Goal: Task Accomplishment & Management: Complete application form

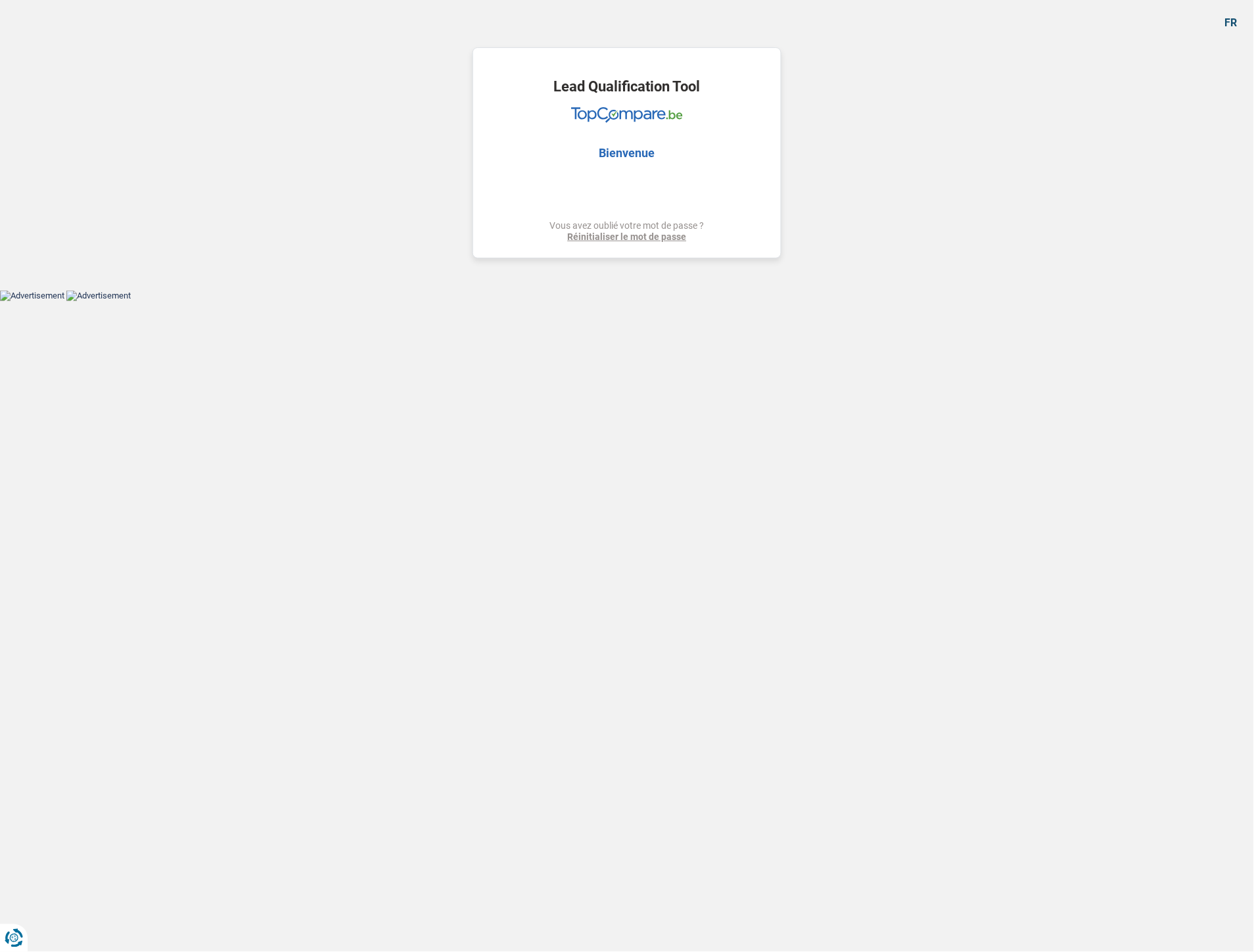
select select "car"
select select "60"
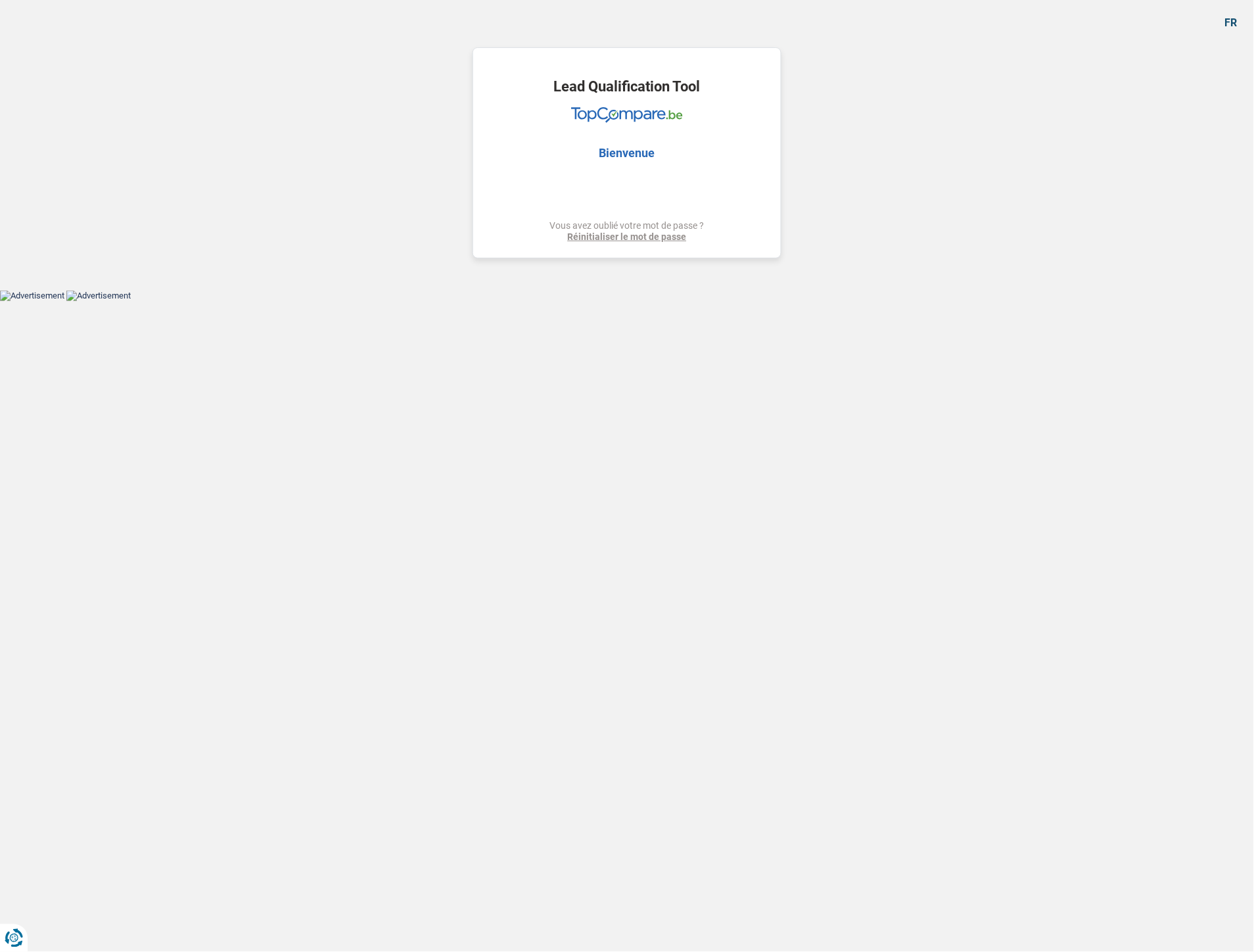
select select "car"
select select "yes"
select select "60"
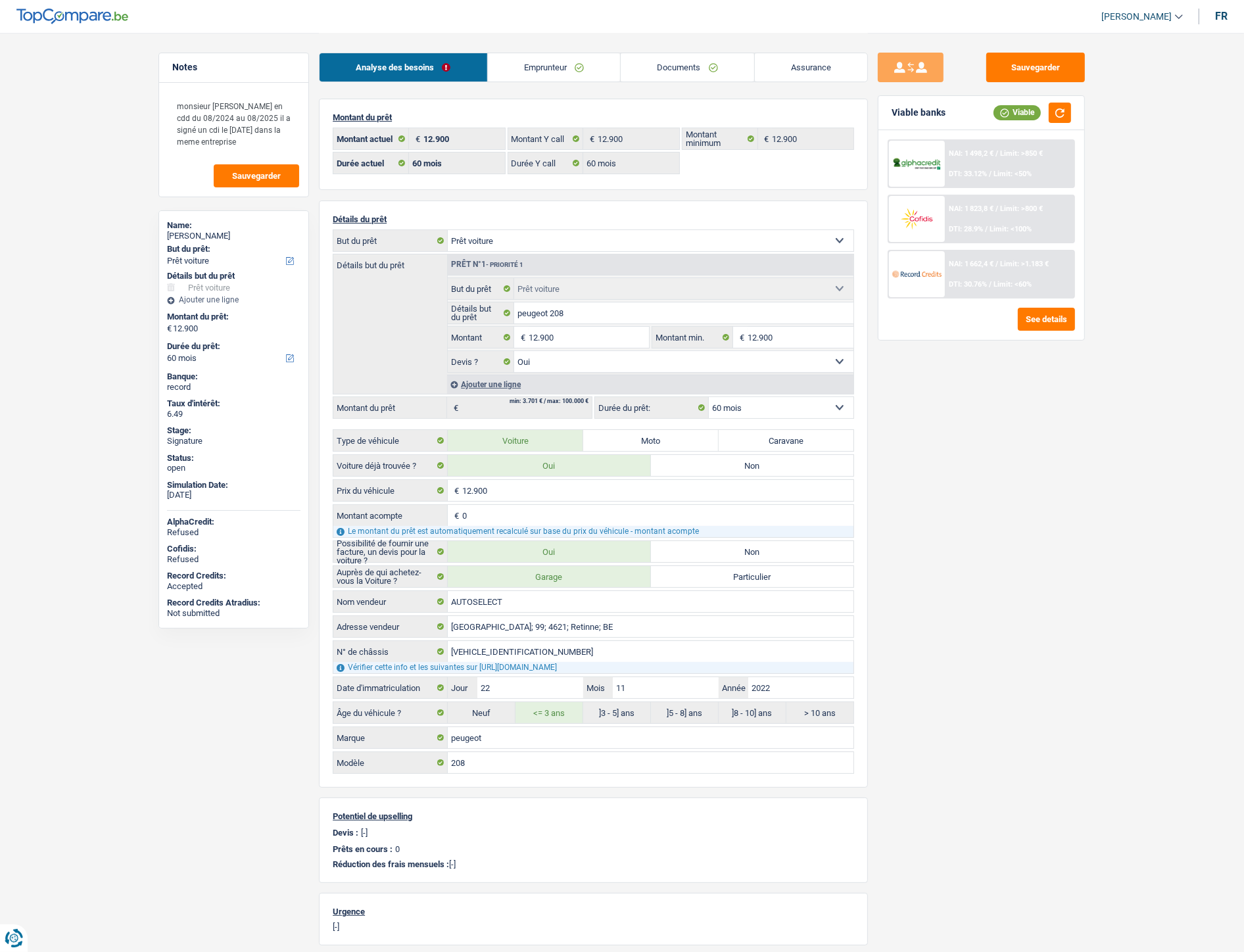
click at [667, 64] on link "Documents" at bounding box center [687, 67] width 133 height 28
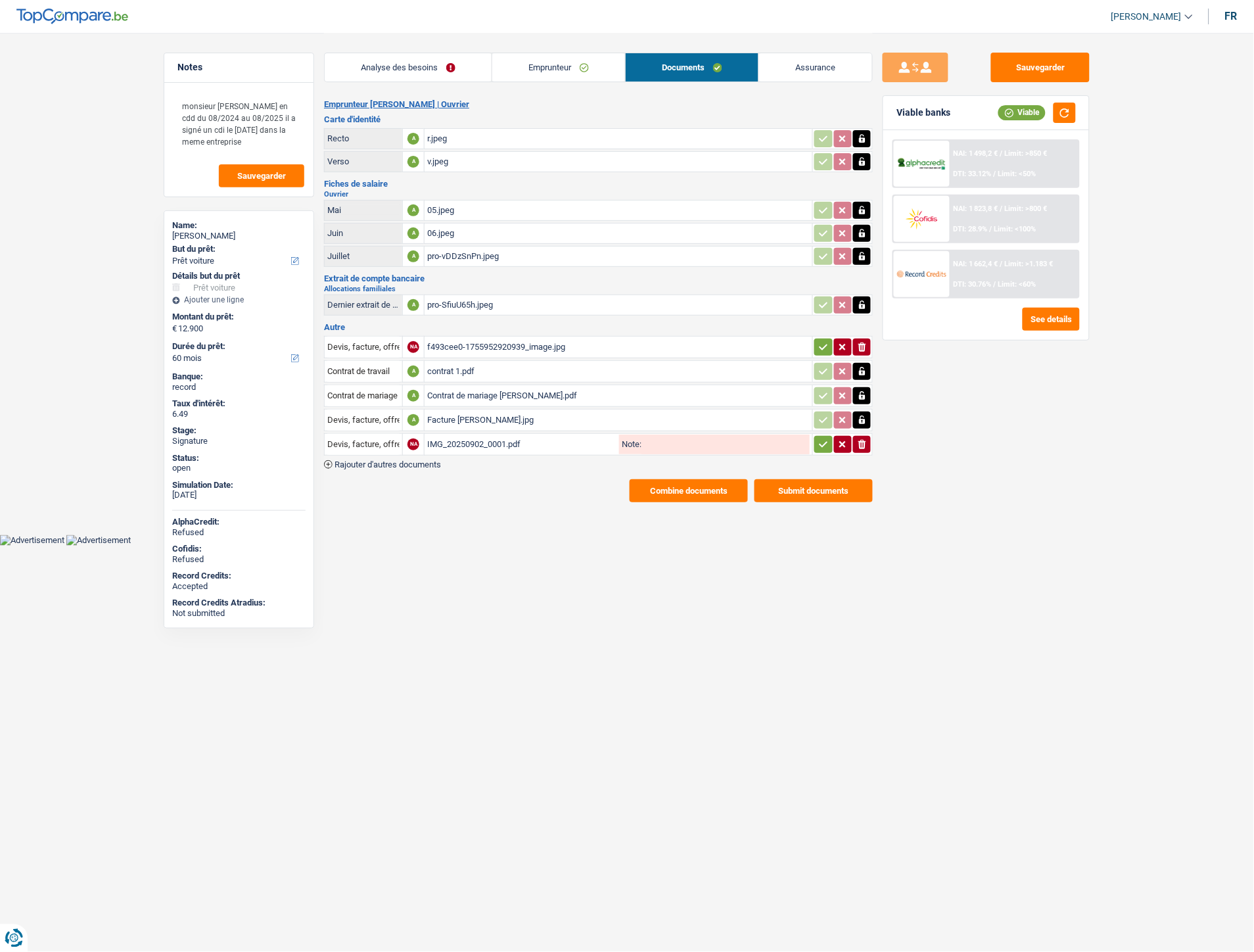
click at [452, 410] on div "Facture Seggio Daniel.jpg" at bounding box center [619, 420] width 383 height 20
click at [442, 440] on div "IMG_20250902_0001.pdf" at bounding box center [522, 445] width 189 height 20
click at [432, 460] on span "Rajouter d'autres documents" at bounding box center [388, 464] width 107 height 8
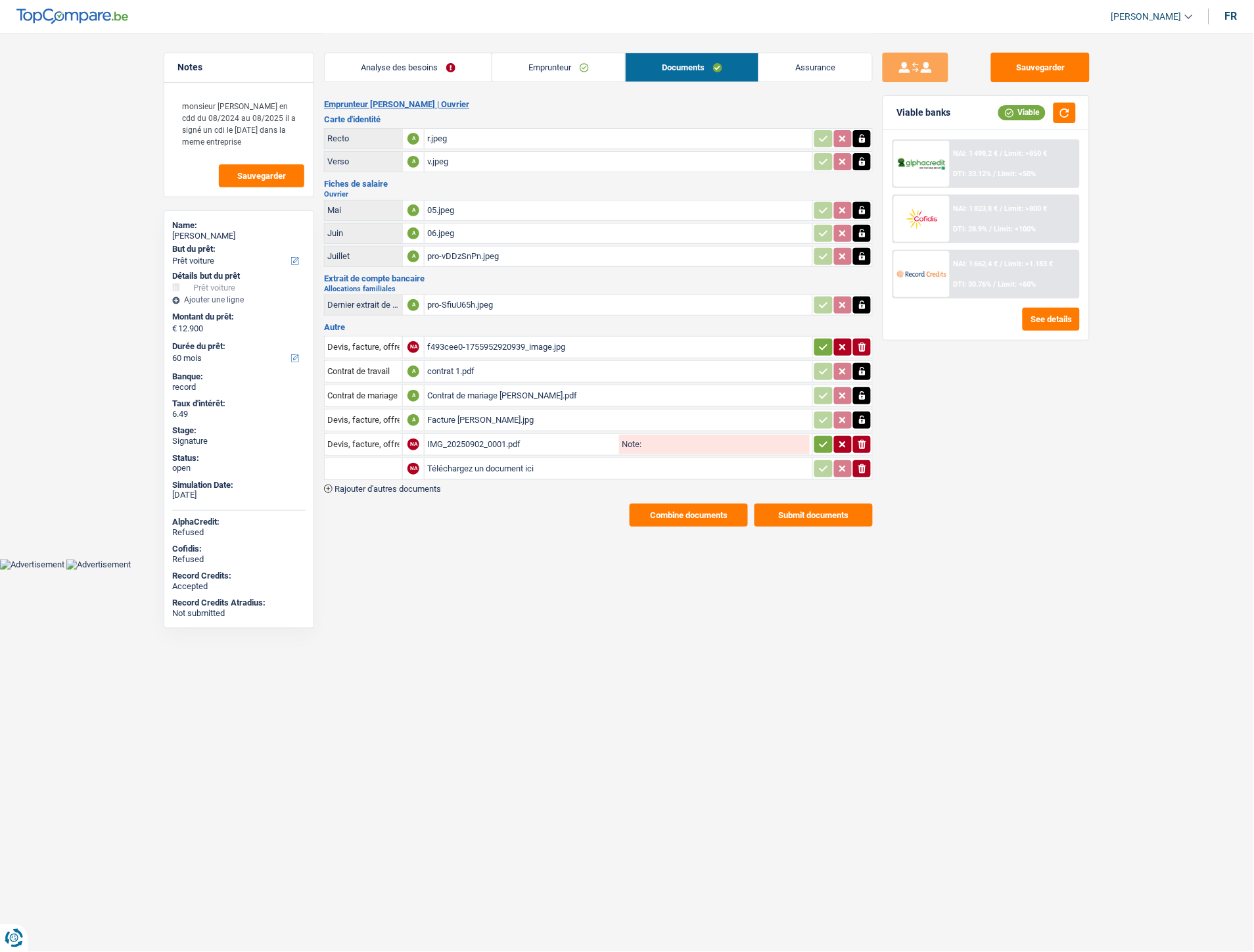
click at [452, 459] on input "Téléchargez un document ici" at bounding box center [619, 468] width 383 height 20
type input "C:\fakepath\IMG-20250908-WA0010.jpg"
click at [418, 485] on span "Rajouter d'autres documents" at bounding box center [388, 489] width 107 height 8
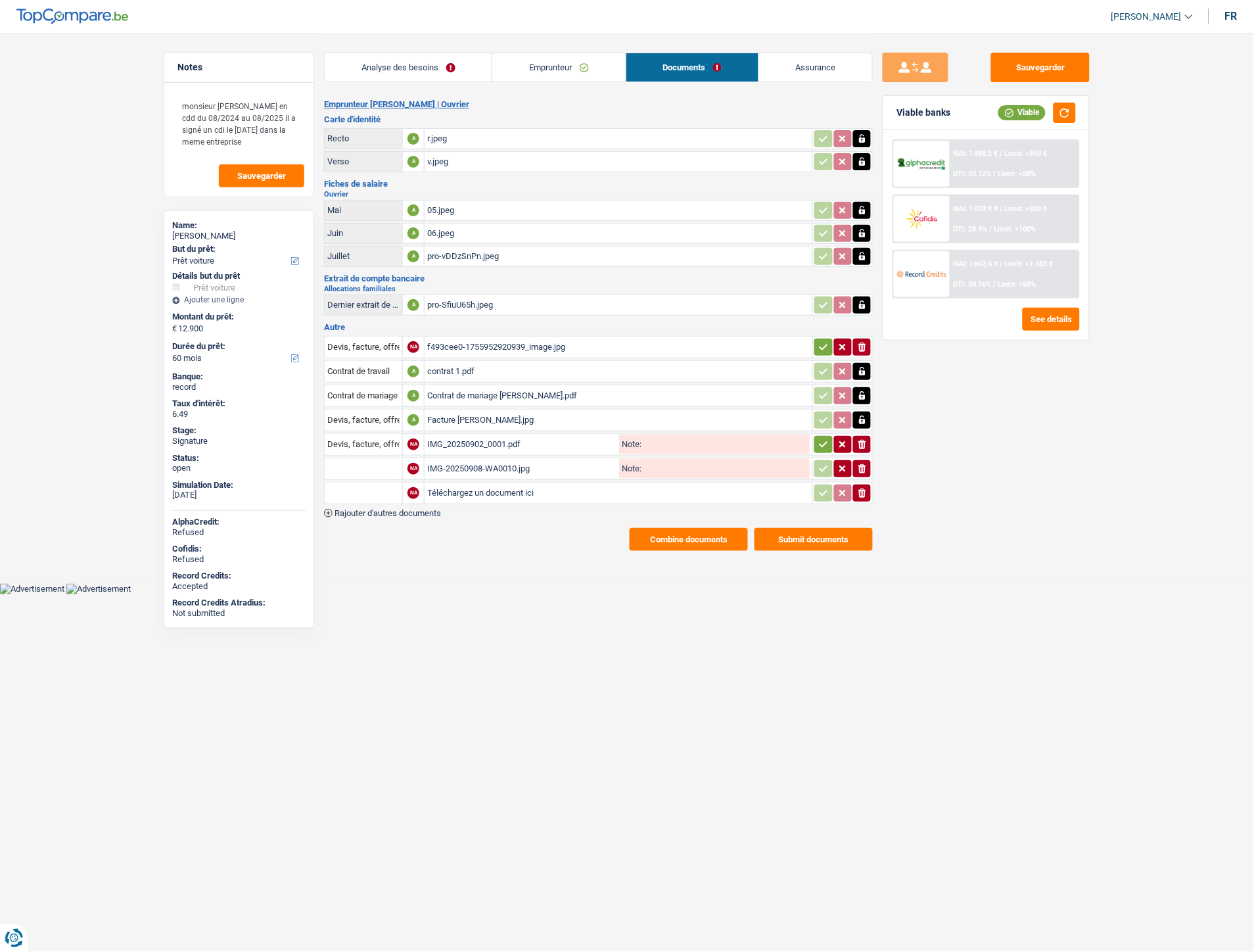
click at [496, 484] on input "Téléchargez un document ici" at bounding box center [619, 493] width 383 height 20
type input "C:\fakepath\IMG-20250908-WA0011.jpg"
click at [369, 468] on input "text" at bounding box center [364, 468] width 72 height 21
click at [377, 494] on li "Carte bancaire" at bounding box center [399, 494] width 135 height 16
type input "Carte bancaire"
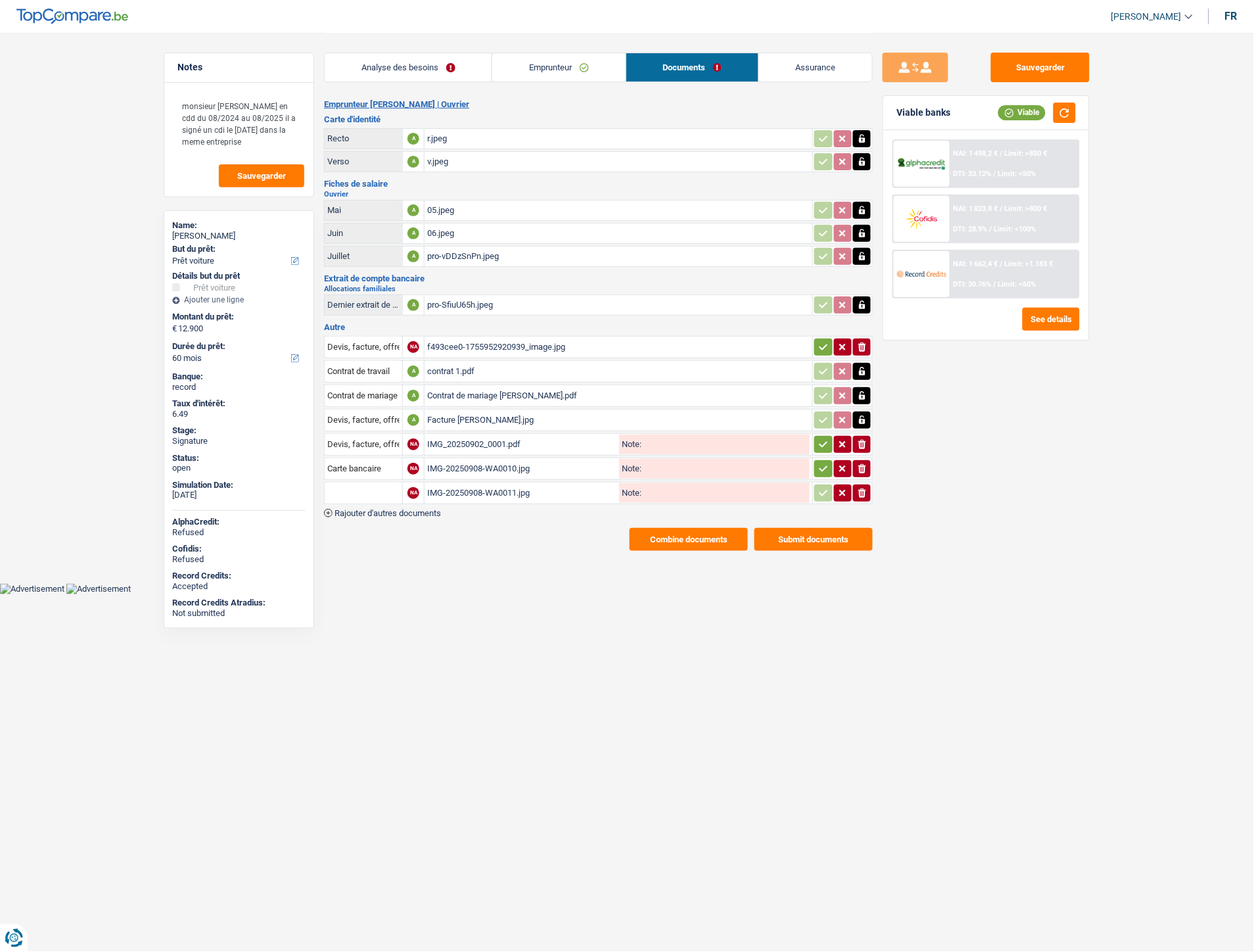
click at [371, 487] on input "text" at bounding box center [364, 493] width 72 height 21
click at [378, 511] on li "Carte bancaire" at bounding box center [399, 519] width 135 height 16
type input "Carte bancaire"
click at [453, 533] on div "Combine documents Submit documents" at bounding box center [598, 540] width 549 height 23
click at [592, 594] on html "Vous avez le contrôle de vos données Nous utilisons des cookies, tout comme nos…" at bounding box center [627, 297] width 1254 height 594
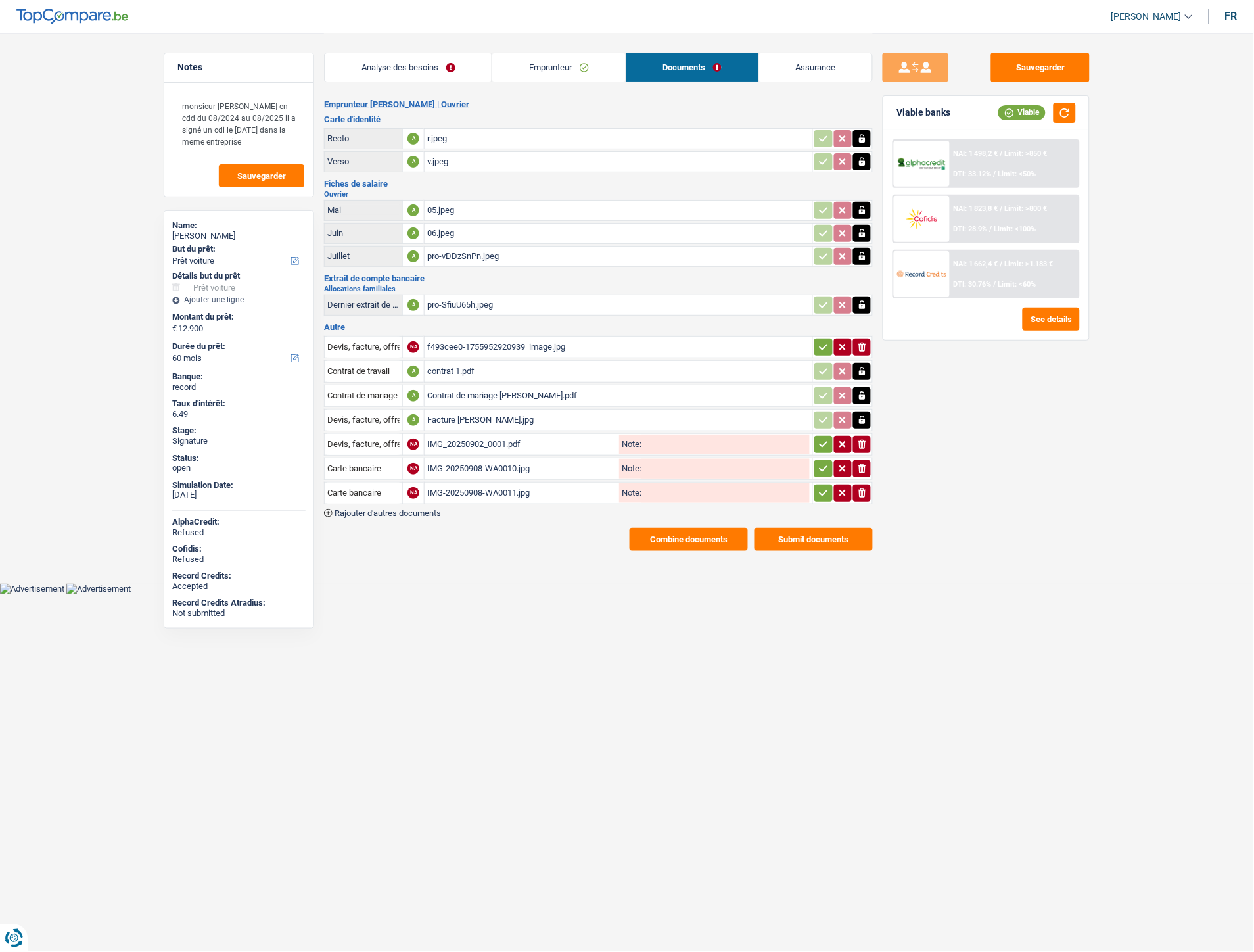
click at [415, 509] on span "Rajouter d'autres documents" at bounding box center [388, 513] width 107 height 8
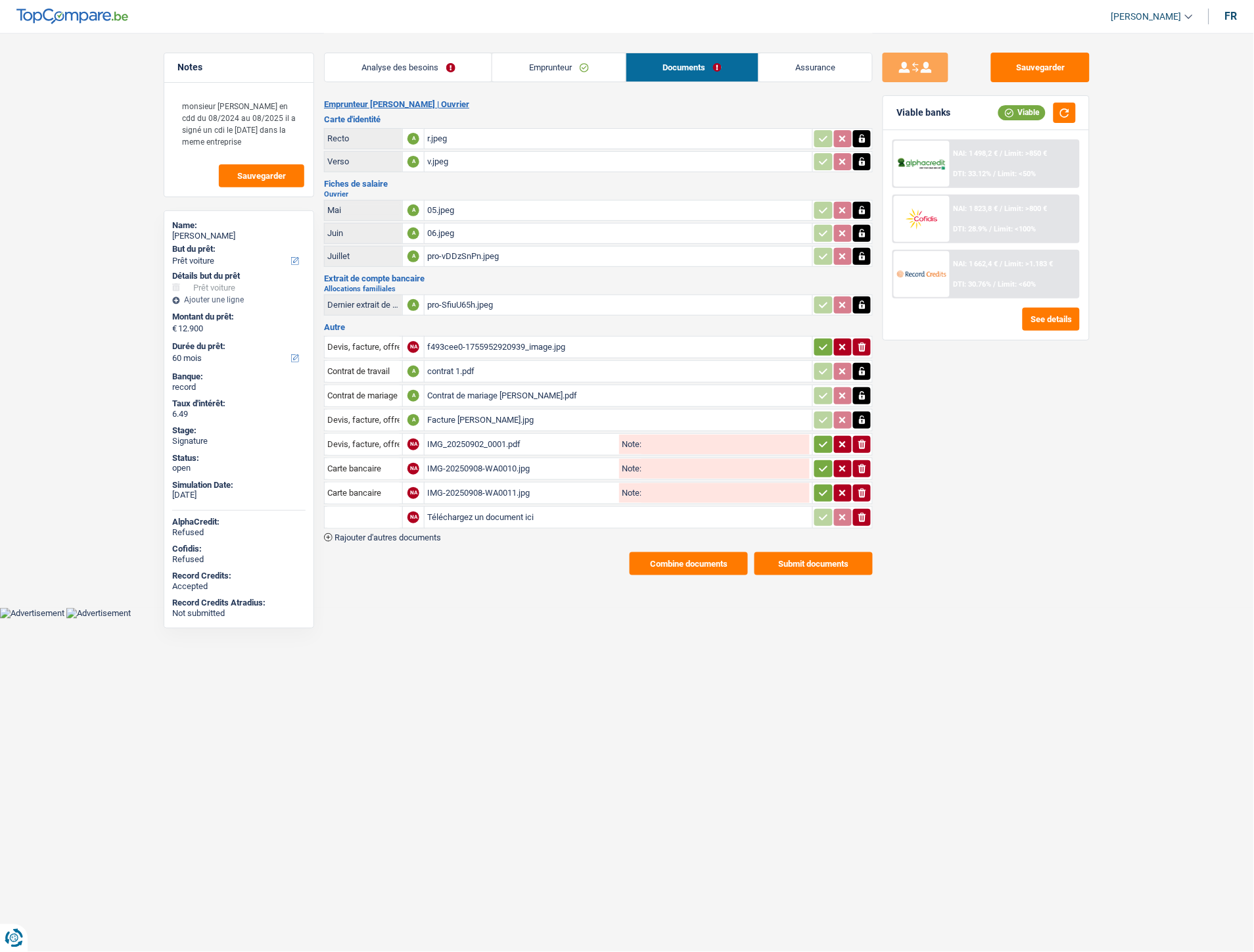
click at [459, 514] on input "Téléchargez un document ici" at bounding box center [619, 517] width 383 height 20
type input "C:\fakepath\Extrait Seggio.pdf"
click at [386, 510] on input "text" at bounding box center [364, 517] width 72 height 21
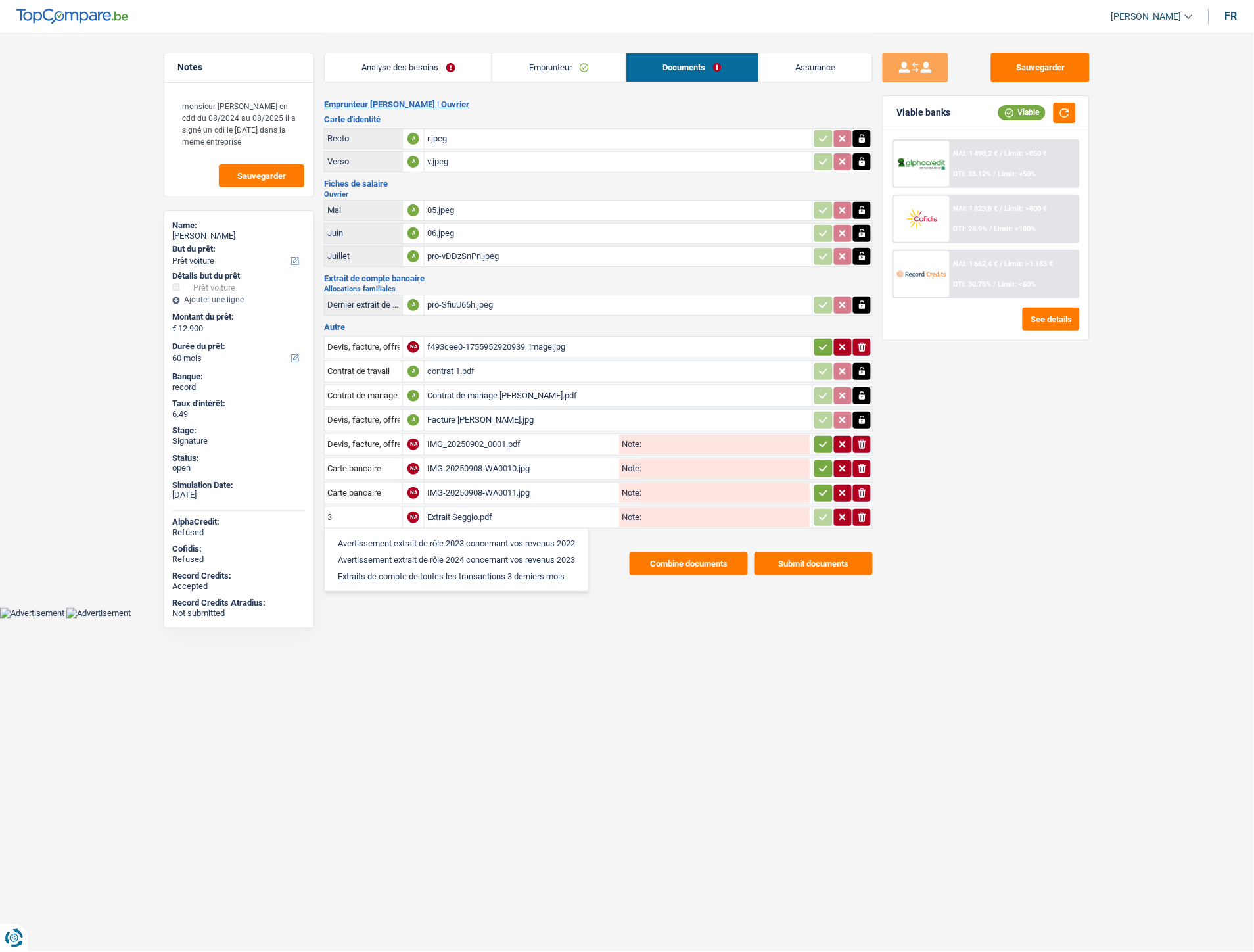
click at [443, 568] on li "Extraits de compte de toutes les transactions 3 derniers mois" at bounding box center [457, 577] width 250 height 16
type input "Extraits de compte de toutes les transactions 3 derniers mois"
click at [825, 440] on icon "button" at bounding box center [823, 444] width 10 height 13
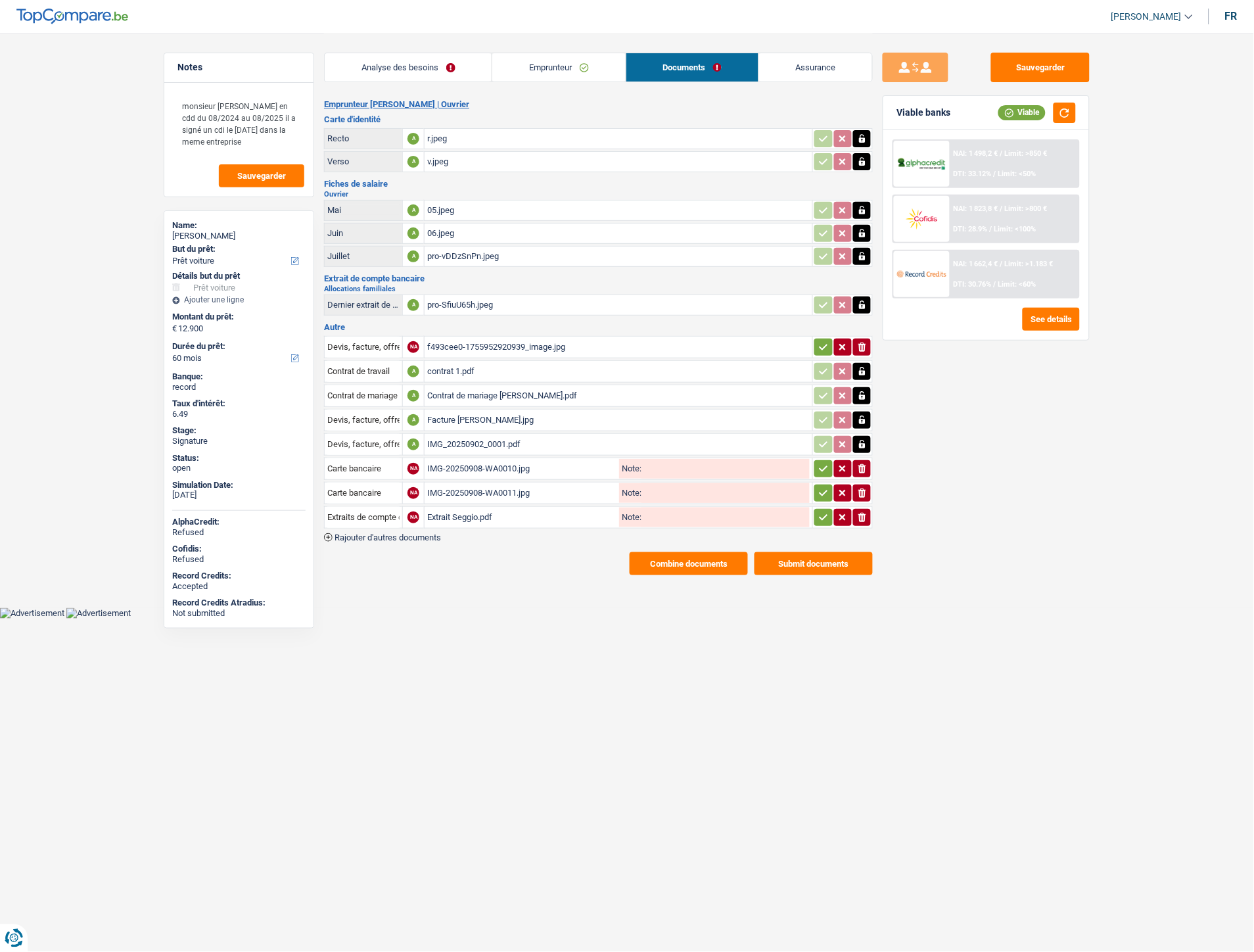
click at [818, 462] on icon "button" at bounding box center [823, 468] width 10 height 13
click at [820, 486] on icon "button" at bounding box center [823, 492] width 10 height 13
click at [821, 514] on icon "button" at bounding box center [824, 517] width 8 height 6
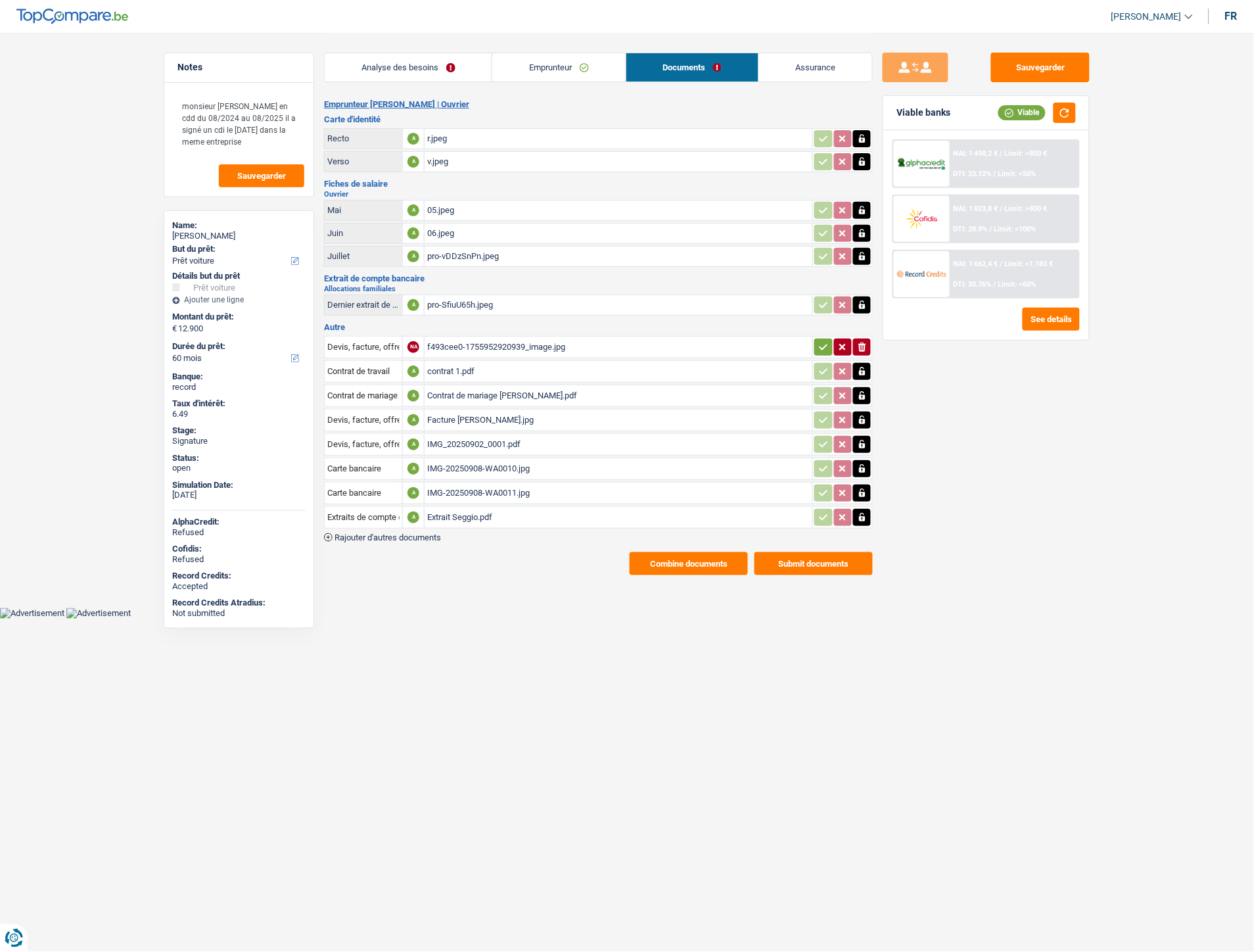
click at [697, 556] on button "Combine documents" at bounding box center [689, 564] width 118 height 23
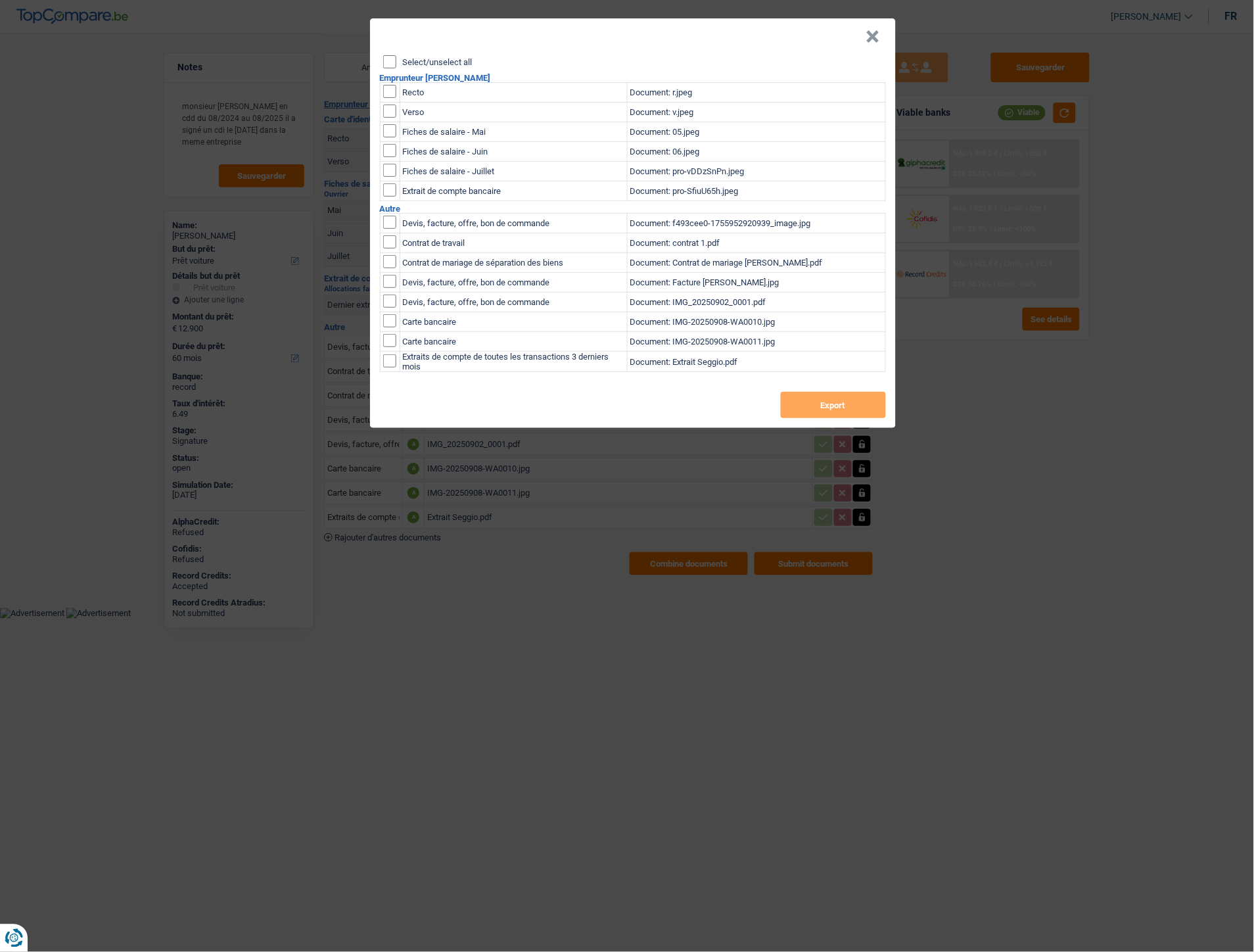
click at [463, 66] on div "Select/unselect all" at bounding box center [635, 62] width 503 height 13
click at [390, 57] on input "Select/unselect all" at bounding box center [390, 62] width 13 height 13
checkbox input "true"
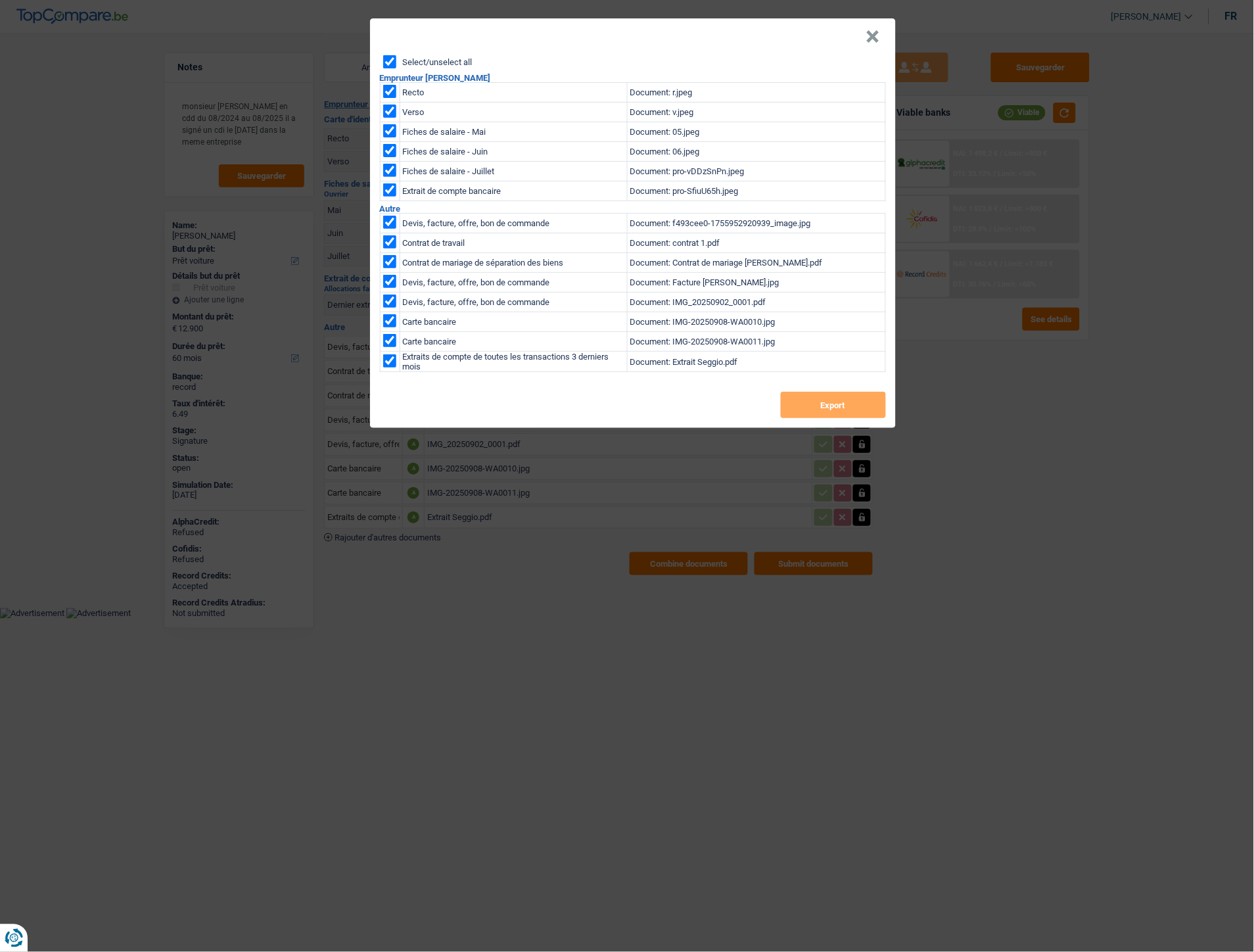
checkbox input "true"
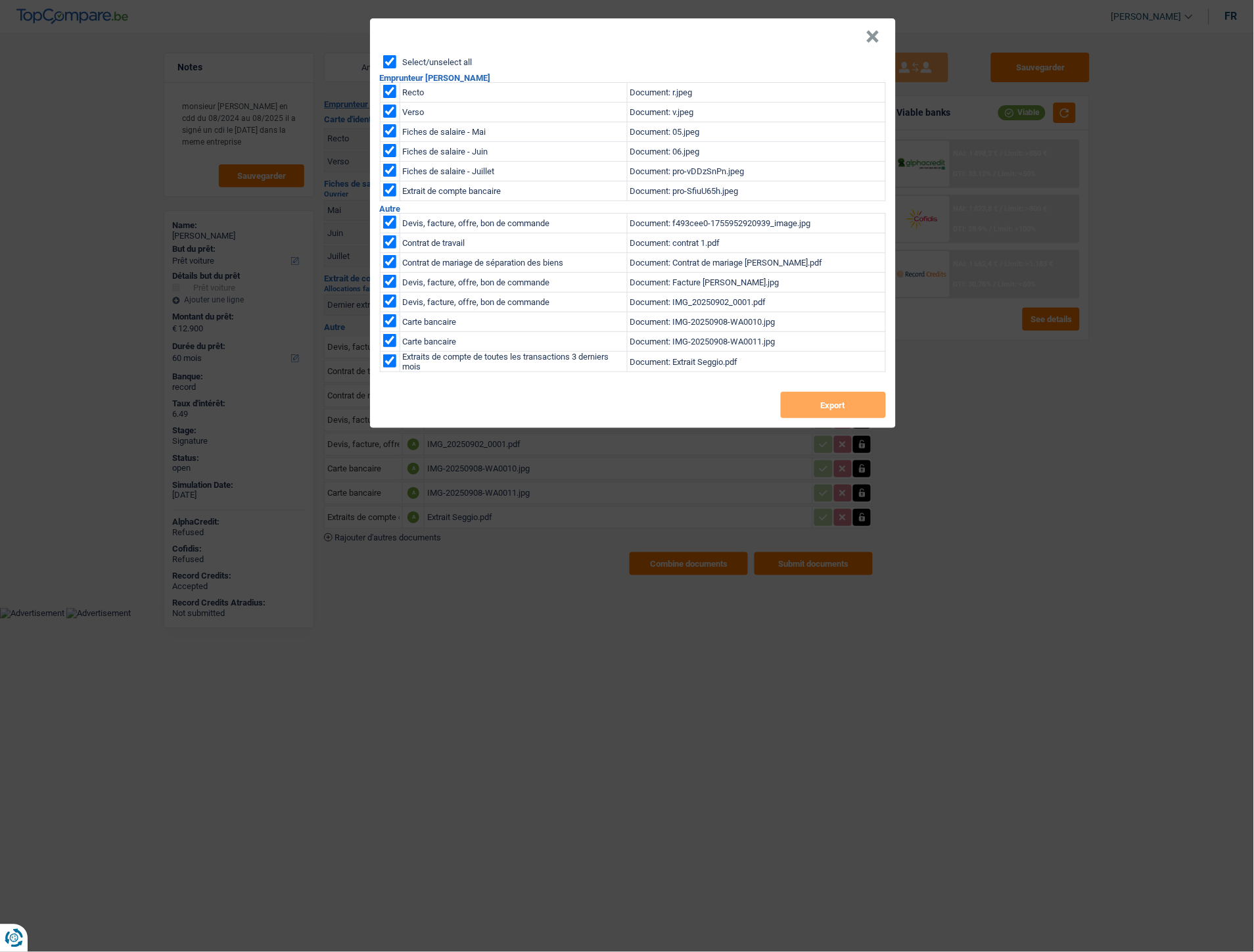
checkbox input "true"
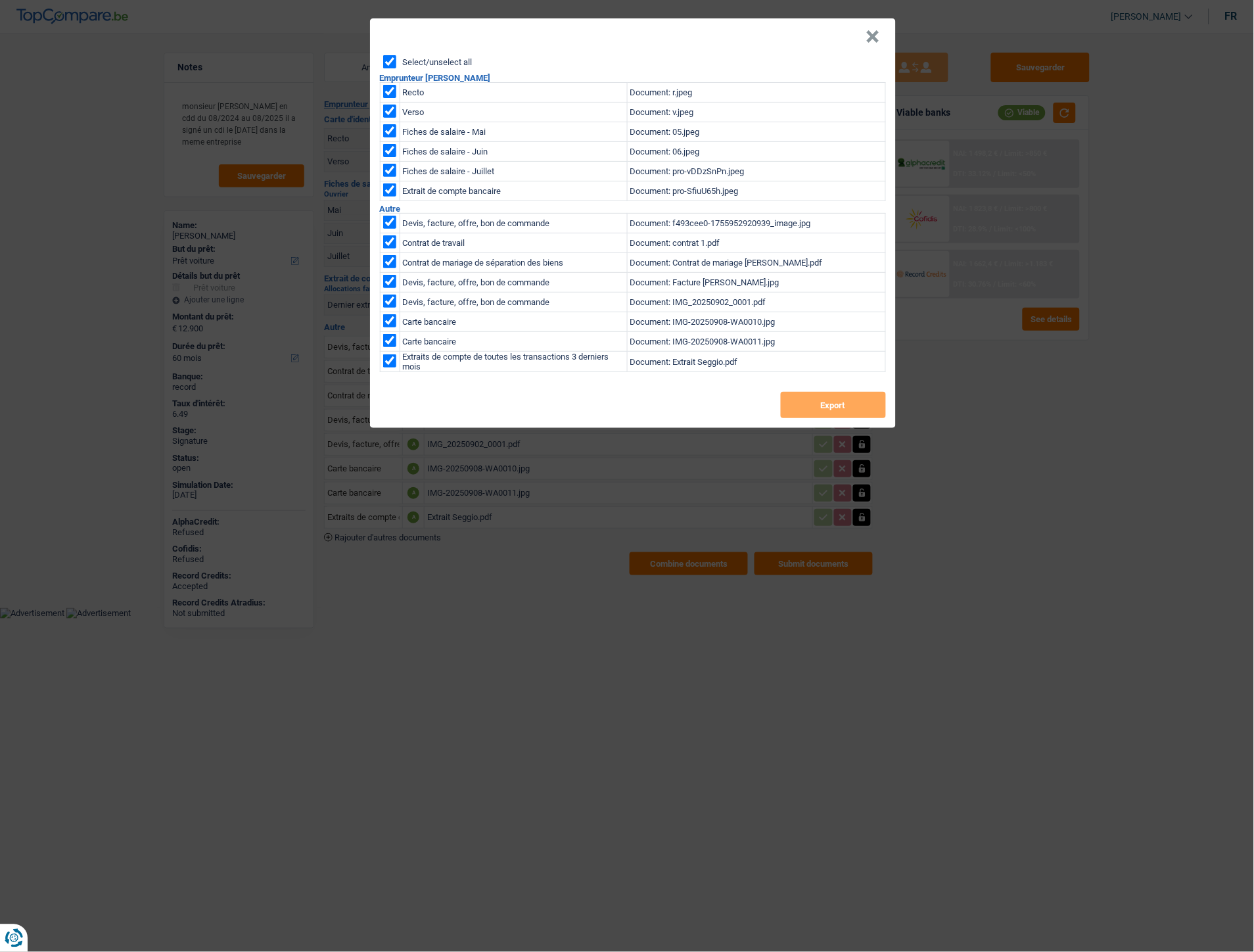
checkbox input "true"
click at [838, 399] on button "Export" at bounding box center [833, 405] width 105 height 26
click at [876, 38] on button "×" at bounding box center [873, 36] width 14 height 13
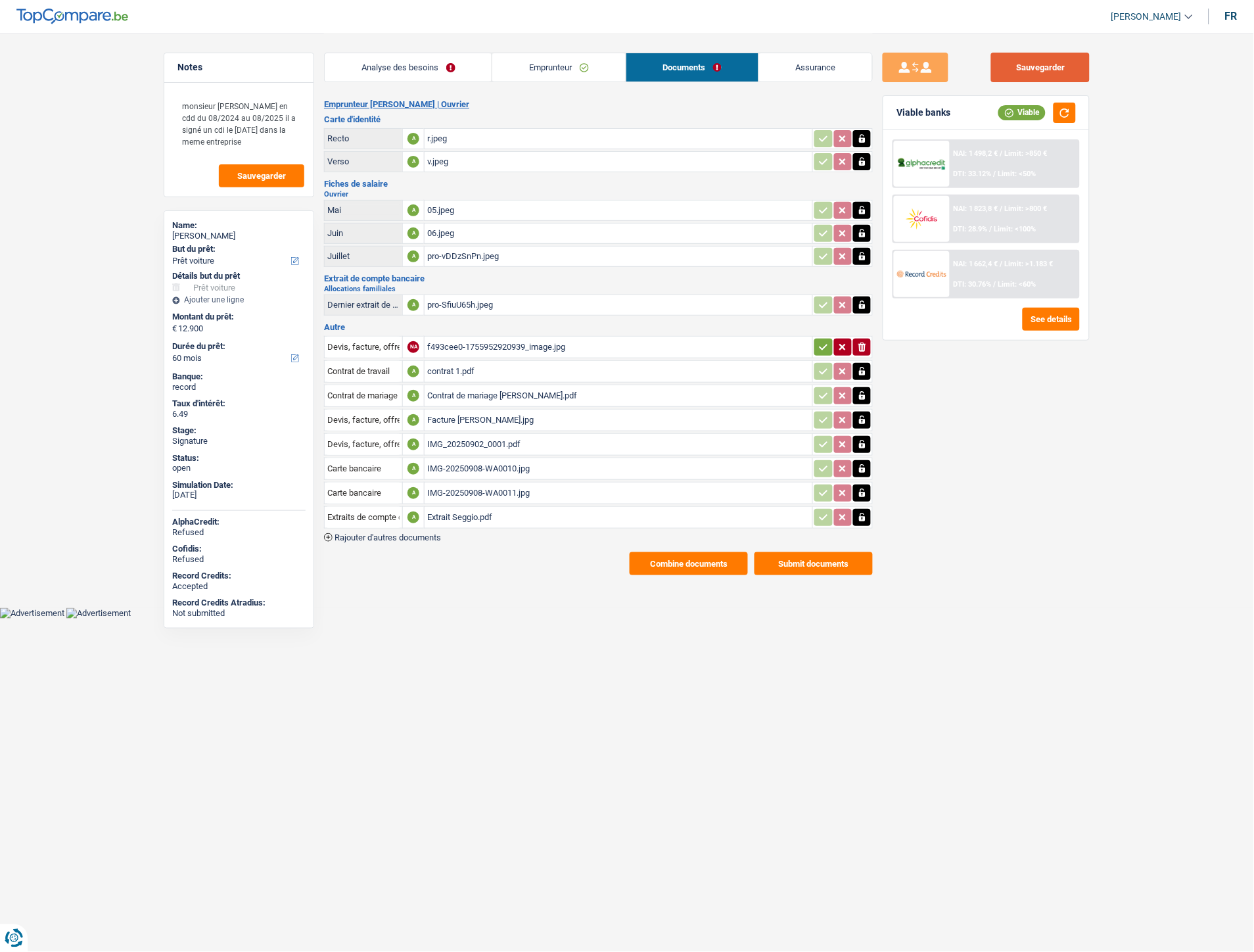
click at [1029, 67] on button "Sauvegarder" at bounding box center [1041, 67] width 98 height 29
click at [422, 533] on span "Rajouter d'autres documents" at bounding box center [388, 538] width 107 height 8
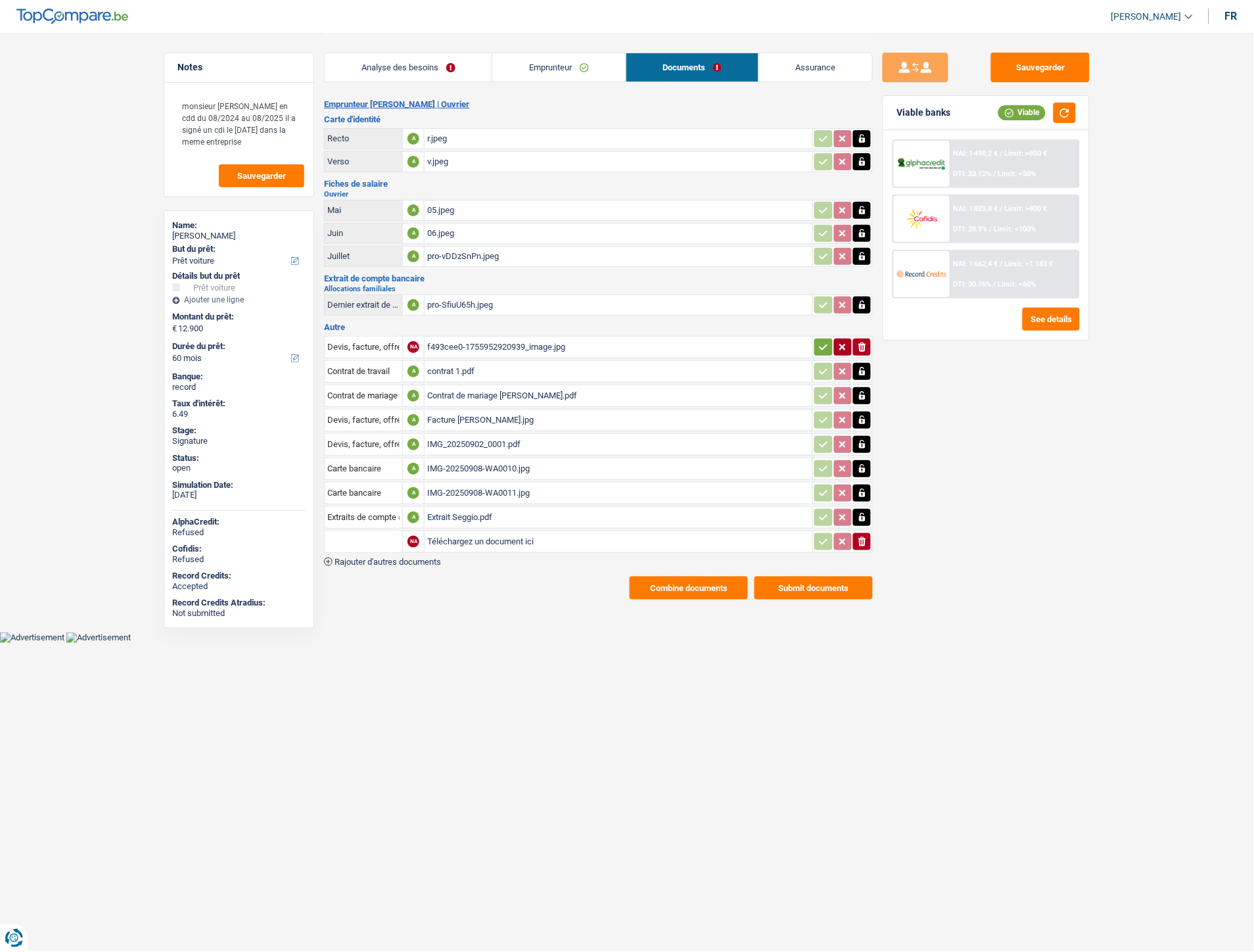
click at [494, 533] on input "Téléchargez un document ici" at bounding box center [619, 542] width 383 height 20
click at [496, 536] on input "Téléchargez un document ici" at bounding box center [619, 542] width 383 height 20
type input "C:\fakepath\Capture d'écran 2025-09-08 101802.png"
click at [371, 536] on input "text" at bounding box center [364, 542] width 72 height 21
click at [377, 559] on li "Autre" at bounding box center [399, 568] width 135 height 16
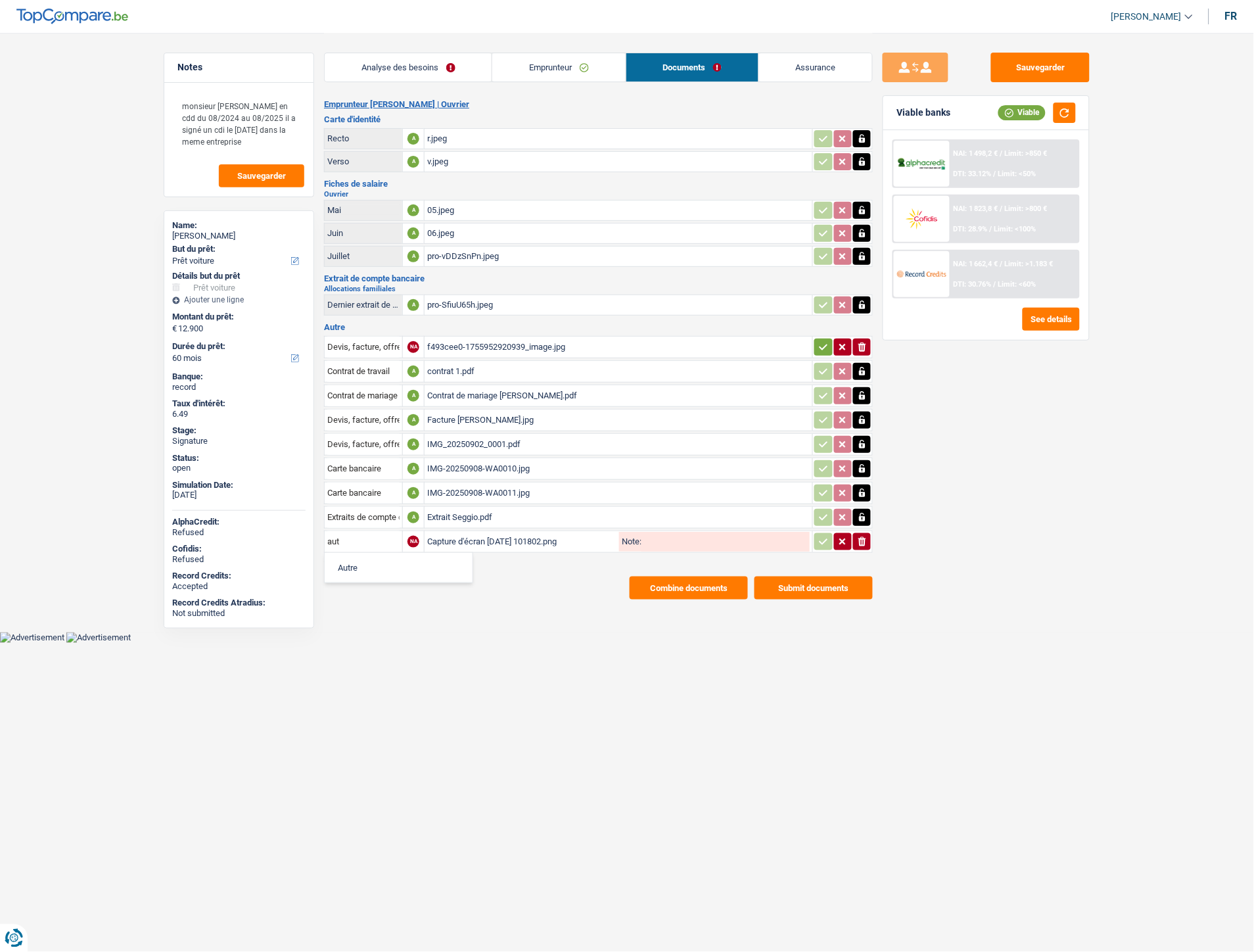
type input "Autre"
click at [823, 537] on icon "button" at bounding box center [823, 542] width 10 height 13
click at [1019, 57] on button "Sauvegarder" at bounding box center [1041, 67] width 98 height 29
click at [700, 583] on button "Combine documents" at bounding box center [689, 588] width 118 height 23
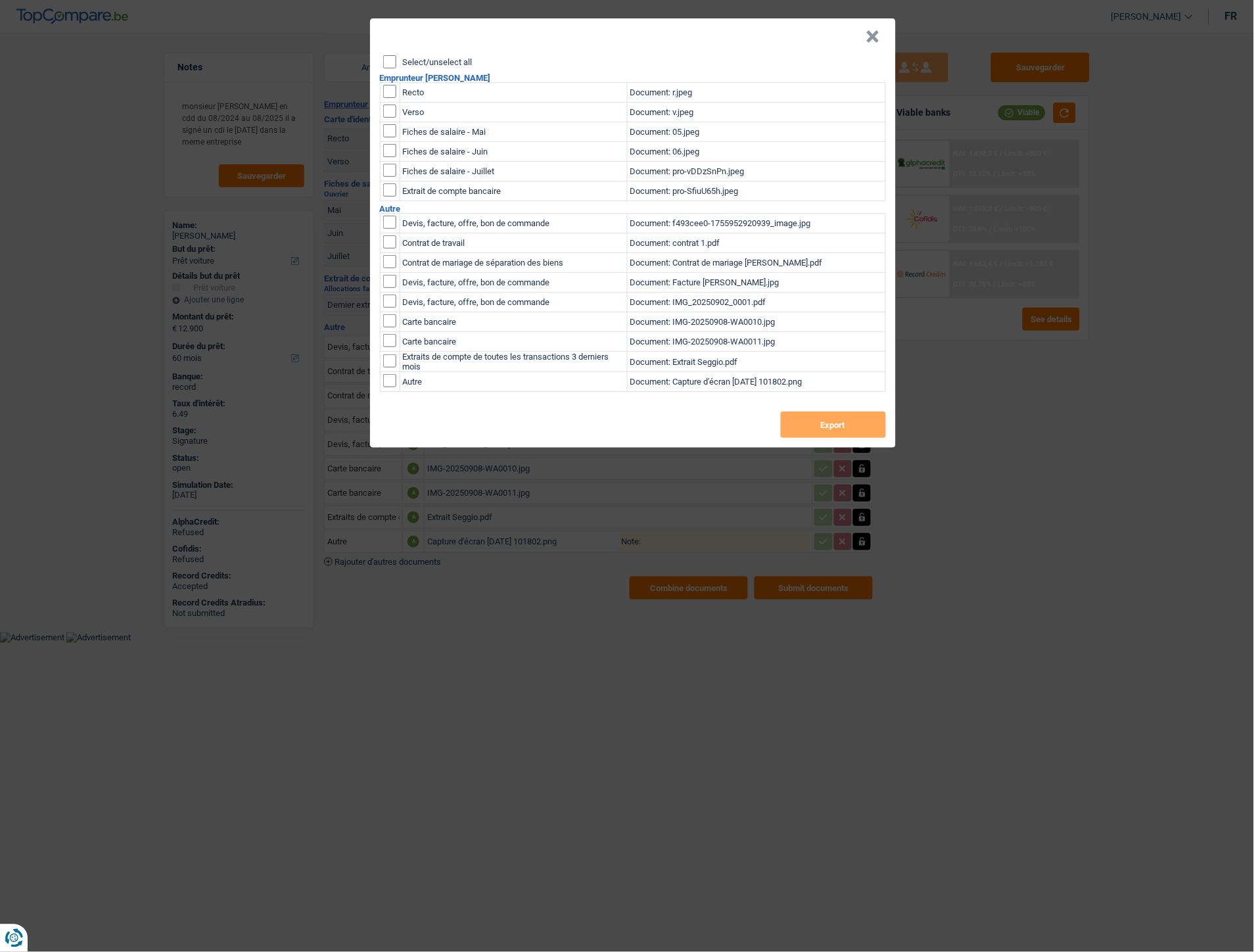
click at [412, 60] on label "Select/unselect all" at bounding box center [438, 62] width 70 height 8
click at [397, 60] on input "Select/unselect all" at bounding box center [390, 62] width 13 height 13
checkbox input "true"
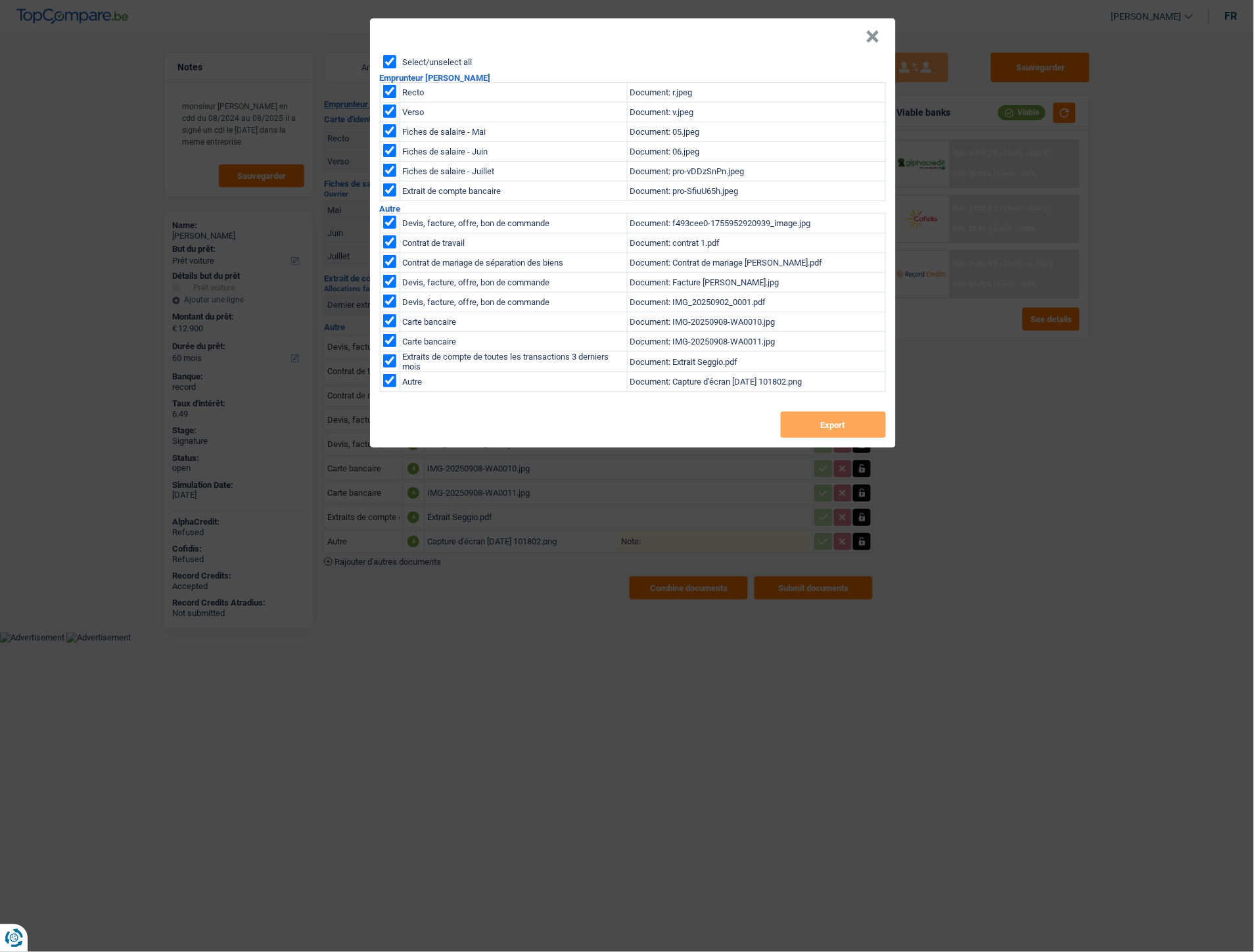
checkbox input "true"
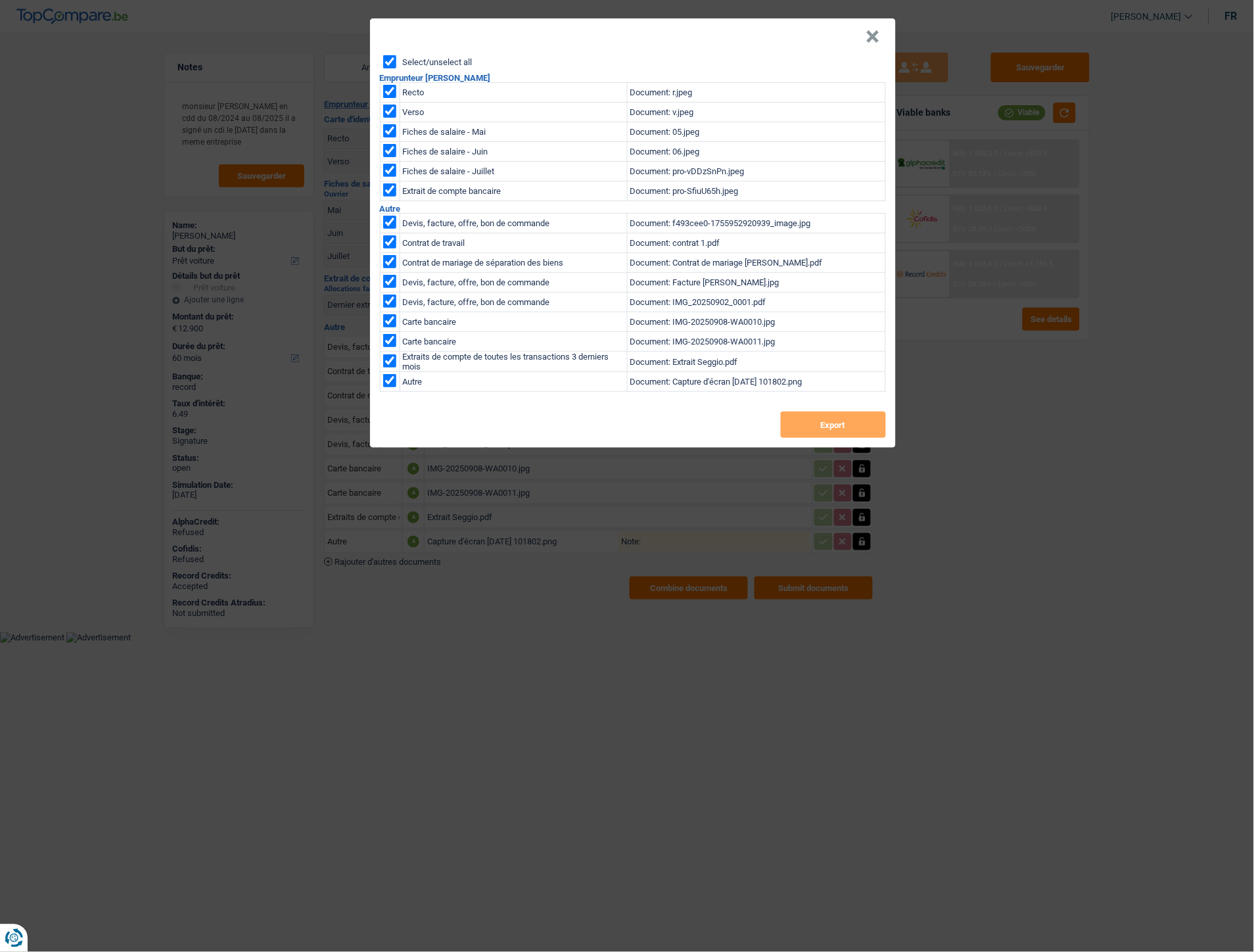
checkbox input "true"
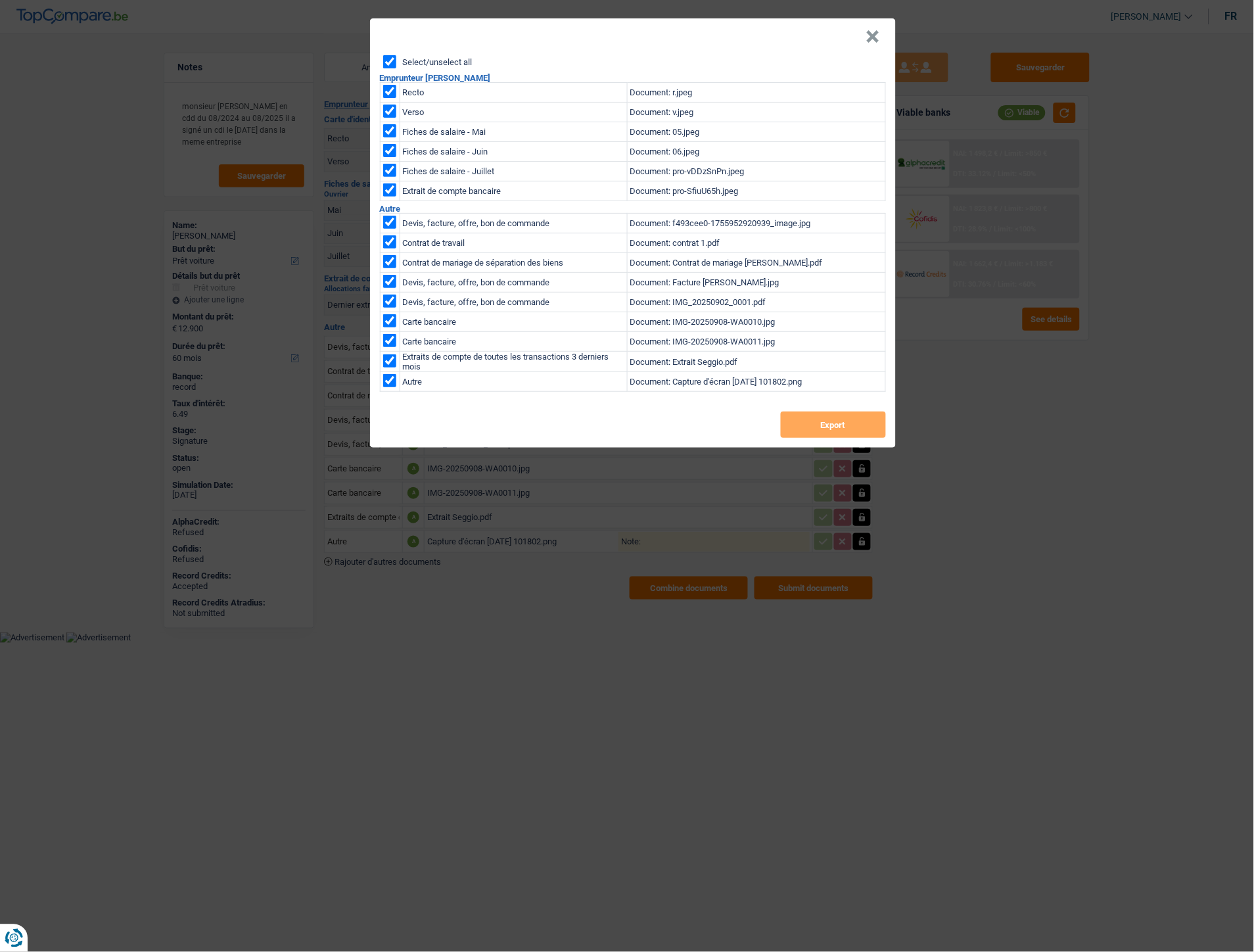
checkbox input "true"
click at [779, 434] on div "Select/unselect all Emprunteur Daniel Seggio Recto Document: r.jpeg Verso Docum…" at bounding box center [632, 252] width 526 height 393
click at [820, 430] on button "Export" at bounding box center [833, 425] width 105 height 26
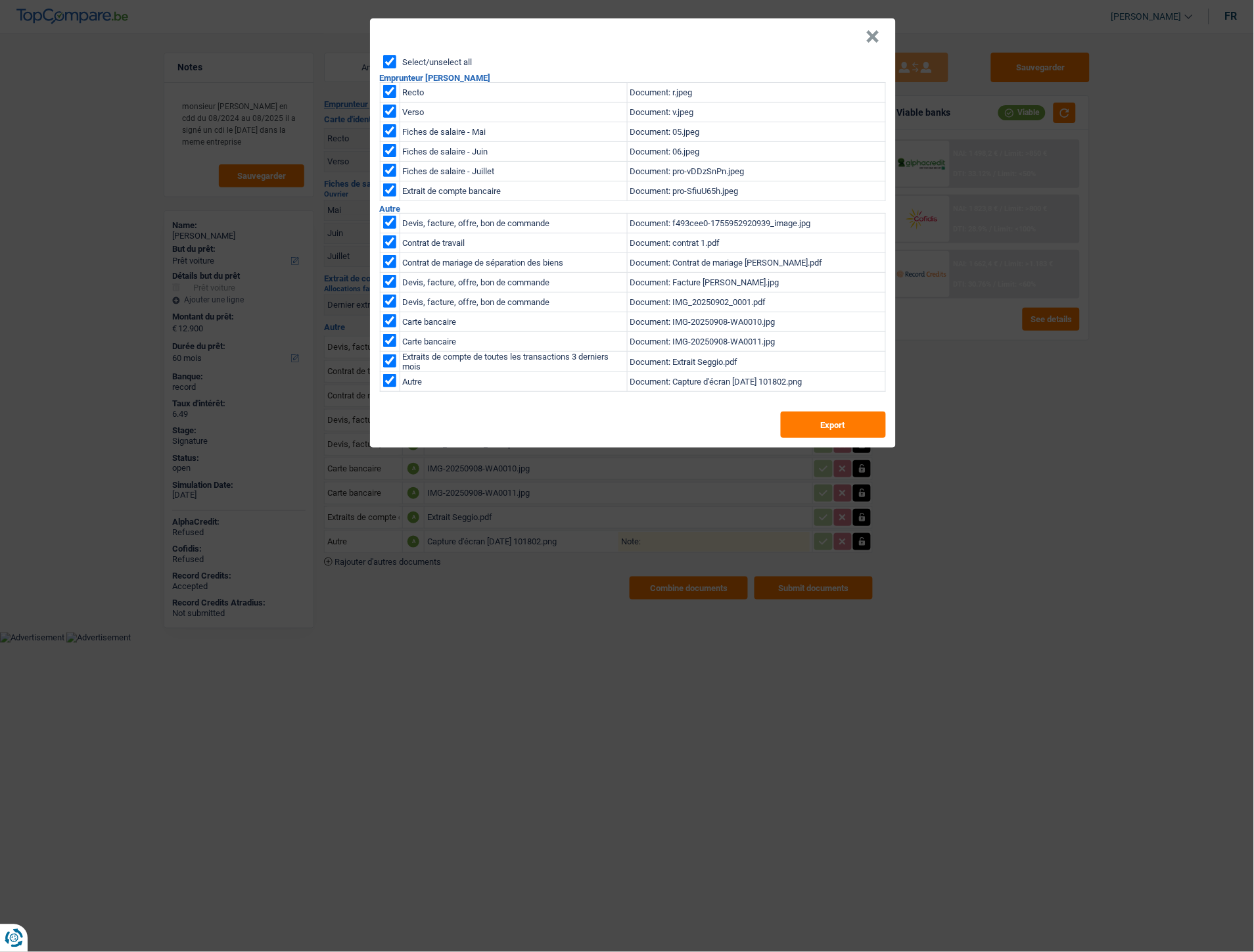
click at [871, 38] on button "×" at bounding box center [873, 36] width 14 height 13
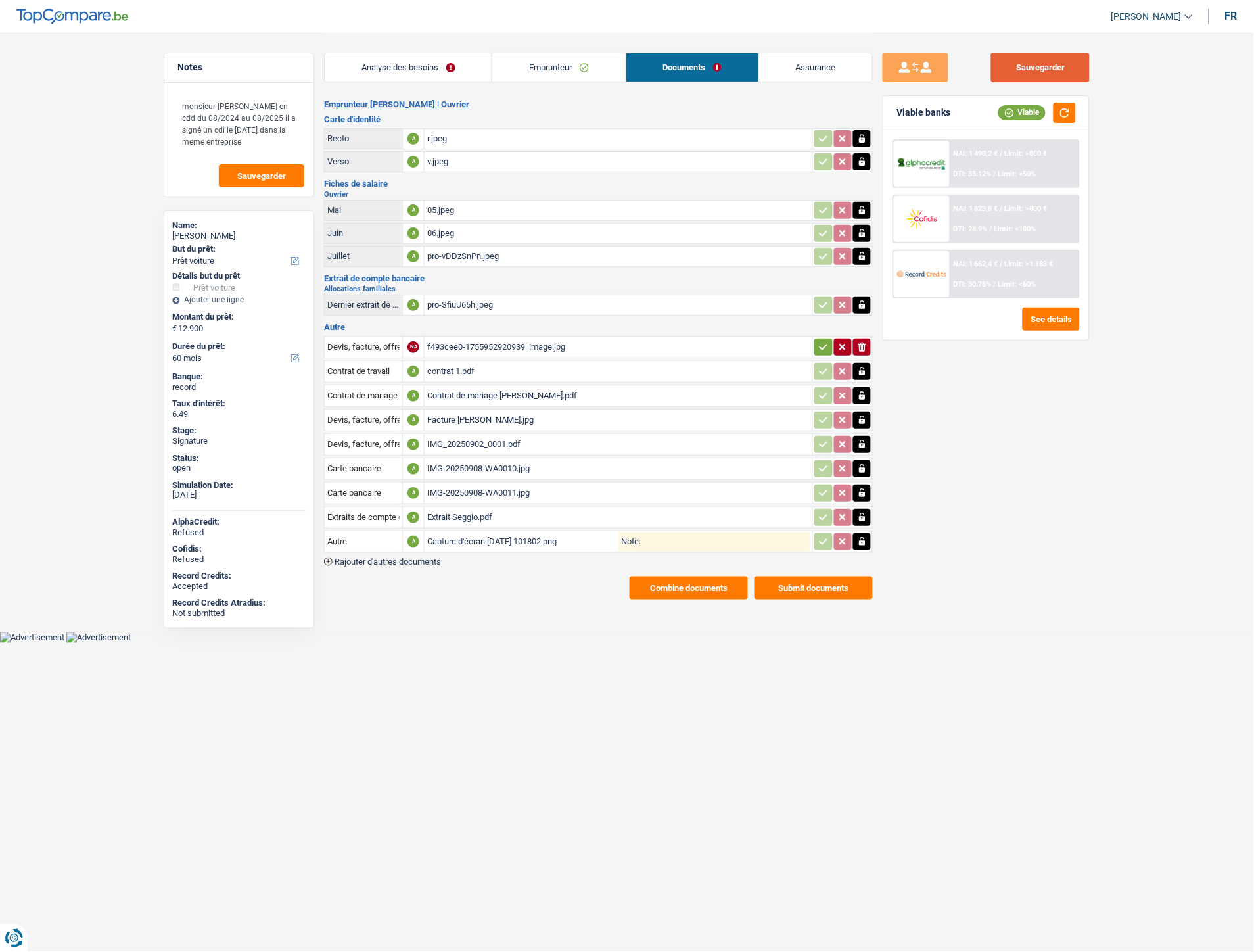
click at [1015, 69] on button "Sauvegarder" at bounding box center [1041, 67] width 98 height 29
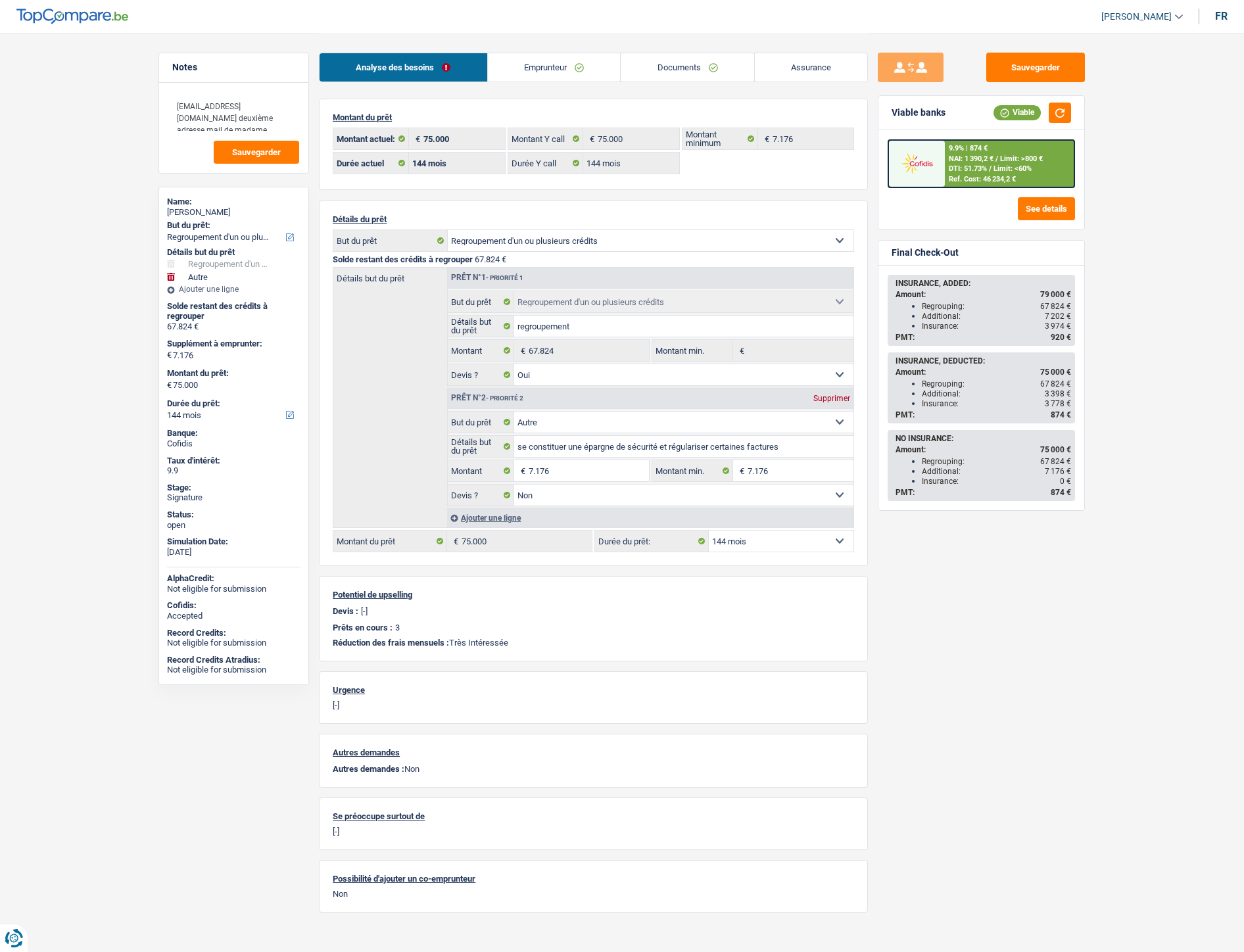
select select "refinancing"
select select "other"
select select "144"
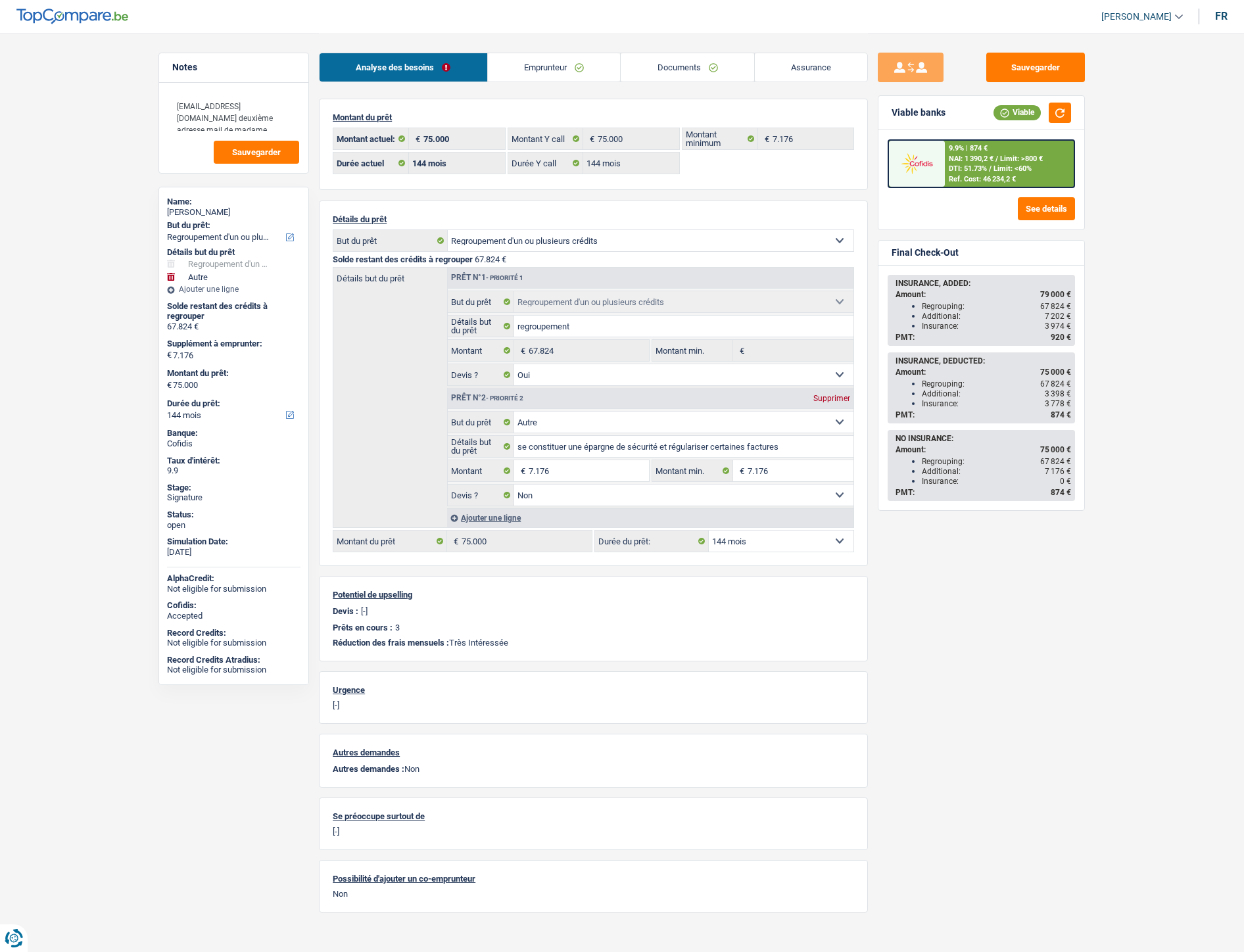
select select "144"
select select "refinancing"
select select "yes"
select select "other"
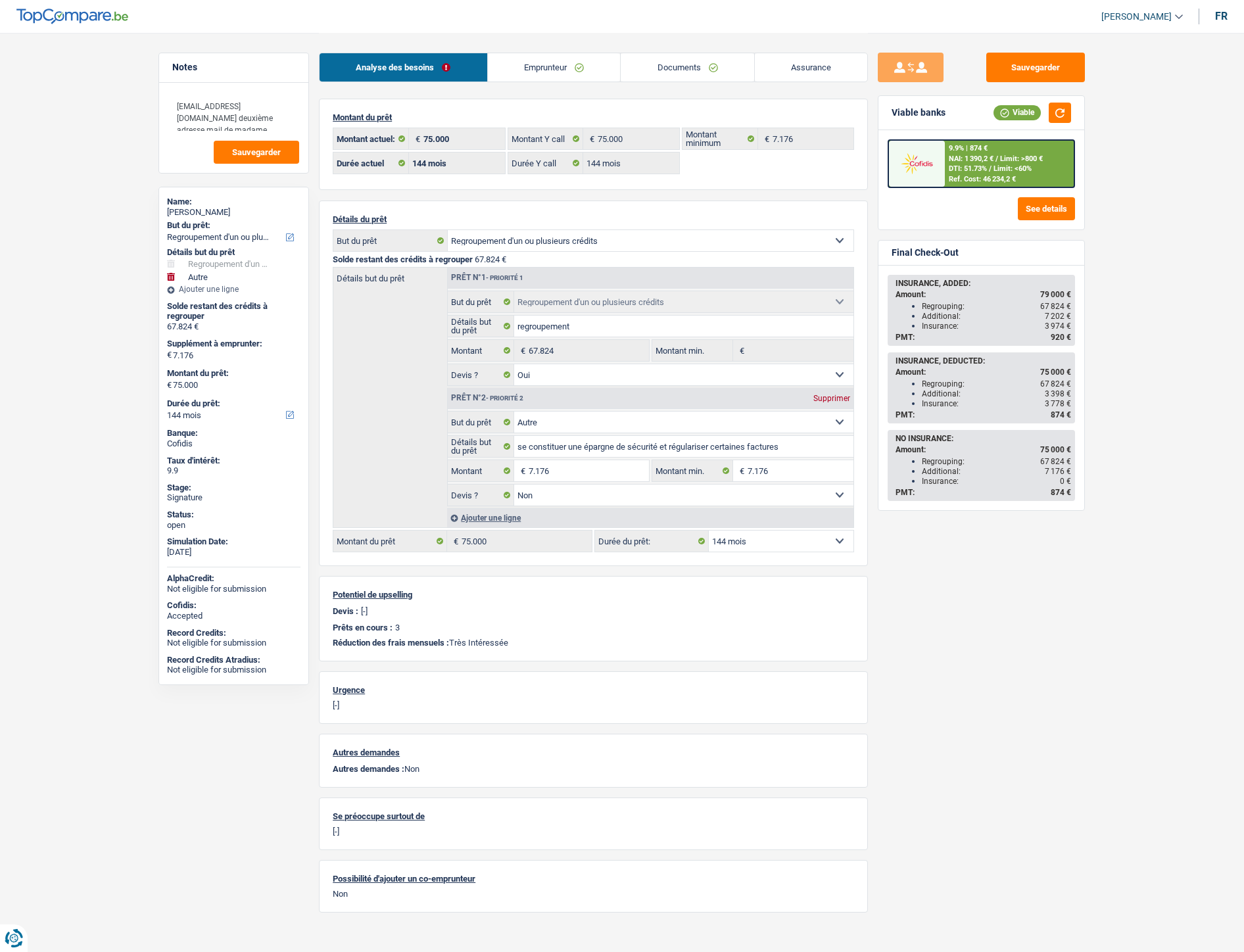
select select "false"
select select "144"
click at [708, 64] on link "Documents" at bounding box center [687, 67] width 133 height 28
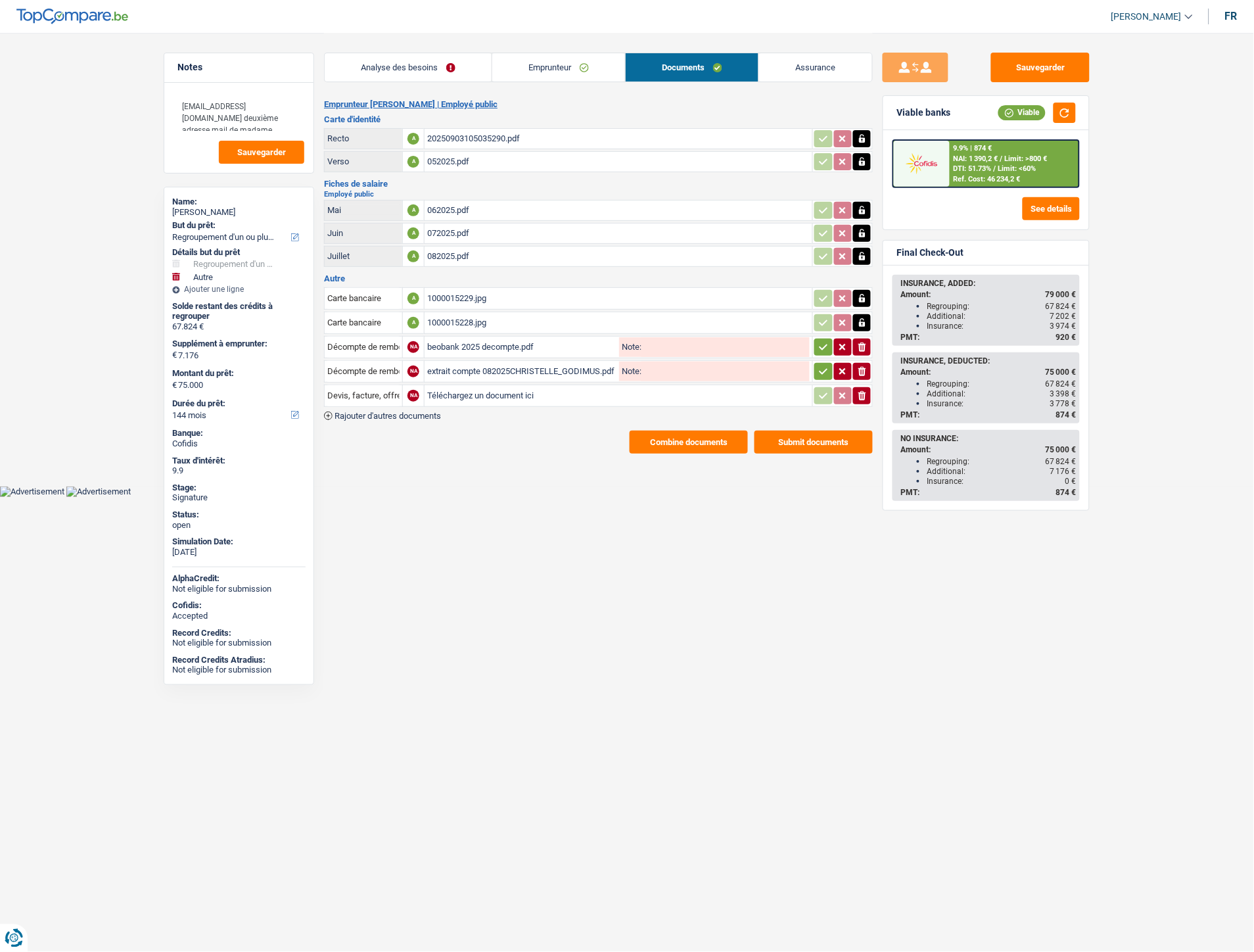
click at [486, 391] on input "Téléchargez un document ici" at bounding box center [619, 395] width 383 height 20
type input "C:\fakepath\IMG-20250908-WA0002.jpg"
click at [438, 412] on span "Rajouter d'autres documents" at bounding box center [388, 416] width 107 height 8
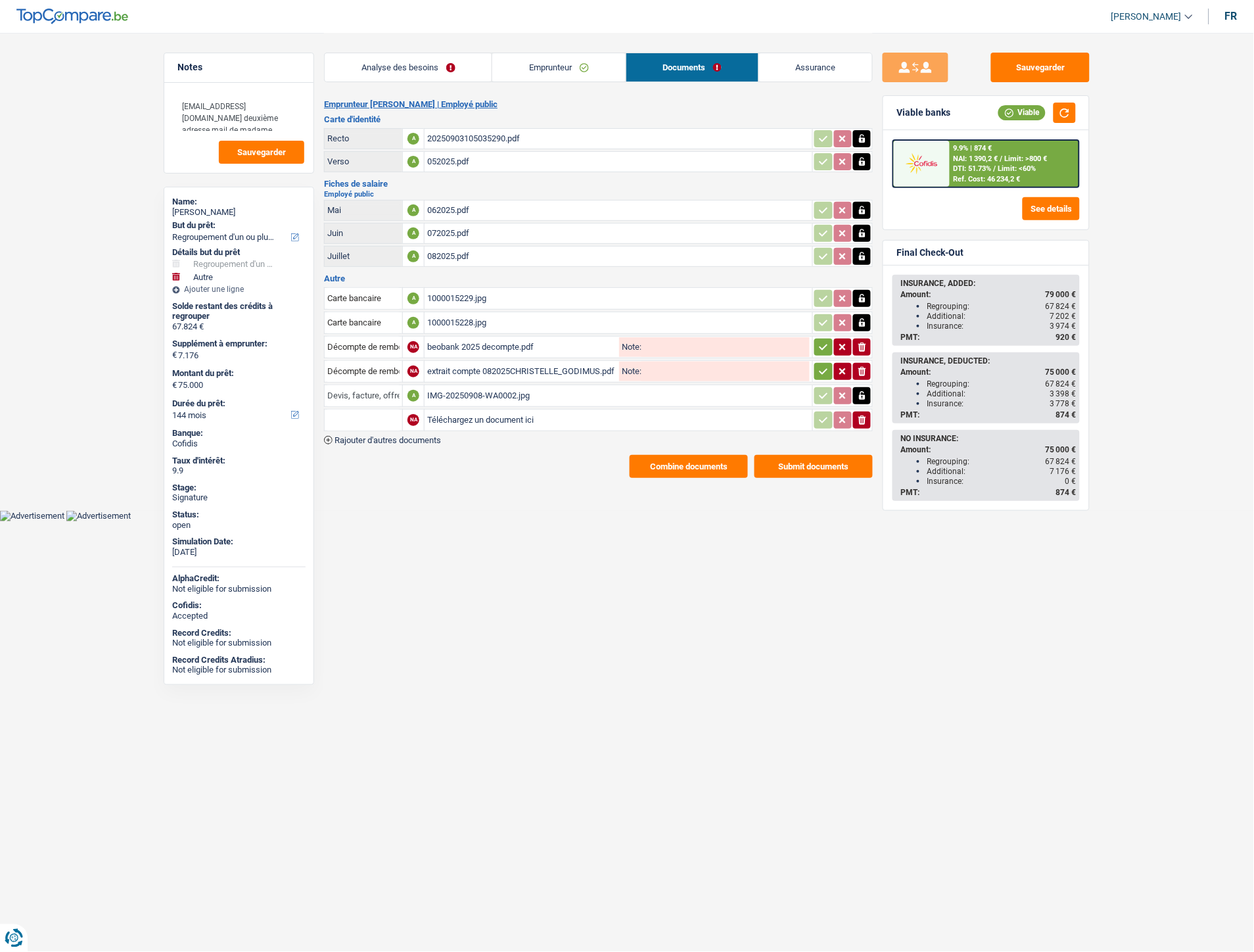
click at [385, 396] on input "Devis, facture, offre, bon de commande" at bounding box center [364, 395] width 72 height 21
click at [397, 424] on li "Carte bancaire" at bounding box center [399, 422] width 135 height 16
type input "Carte bancaire"
click at [447, 418] on input "Téléchargez un document ici" at bounding box center [619, 420] width 383 height 20
click at [464, 393] on div "IMG-20250908-WA0002.jpg" at bounding box center [619, 395] width 383 height 20
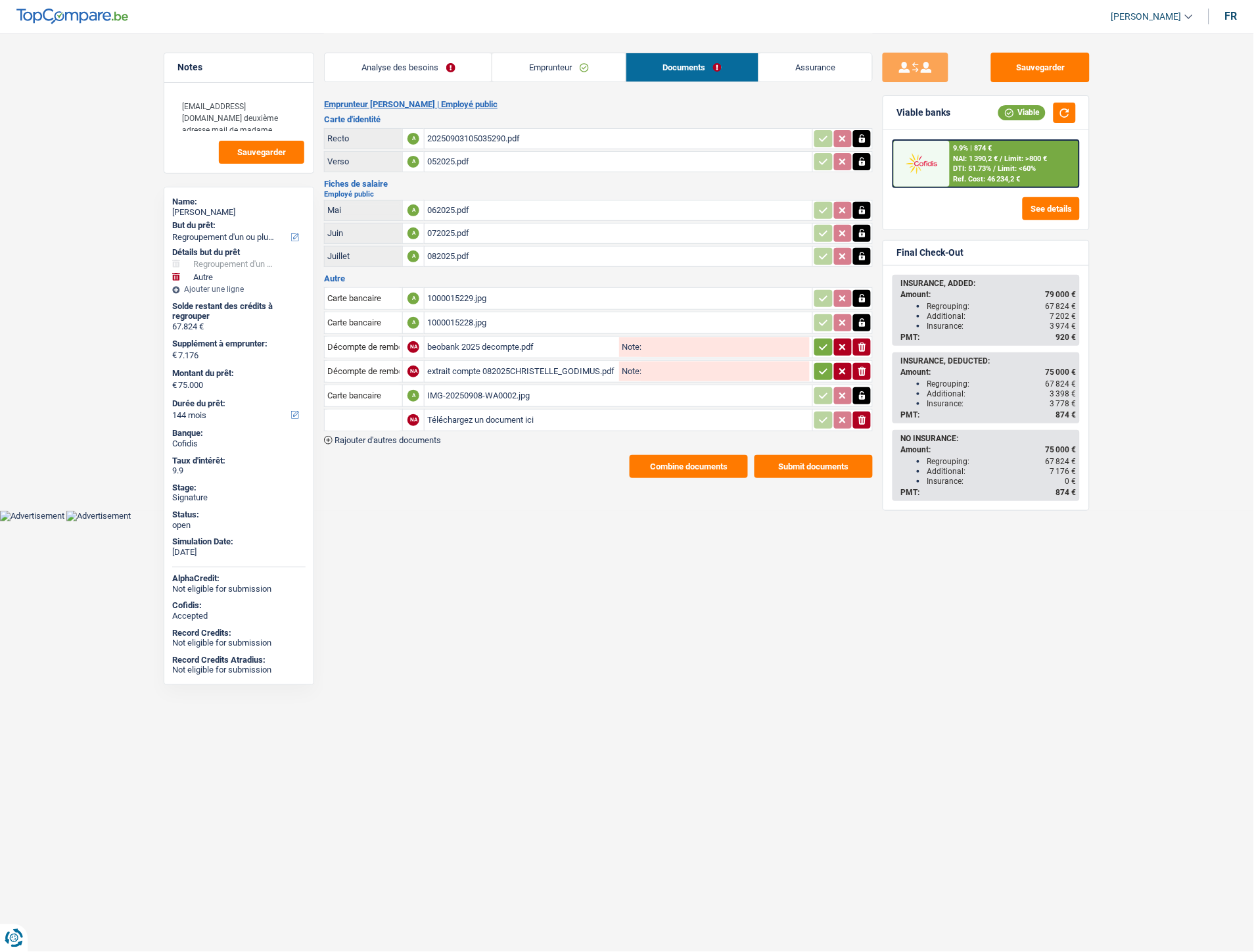
click at [507, 415] on input "Téléchargez un document ici" at bounding box center [619, 420] width 383 height 20
type input "C:\fakepath\IMG-20250908-WA0003.jpg"
click at [401, 436] on span "Rajouter d'autres documents" at bounding box center [388, 440] width 107 height 8
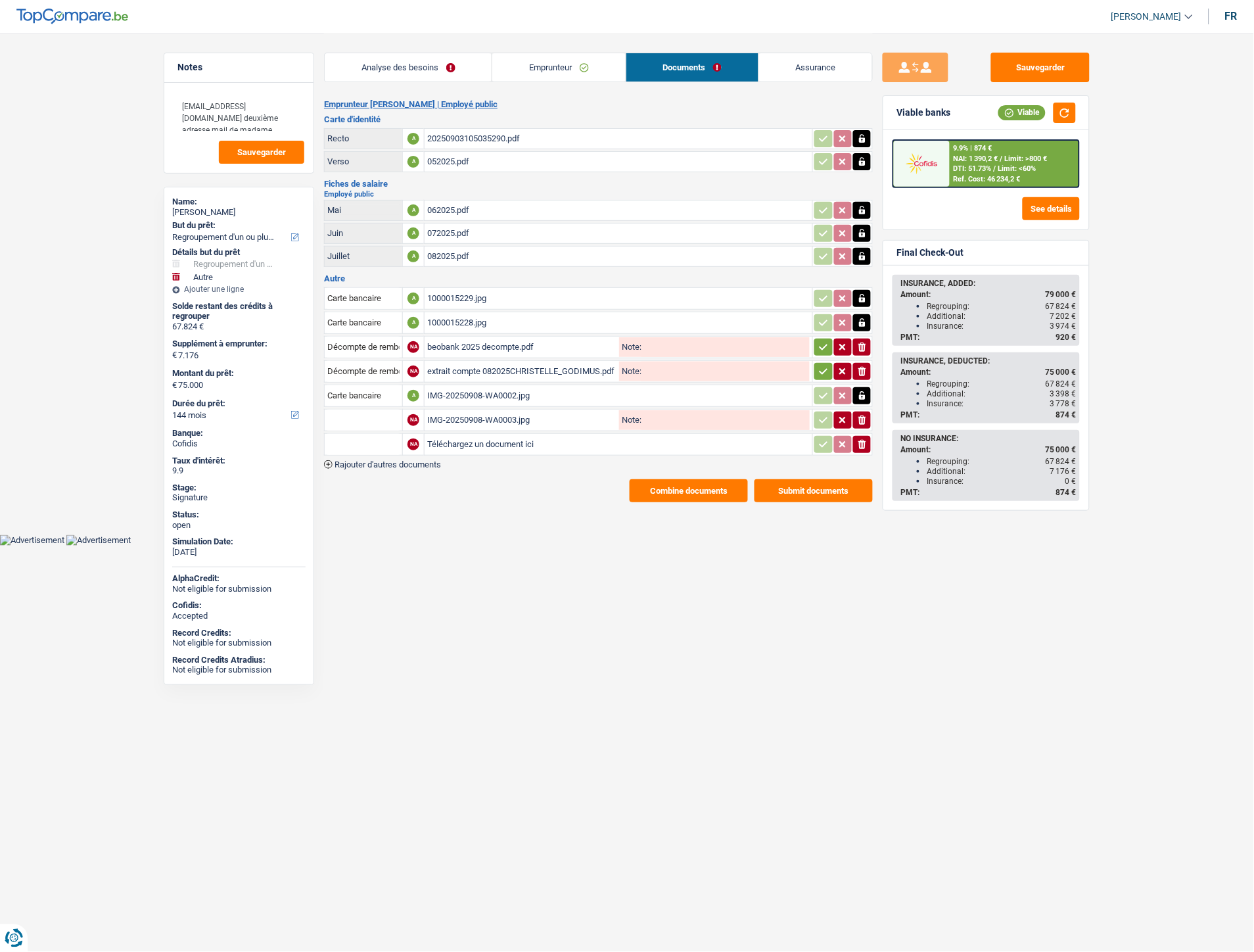
click at [478, 435] on input "Téléchargez un document ici" at bounding box center [619, 445] width 383 height 20
type input "C:\fakepath\Extrait Christelle Godimus.pdf"
click at [366, 410] on input "text" at bounding box center [364, 420] width 72 height 21
click at [382, 438] on li "Carte bancaire" at bounding box center [399, 446] width 135 height 16
type input "Carte bancaire"
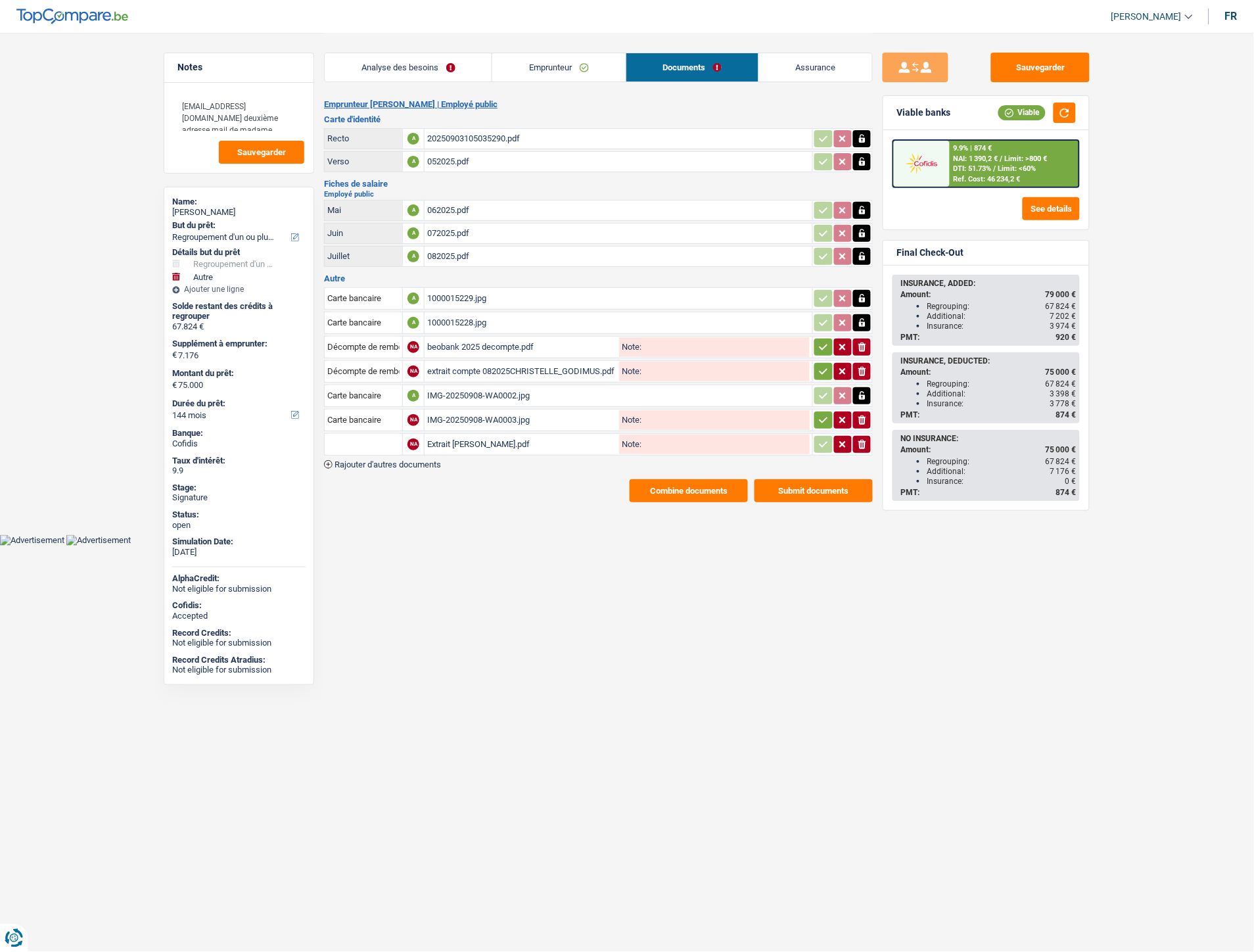
click at [379, 442] on input "text" at bounding box center [364, 445] width 72 height 21
click at [409, 501] on li "Extraits de compte de toutes les transactions 3 derniers mois" at bounding box center [457, 503] width 250 height 16
type input "Extraits de compte de toutes les transactions 3 derniers mois"
drag, startPoint x: 826, startPoint y: 360, endPoint x: 825, endPoint y: 349, distance: 11.0
click at [826, 363] on button "button" at bounding box center [823, 371] width 18 height 17
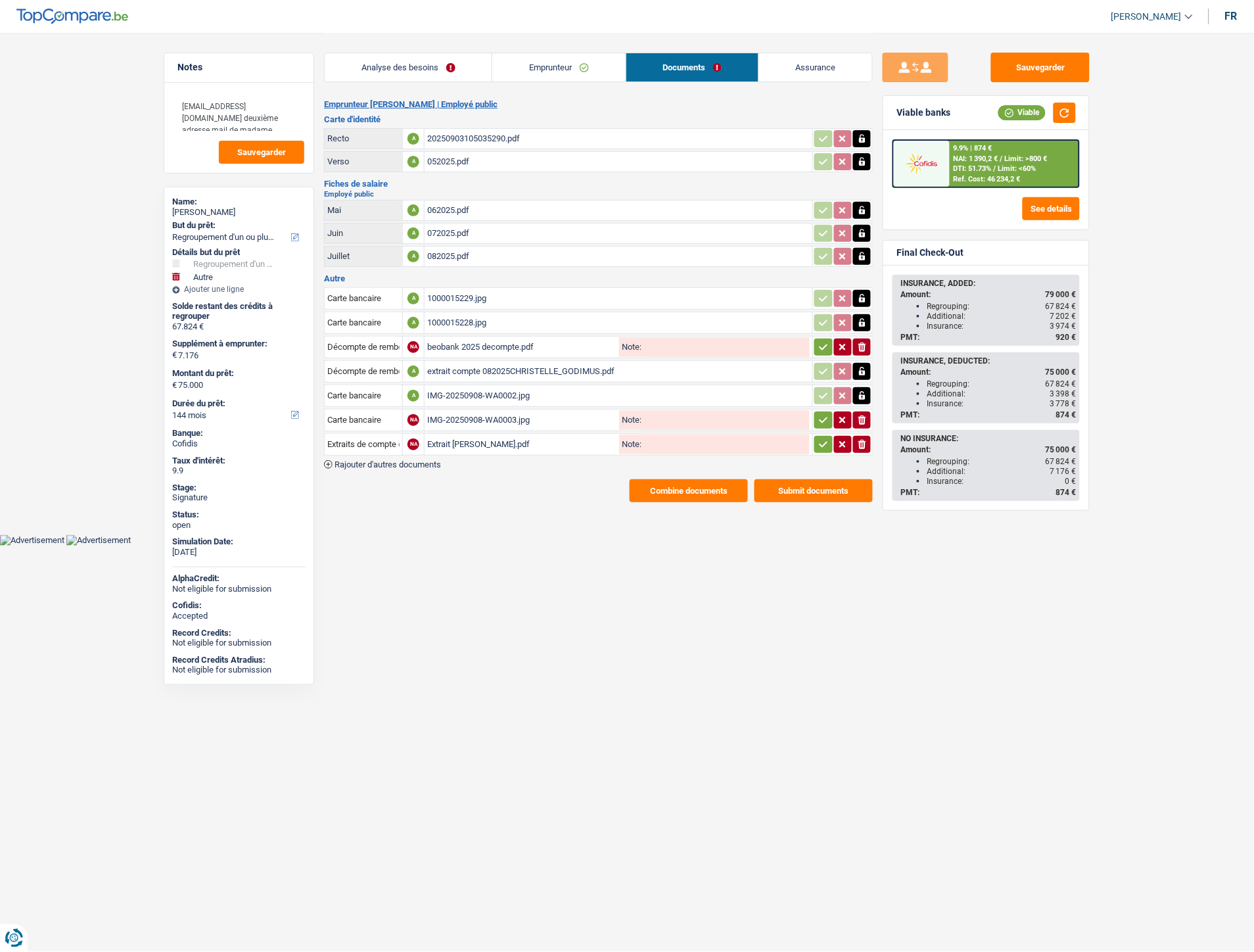
click at [825, 349] on icon "button" at bounding box center [823, 347] width 10 height 13
click at [814, 412] on button "button" at bounding box center [823, 420] width 18 height 17
click at [827, 447] on button "button" at bounding box center [823, 444] width 18 height 17
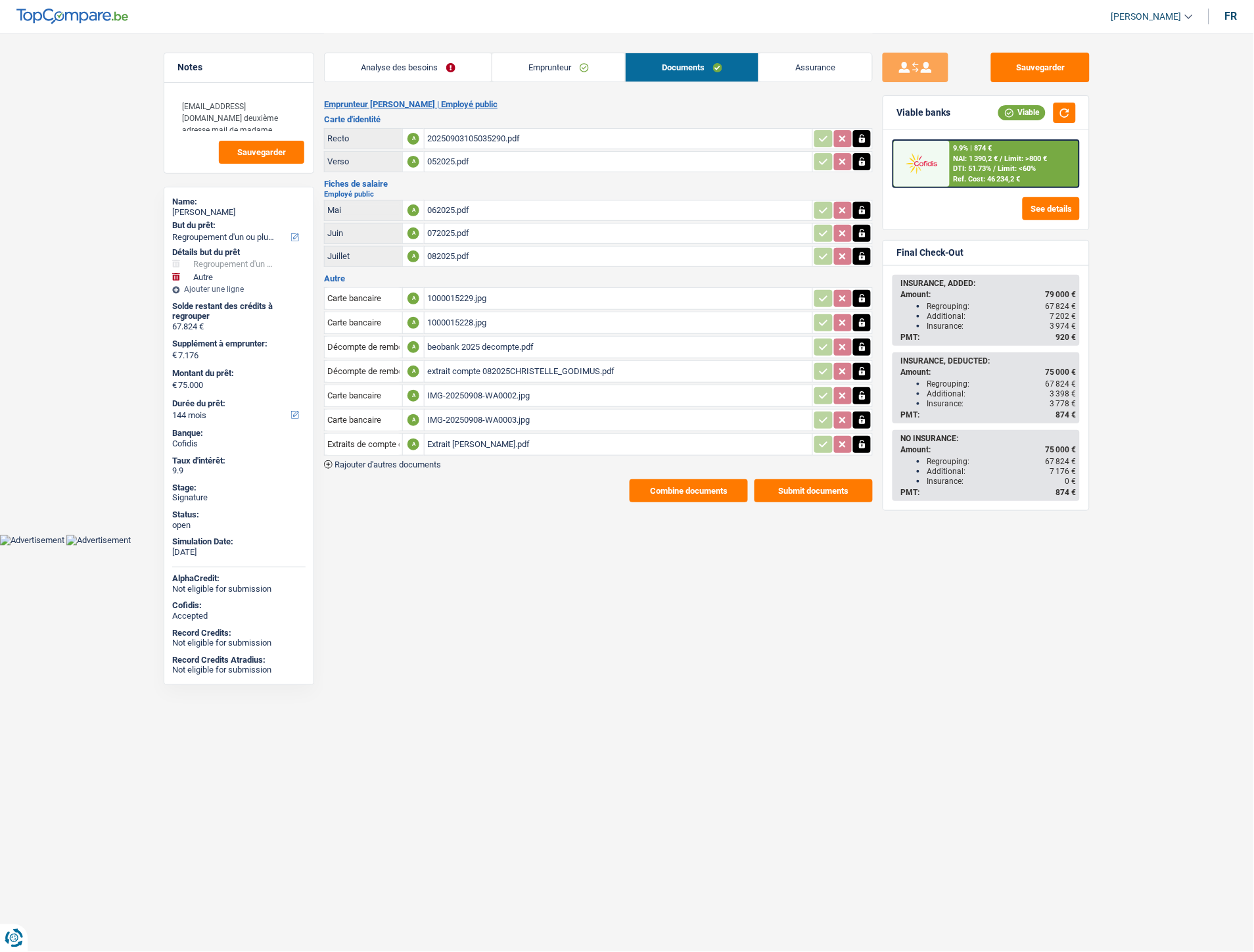
click at [476, 337] on div "beobank 2025 decompte.pdf" at bounding box center [619, 347] width 383 height 20
click at [483, 363] on div "extrait compte 082025CHRISTELLE_GODIMUS.pdf" at bounding box center [619, 371] width 383 height 20
click at [673, 484] on button "Combine documents" at bounding box center [689, 491] width 118 height 23
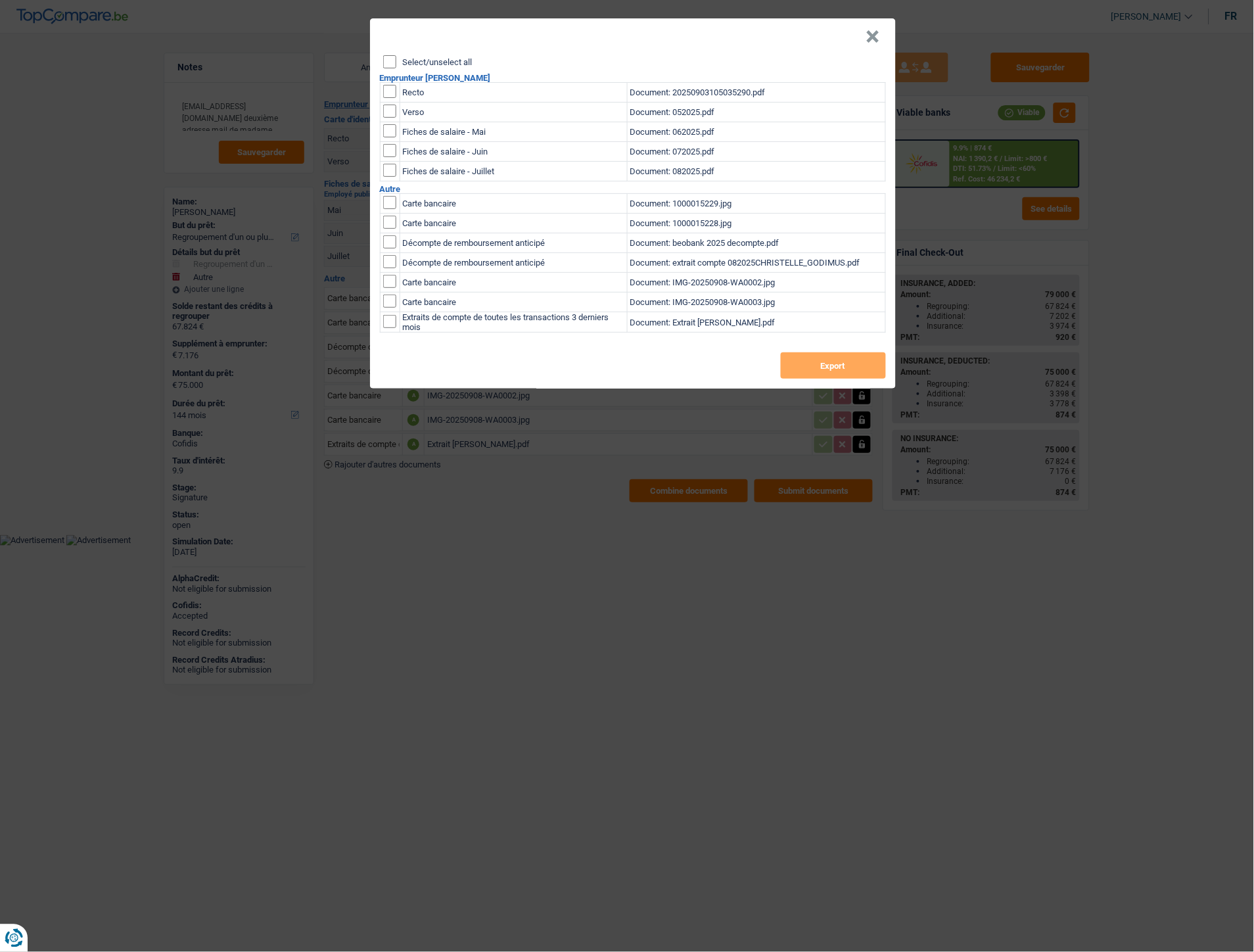
click at [397, 60] on div "Select/unselect all" at bounding box center [635, 62] width 503 height 13
click at [395, 62] on input "Select/unselect all" at bounding box center [390, 62] width 13 height 13
checkbox input "true"
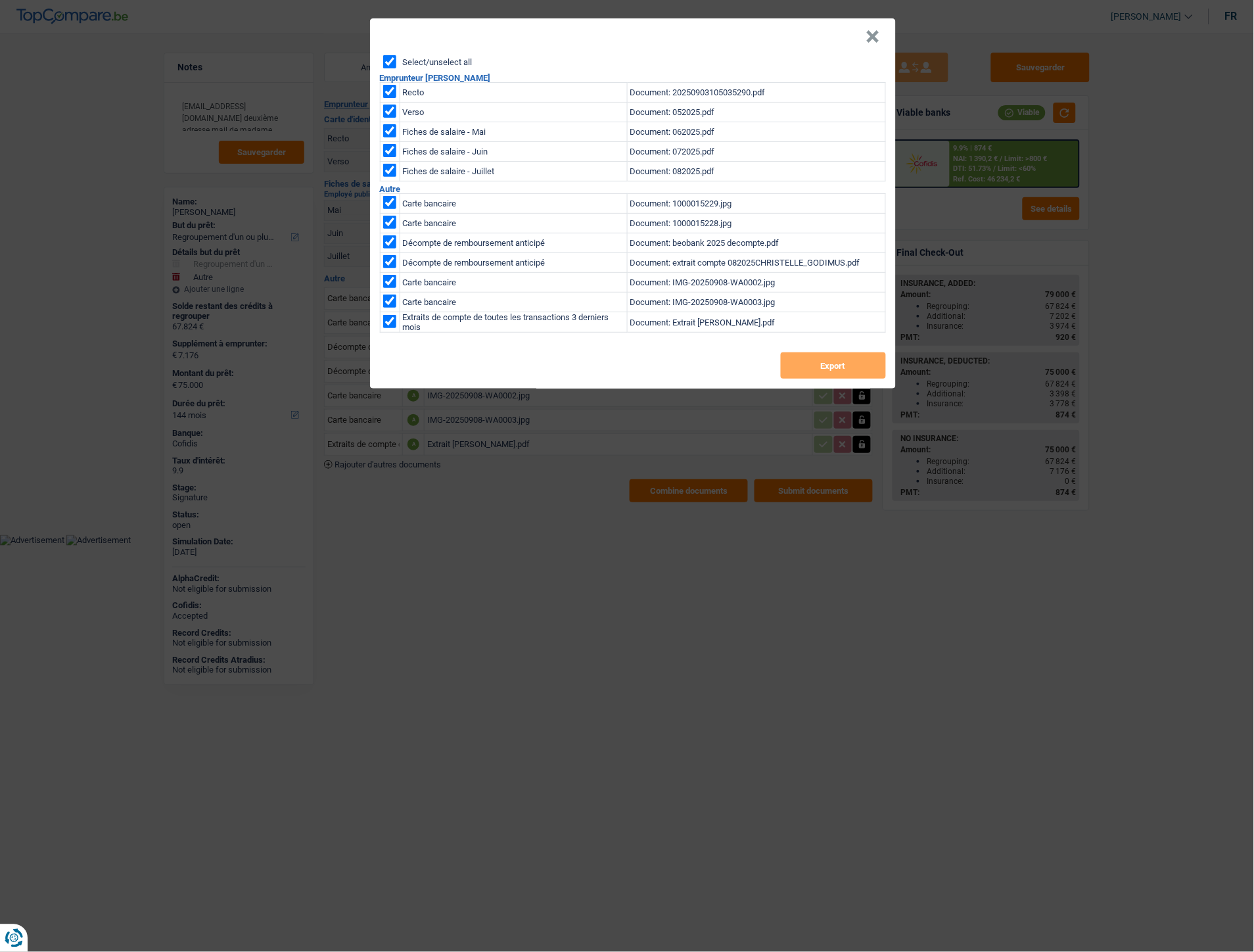
checkbox input "true"
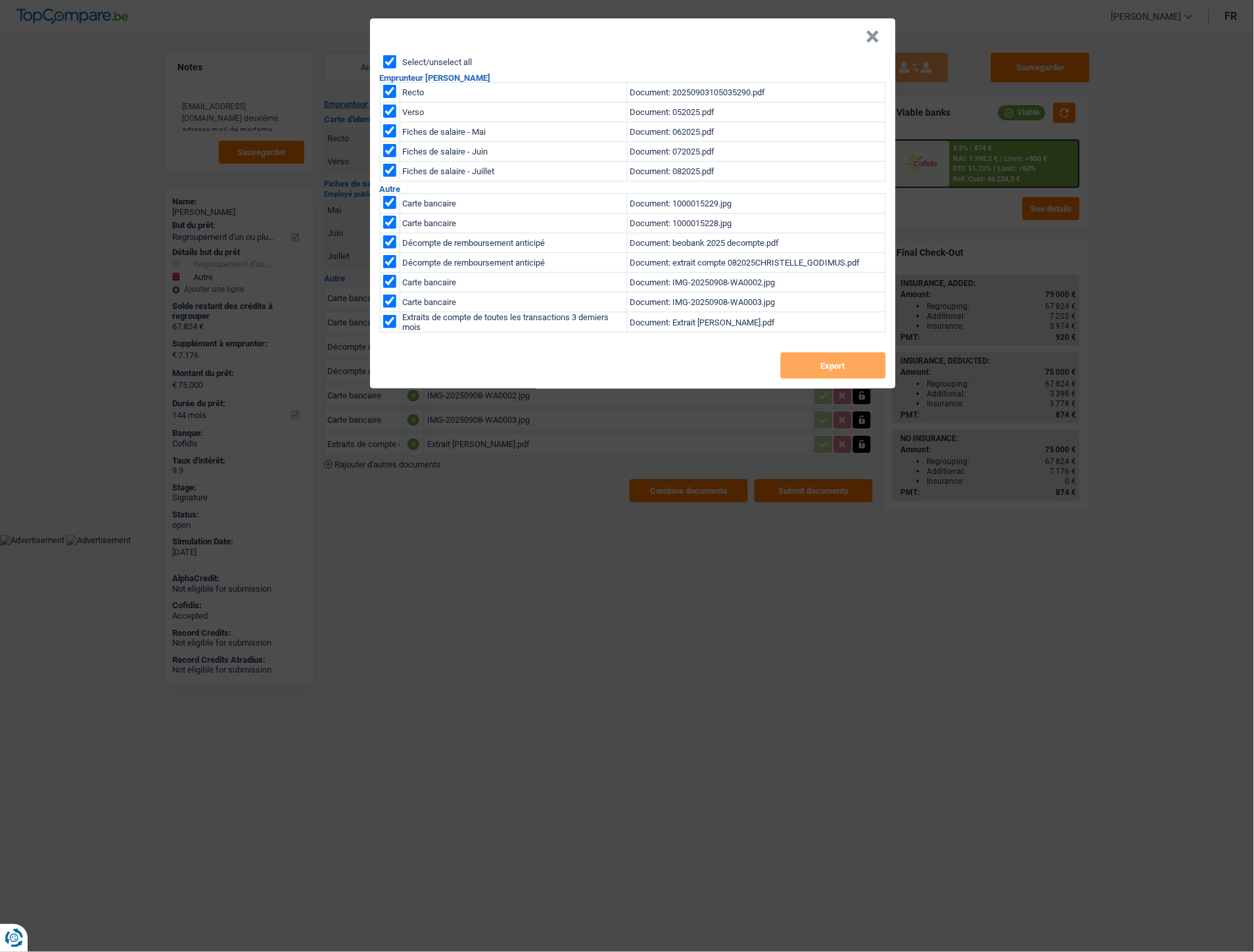
checkbox input "true"
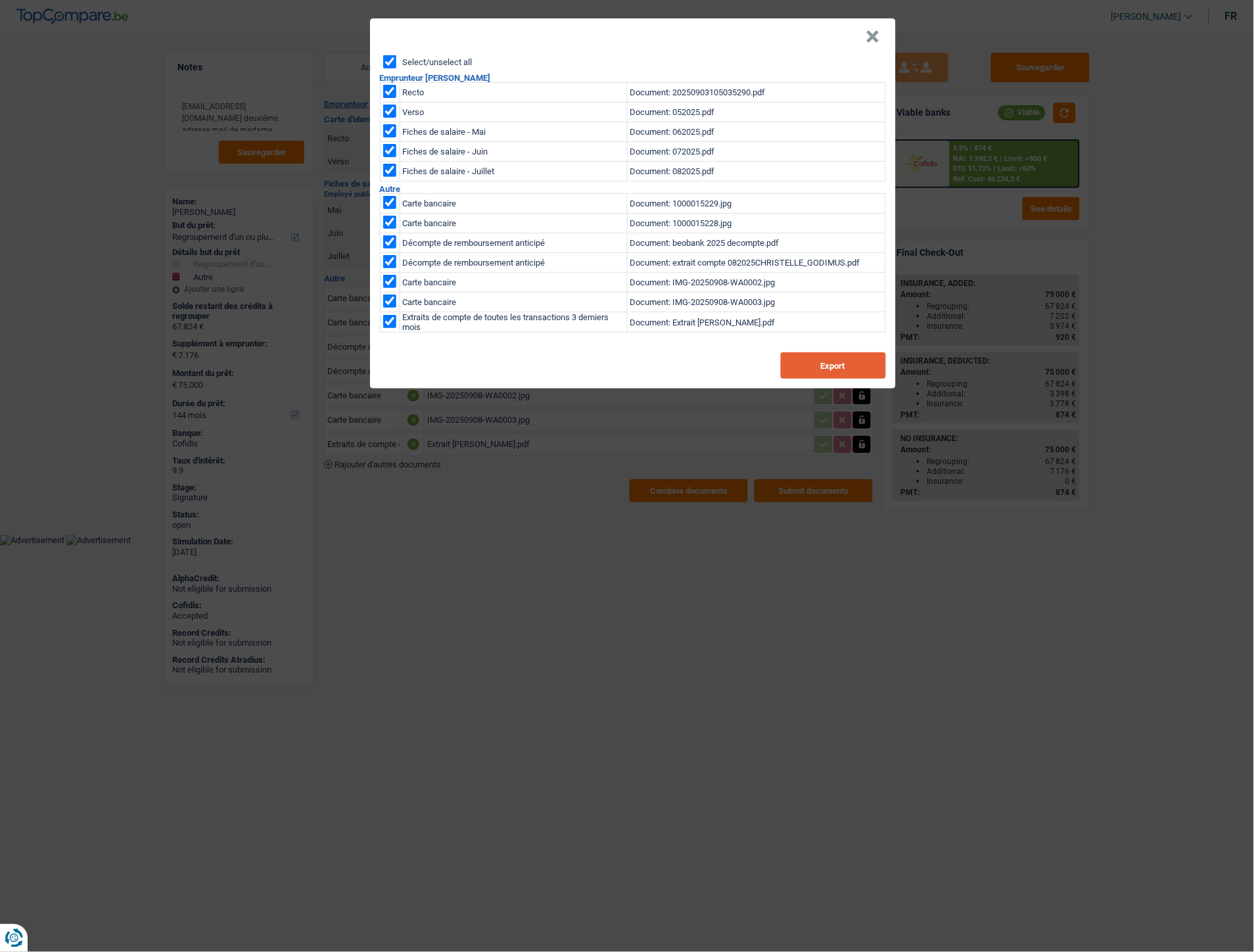
click at [821, 368] on button "Export" at bounding box center [833, 365] width 105 height 26
click at [871, 34] on button "×" at bounding box center [873, 36] width 14 height 13
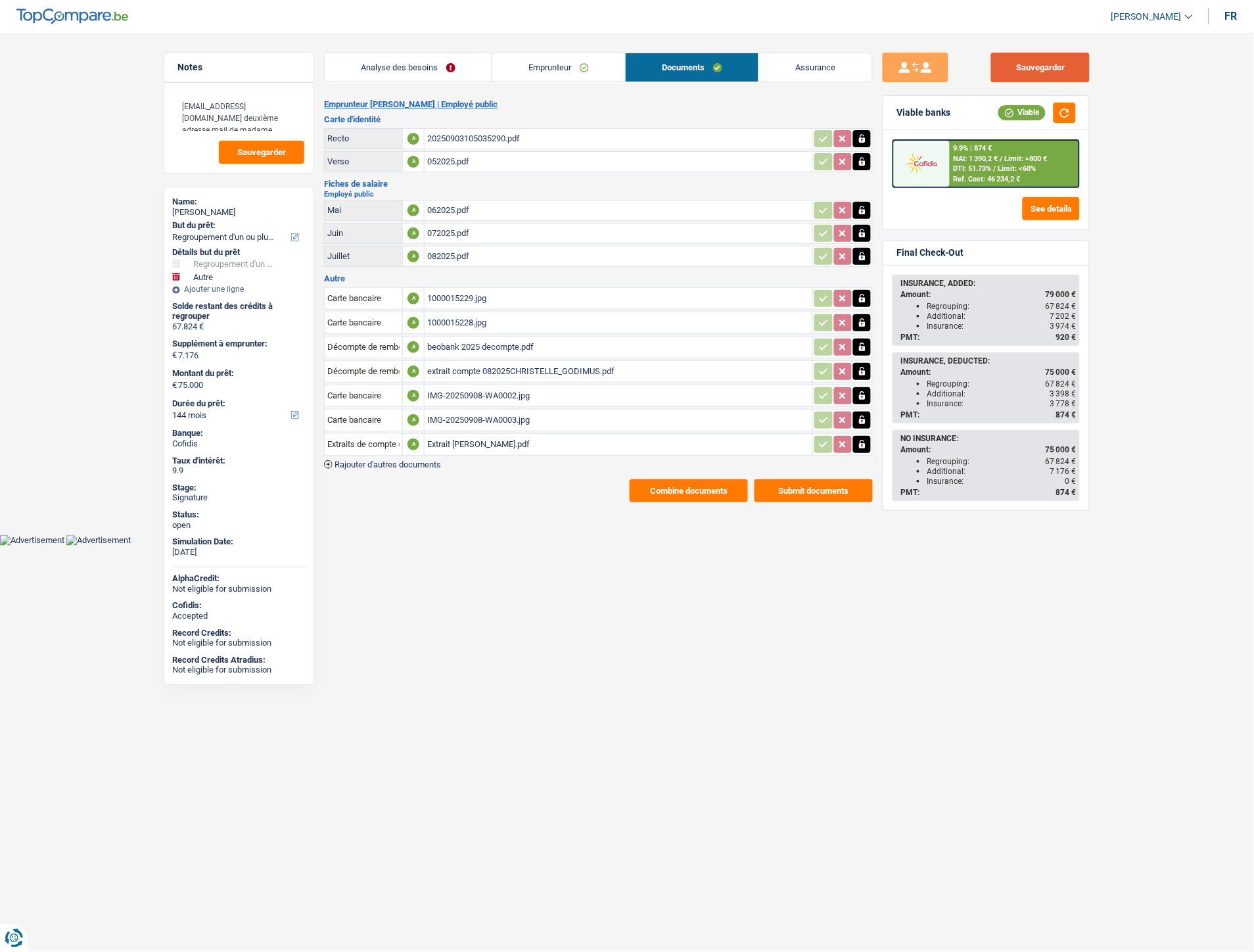
click at [1030, 68] on button "Sauvegarder" at bounding box center [1041, 67] width 98 height 29
click at [564, 67] on link "Emprunteur" at bounding box center [559, 67] width 133 height 28
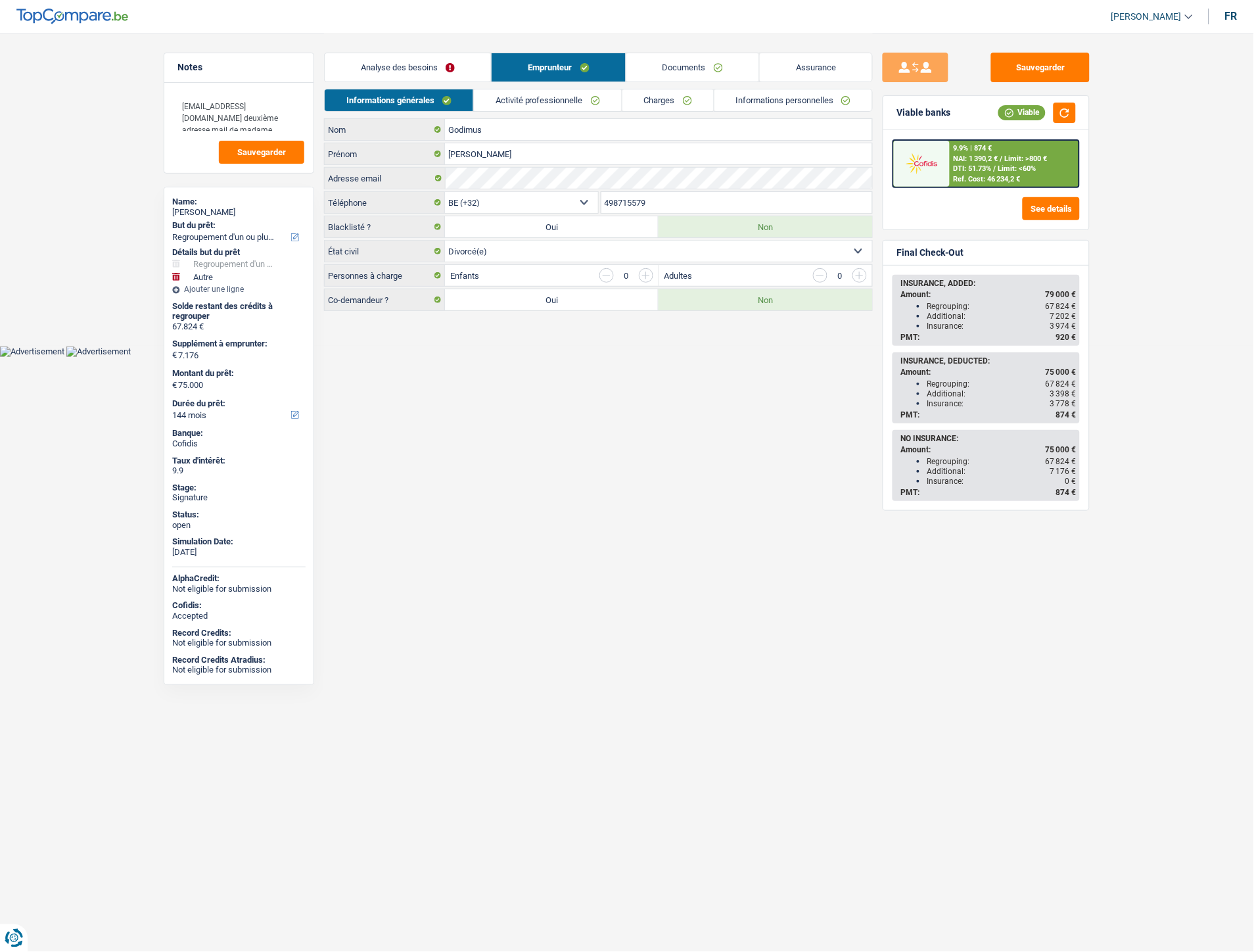
click at [754, 96] on link "Informations personnelles" at bounding box center [794, 101] width 159 height 22
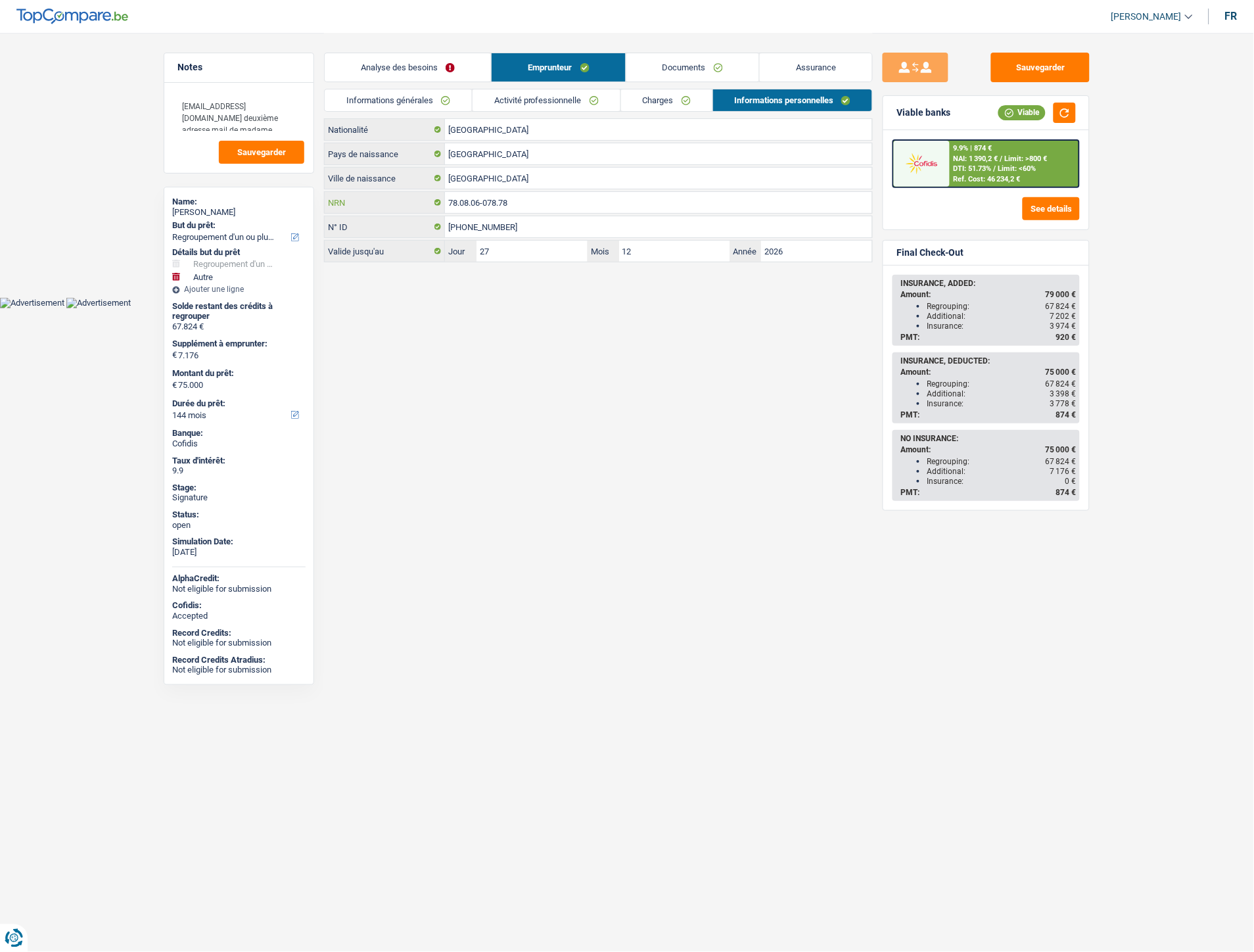
drag, startPoint x: 516, startPoint y: 200, endPoint x: 441, endPoint y: 196, distance: 75.1
click at [441, 196] on div "78.08.06-078.78 NRN" at bounding box center [598, 202] width 548 height 21
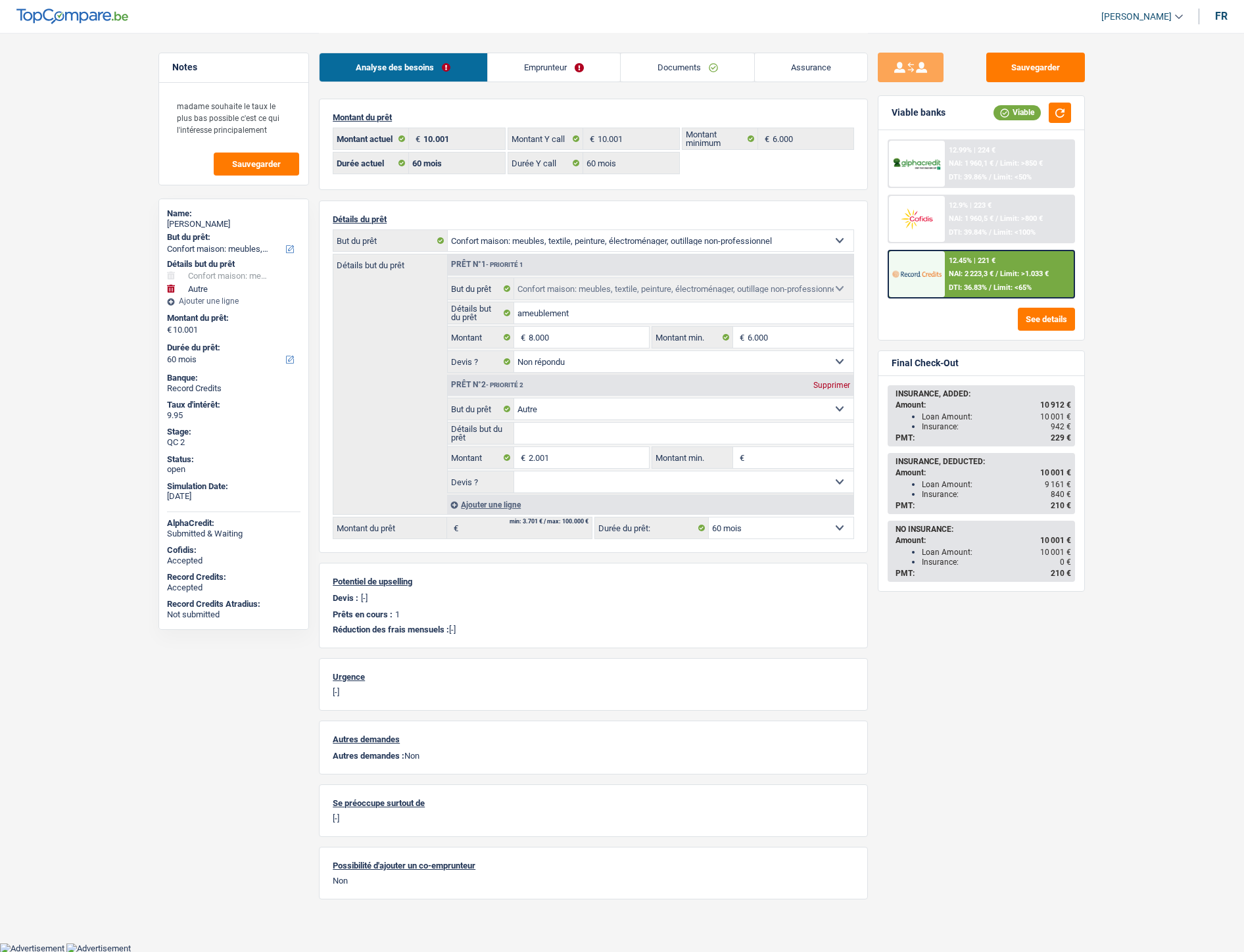
select select "household"
select select "other"
select select "60"
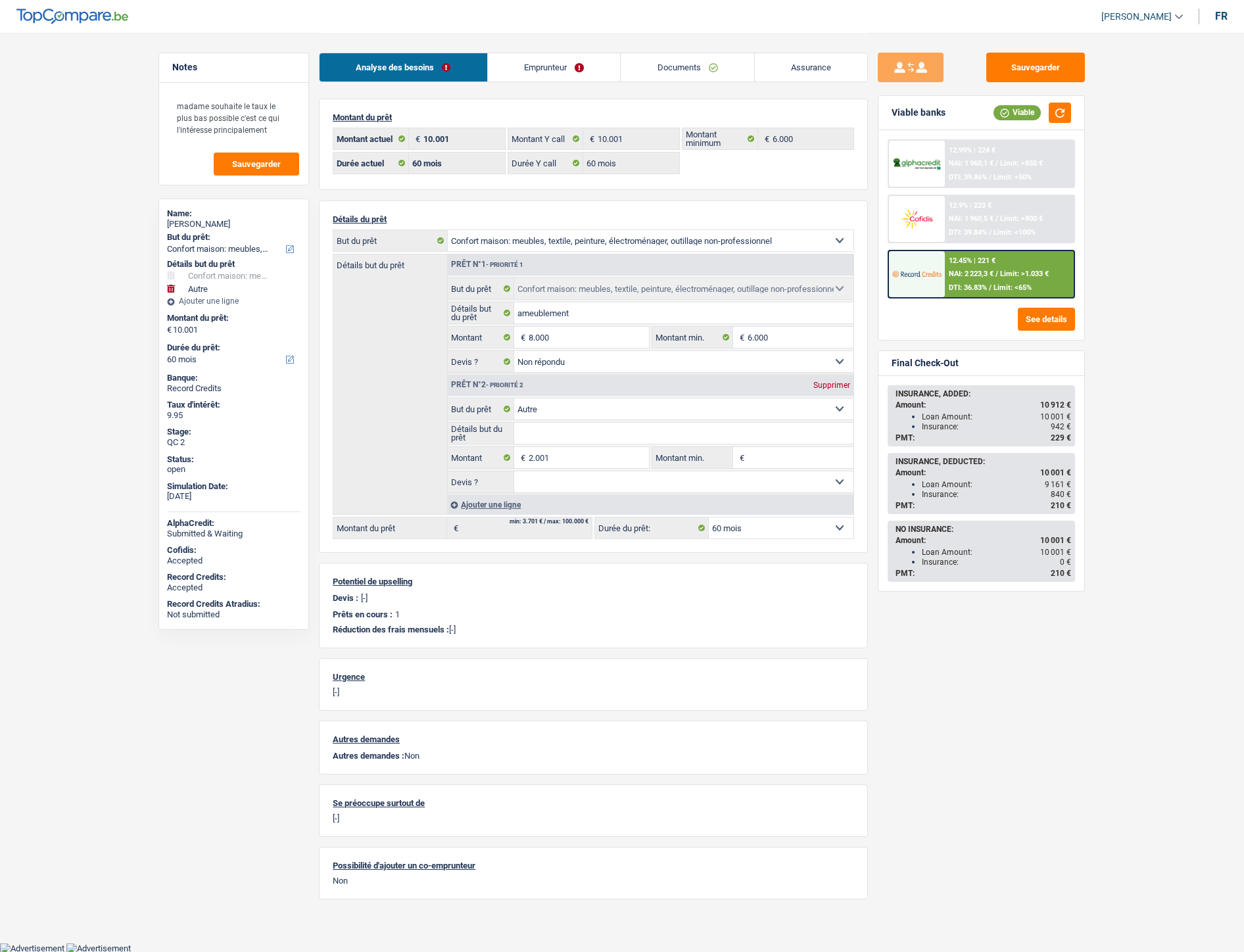
select select "60"
select select "household"
select select "not_answered"
select select "other"
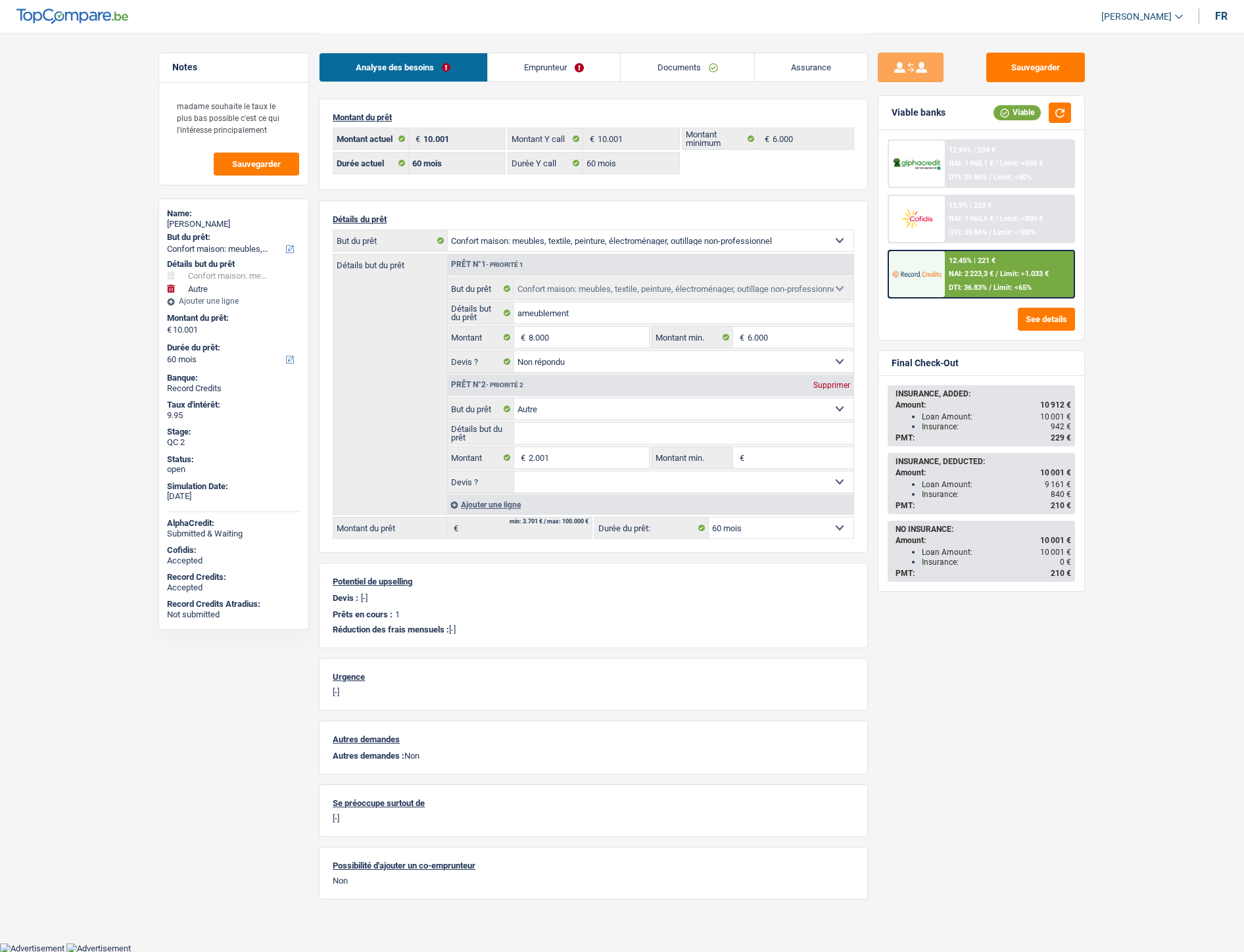
select select "60"
click at [661, 61] on link "Documents" at bounding box center [687, 67] width 133 height 28
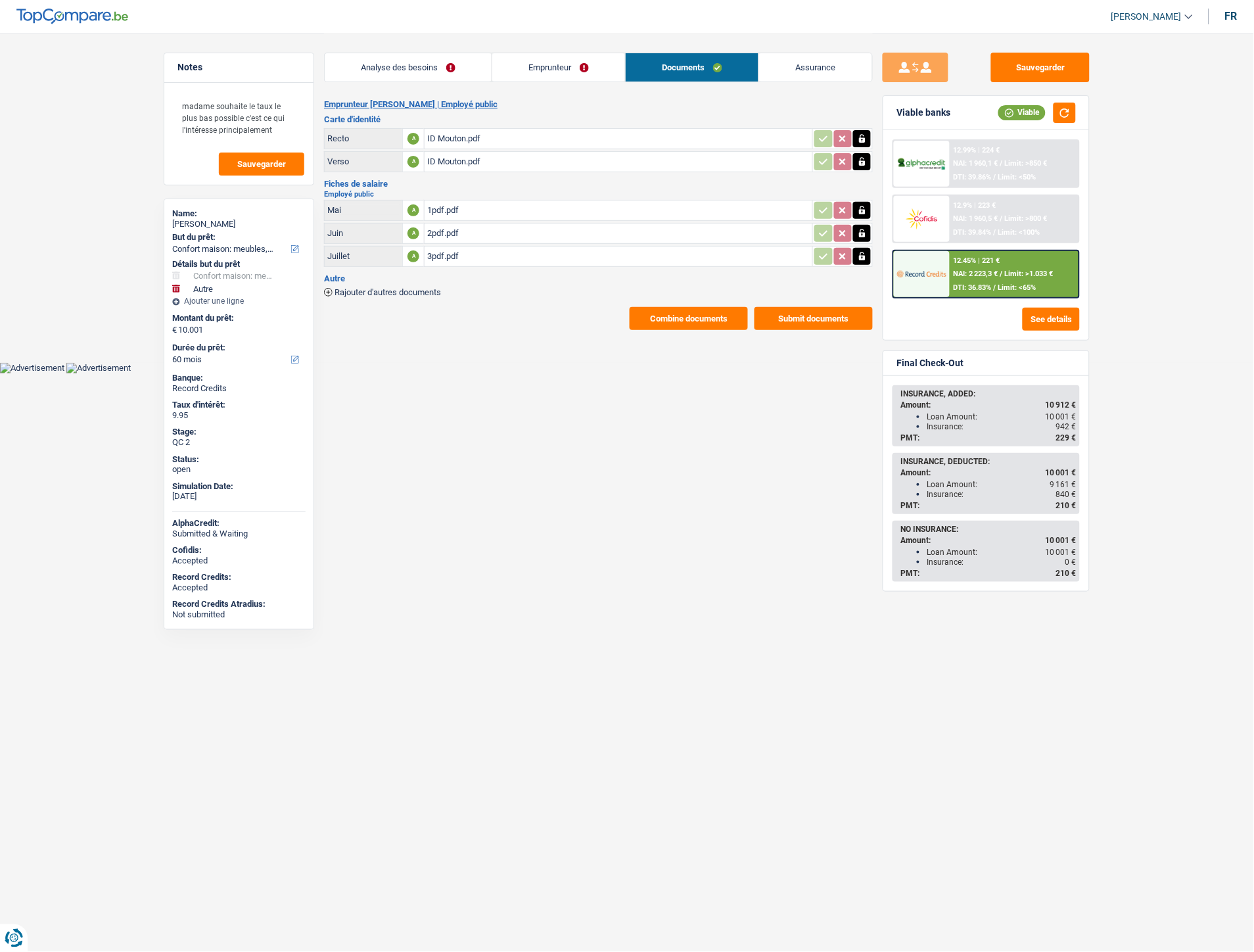
click at [448, 211] on div "1pdf.pdf" at bounding box center [619, 210] width 383 height 20
click at [582, 60] on link "Emprunteur" at bounding box center [559, 67] width 133 height 28
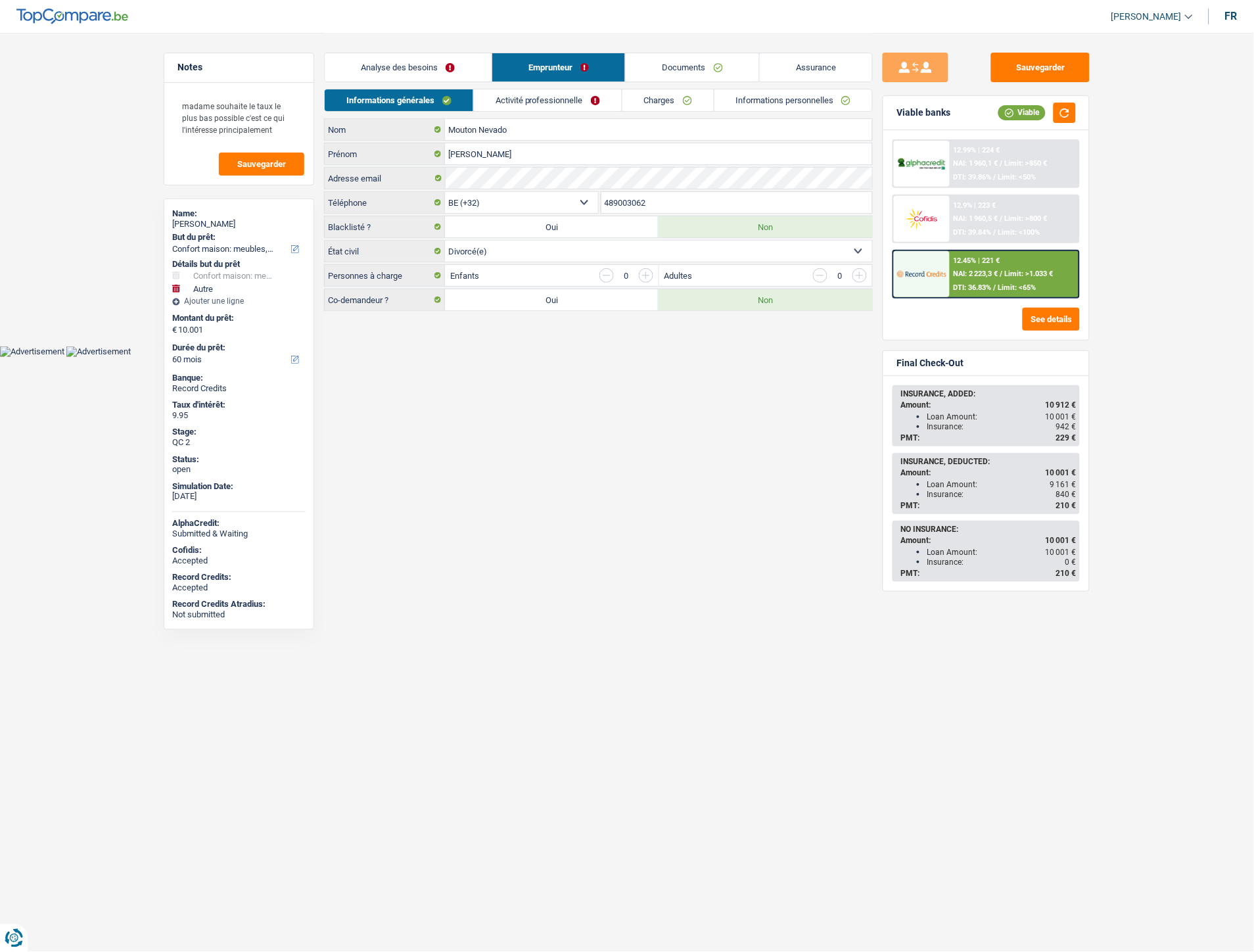
click at [641, 95] on link "Charges" at bounding box center [668, 101] width 92 height 22
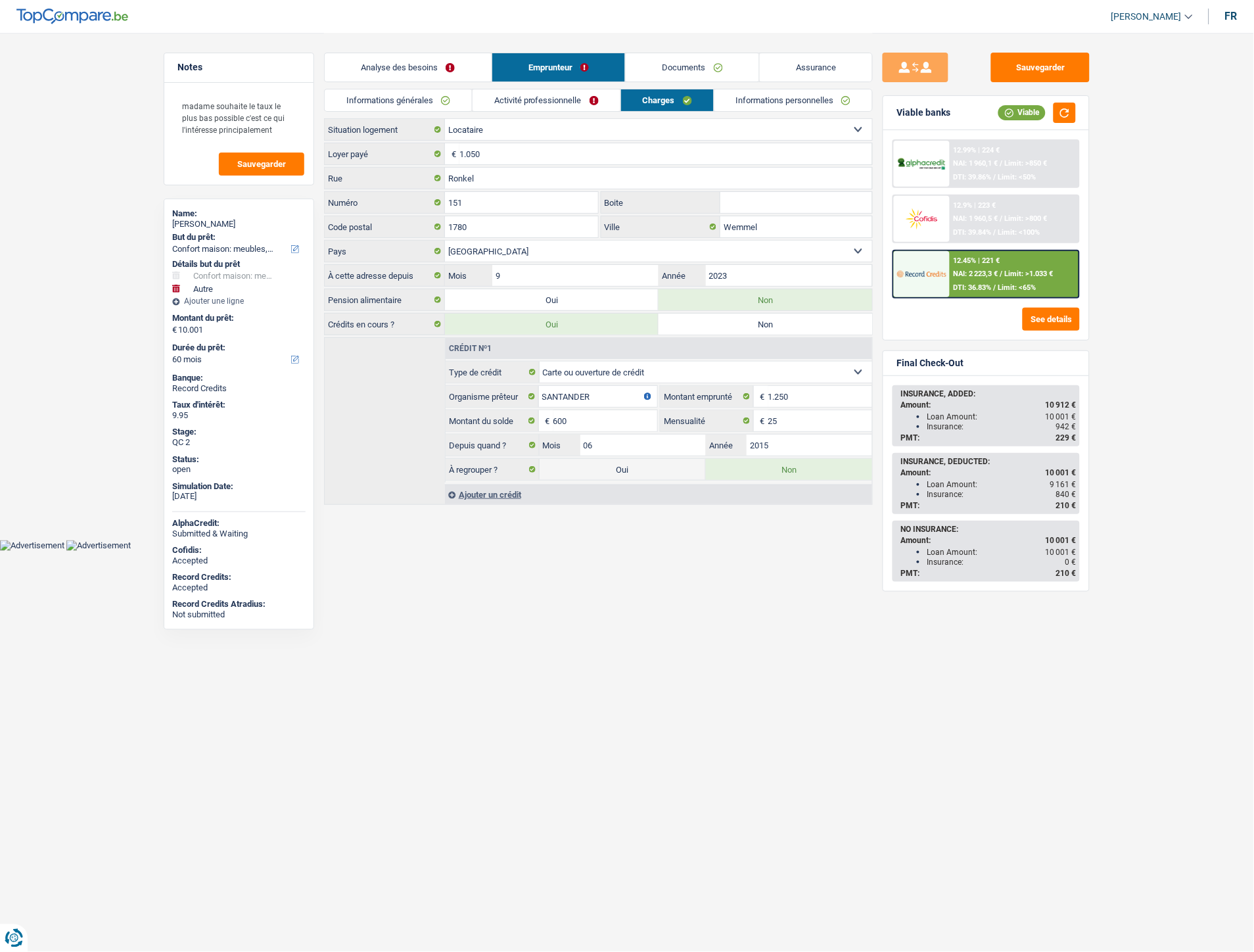
click at [684, 72] on link "Documents" at bounding box center [692, 67] width 133 height 28
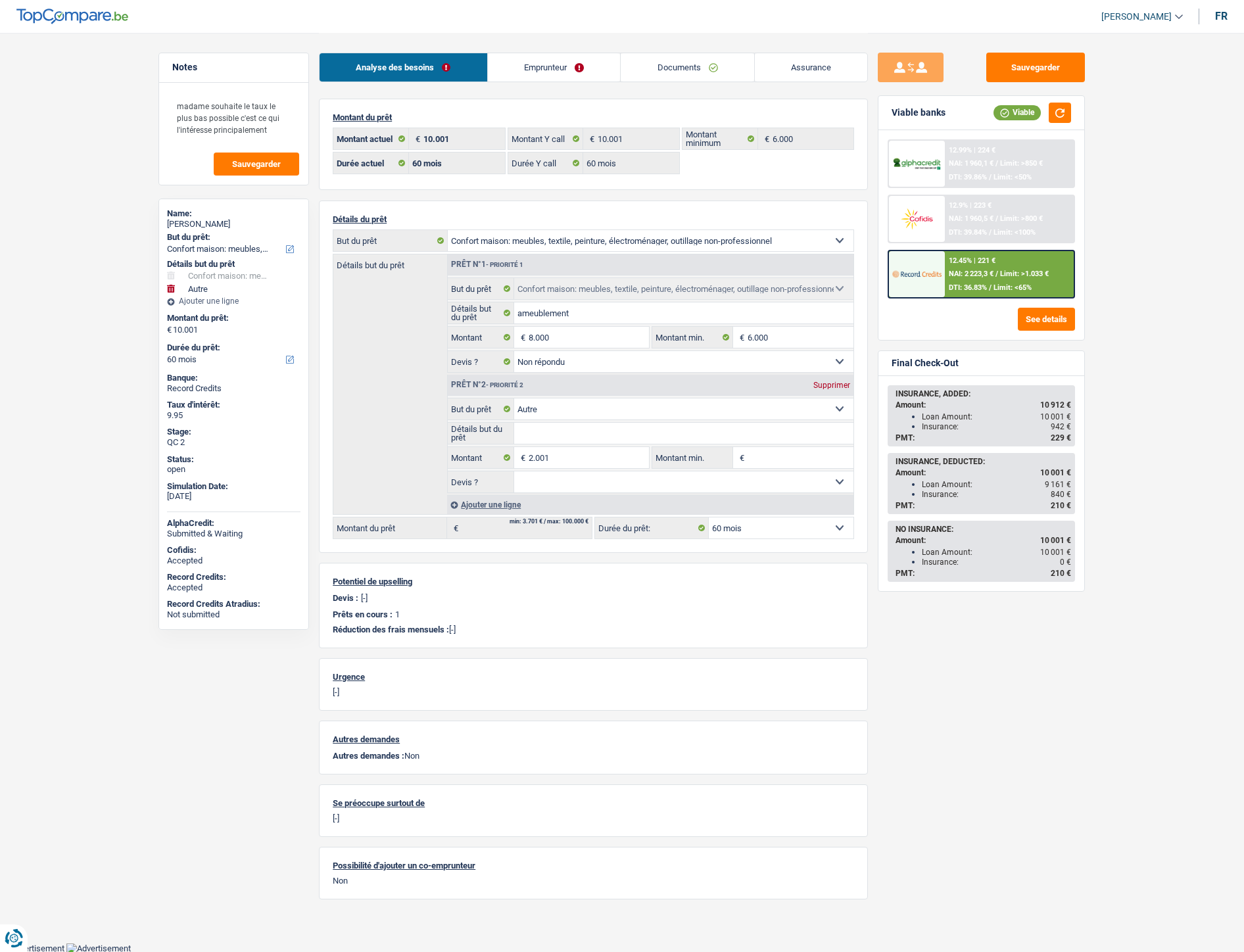
select select "household"
select select "other"
select select "60"
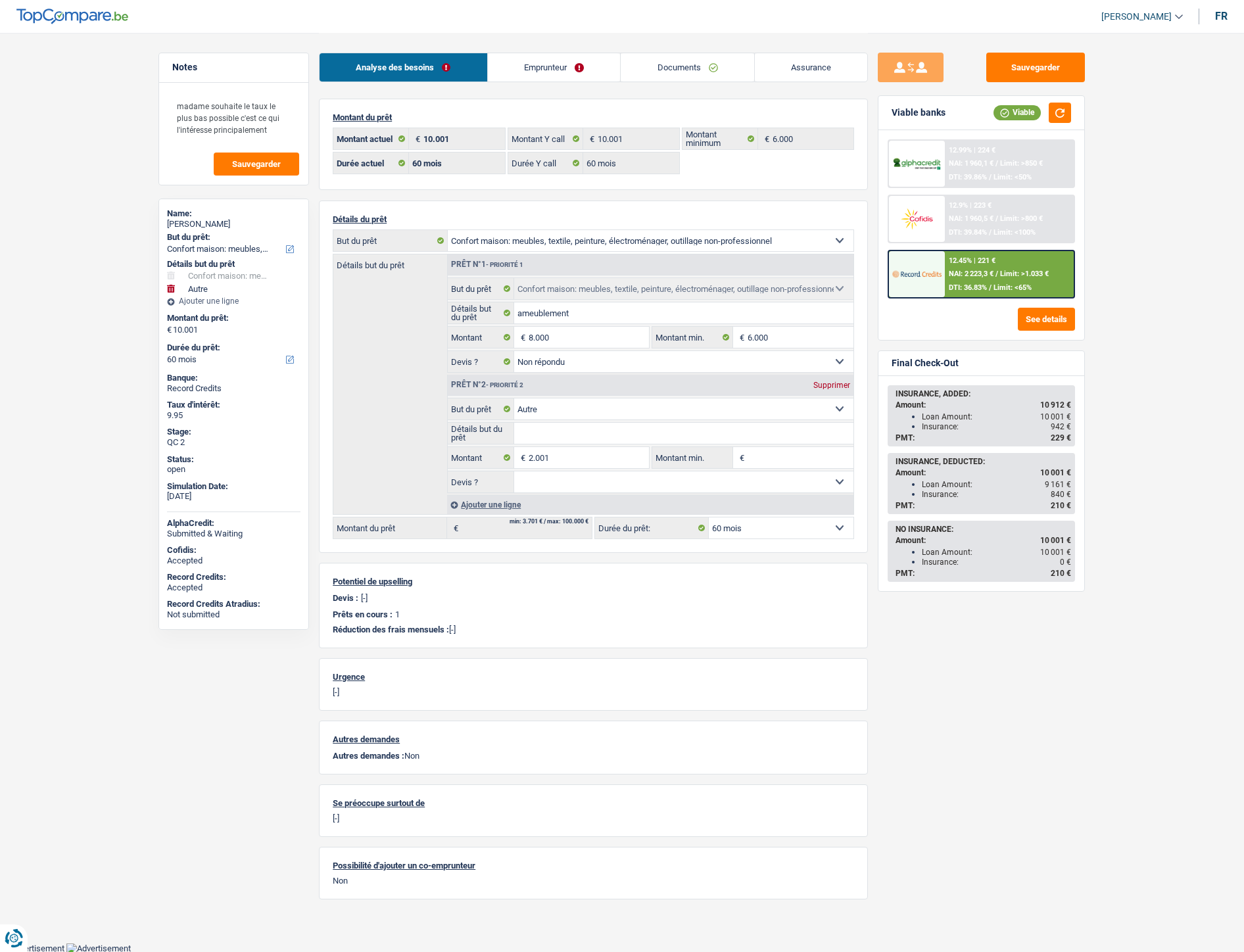
select select "60"
select select "household"
select select "not_answered"
select select "other"
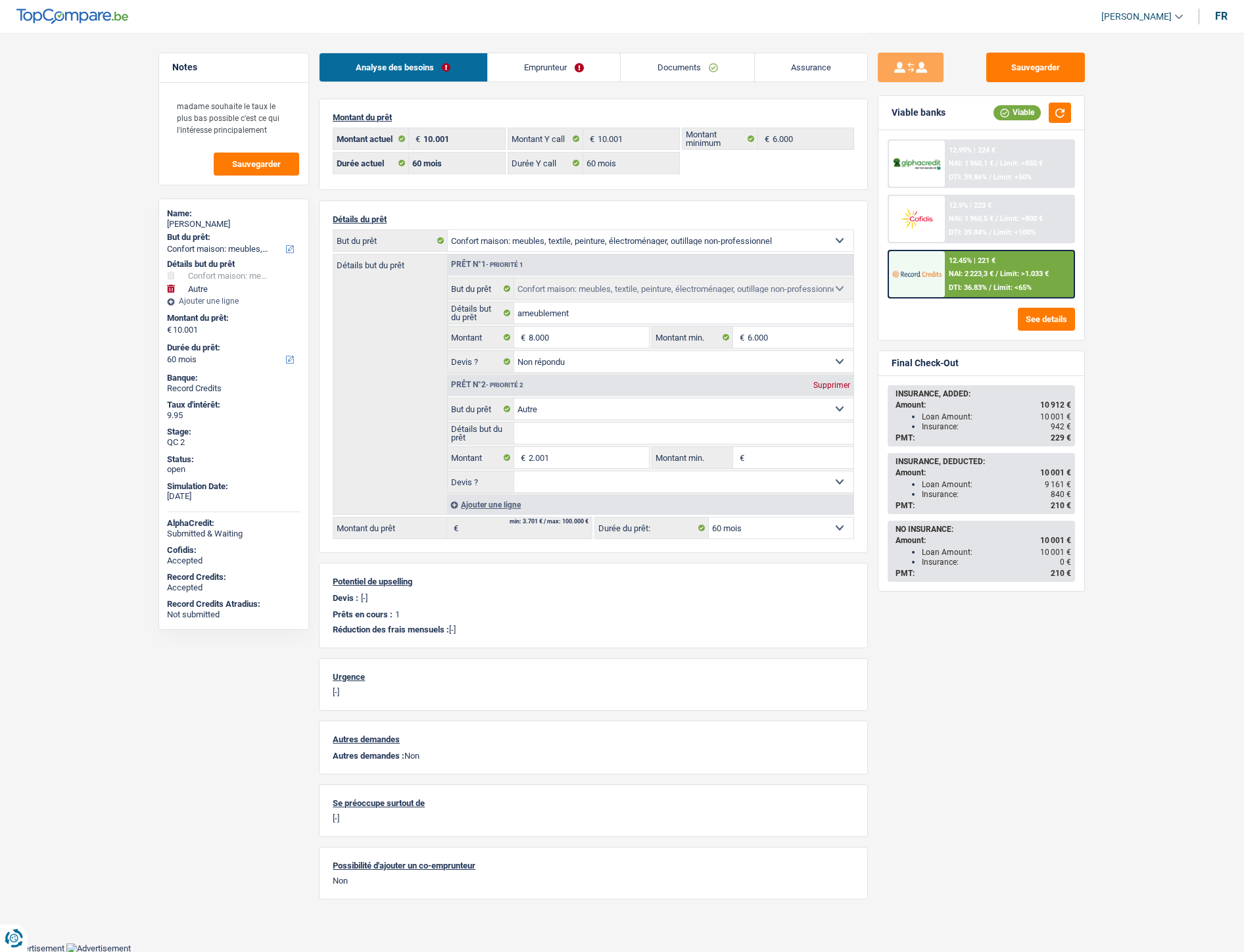
select select "60"
click at [665, 75] on link "Documents" at bounding box center [687, 67] width 133 height 28
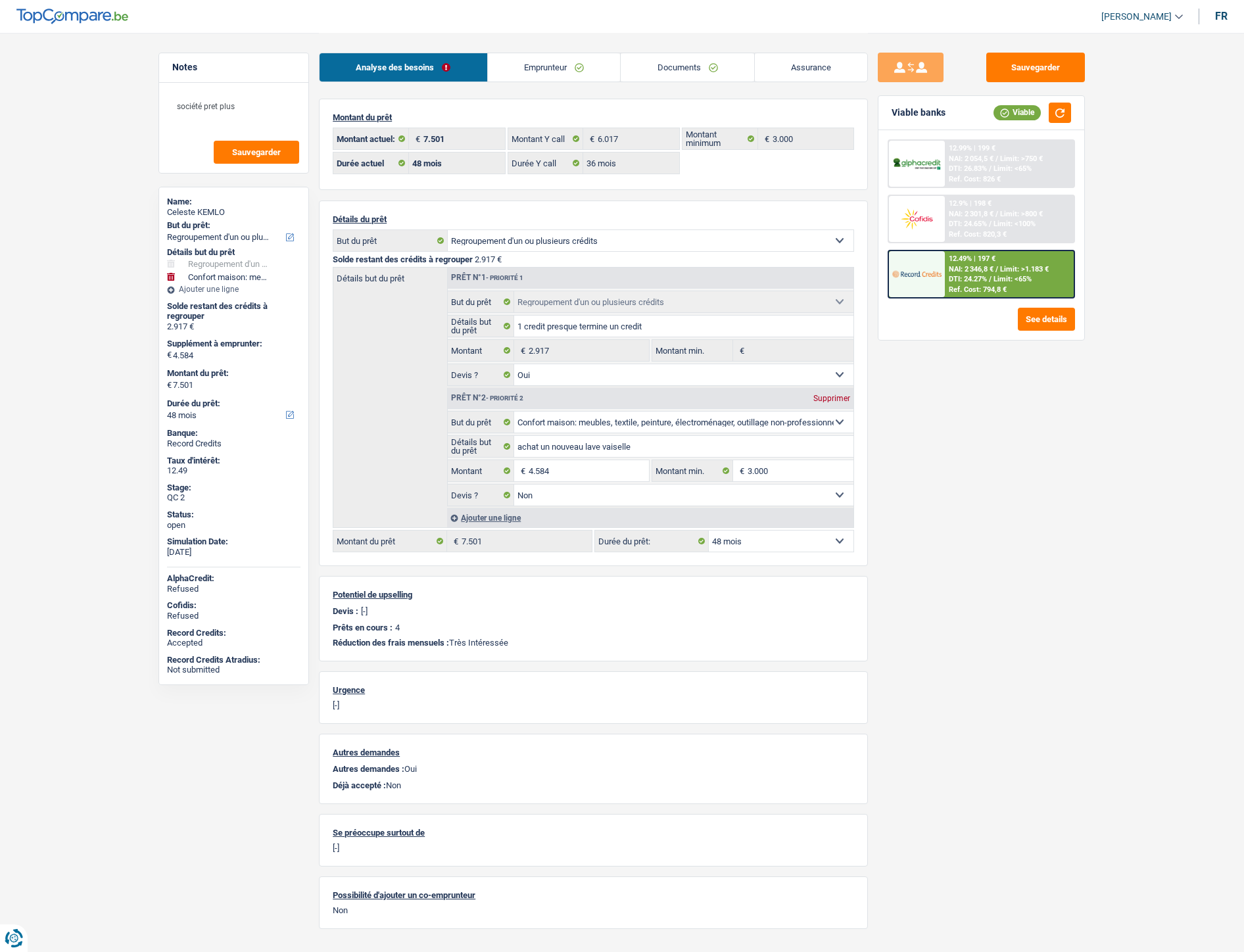
select select "refinancing"
select select "household"
select select "48"
click at [657, 56] on link "Documents" at bounding box center [687, 67] width 133 height 28
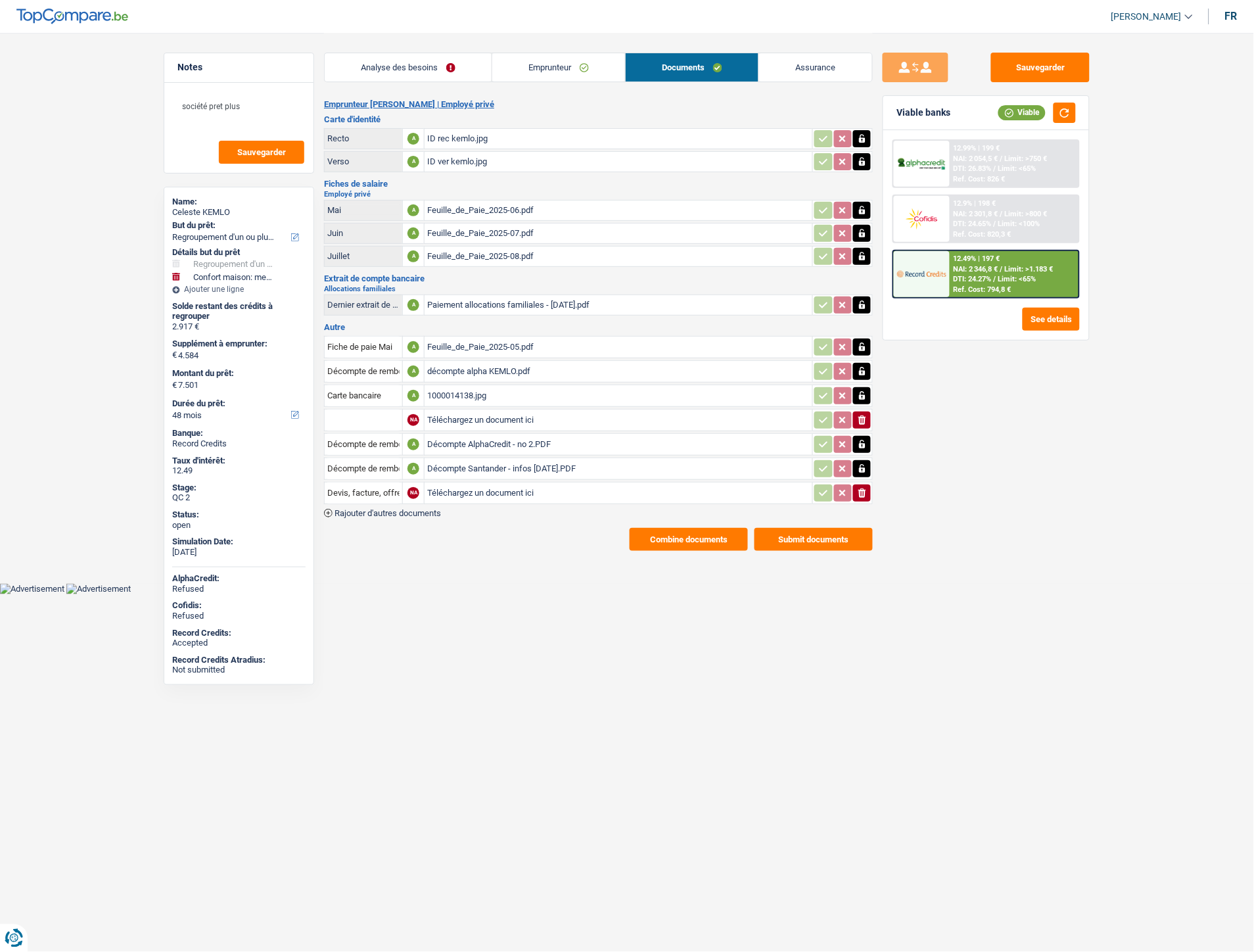
click at [470, 389] on div "1000014138.jpg" at bounding box center [619, 395] width 383 height 20
click at [494, 462] on div "Décompte Santander - infos 05 09 2025.PDF" at bounding box center [619, 468] width 383 height 20
click at [481, 459] on div "Décompte Santander - infos 05 09 2025.PDF" at bounding box center [619, 468] width 383 height 20
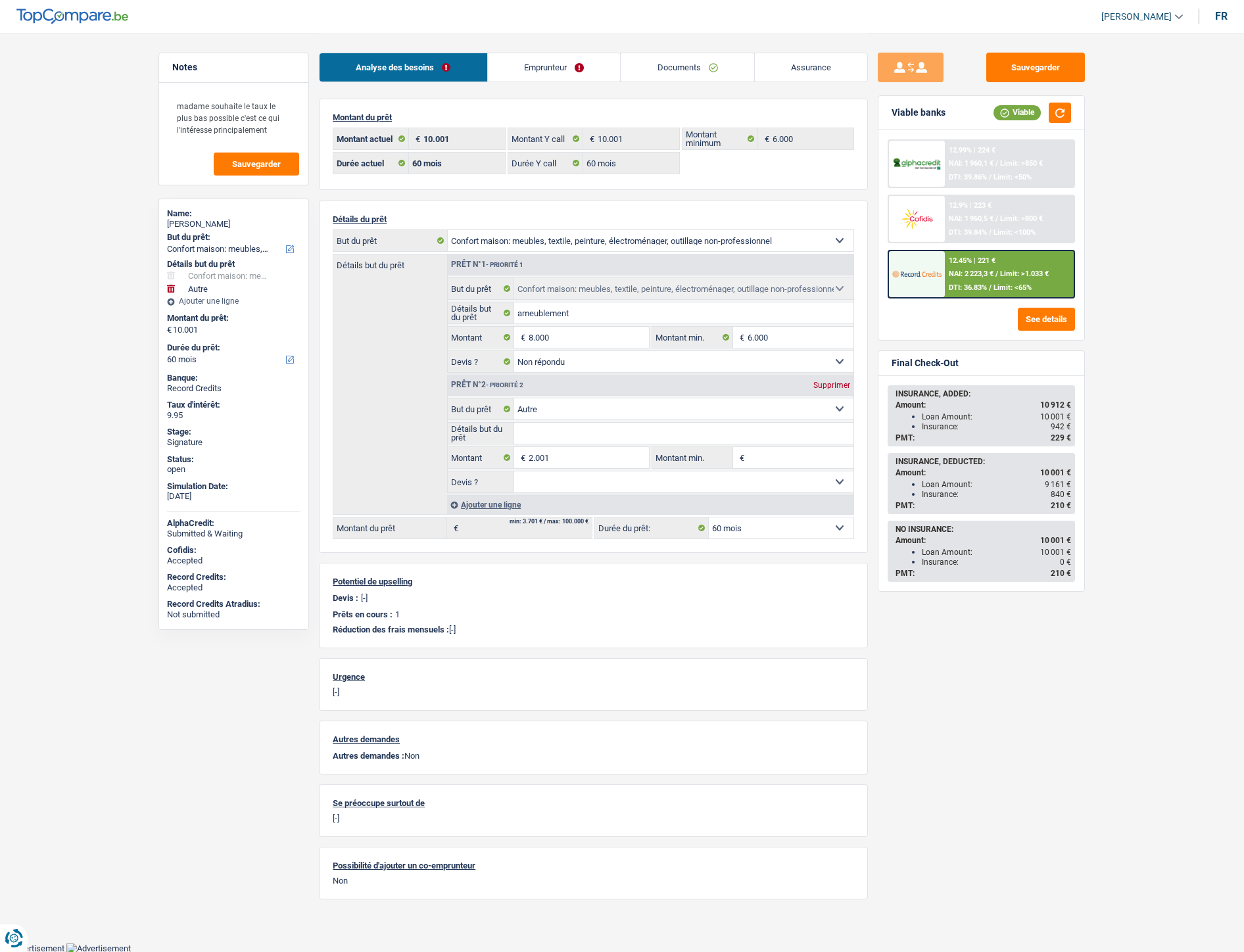
select select "household"
select select "other"
select select "60"
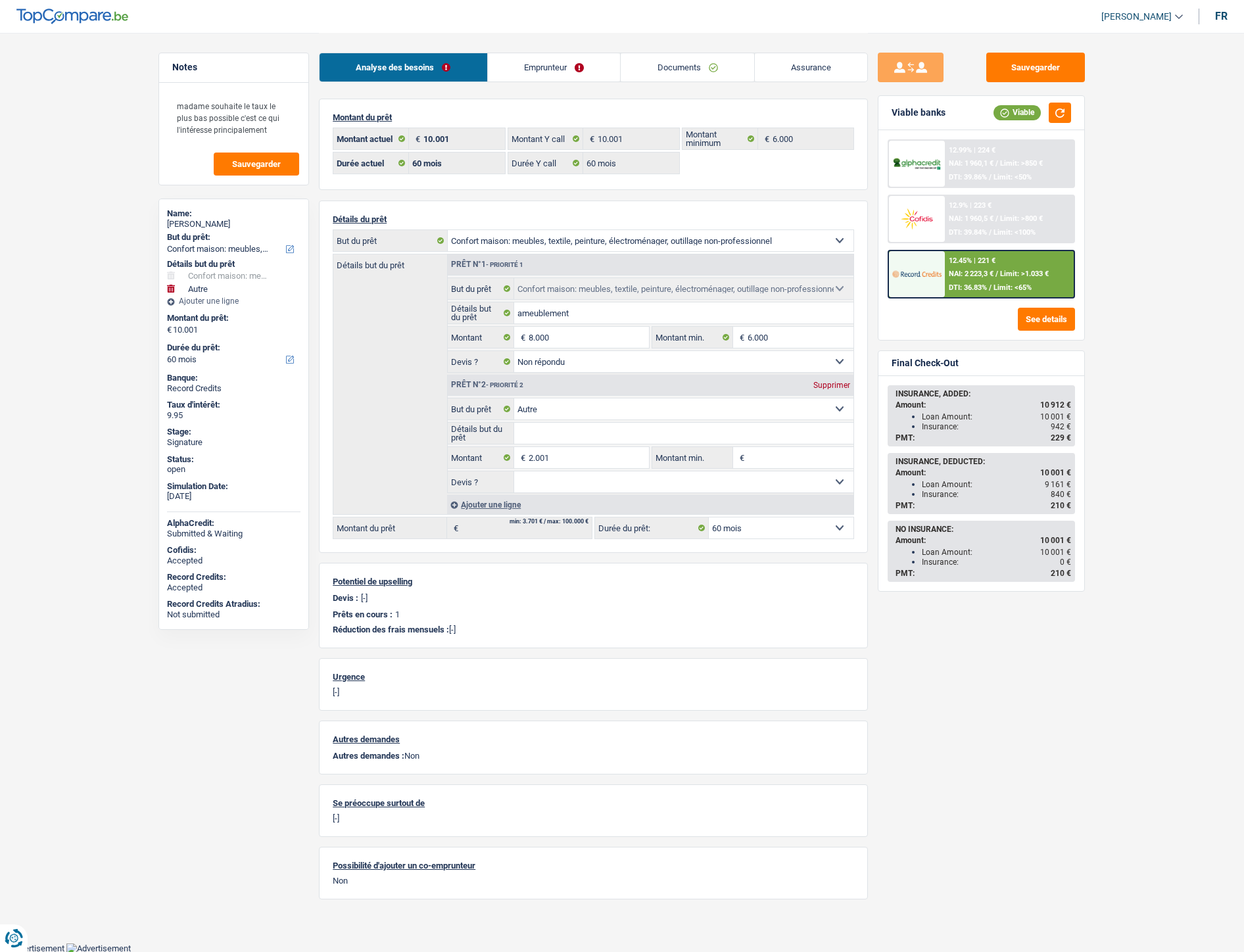
select select "60"
select select "household"
select select "not_answered"
select select "other"
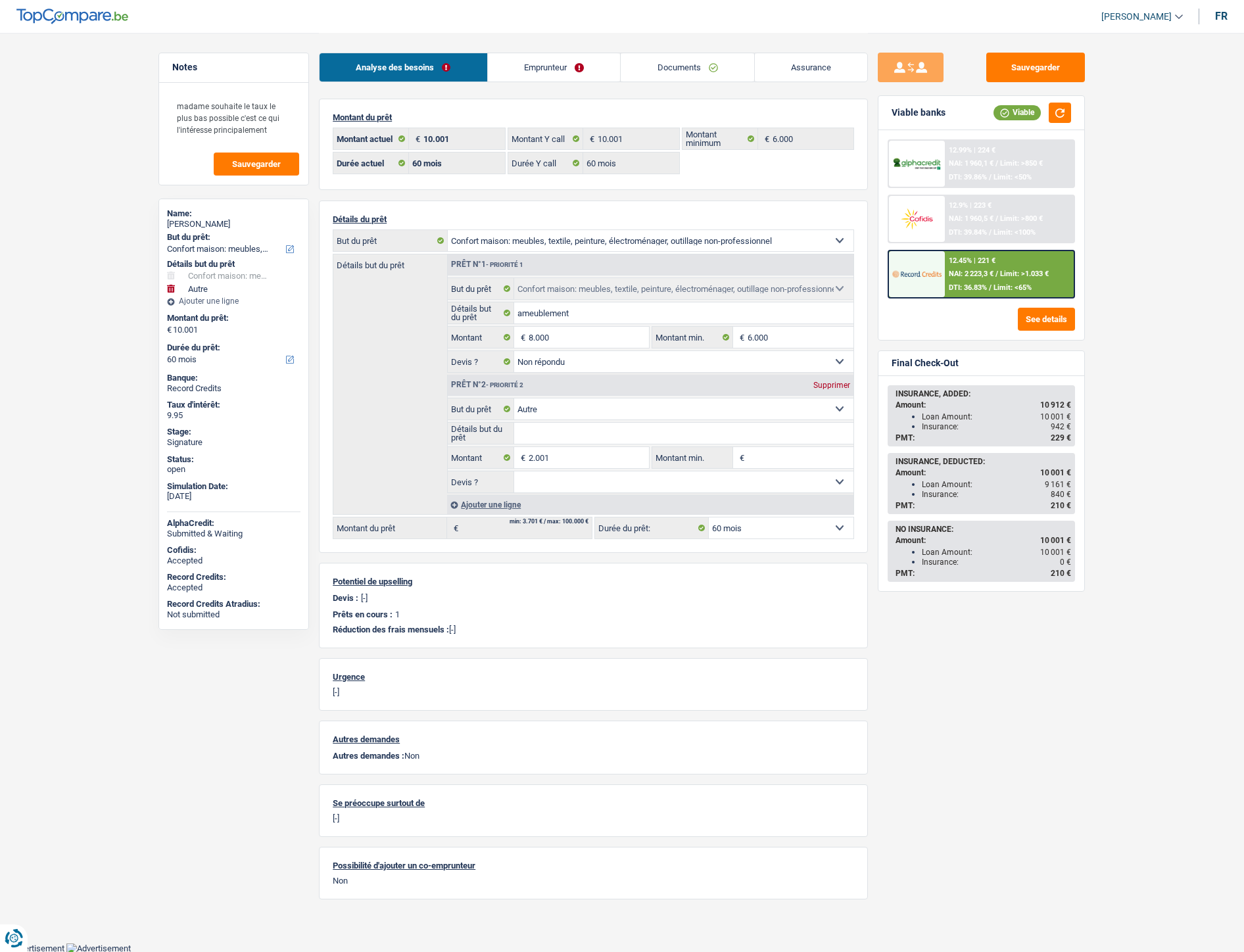
select select "60"
click at [698, 60] on link "Documents" at bounding box center [687, 67] width 133 height 28
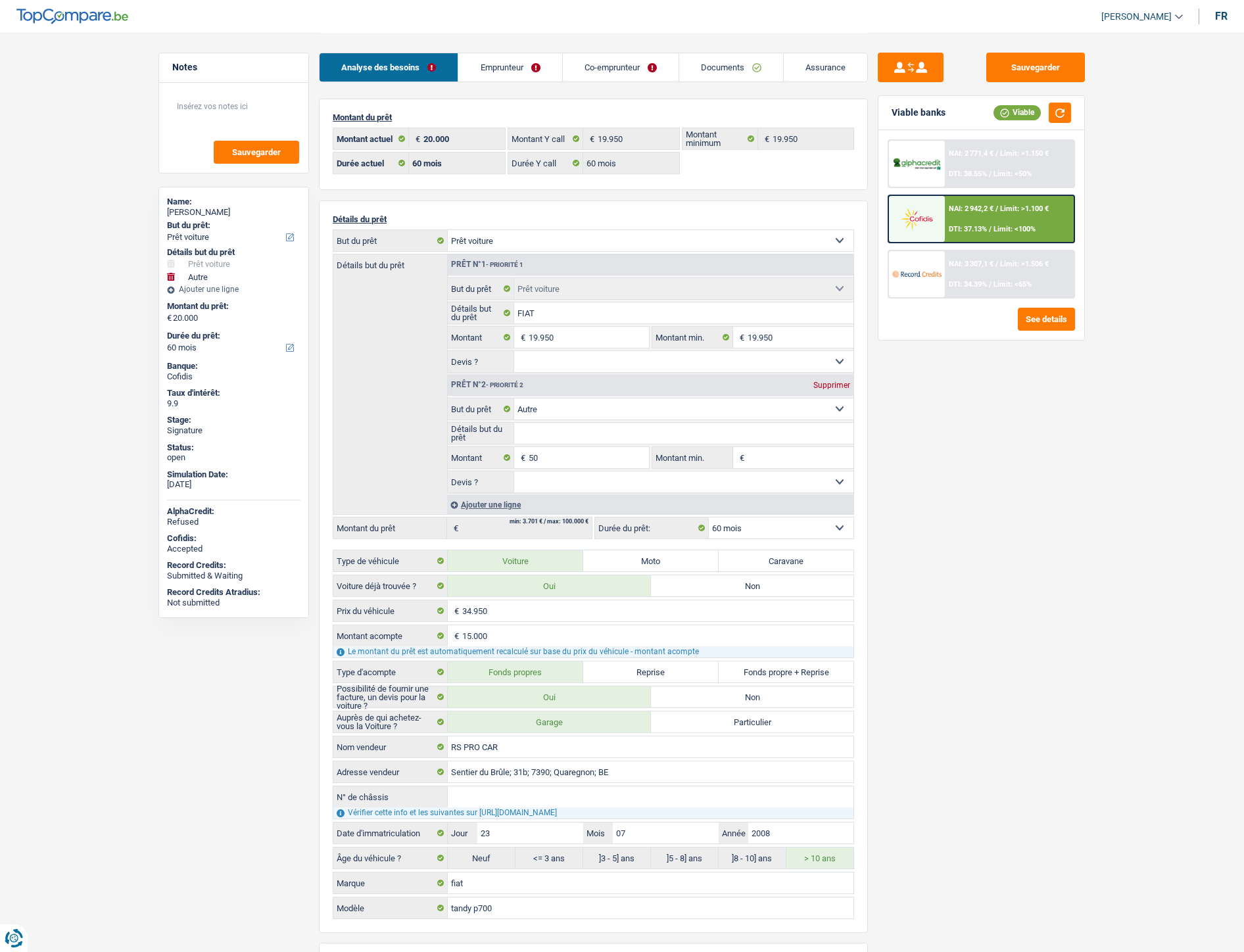
select select "car"
select select "other"
select select "60"
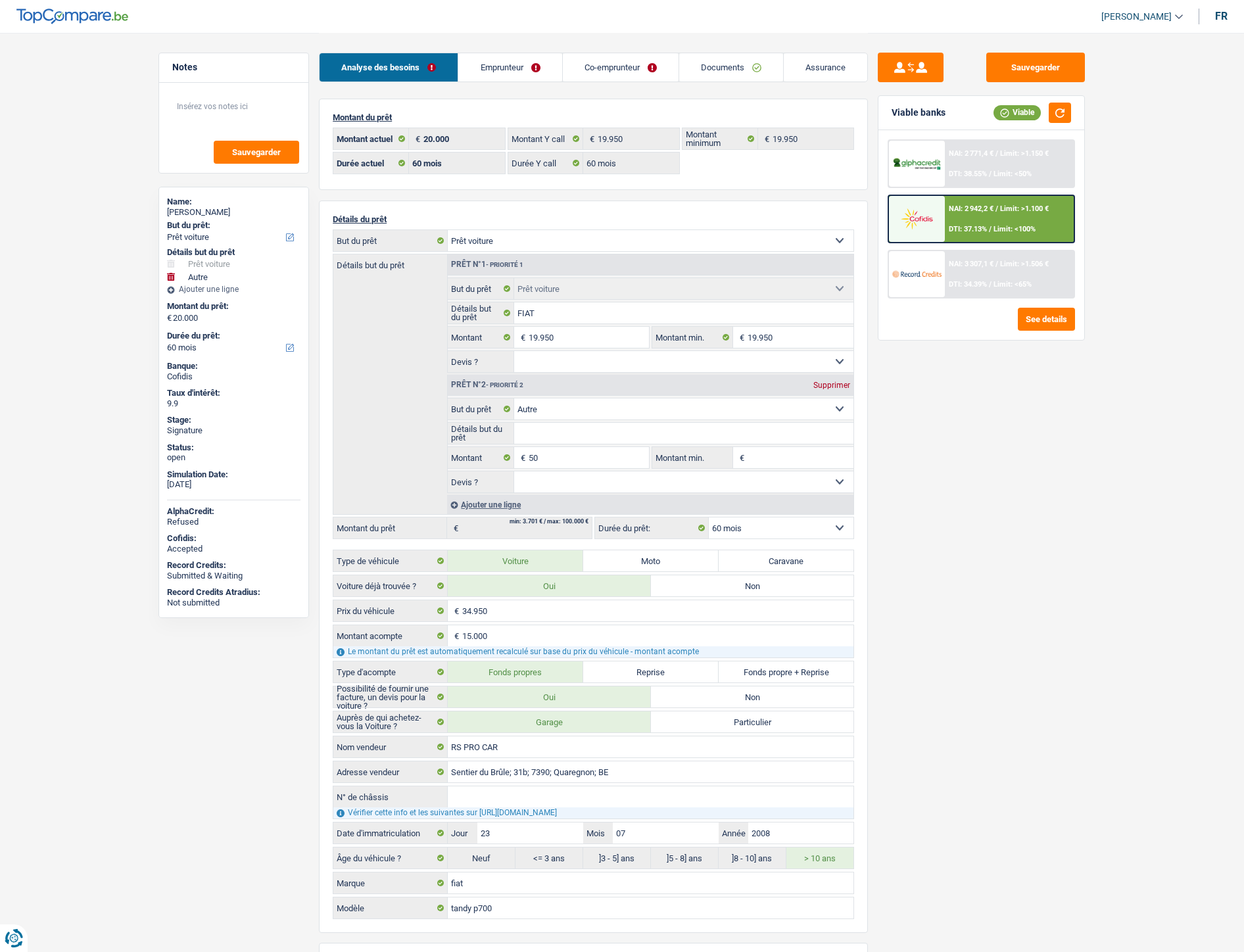
select select "60"
select select "car"
select select "other"
select select "60"
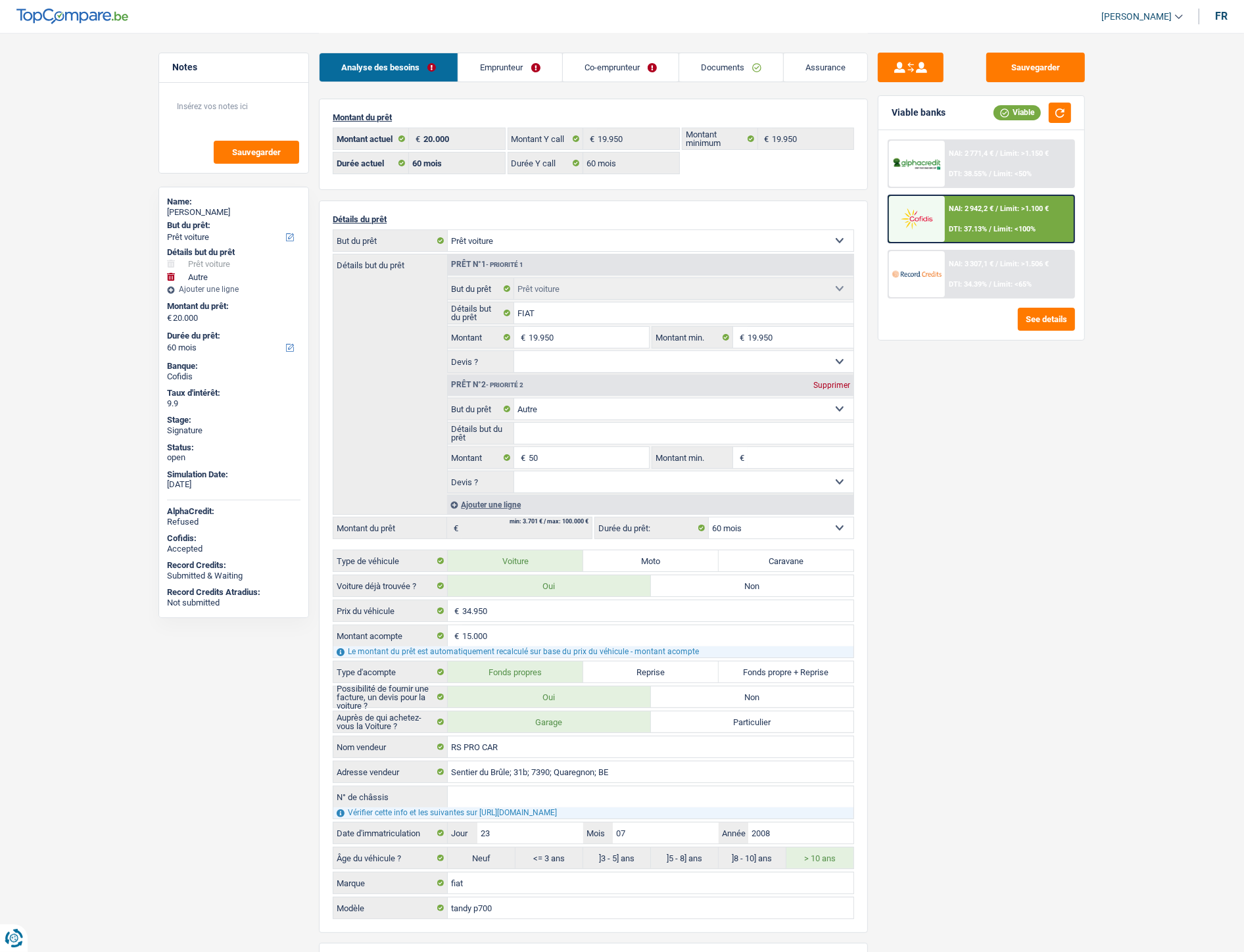
click at [713, 58] on link "Documents" at bounding box center [731, 67] width 104 height 28
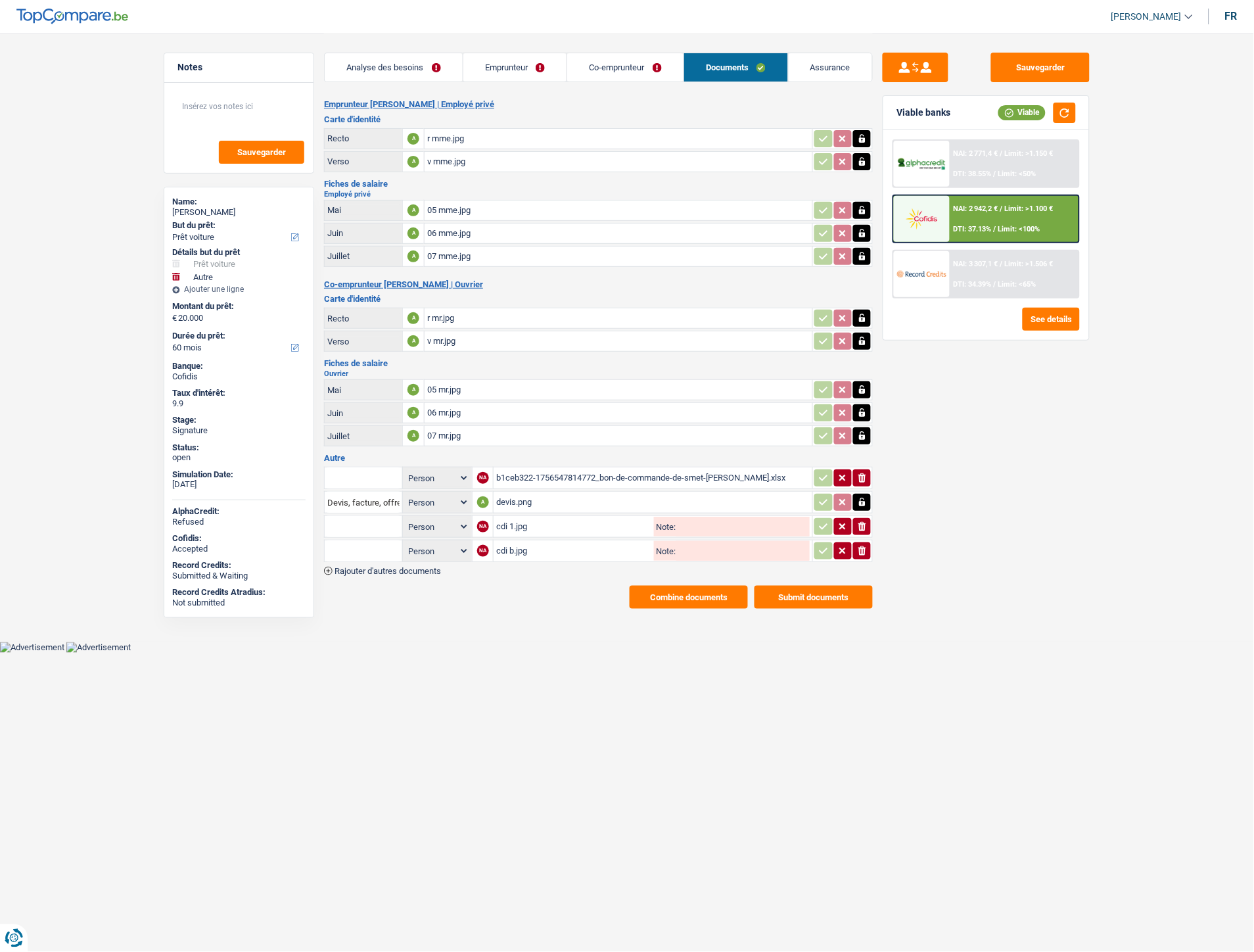
click at [516, 522] on div "cdi 1.jpg" at bounding box center [574, 527] width 155 height 20
click at [511, 468] on div "b1ceb322-1756547814772_bon-de-commande-de-smet-nadege.xlsx" at bounding box center [653, 478] width 314 height 20
drag, startPoint x: 1162, startPoint y: 90, endPoint x: 1139, endPoint y: 127, distance: 43.6
click at [1164, 90] on main "Notes Sauvegarder Name: NADEGE DE SMET But du prêt: Confort maison: meubles, te…" at bounding box center [627, 321] width 1254 height 642
click at [451, 252] on div "07 mme.jpg" at bounding box center [619, 256] width 383 height 20
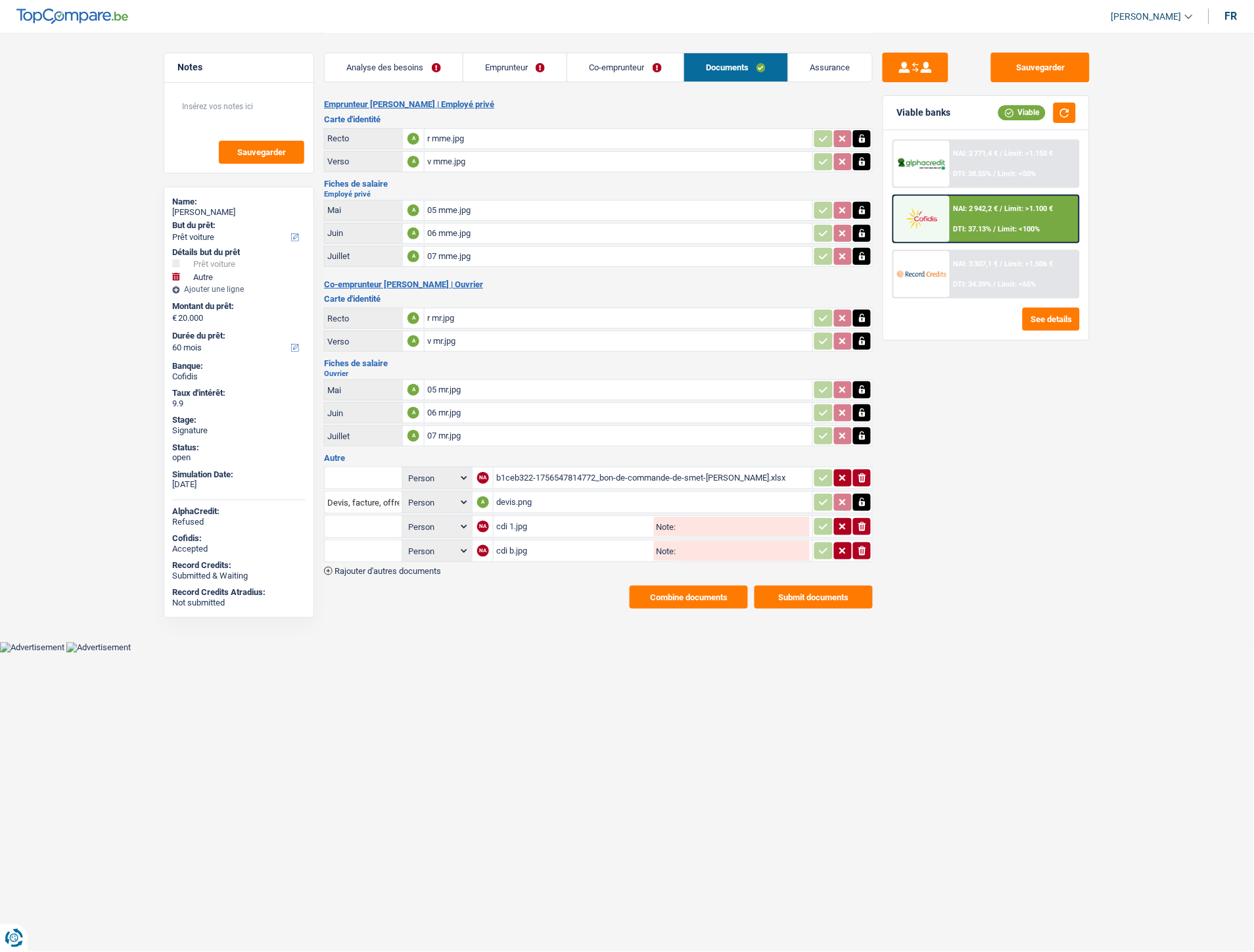
click at [450, 209] on div "05 mme.jpg" at bounding box center [619, 210] width 383 height 20
click at [433, 567] on span "Rajouter d'autres documents" at bounding box center [388, 571] width 107 height 8
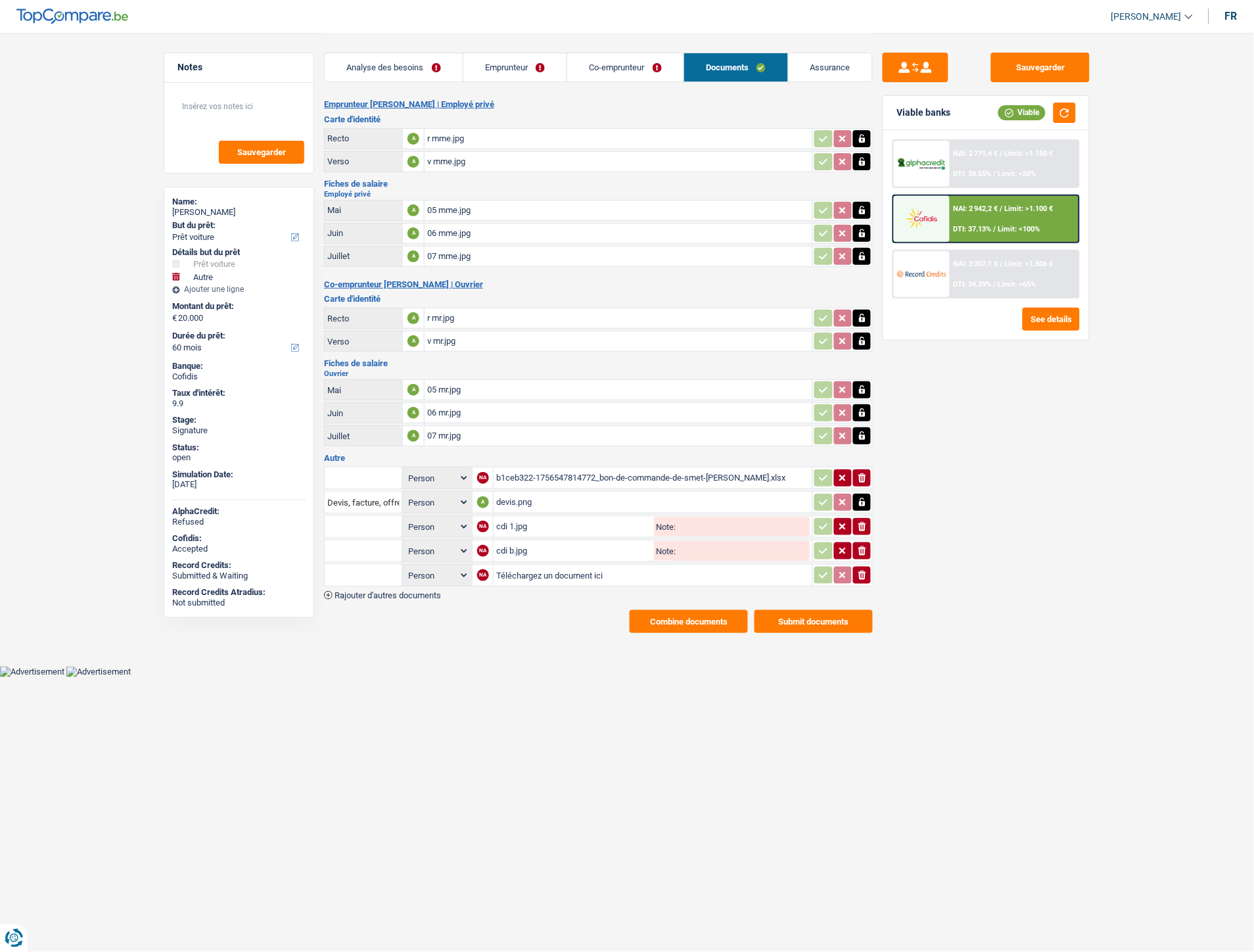
click at [413, 591] on span "Rajouter d'autres documents" at bounding box center [388, 595] width 107 height 8
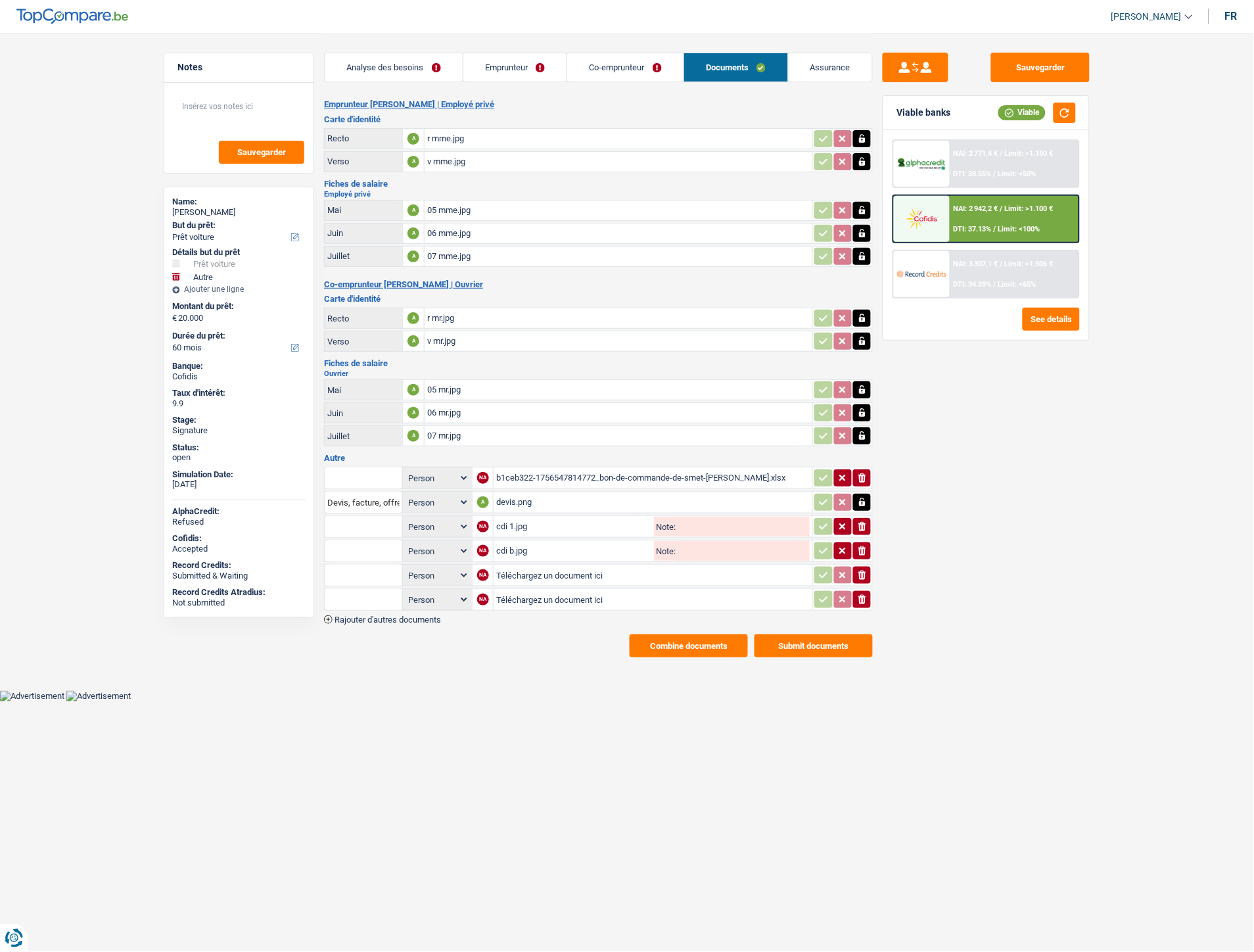
click at [533, 568] on input "Téléchargez un document ici" at bounding box center [653, 575] width 314 height 20
type input "C:\fakepath\1000037624.jpg"
click at [526, 594] on input "Téléchargez un document ici" at bounding box center [653, 599] width 314 height 20
type input "C:\fakepath\1000037626.jpg"
click at [388, 570] on input "text" at bounding box center [364, 575] width 72 height 21
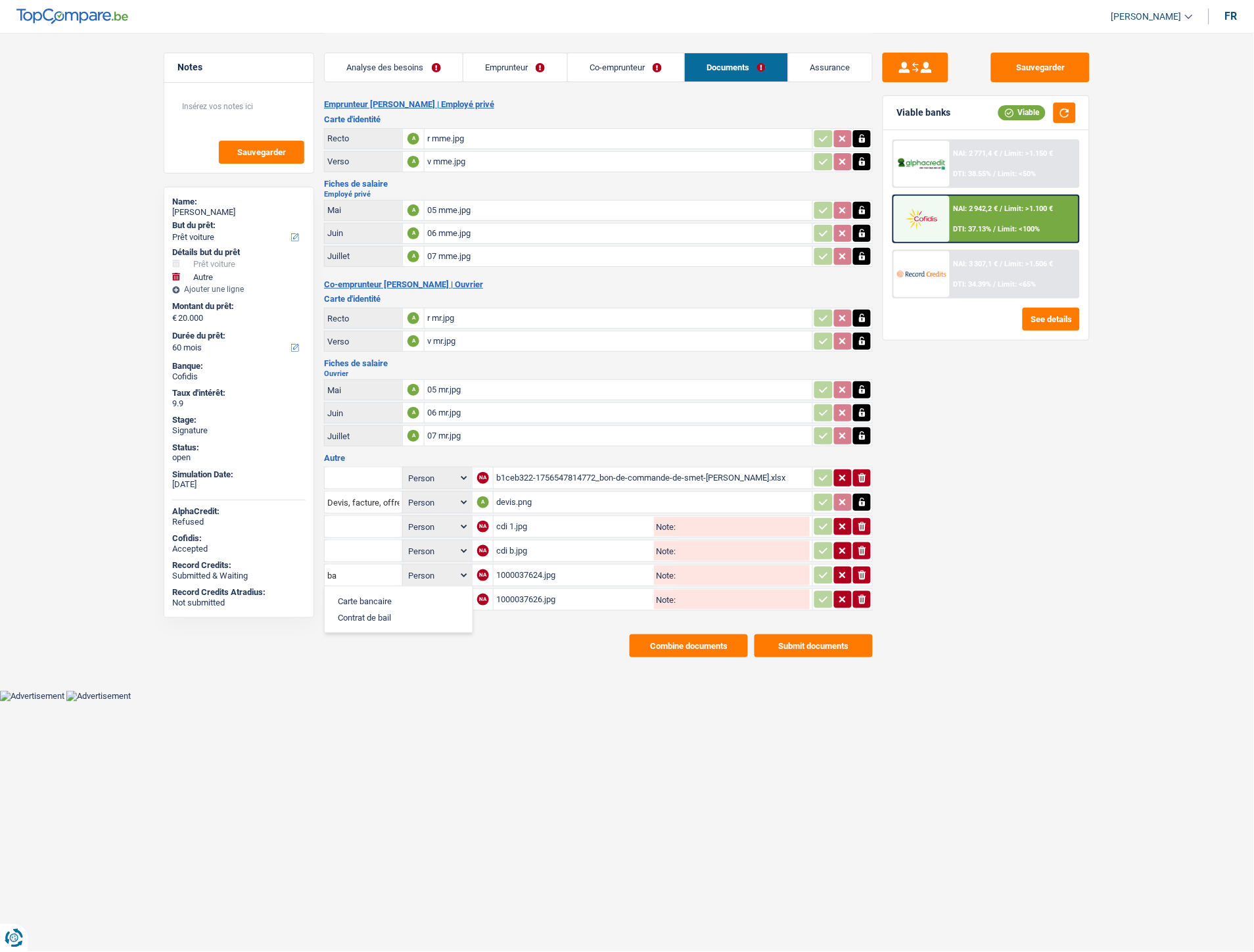
click at [375, 593] on li "Carte bancaire" at bounding box center [399, 601] width 135 height 16
type input "Carte bancaire"
click at [375, 589] on input "text" at bounding box center [364, 599] width 72 height 21
click at [364, 618] on li "Carte bancaire" at bounding box center [399, 626] width 135 height 16
type input "Carte bancaire"
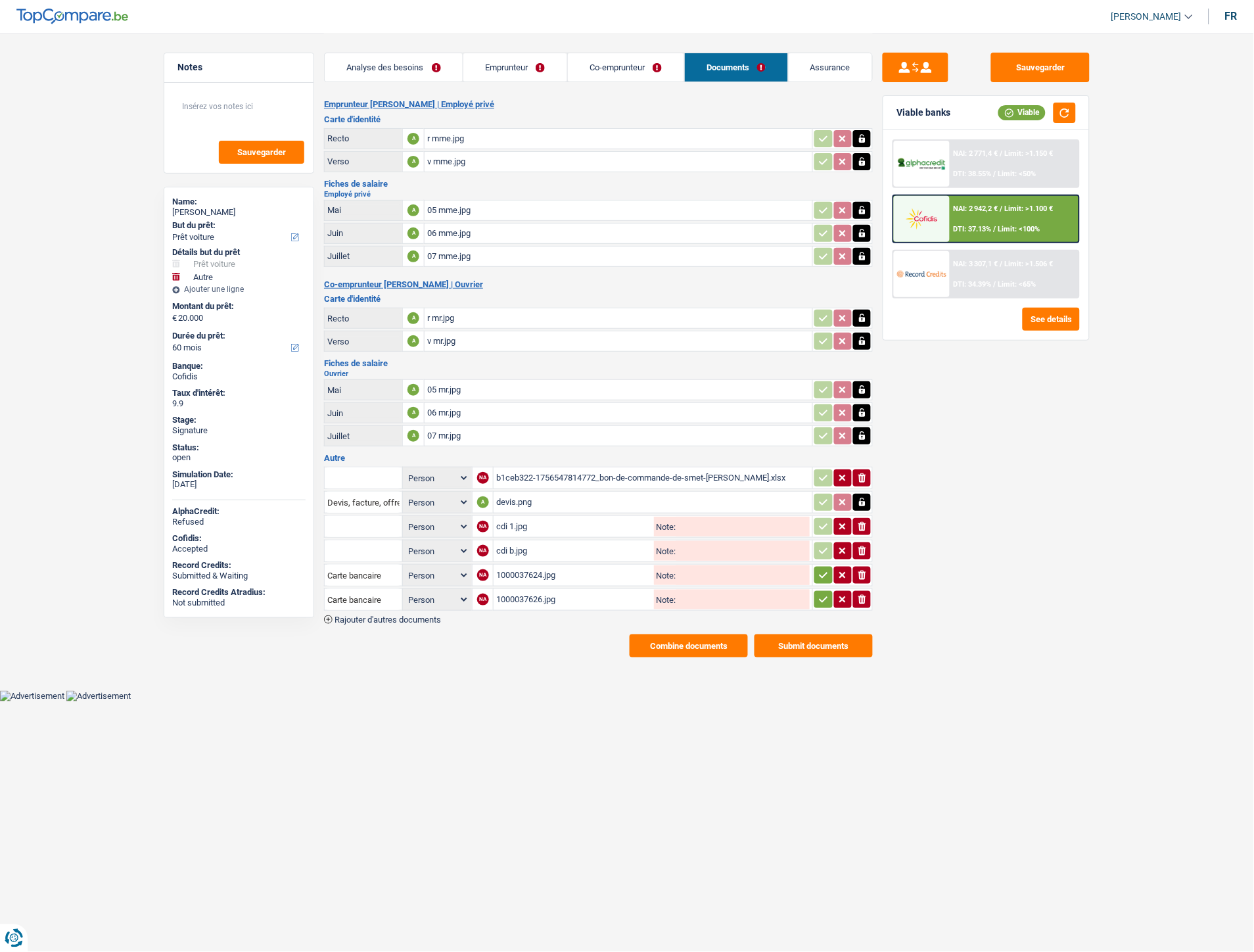
click at [819, 574] on icon "button" at bounding box center [823, 575] width 10 height 13
click at [818, 595] on icon "button" at bounding box center [823, 599] width 10 height 13
click at [1053, 66] on button "Sauvegarder" at bounding box center [1041, 67] width 98 height 29
click at [454, 410] on div "06 mr.jpg" at bounding box center [619, 412] width 383 height 20
click at [395, 678] on main "Notes Sauvegarder Name: NADEGE DE SMET But du prêt: Confort maison: meubles, te…" at bounding box center [627, 345] width 1254 height 690
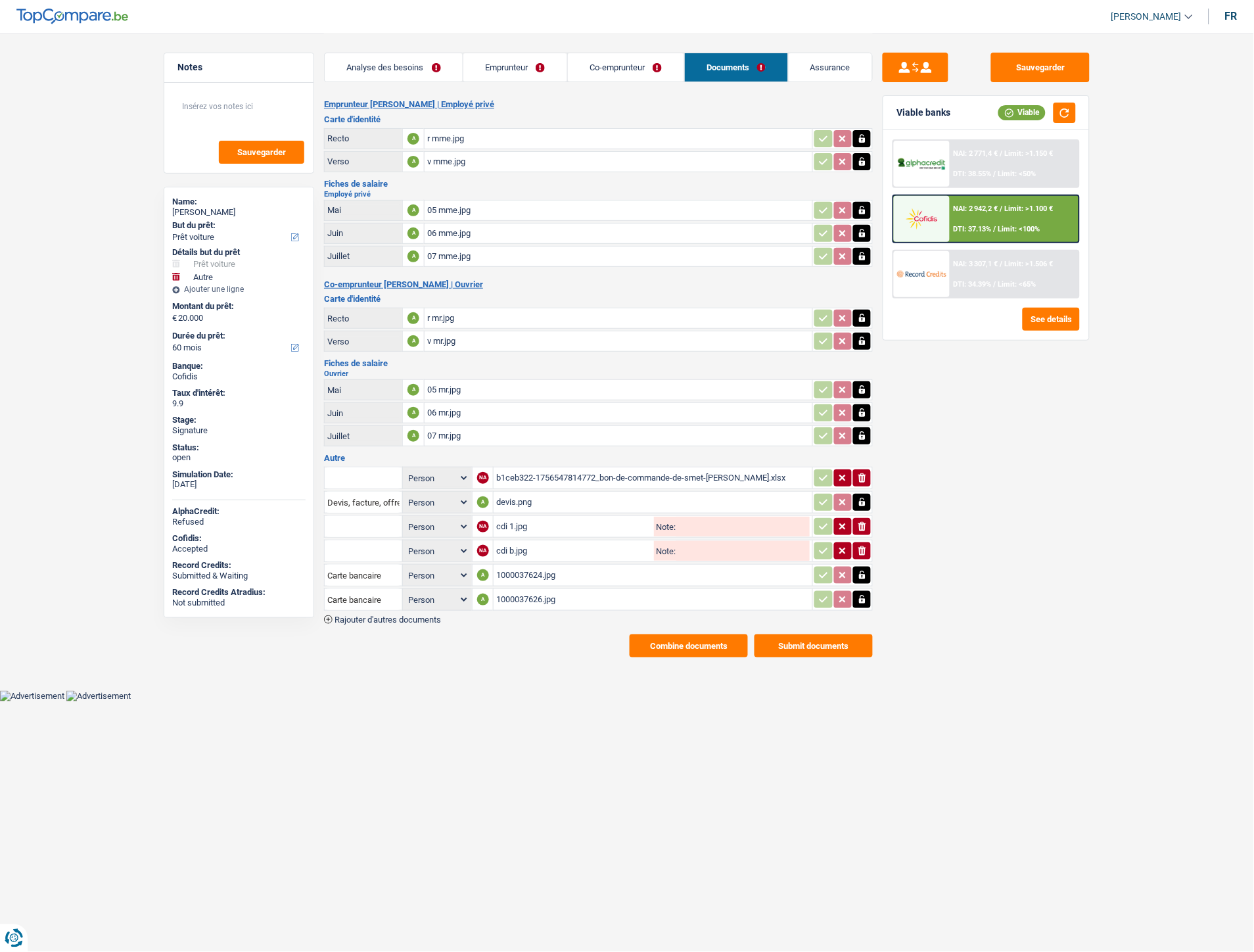
click at [379, 61] on link "Analyse des besoins" at bounding box center [394, 67] width 138 height 28
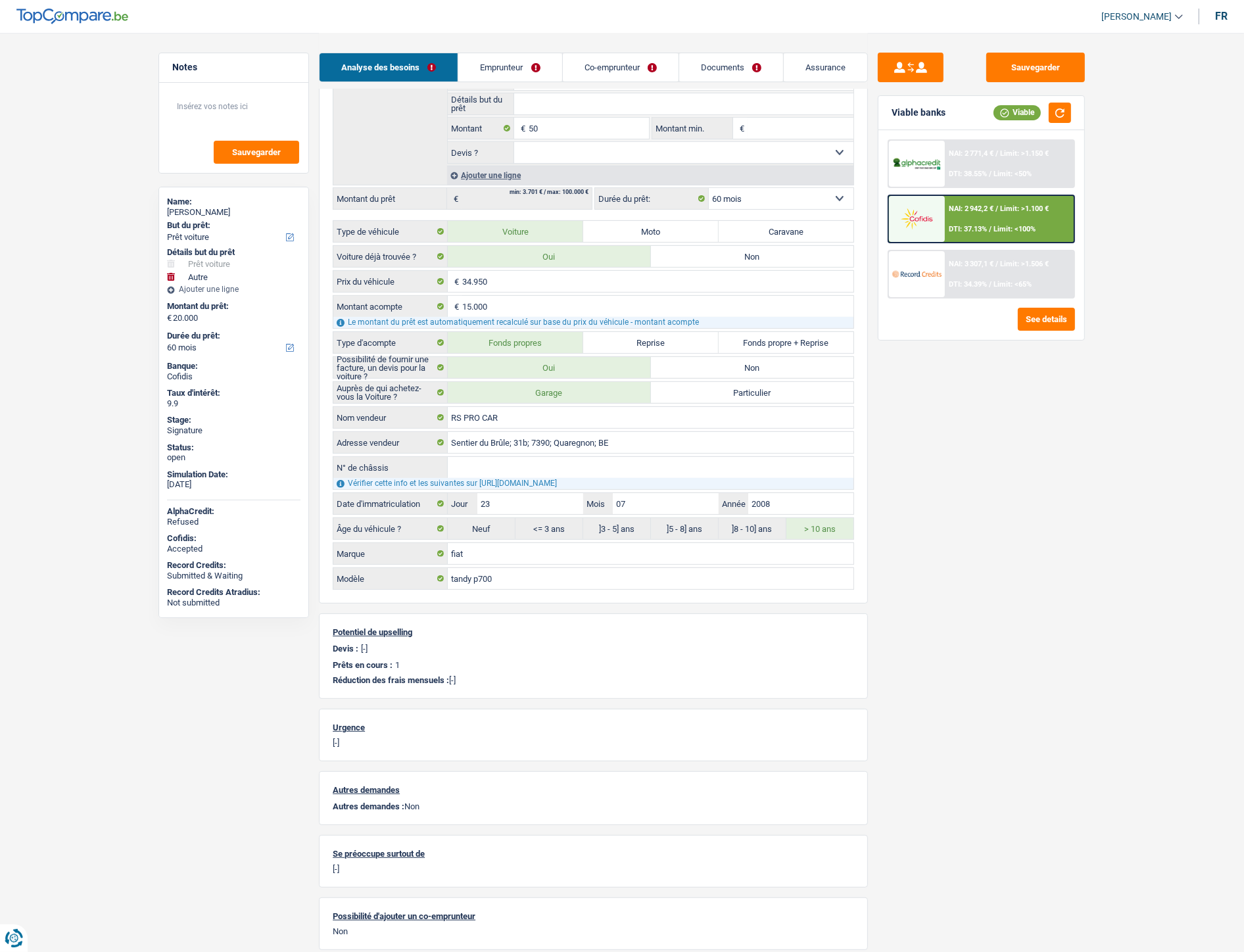
scroll to position [365, 0]
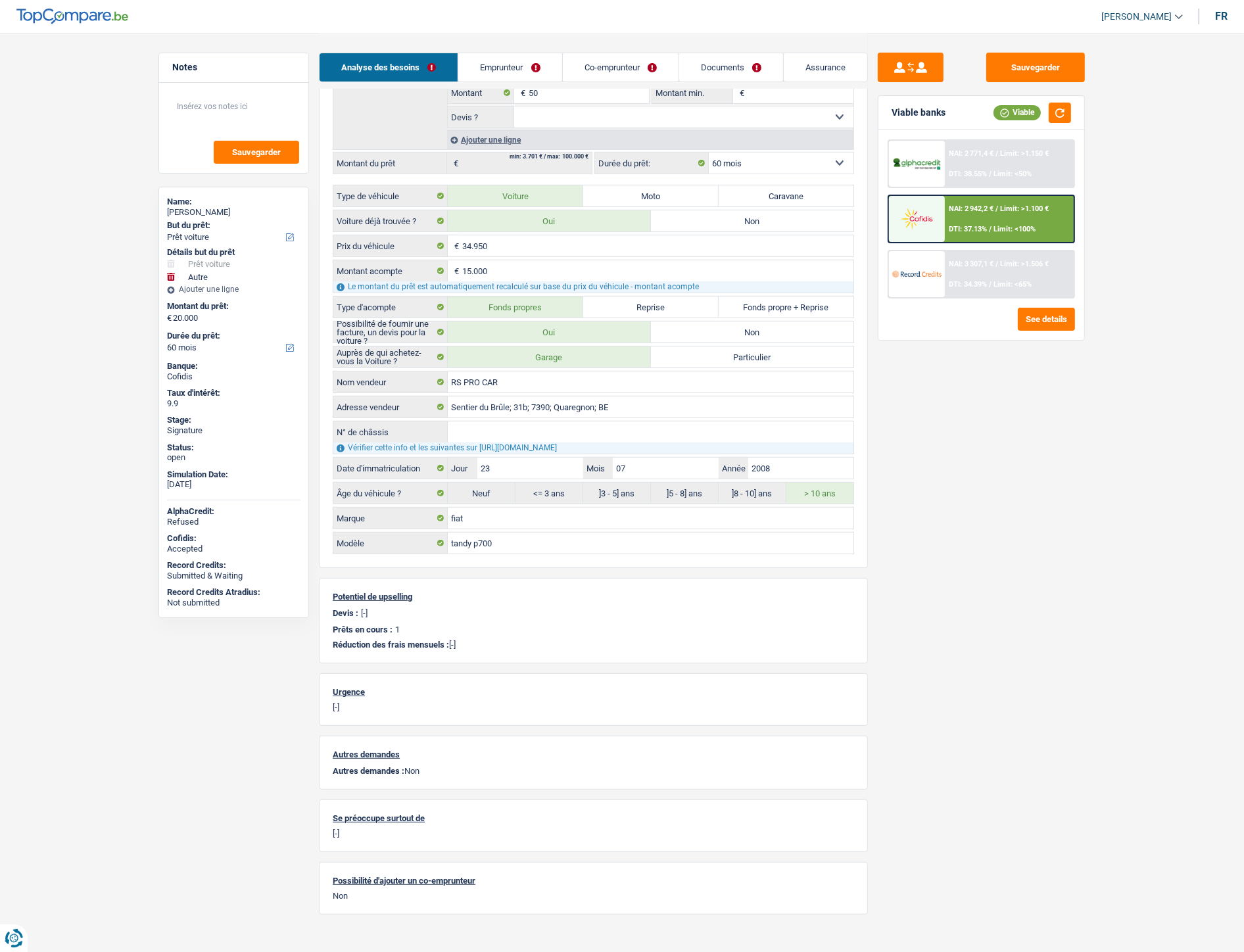
click at [494, 75] on link "Emprunteur" at bounding box center [509, 67] width 103 height 28
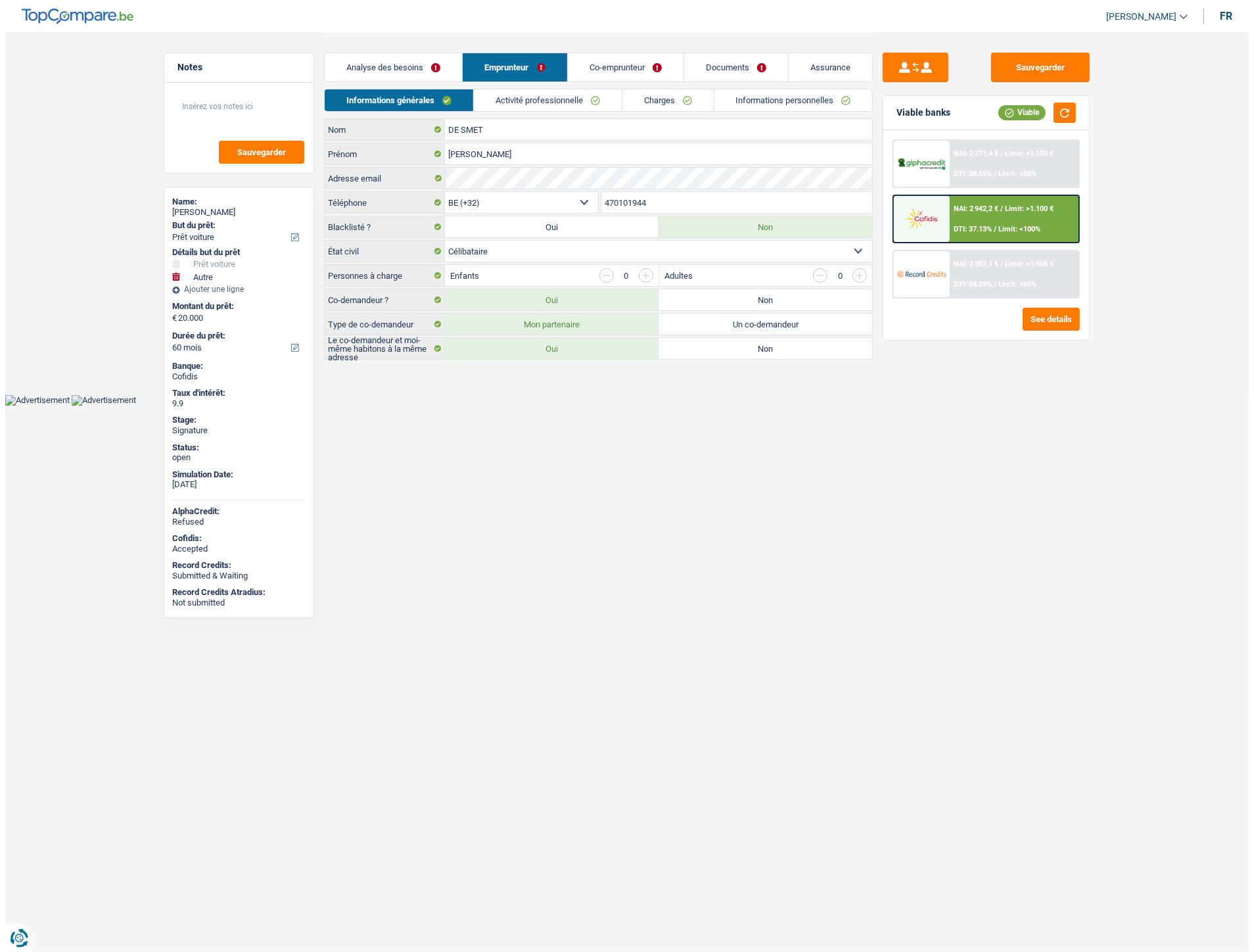
scroll to position [0, 0]
click at [654, 96] on link "Charges" at bounding box center [668, 101] width 92 height 22
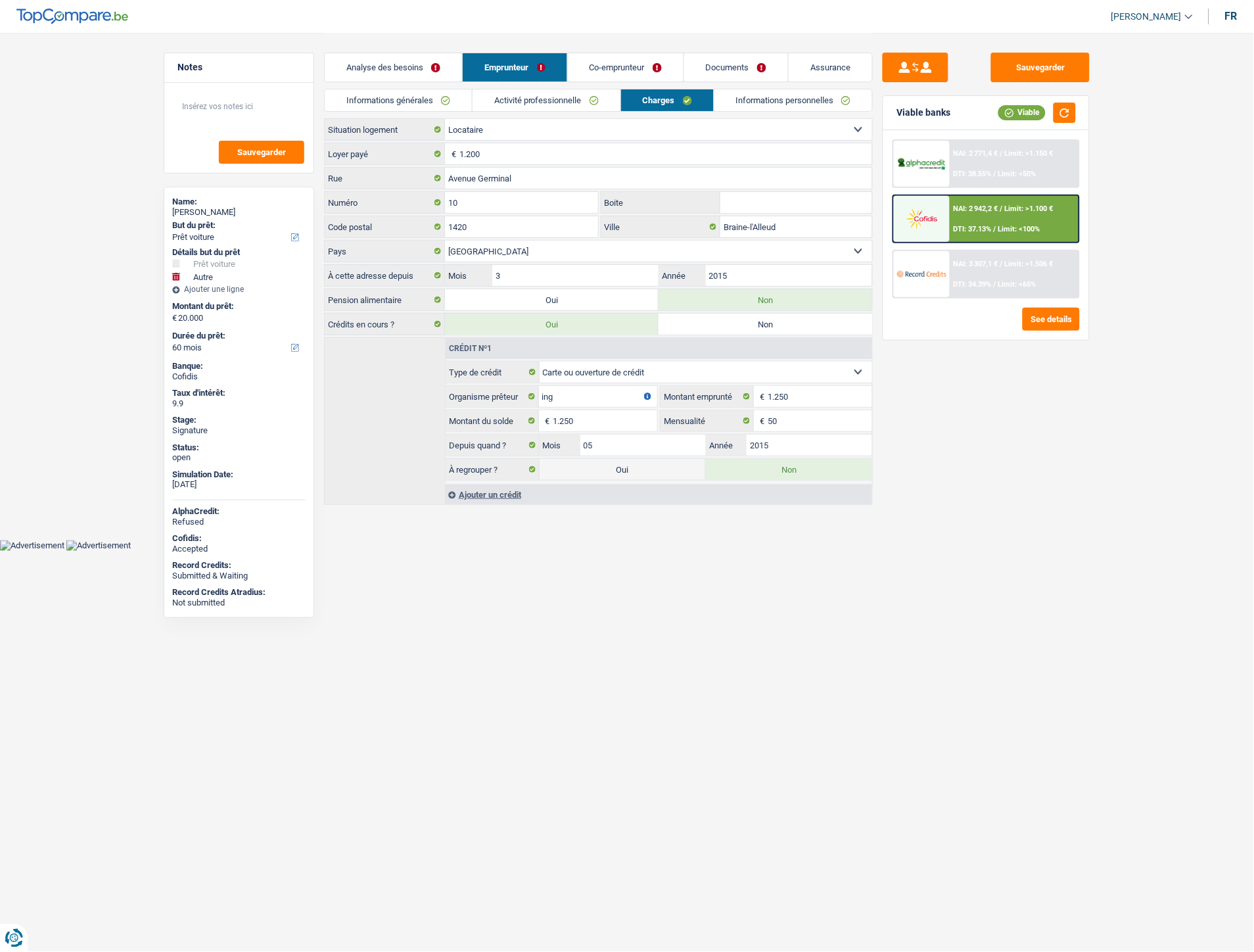
click at [414, 68] on link "Analyse des besoins" at bounding box center [393, 67] width 137 height 28
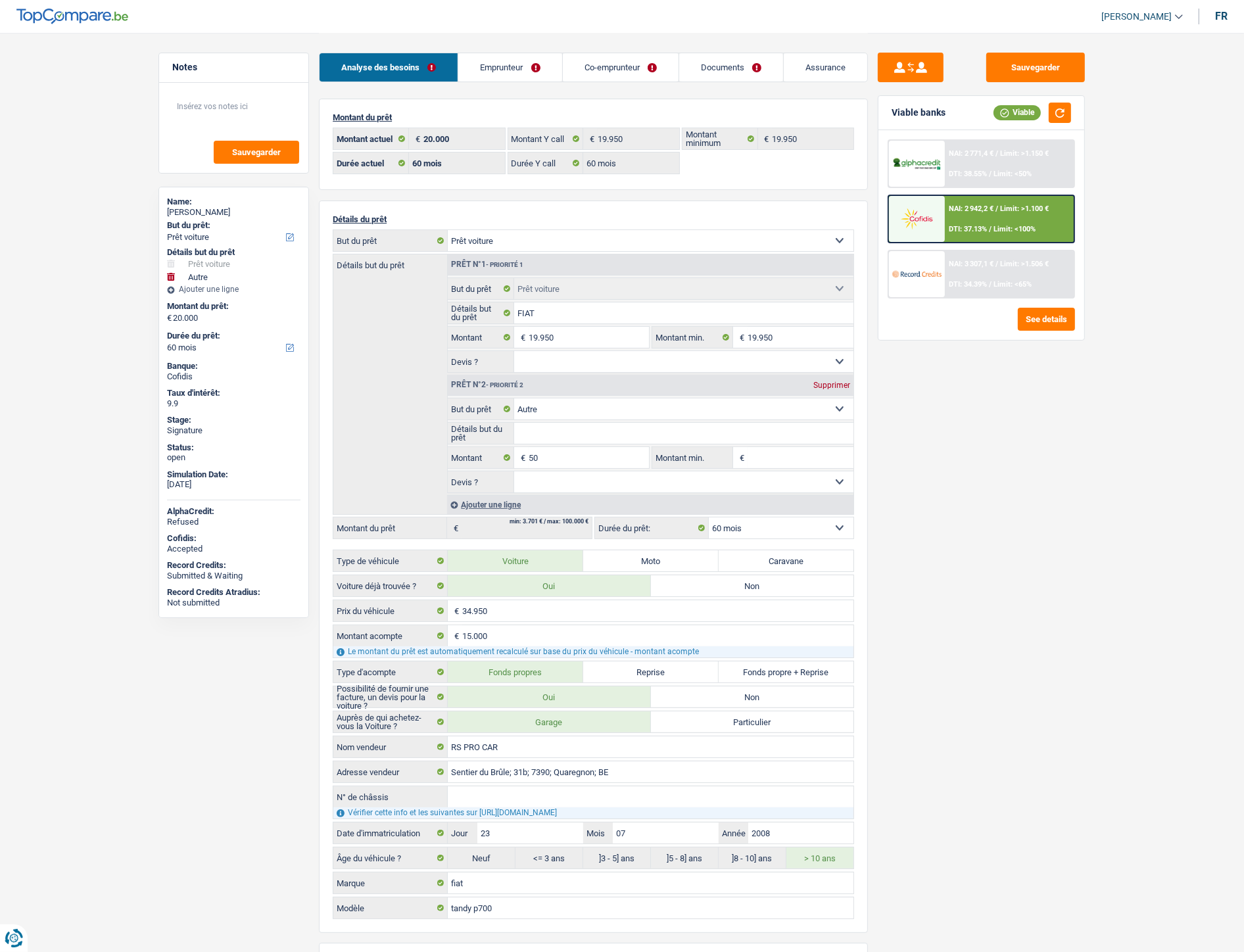
click at [725, 74] on link "Documents" at bounding box center [731, 67] width 104 height 28
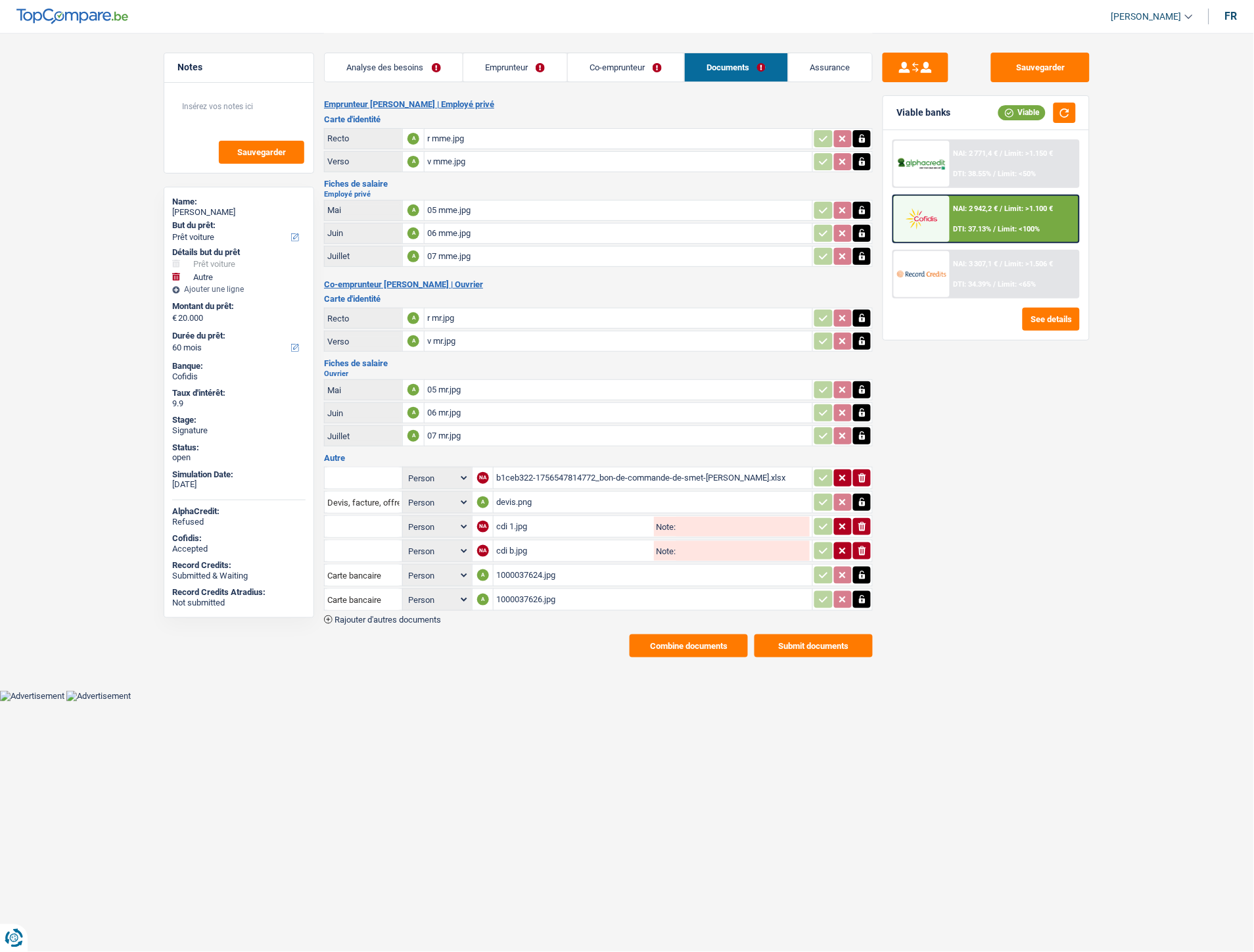
click at [507, 569] on div "1000037624.jpg" at bounding box center [653, 575] width 314 height 20
click at [515, 594] on div "1000037626.jpg" at bounding box center [653, 599] width 314 height 20
click at [1026, 62] on button "Sauvegarder" at bounding box center [1041, 67] width 98 height 29
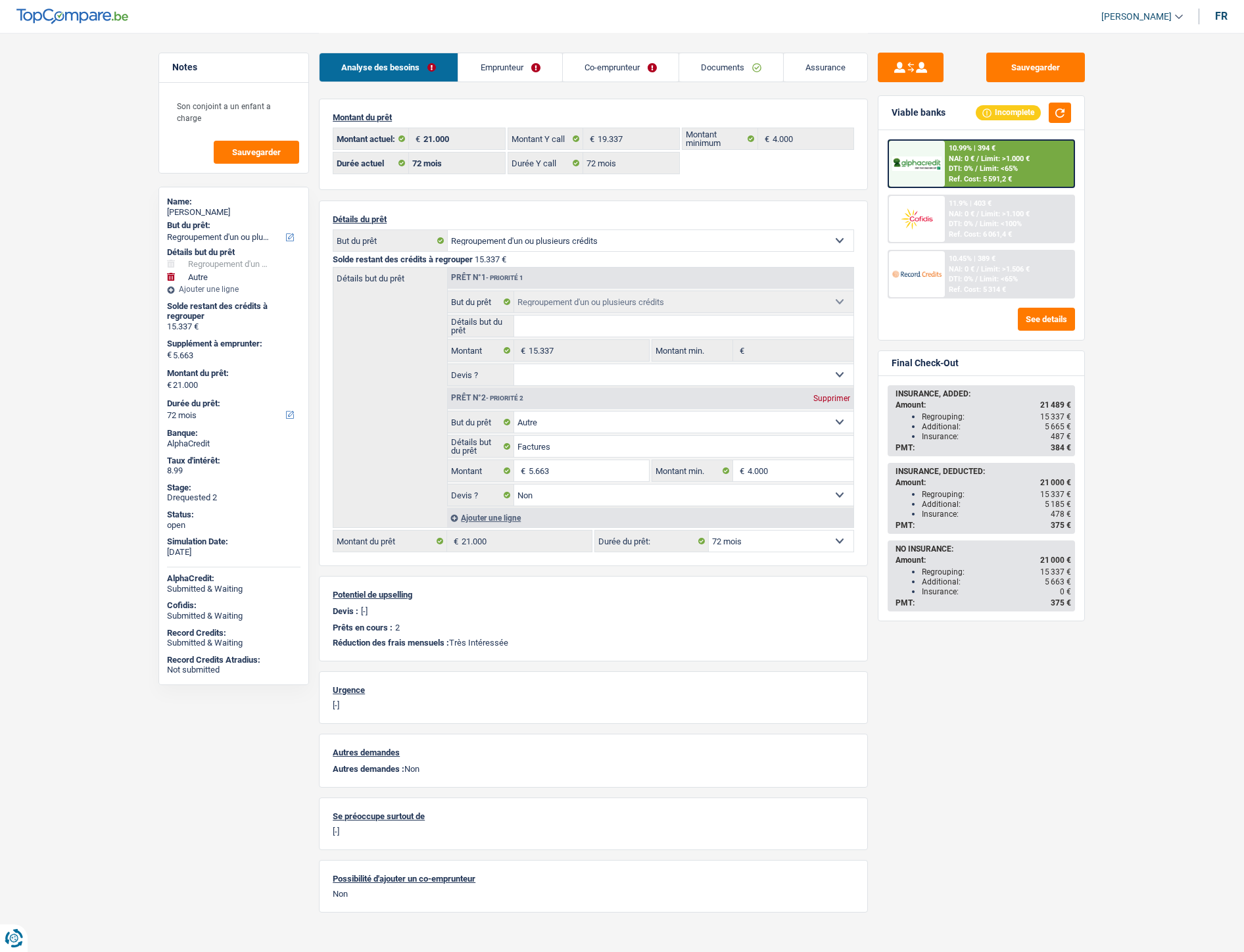
select select "refinancing"
select select "other"
select select "72"
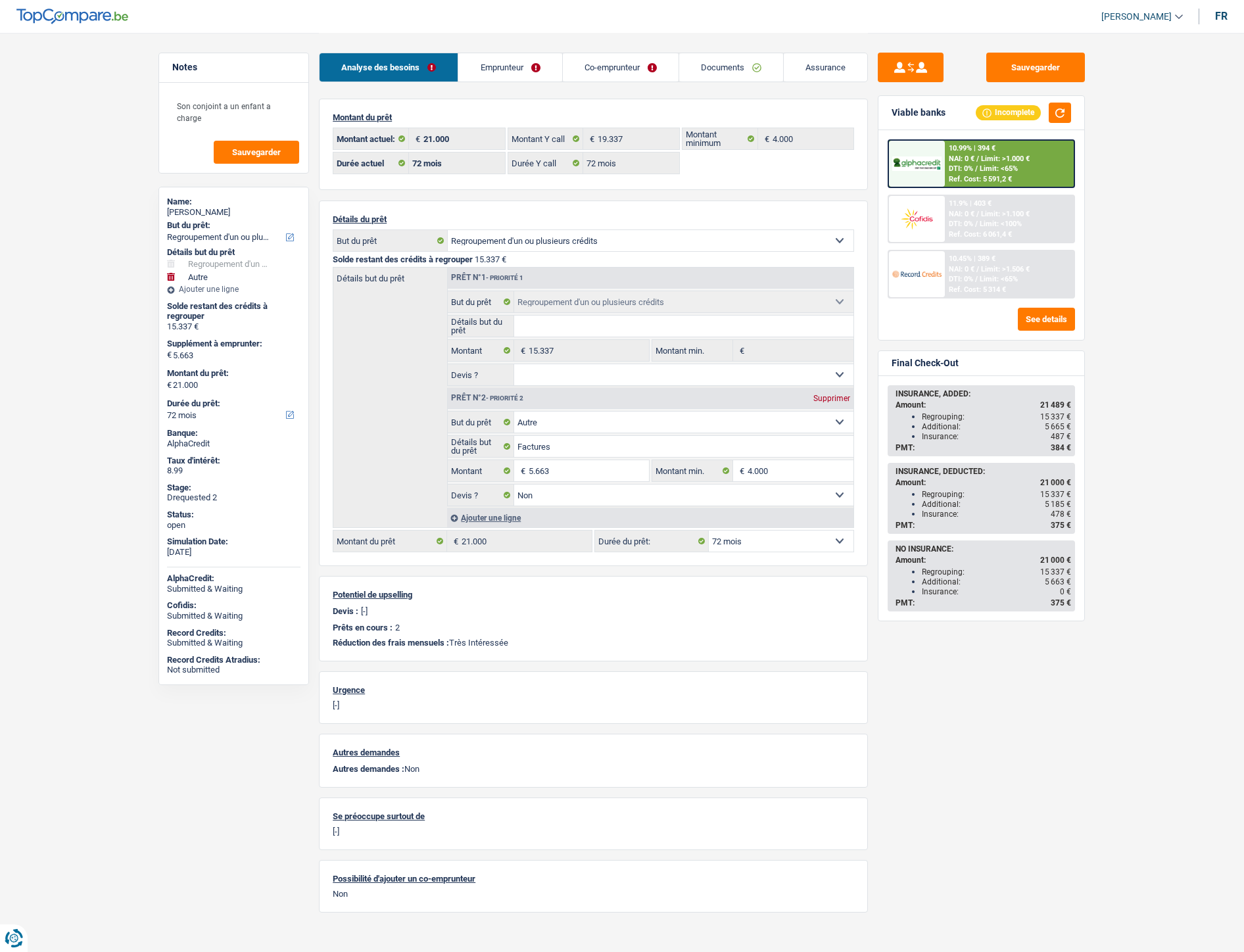
select select "72"
select select "refinancing"
select select "other"
select select "false"
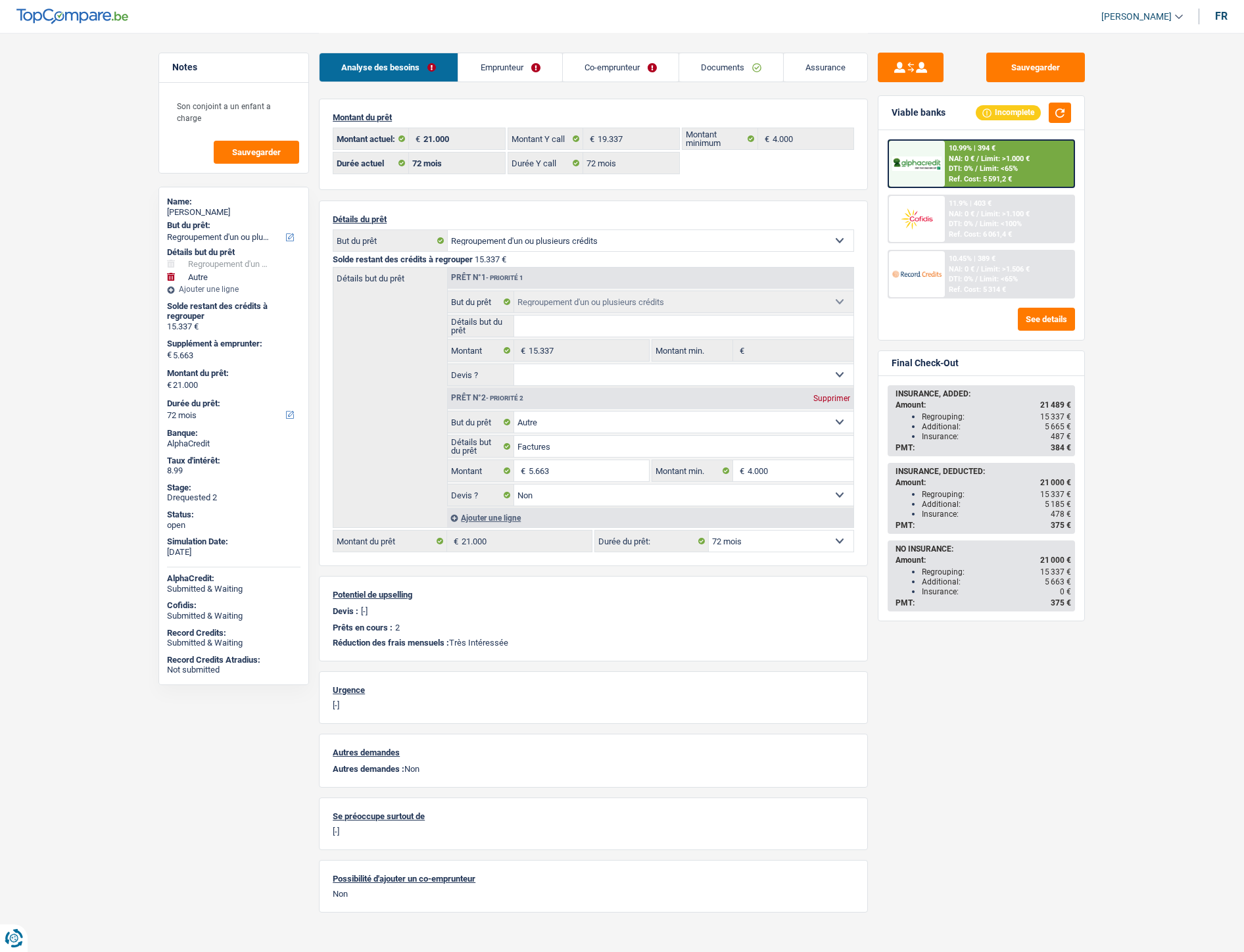
select select "72"
click at [605, 67] on link "Co-emprunteur" at bounding box center [620, 67] width 116 height 28
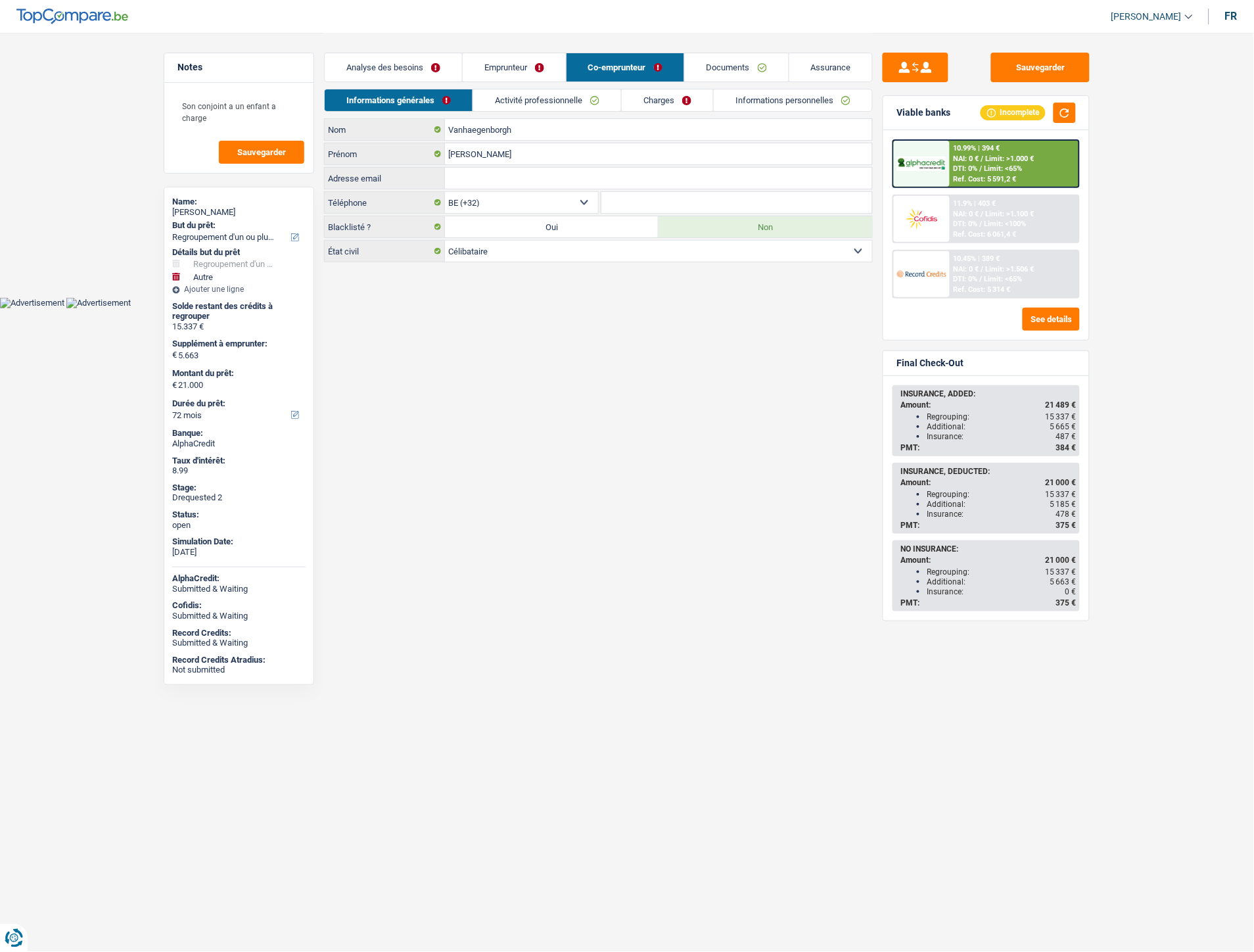
click at [384, 68] on link "Analyse des besoins" at bounding box center [393, 67] width 137 height 28
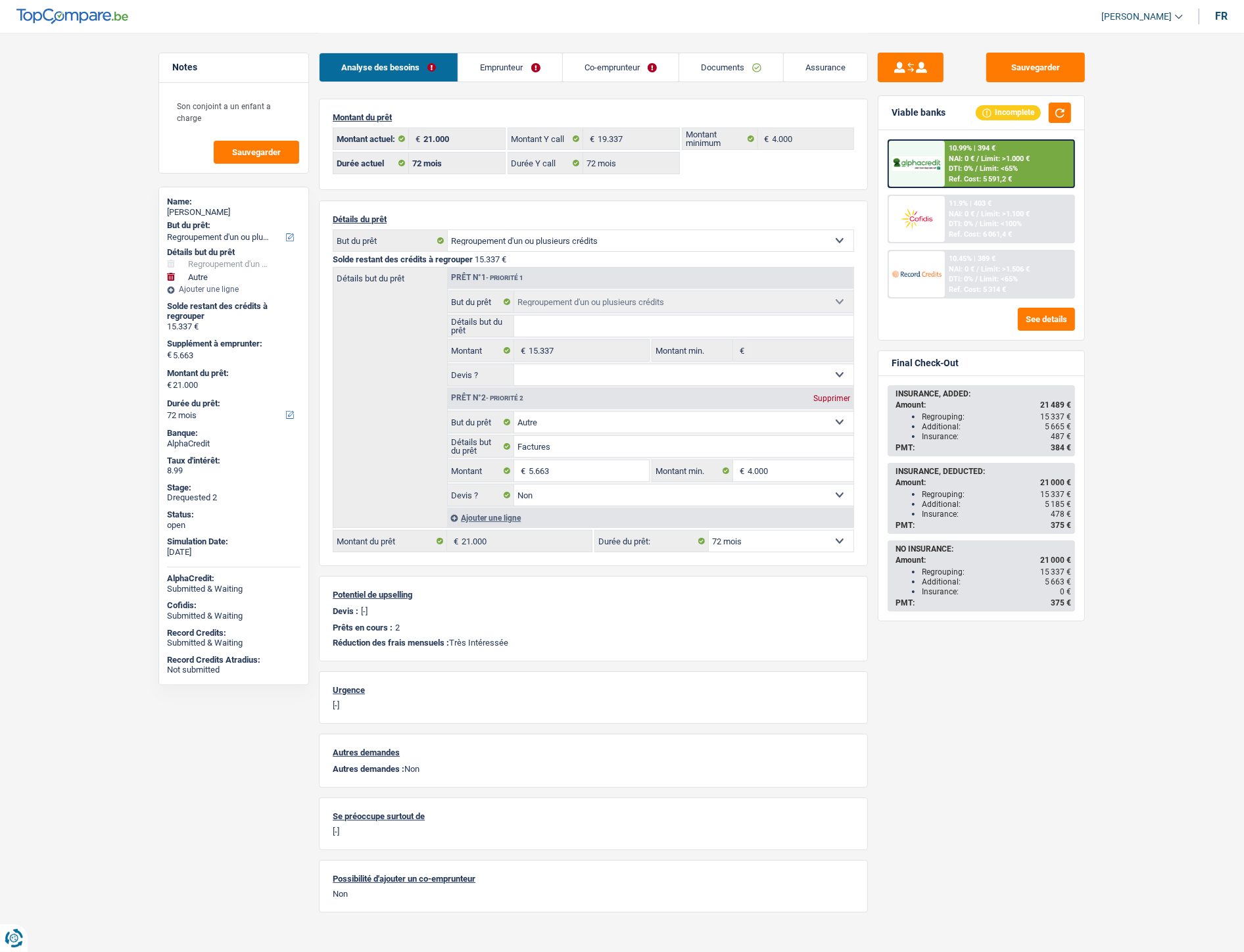
click at [822, 60] on link "Assurance" at bounding box center [825, 67] width 83 height 28
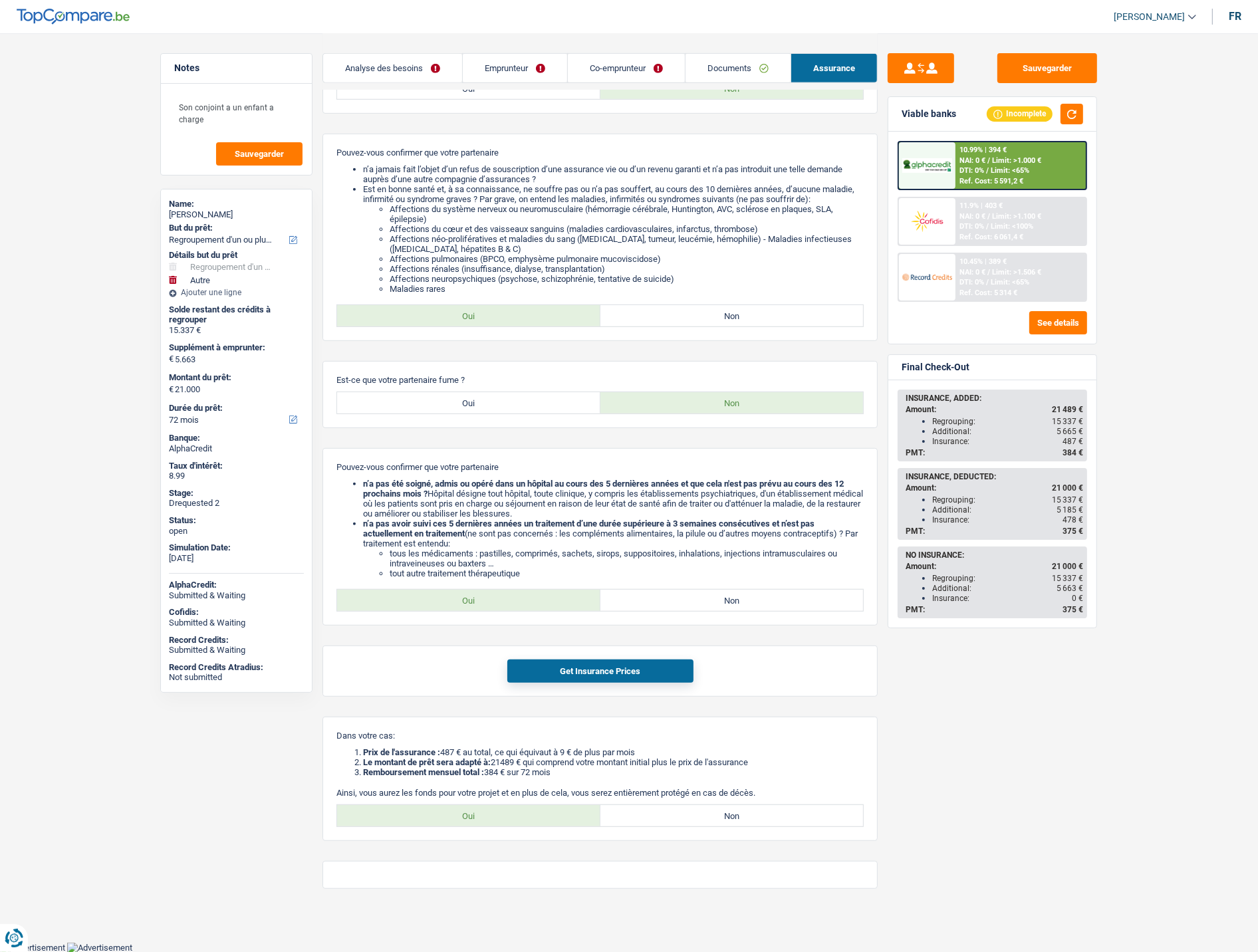
scroll to position [685, 0]
click at [490, 76] on link "Emprunteur" at bounding box center [515, 68] width 104 height 28
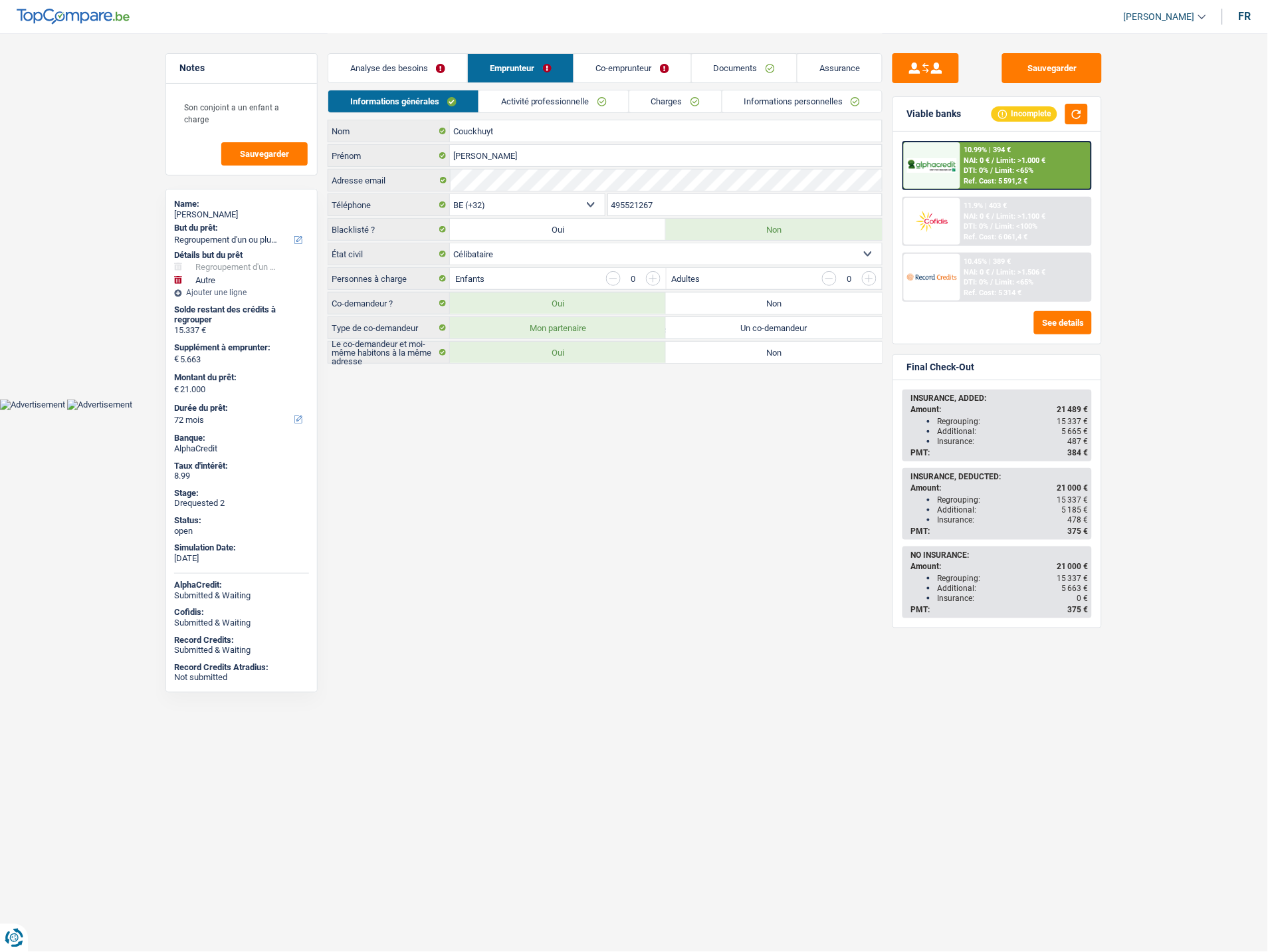
click at [645, 97] on link "Charges" at bounding box center [675, 102] width 93 height 22
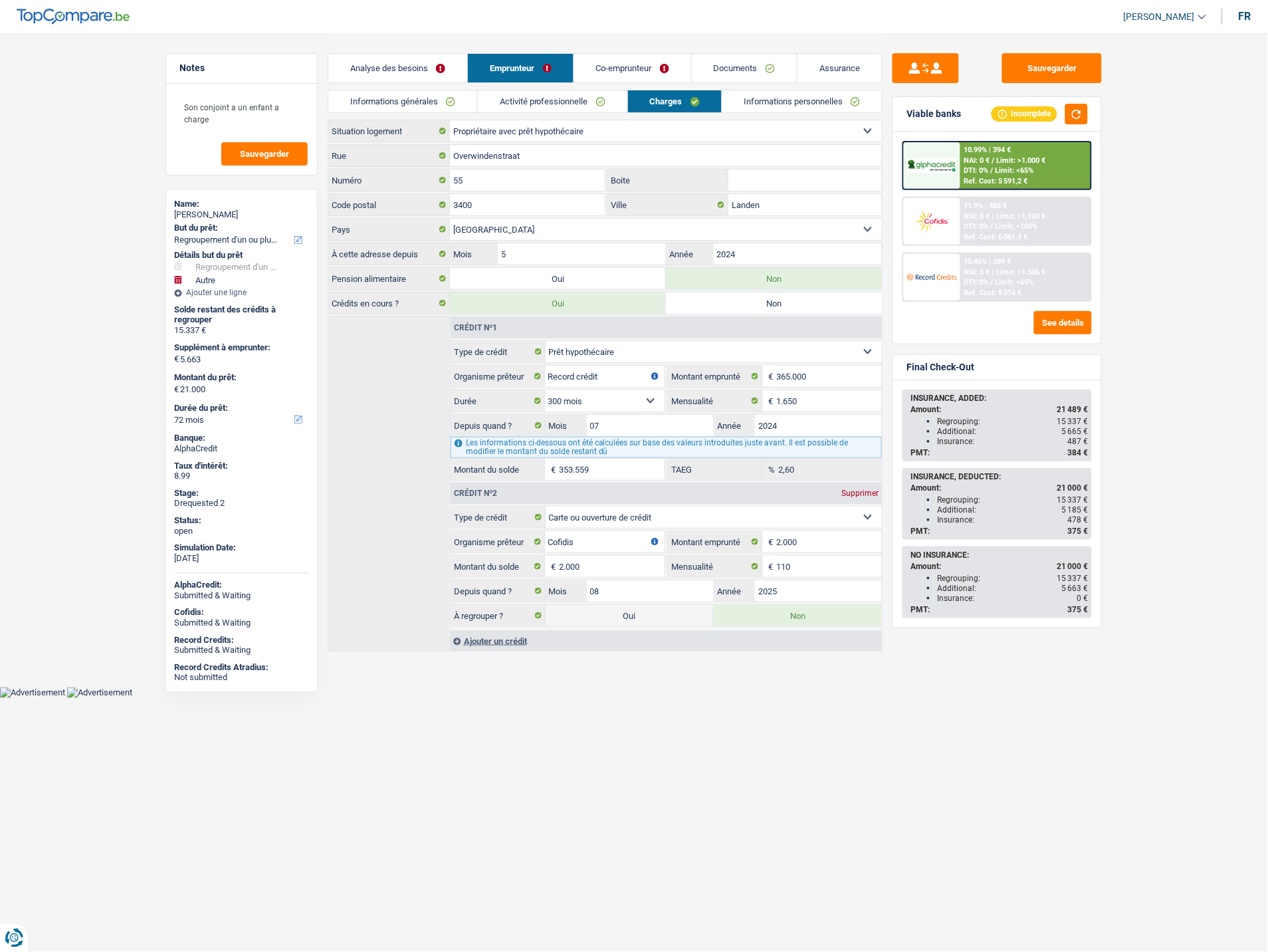
click at [658, 74] on link "Co-emprunteur" at bounding box center [633, 68] width 117 height 28
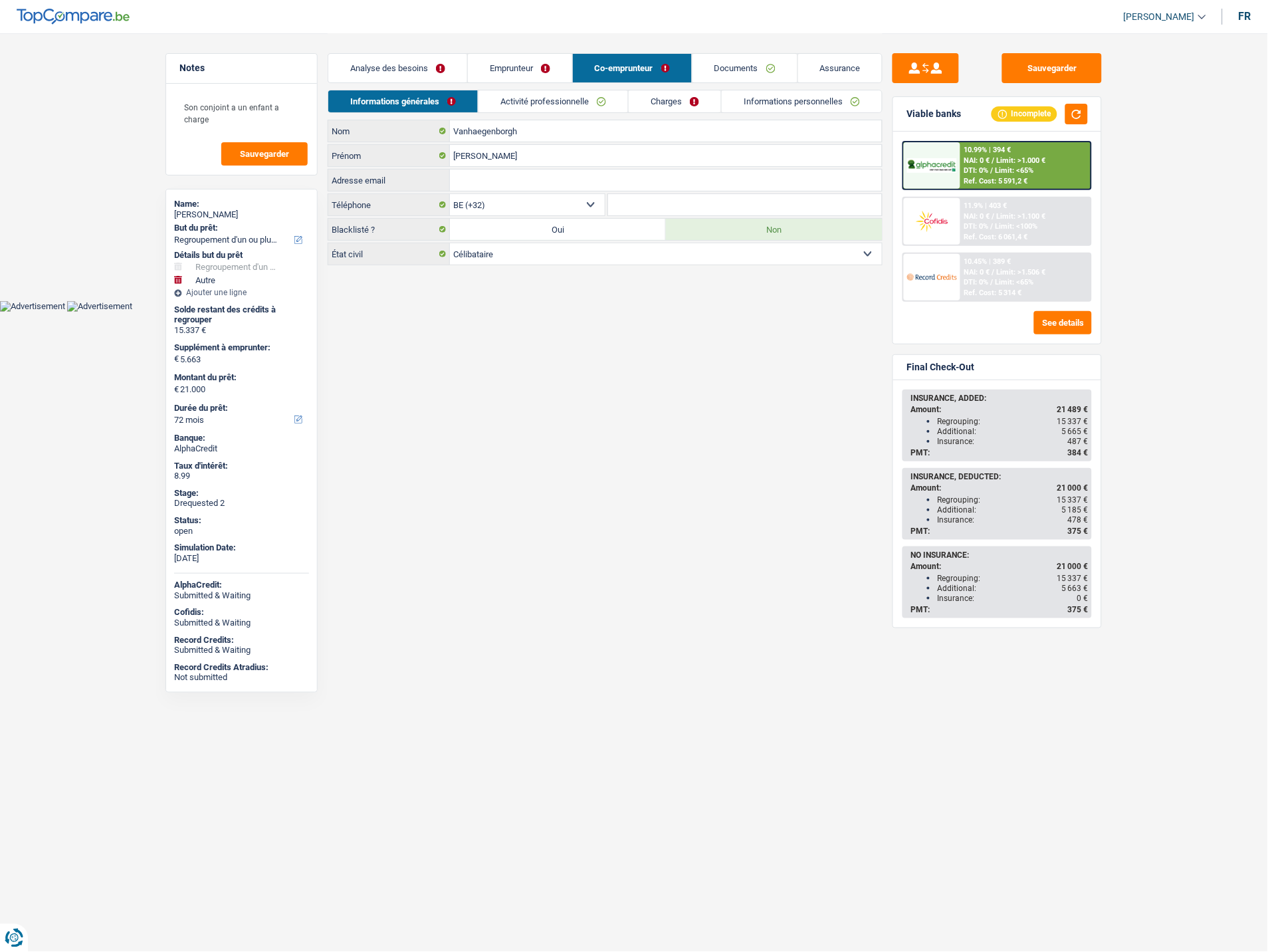
click at [670, 107] on link "Charges" at bounding box center [675, 102] width 93 height 22
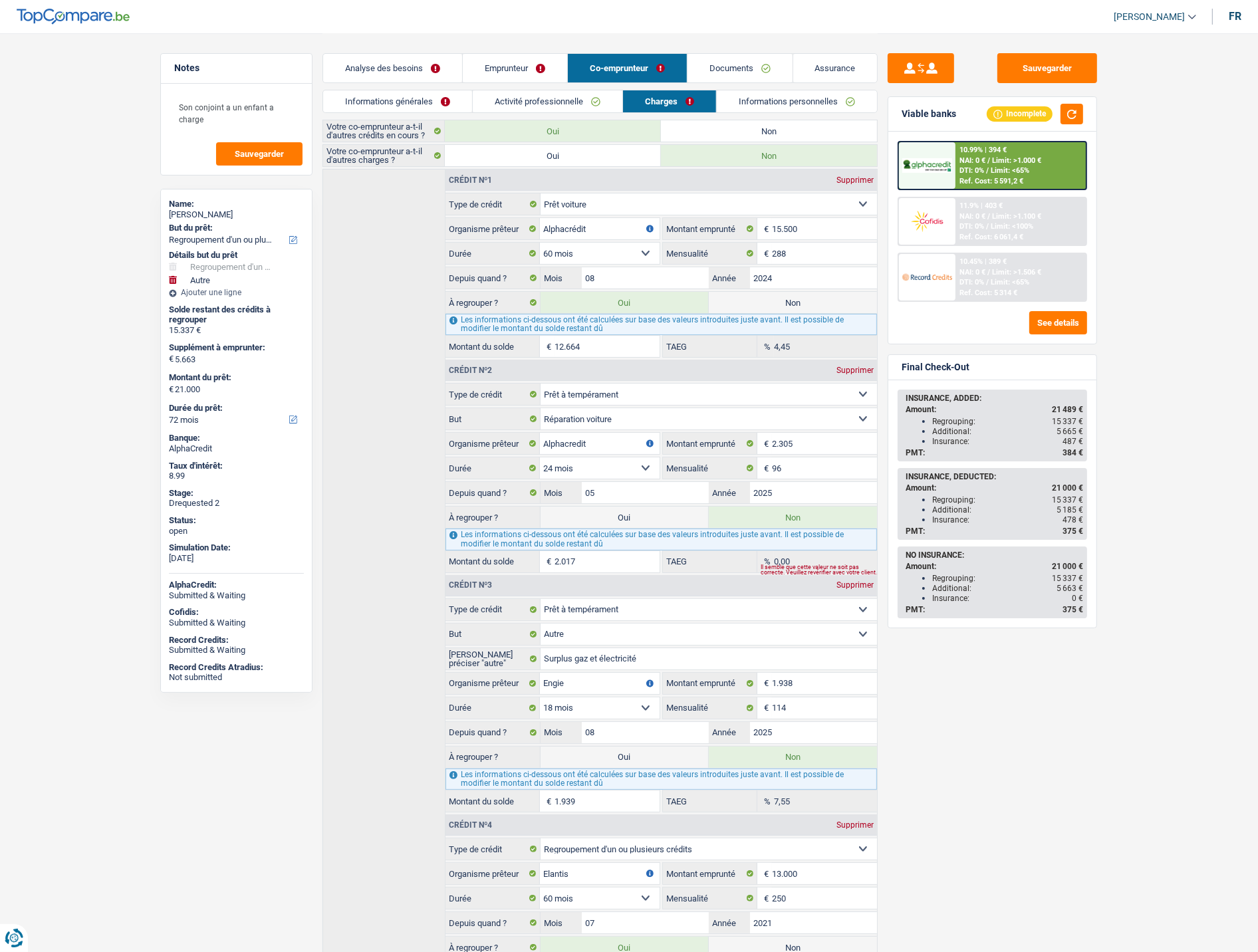
click at [366, 67] on link "Analyse des besoins" at bounding box center [392, 68] width 139 height 28
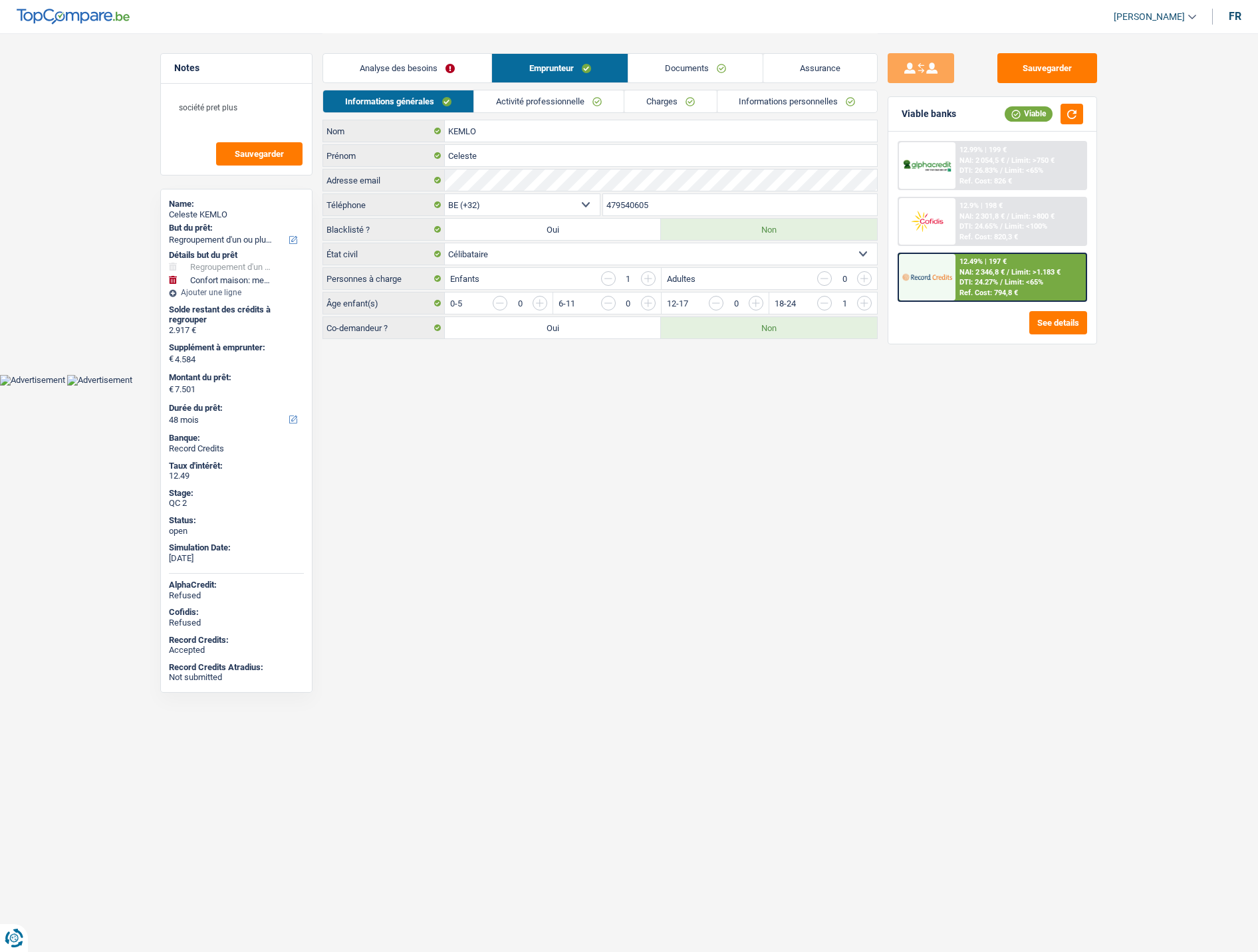
select select "refinancing"
select select "household"
select select "48"
select select "32"
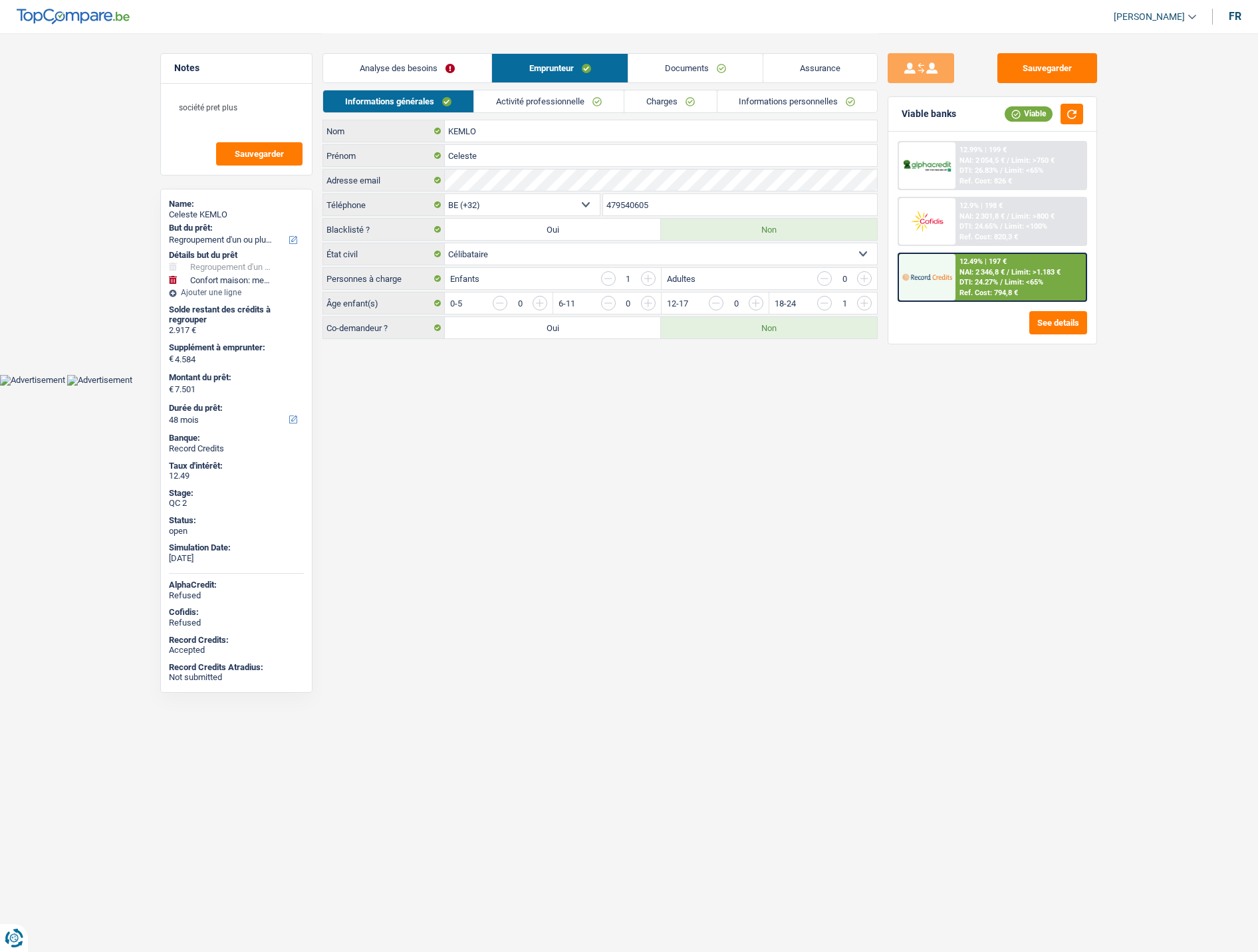
select select "single"
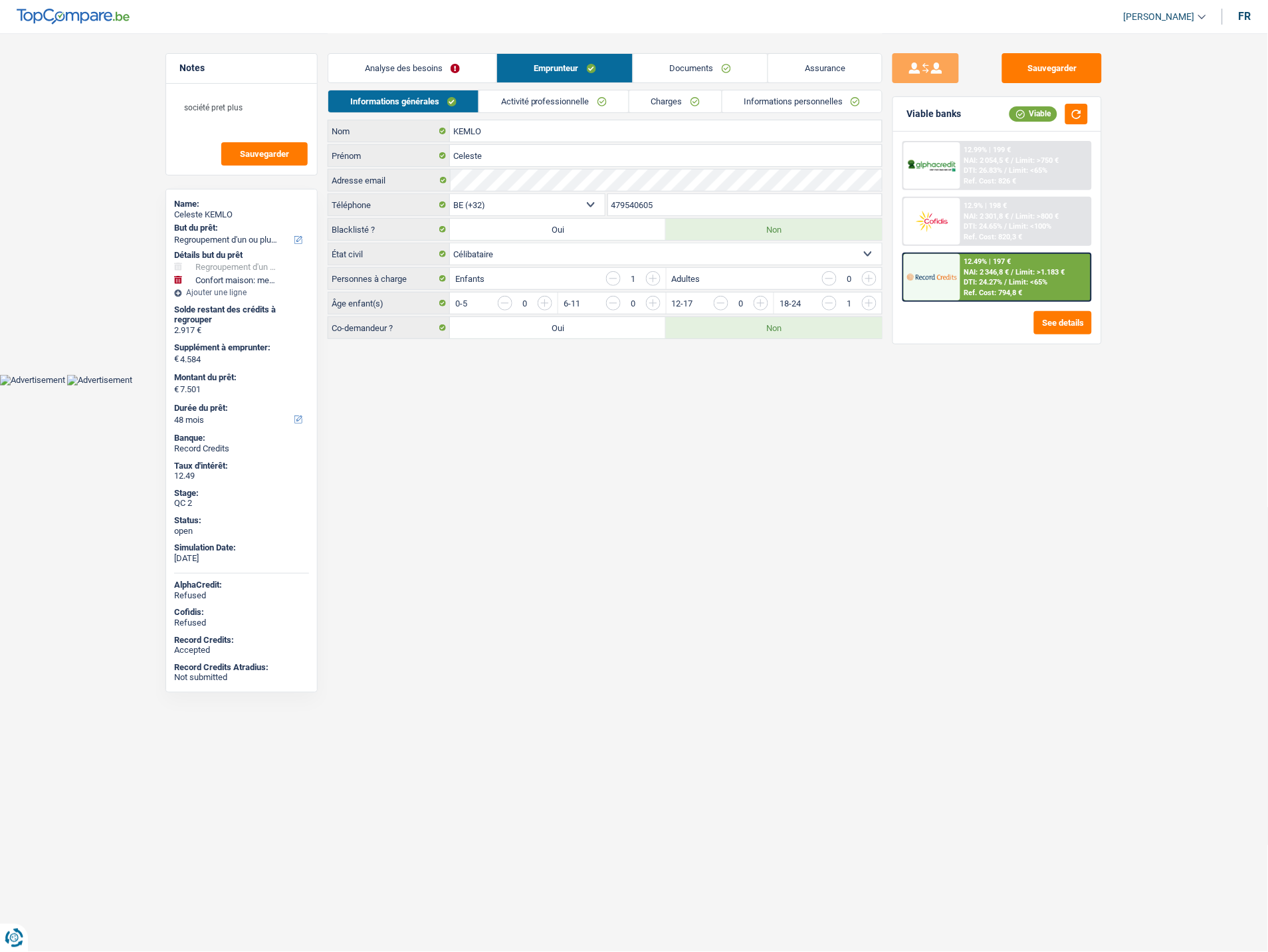
click at [543, 98] on link "Activité professionnelle" at bounding box center [554, 102] width 149 height 22
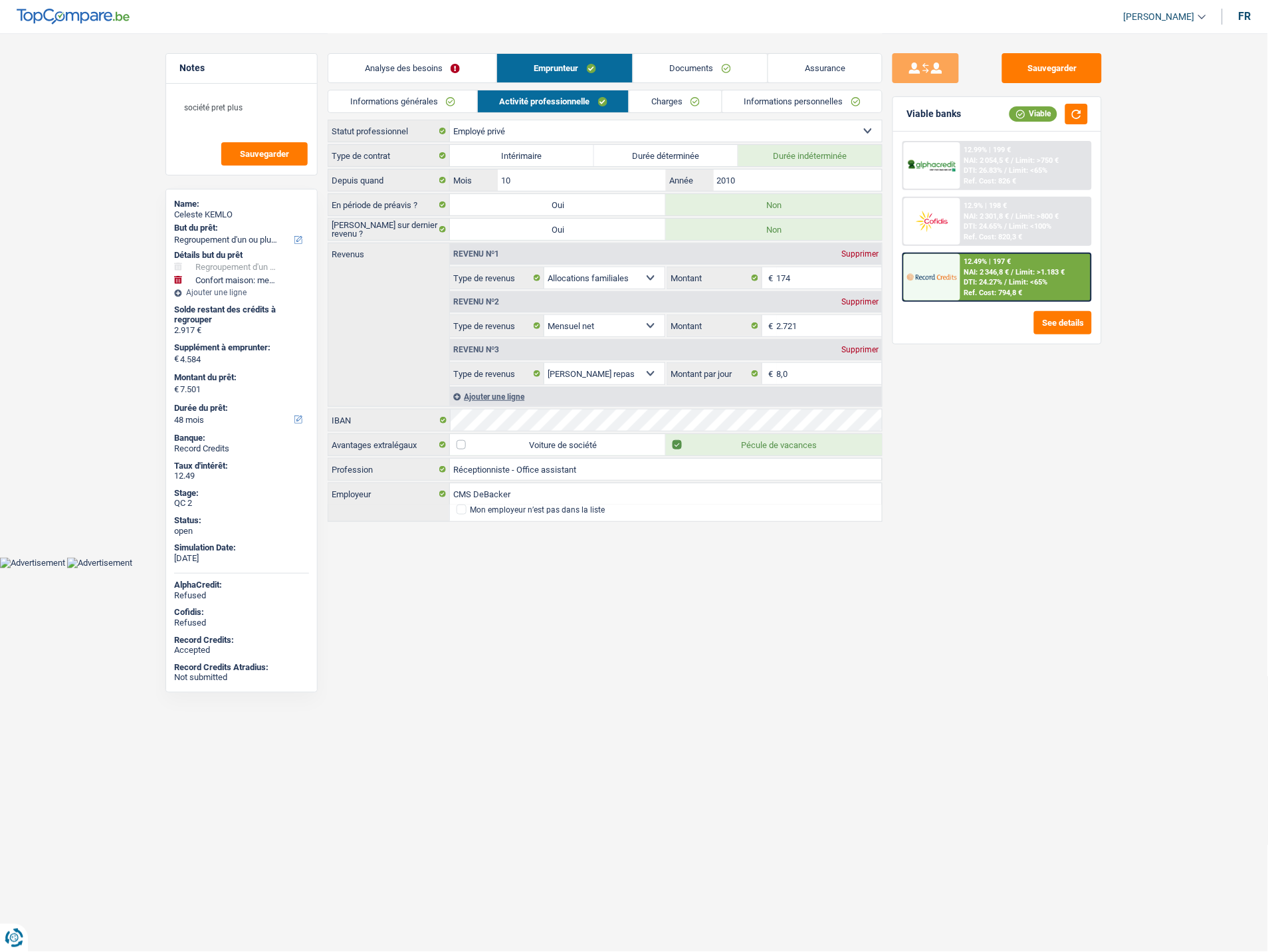
click at [646, 96] on link "Charges" at bounding box center [675, 102] width 93 height 22
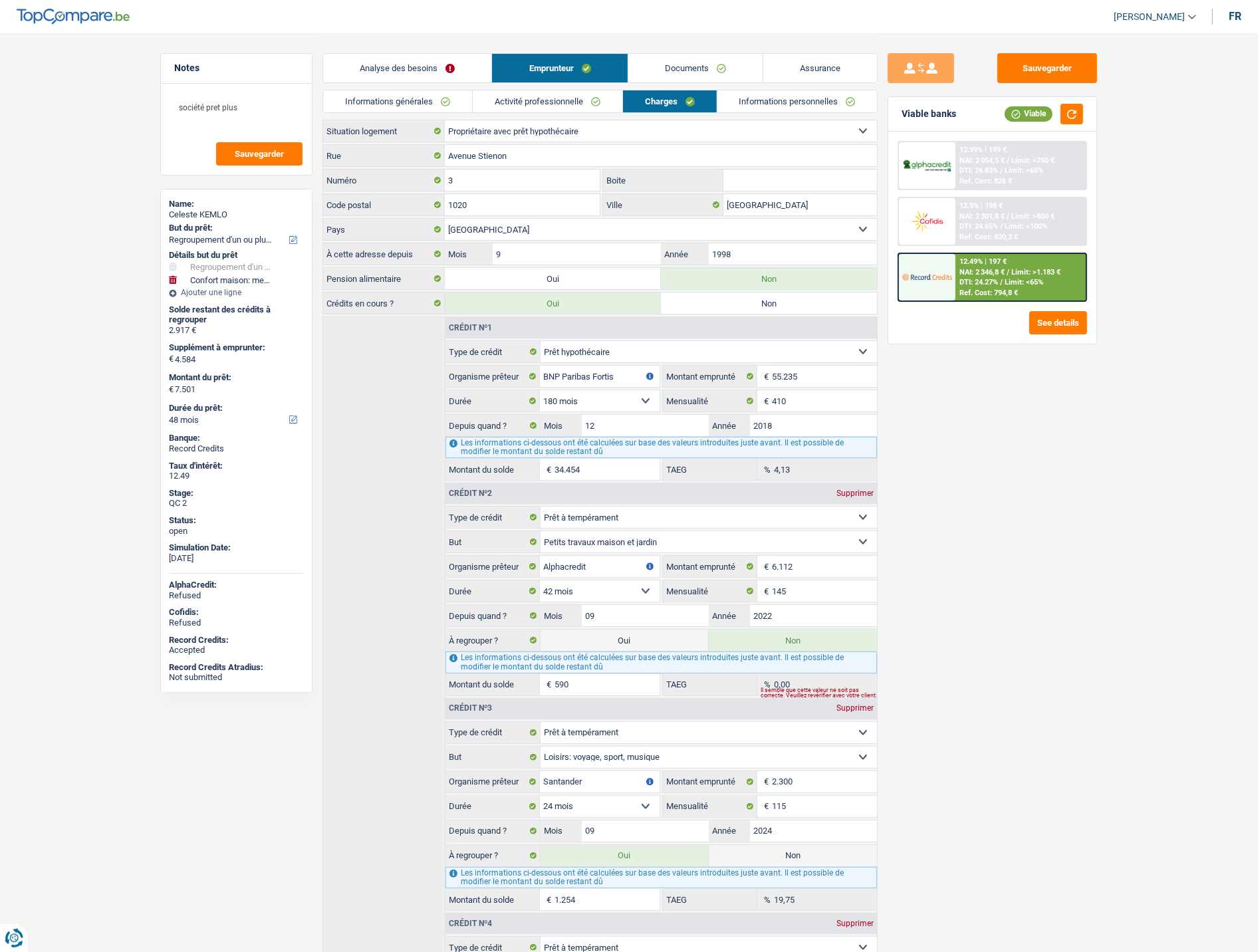
click at [760, 98] on link "Informations personnelles" at bounding box center [797, 102] width 160 height 22
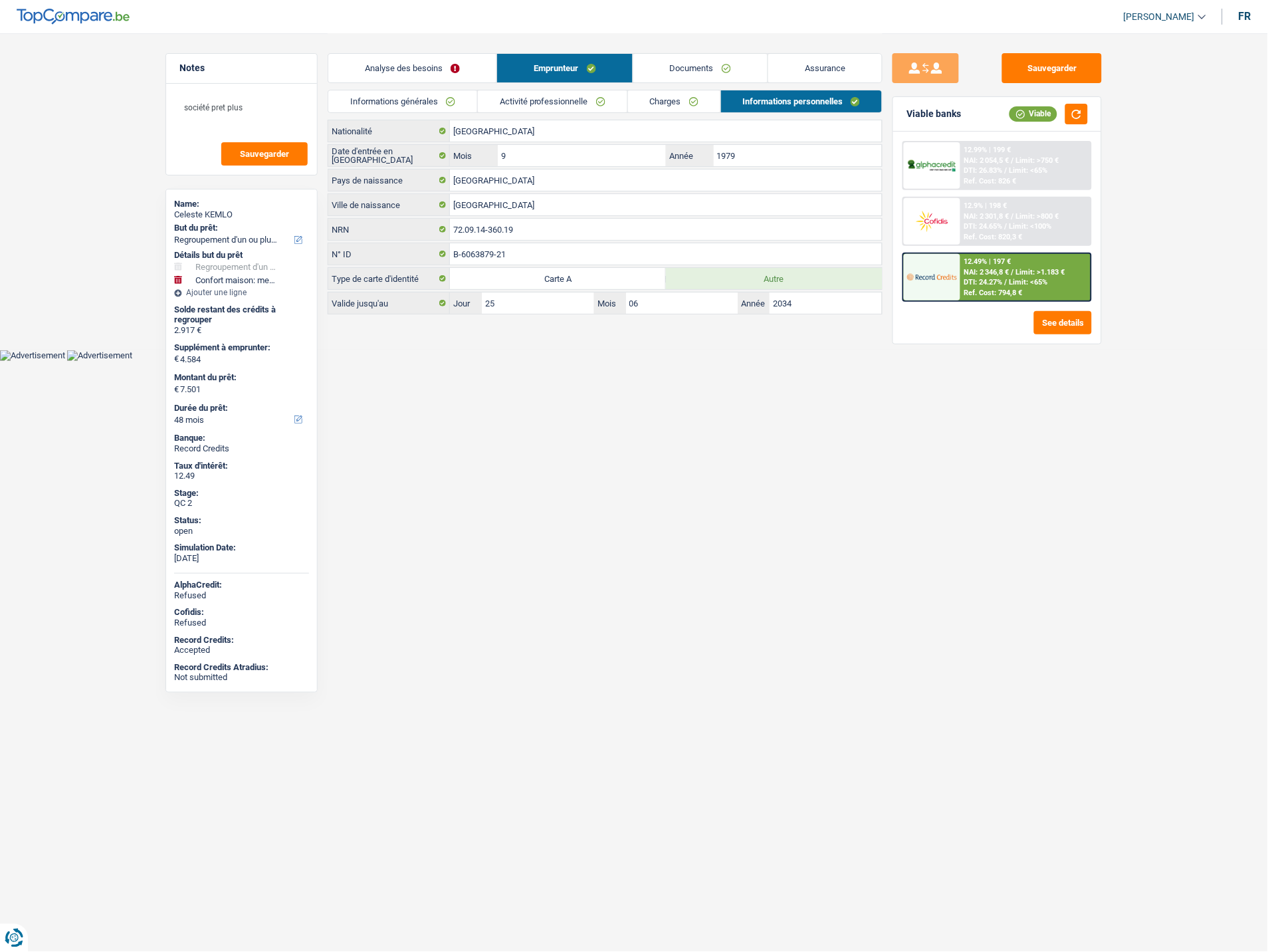
click at [429, 88] on div "Analyse des besoins Emprunteur Documents Assurance" at bounding box center [605, 62] width 555 height 57
click at [425, 93] on link "Informations générales" at bounding box center [402, 102] width 149 height 22
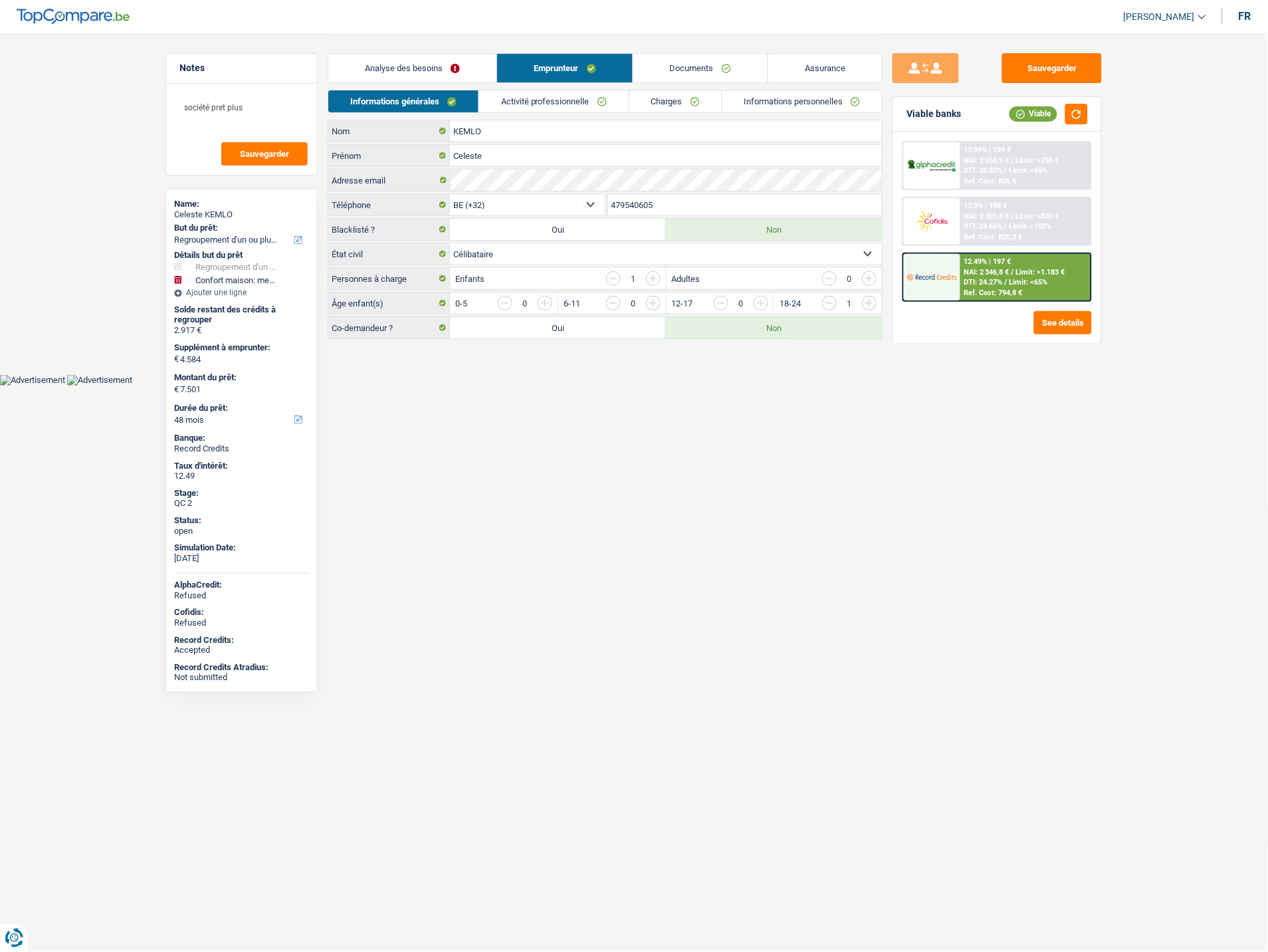
click at [530, 102] on link "Activité professionnelle" at bounding box center [554, 102] width 149 height 22
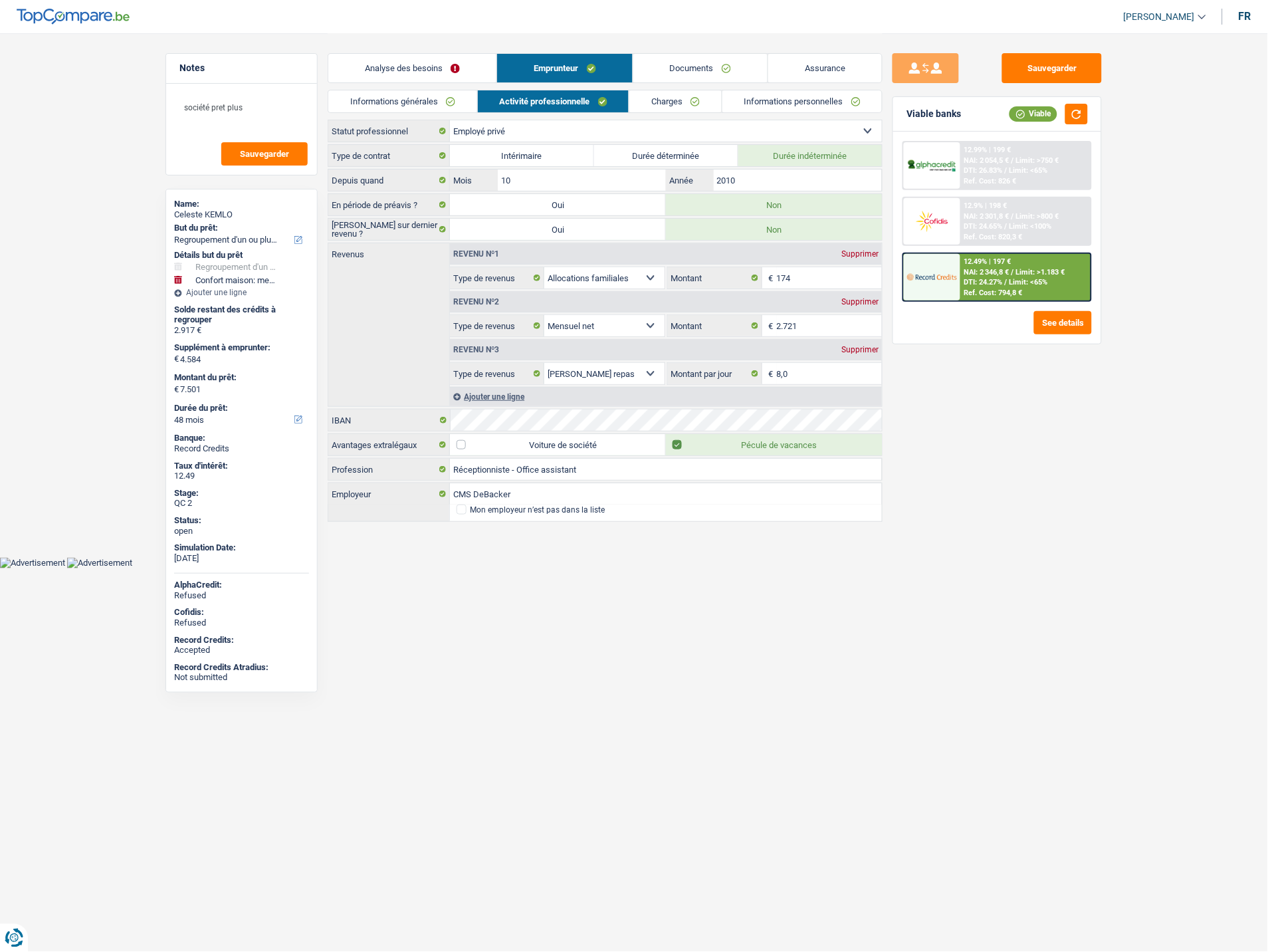
click at [413, 63] on link "Analyse des besoins" at bounding box center [412, 68] width 168 height 28
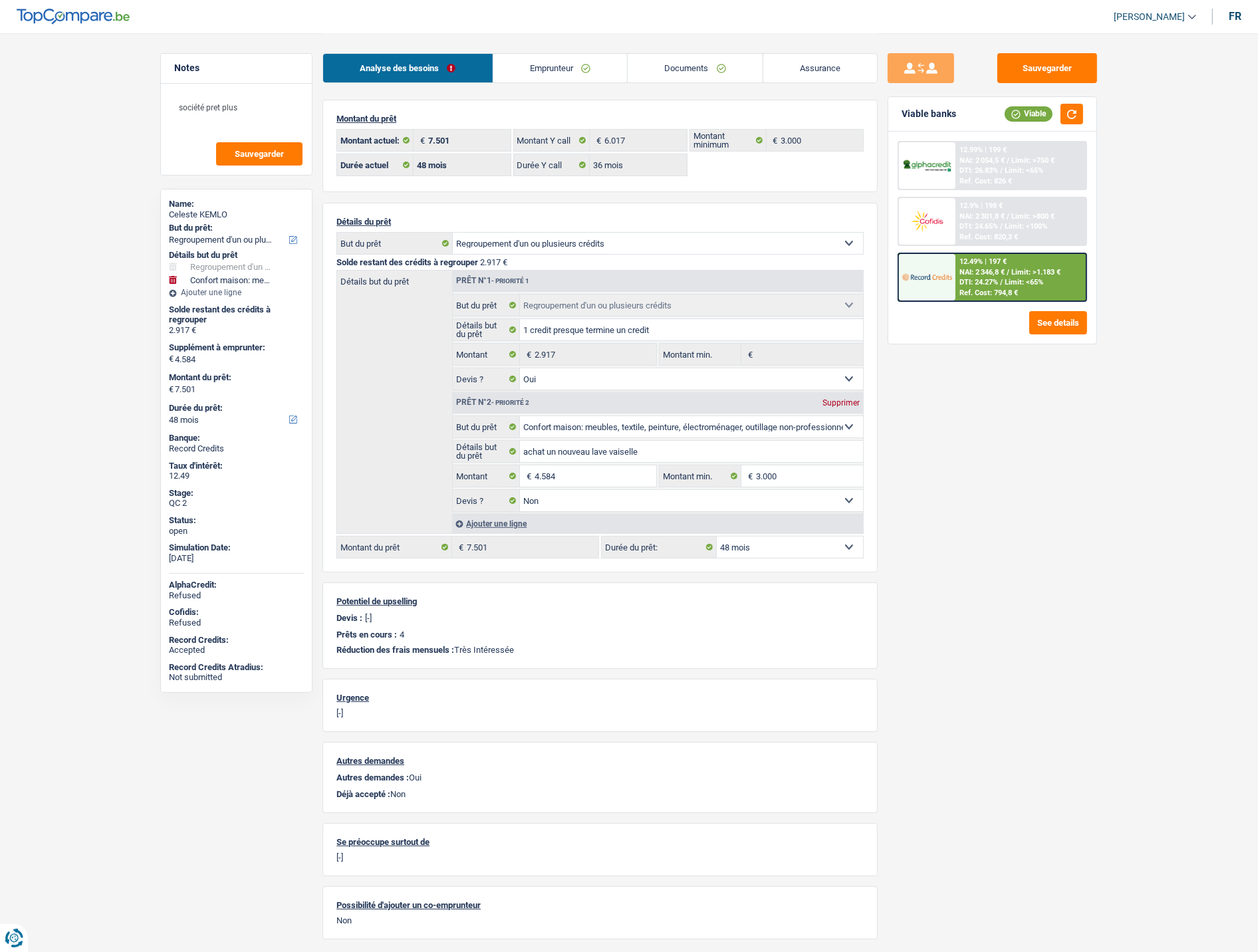
click at [570, 69] on link "Emprunteur" at bounding box center [560, 68] width 134 height 28
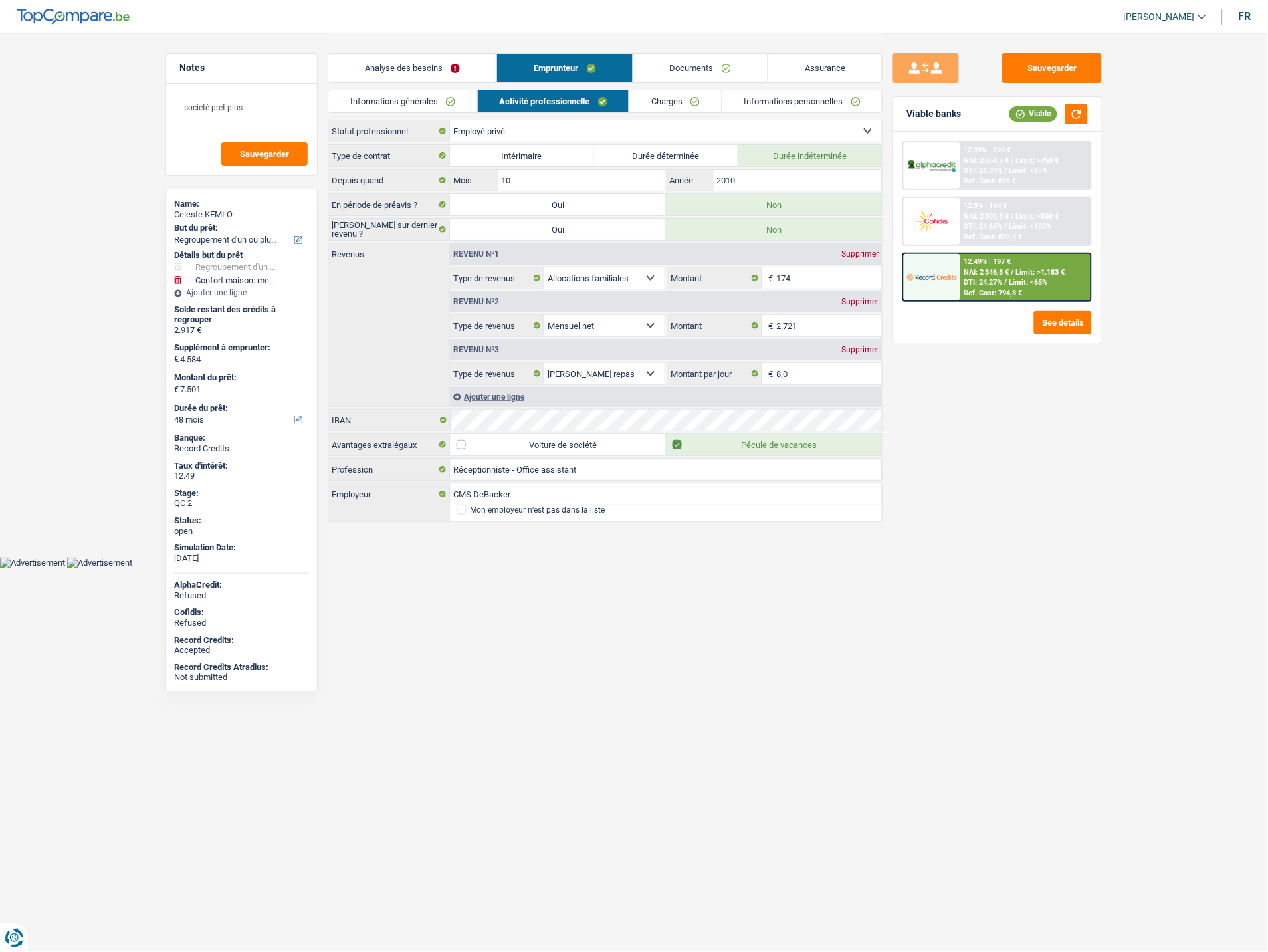
click at [669, 97] on link "Charges" at bounding box center [675, 102] width 93 height 22
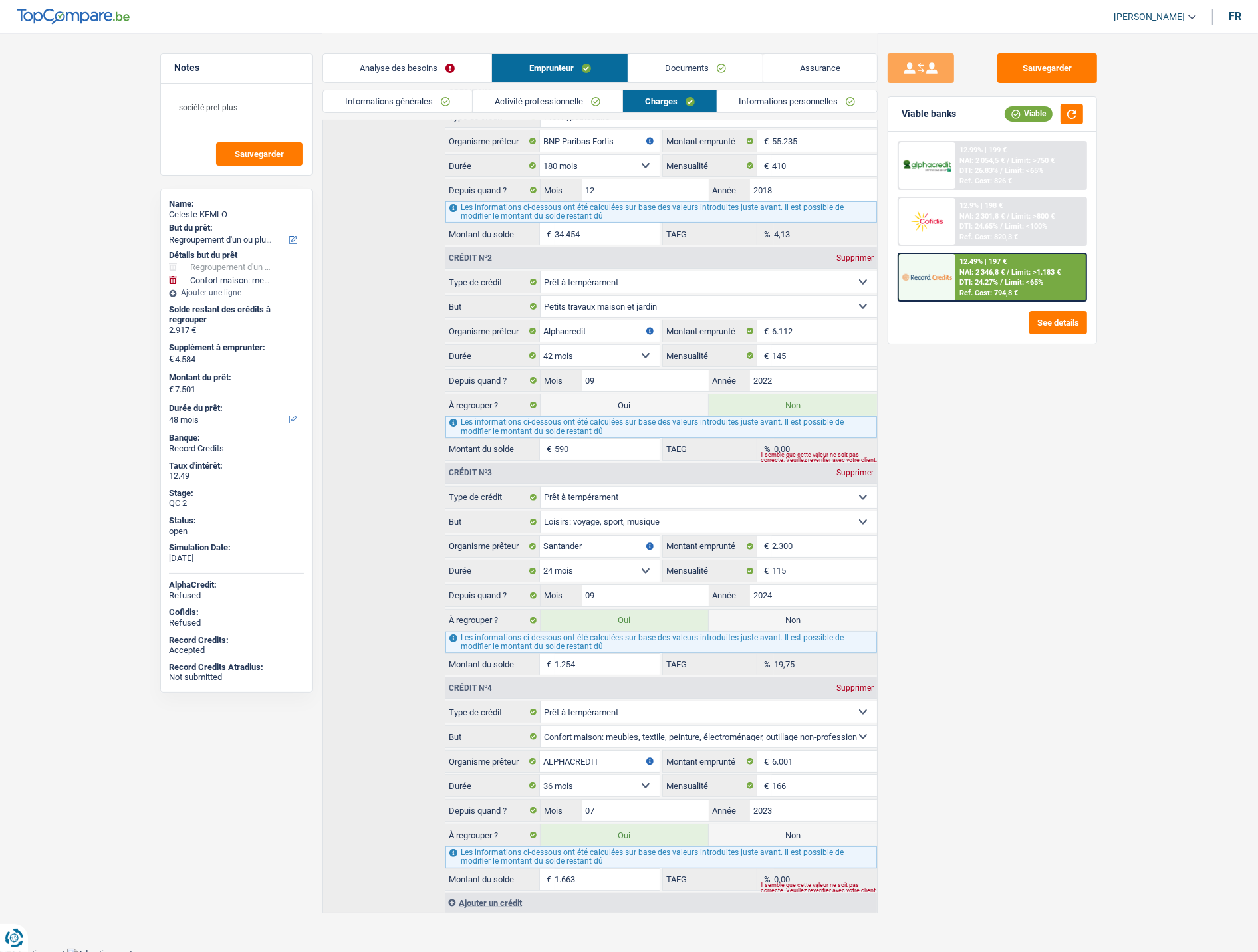
scroll to position [248, 0]
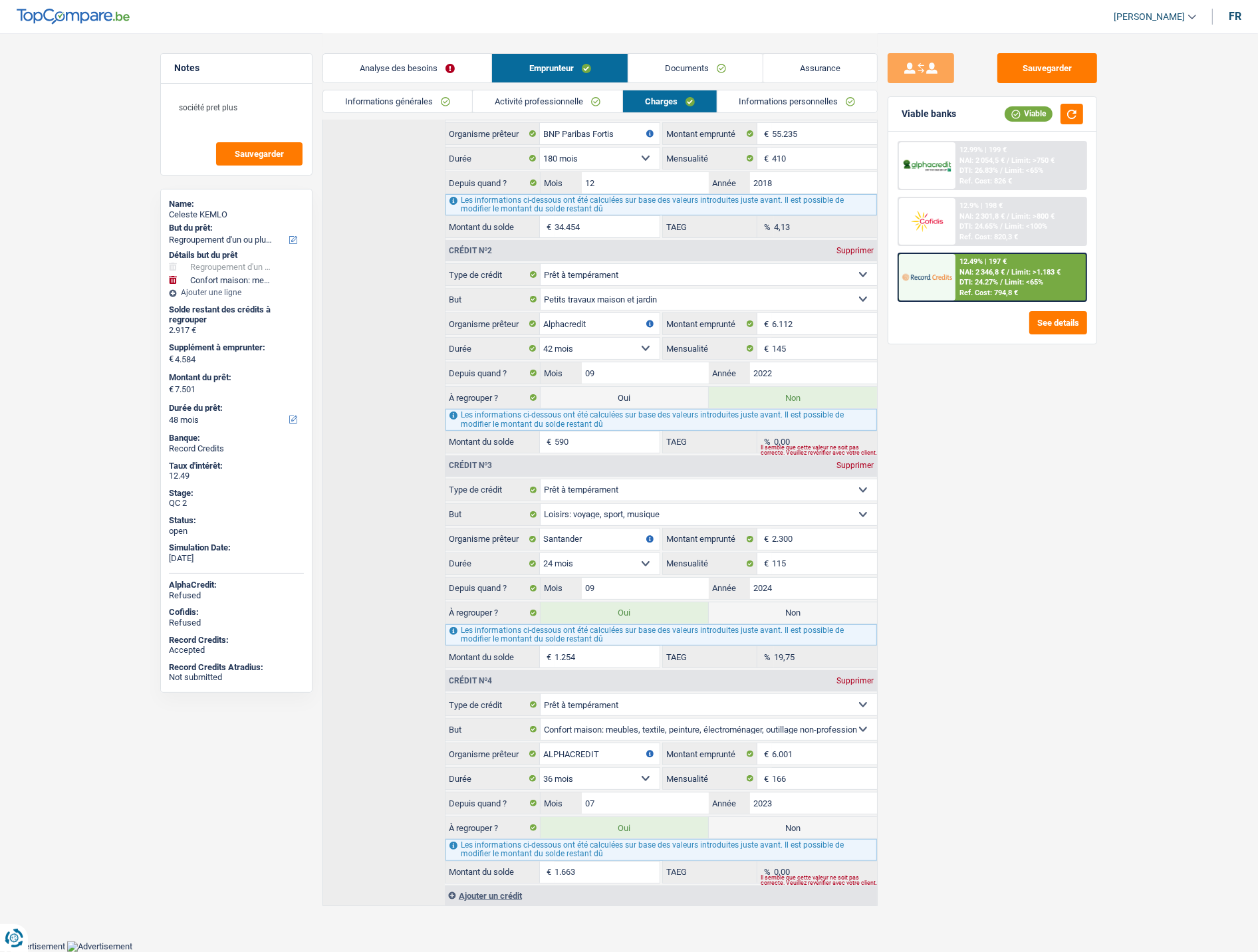
click at [959, 554] on div "Sauvegarder Viable banks Viable 12.99% | 199 € NAI: 2 054,5 € / Limit: >750 € D…" at bounding box center [992, 492] width 230 height 877
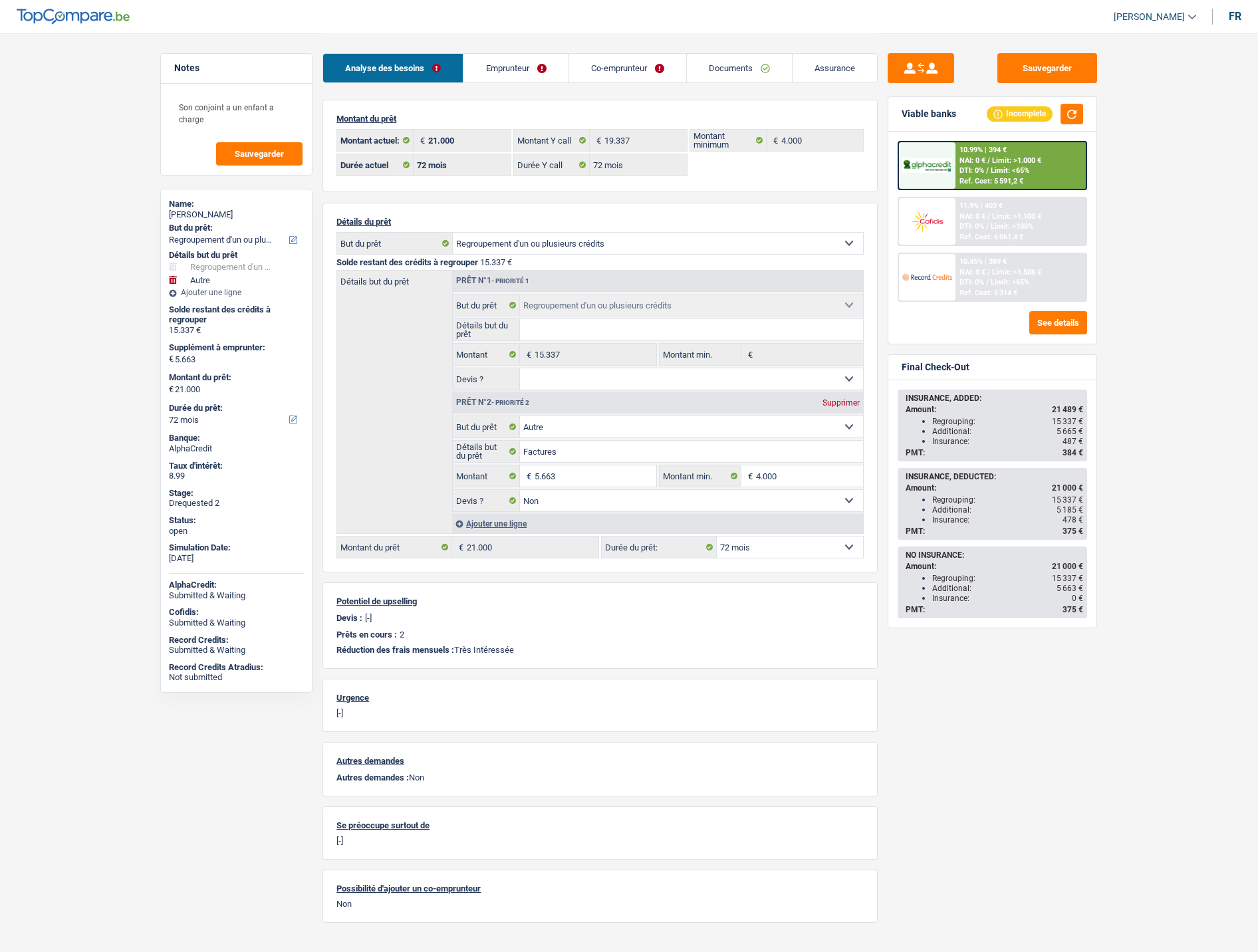
select select "refinancing"
select select "other"
select select "72"
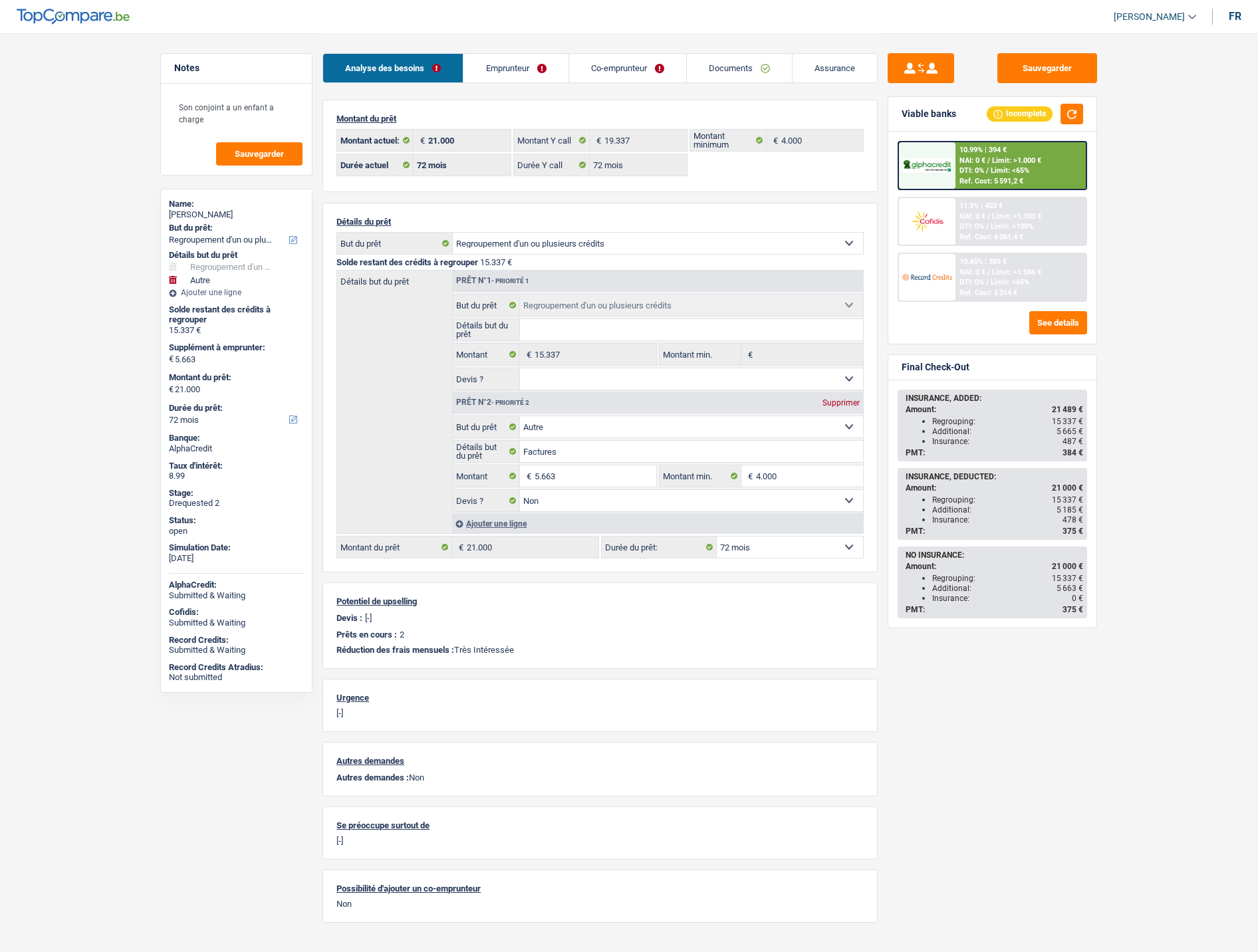
select select "72"
select select "refinancing"
select select "other"
select select "false"
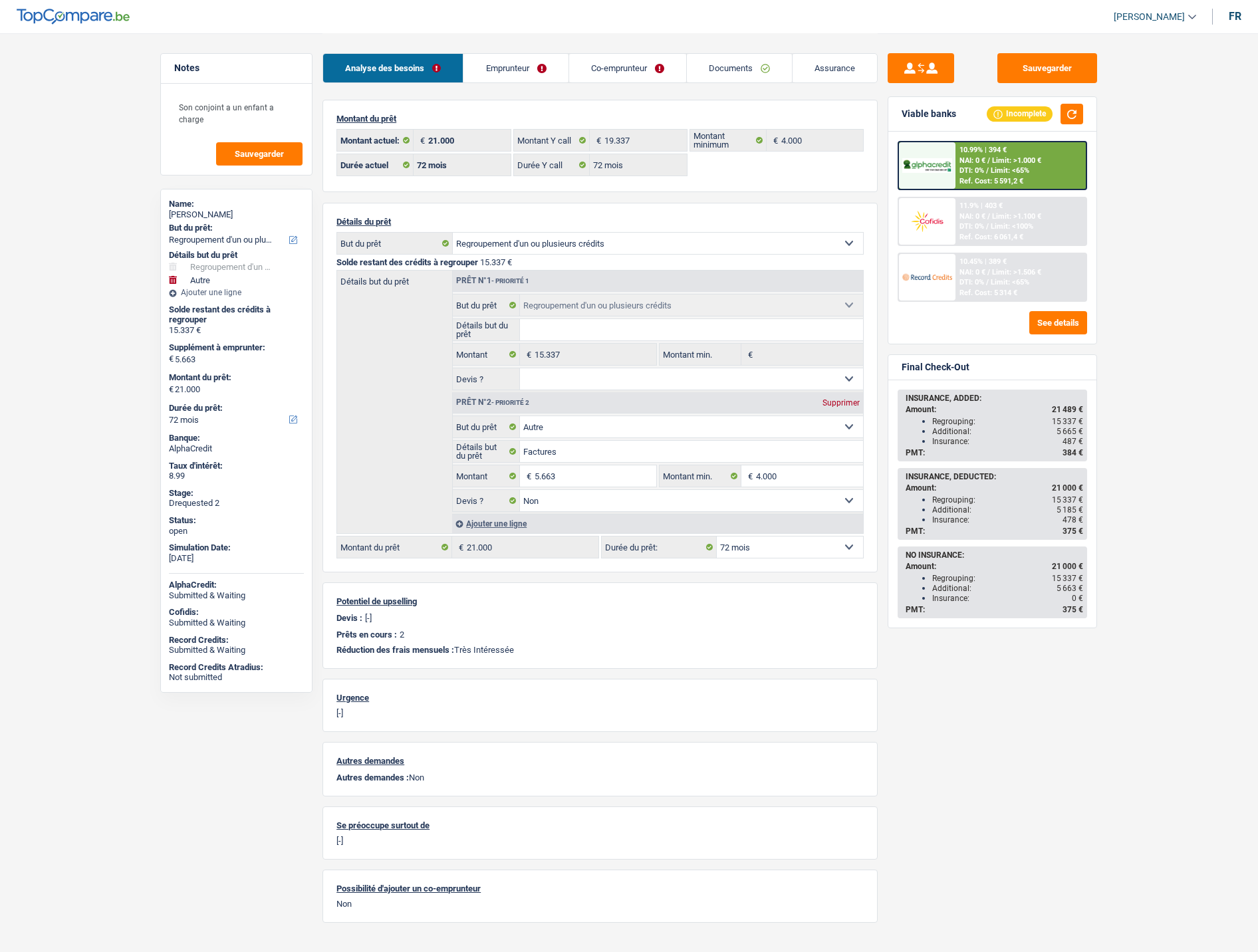
select select "72"
select select "ownerWithMortgage"
select select "BE"
select select "mortgage"
select select "300"
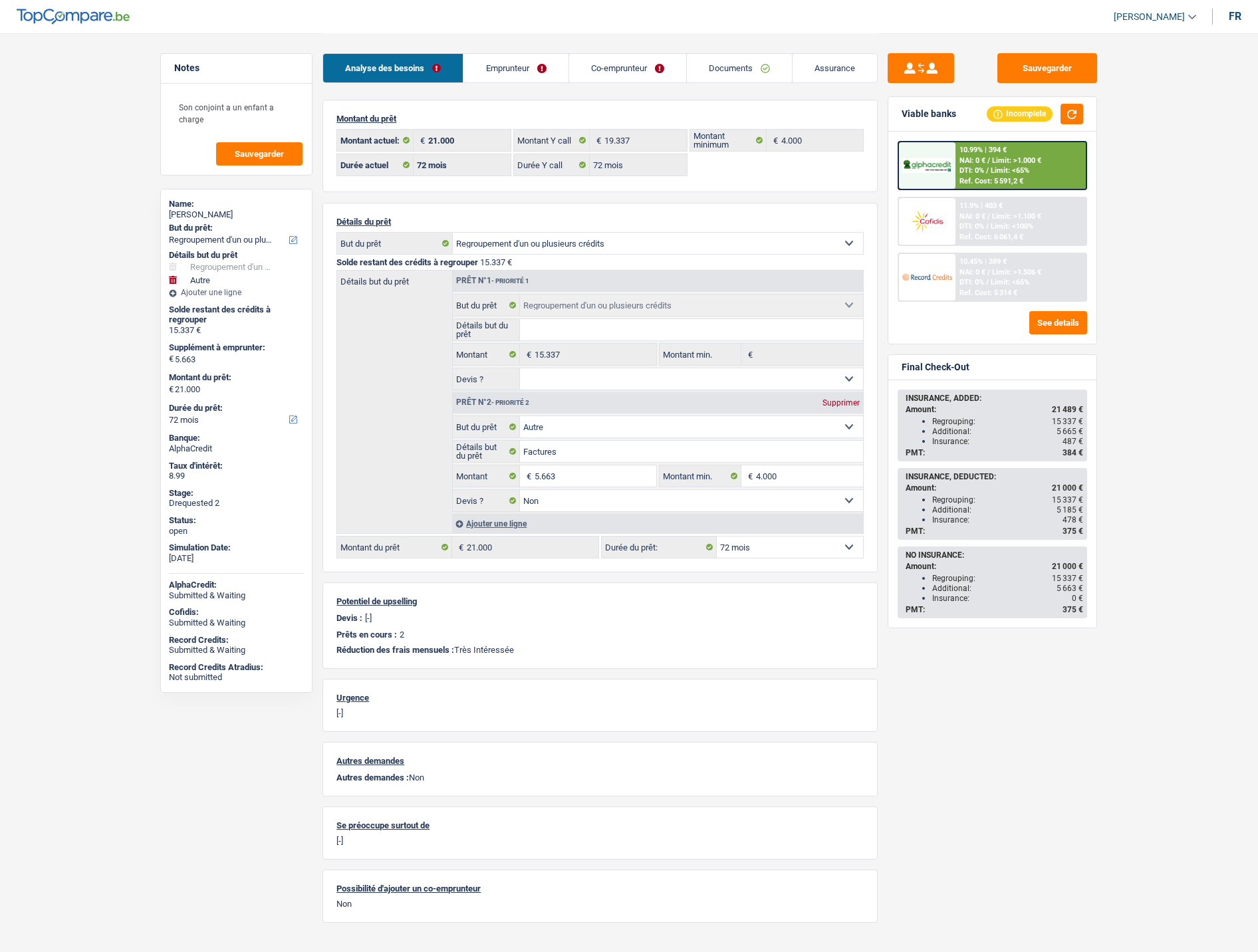
select select "cardOrCredit"
click at [491, 62] on link "Emprunteur" at bounding box center [515, 68] width 104 height 28
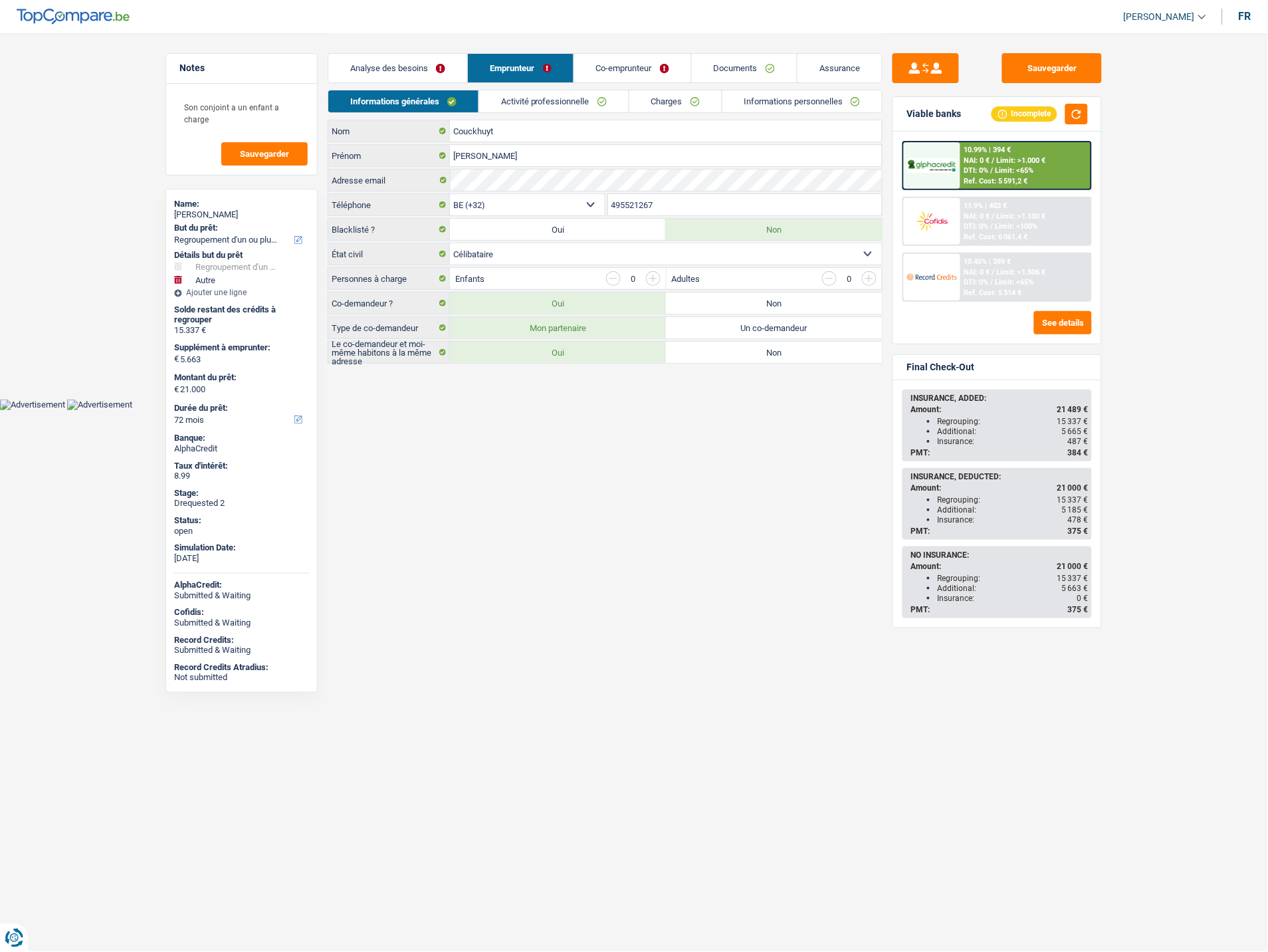
click at [586, 101] on link "Activité professionnelle" at bounding box center [554, 102] width 149 height 22
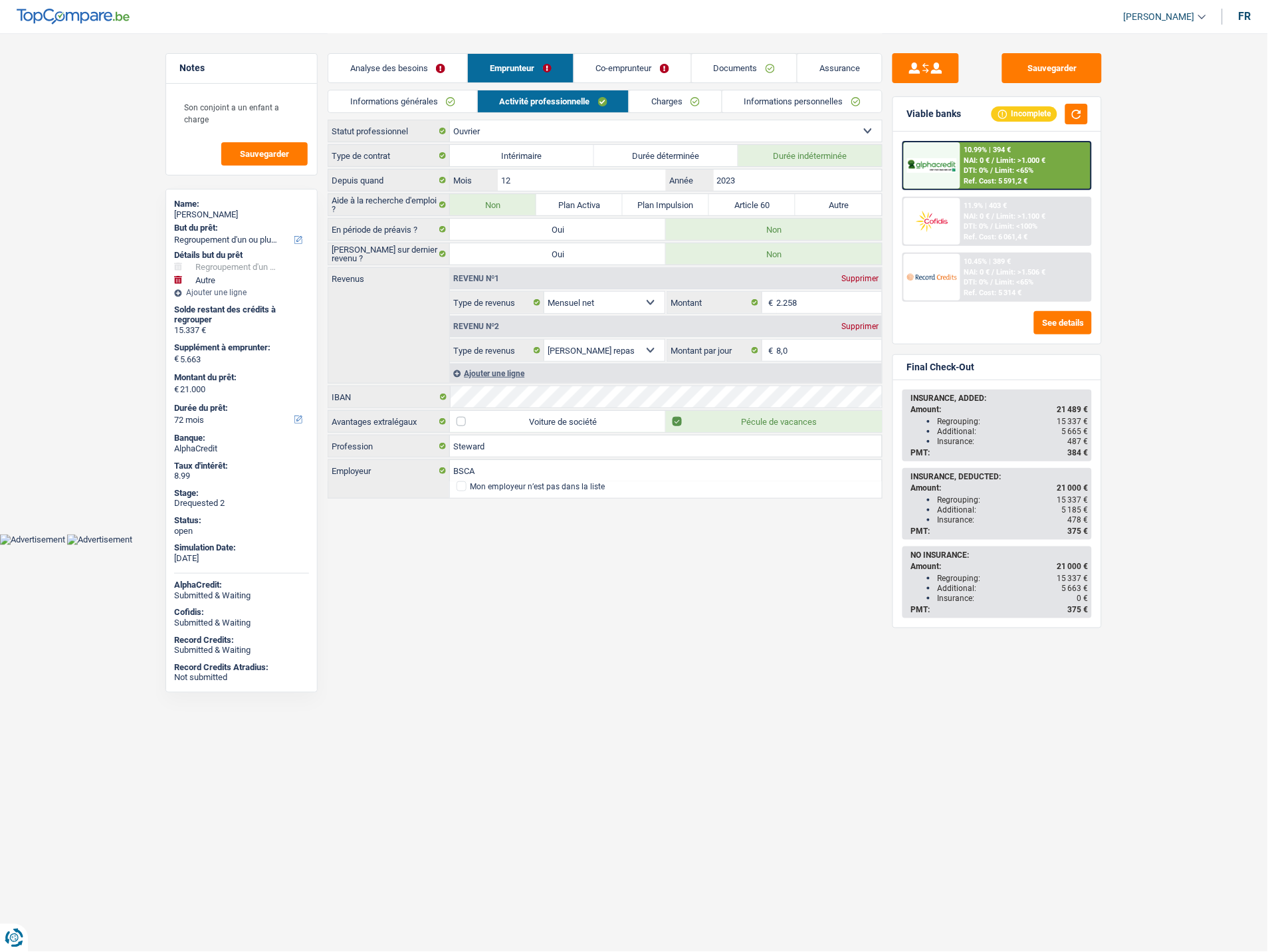
click at [660, 97] on link "Charges" at bounding box center [675, 102] width 93 height 22
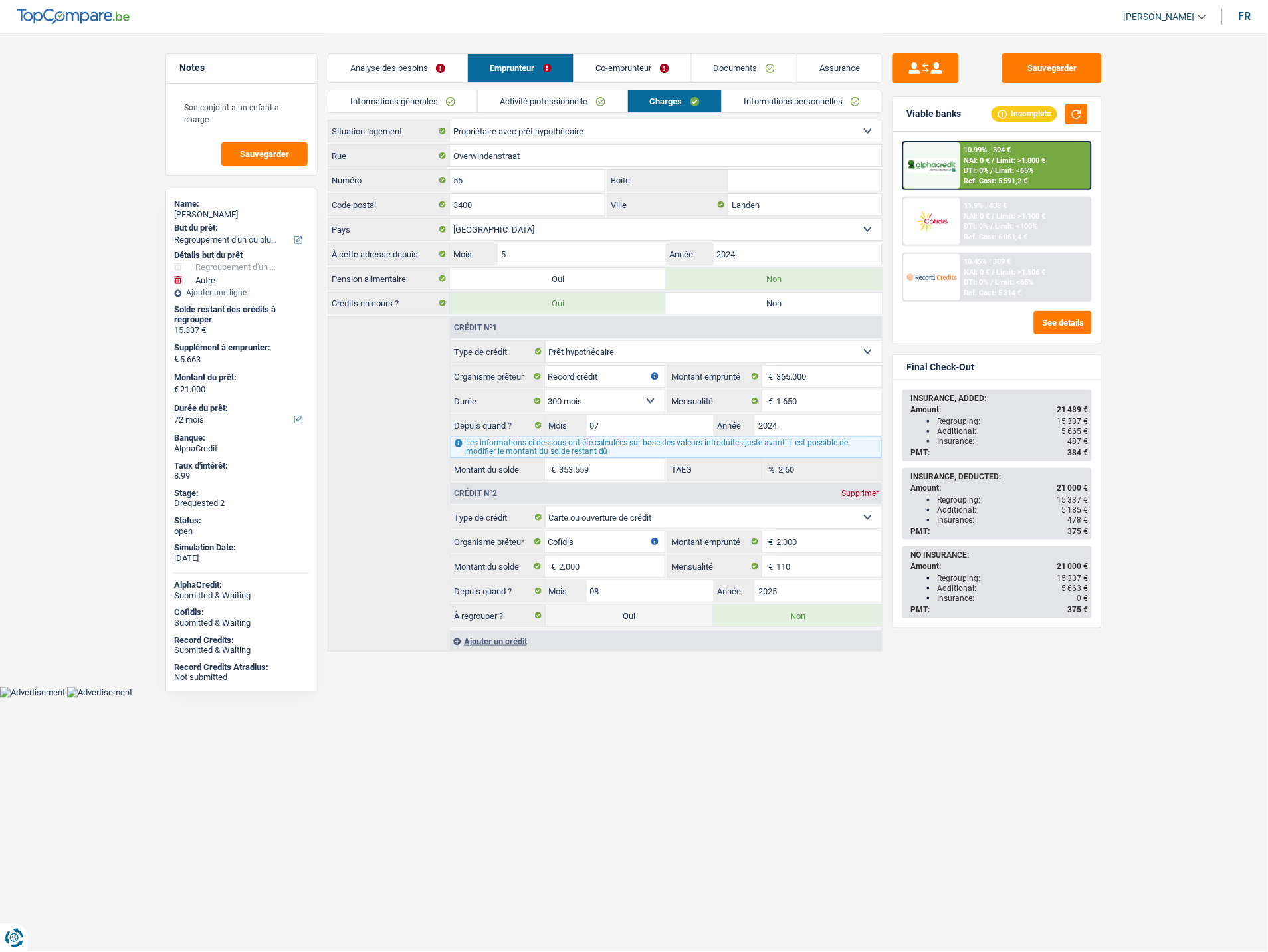
drag, startPoint x: 623, startPoint y: 75, endPoint x: 623, endPoint y: 65, distance: 10.0
click at [623, 75] on link "Co-emprunteur" at bounding box center [633, 68] width 117 height 28
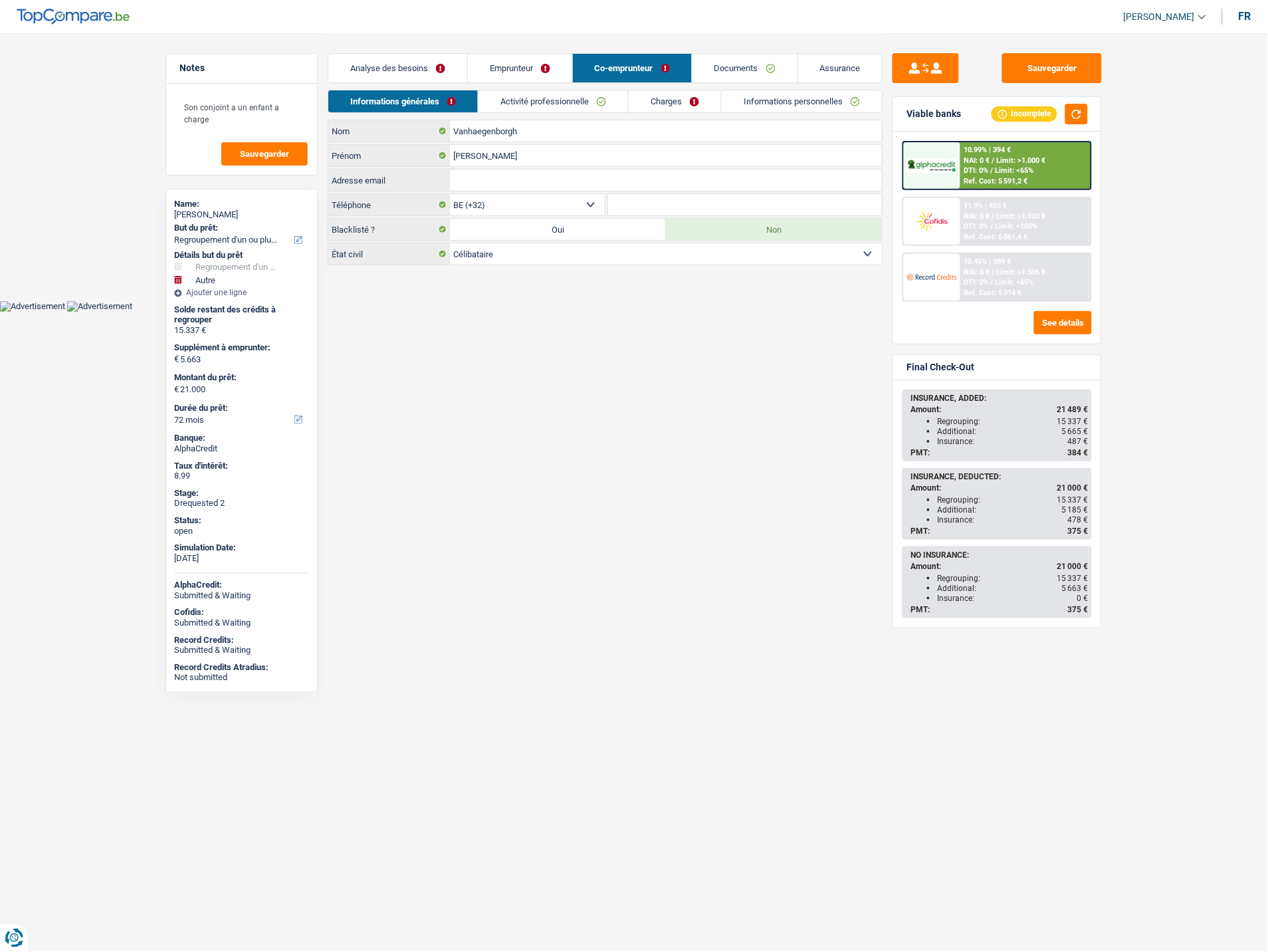
click at [662, 95] on link "Charges" at bounding box center [675, 102] width 93 height 22
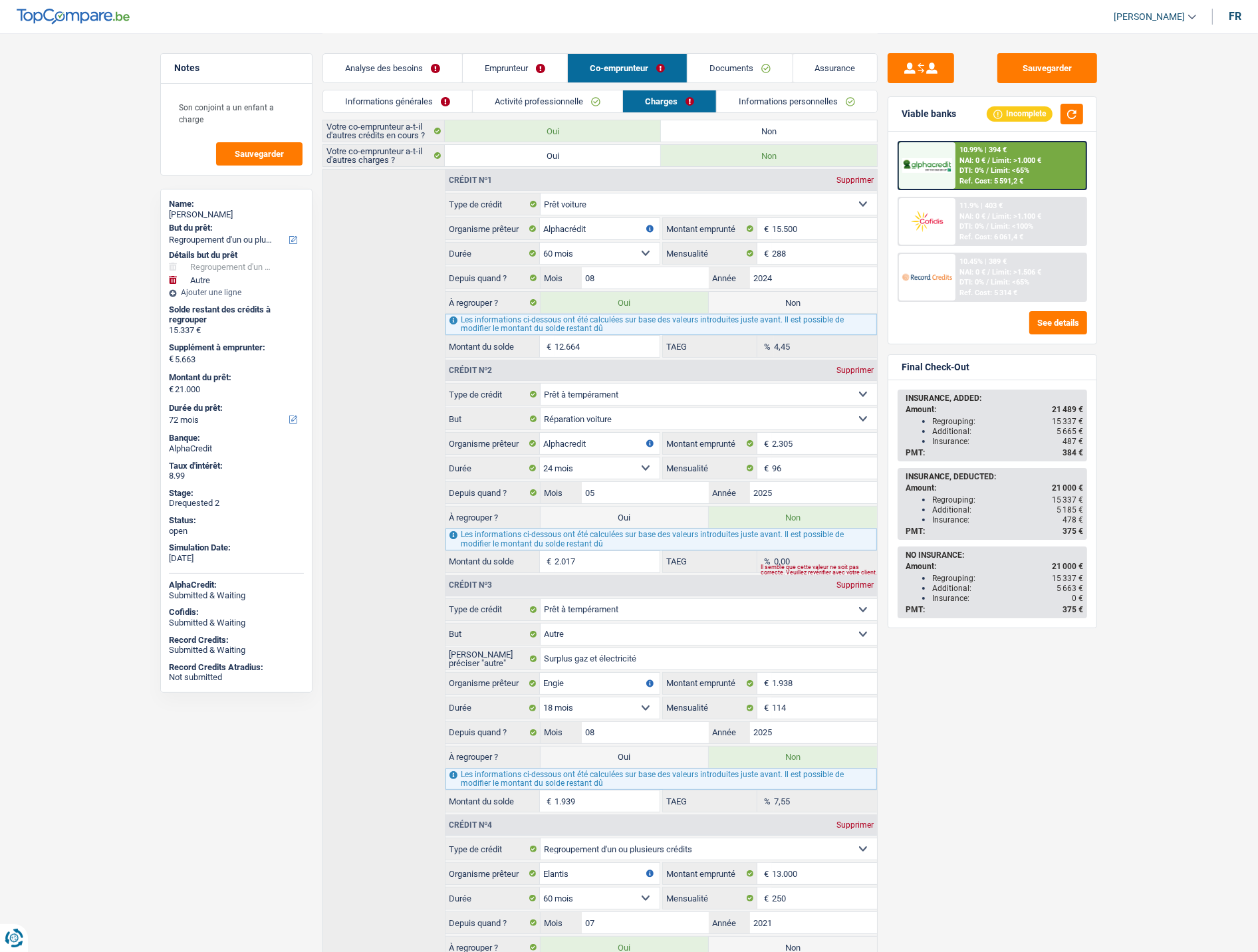
click at [728, 63] on link "Documents" at bounding box center [740, 68] width 105 height 28
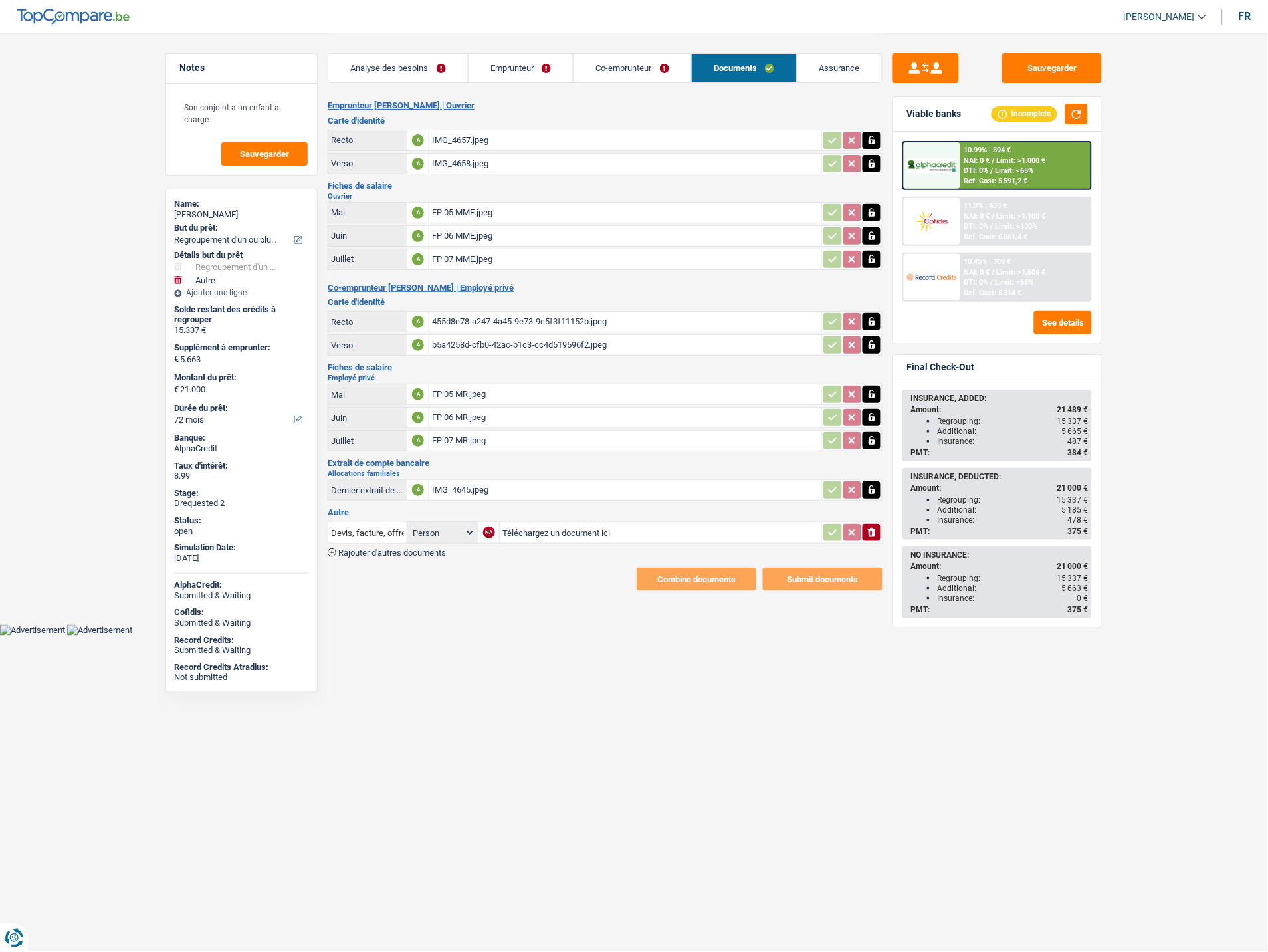
click at [507, 617] on body "Vous avez le contrôle de vos données Nous utilisons des cookies, tout comme nos…" at bounding box center [634, 317] width 1268 height 635
click at [463, 133] on div "IMG_4657.jpeg" at bounding box center [626, 140] width 387 height 20
click at [474, 163] on div "IMG_4658.jpeg" at bounding box center [626, 163] width 387 height 20
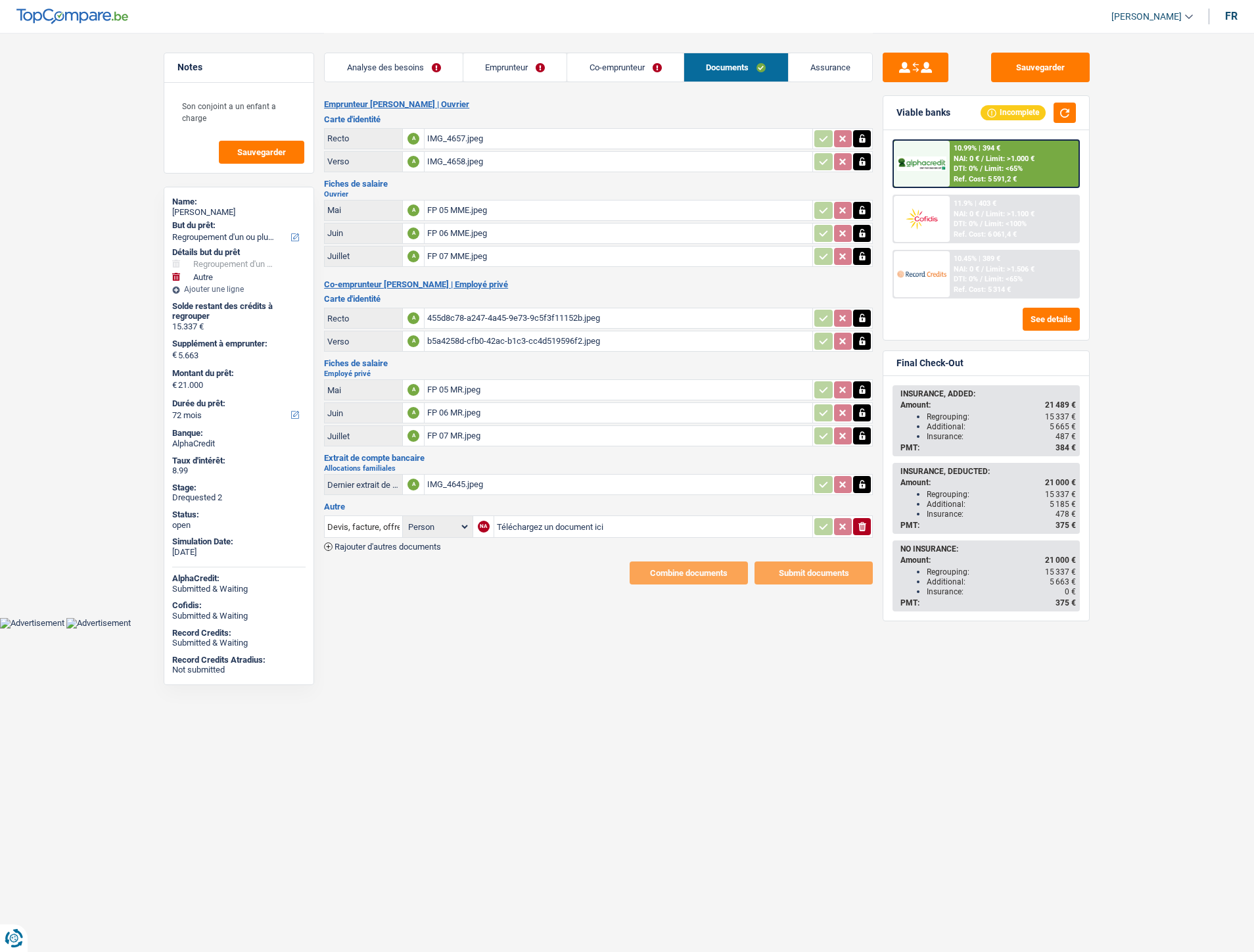
select select "refinancing"
select select "other"
select select "72"
click at [450, 315] on div "455d8c78-a247-4a45-9e73-9c5f3f11152b.jpeg" at bounding box center [619, 318] width 383 height 20
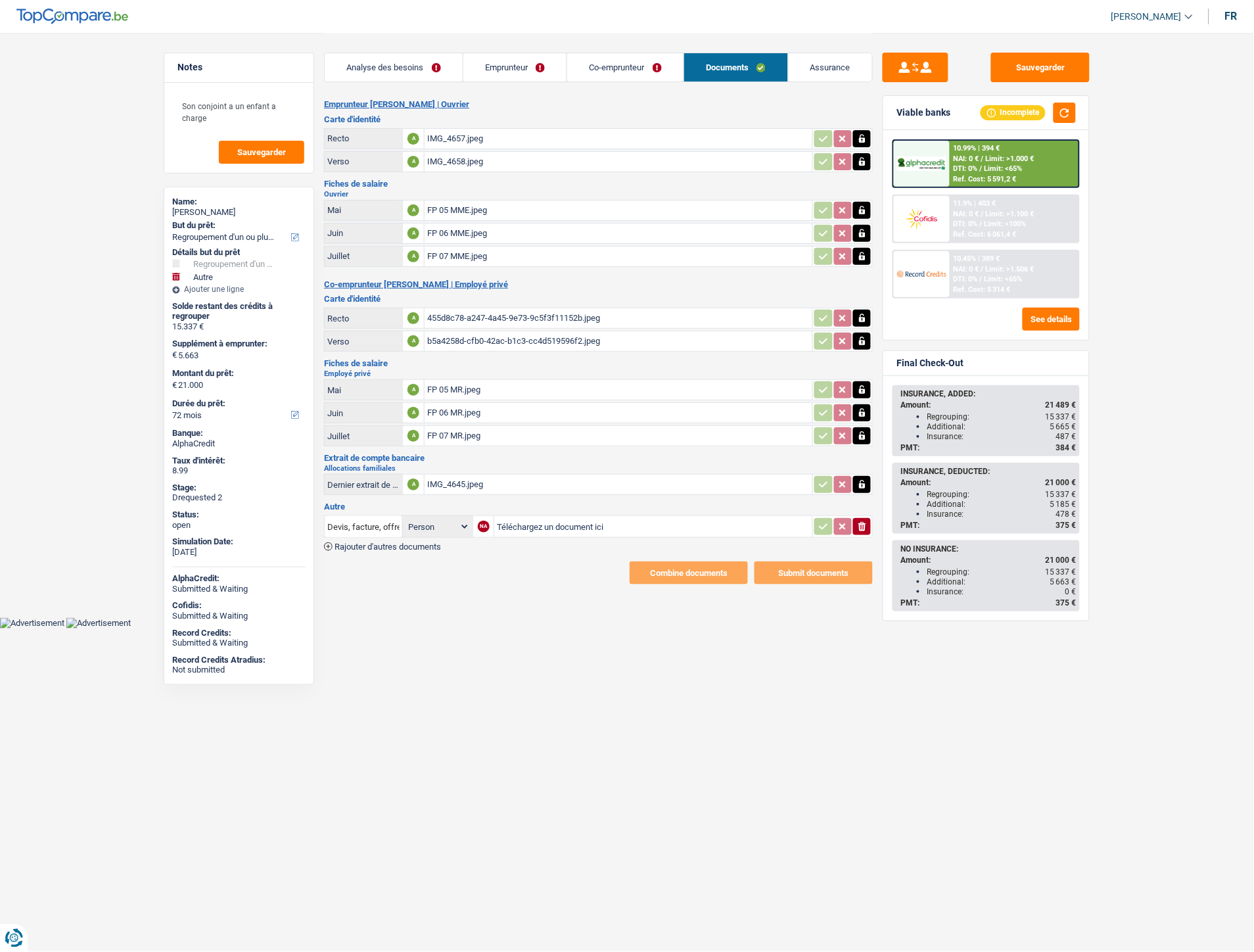
click at [449, 340] on div "b5a4258d-cfb0-42ac-b1c3-cc4d519596f2.jpeg" at bounding box center [619, 341] width 383 height 20
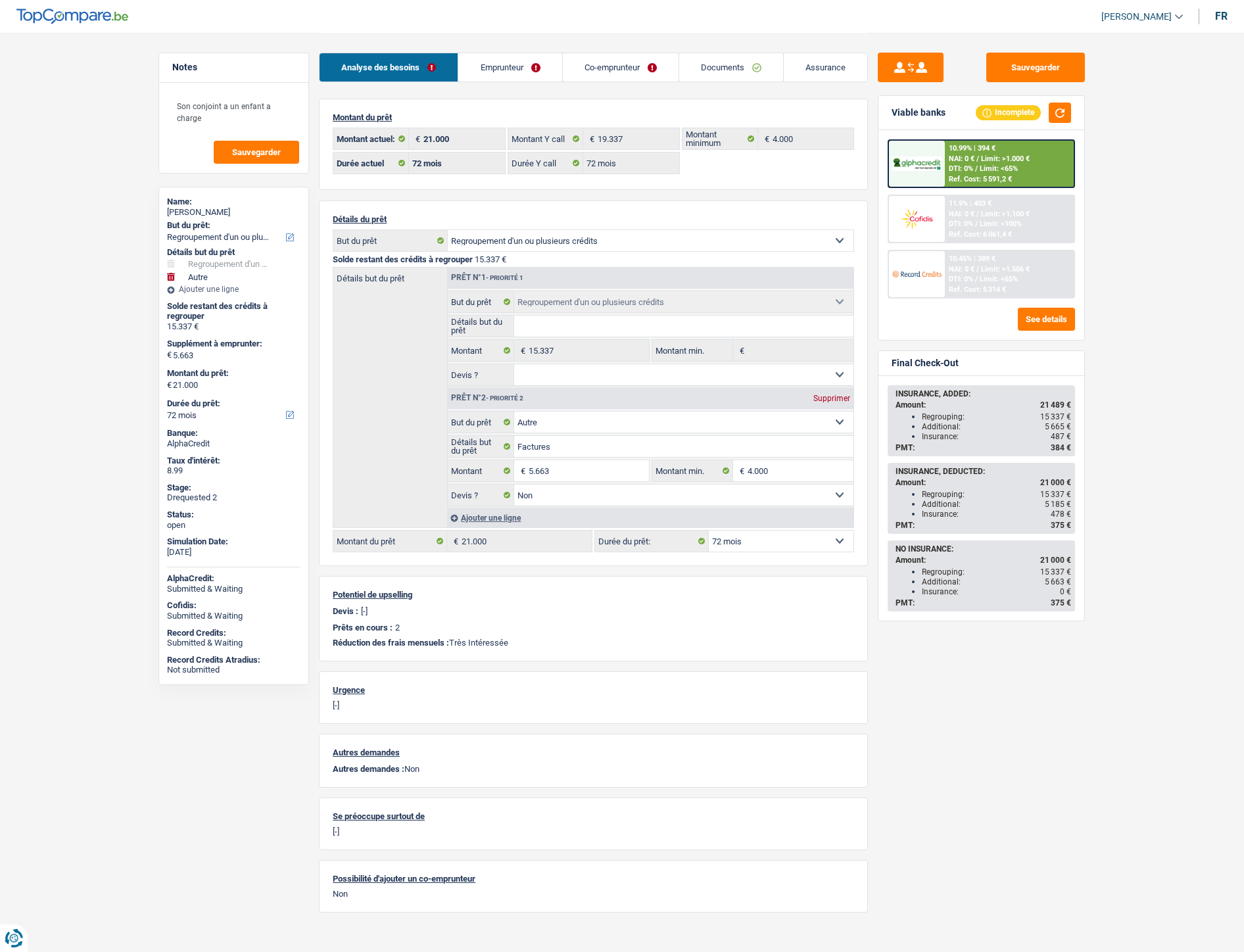
select select "refinancing"
select select "other"
select select "72"
select select "32"
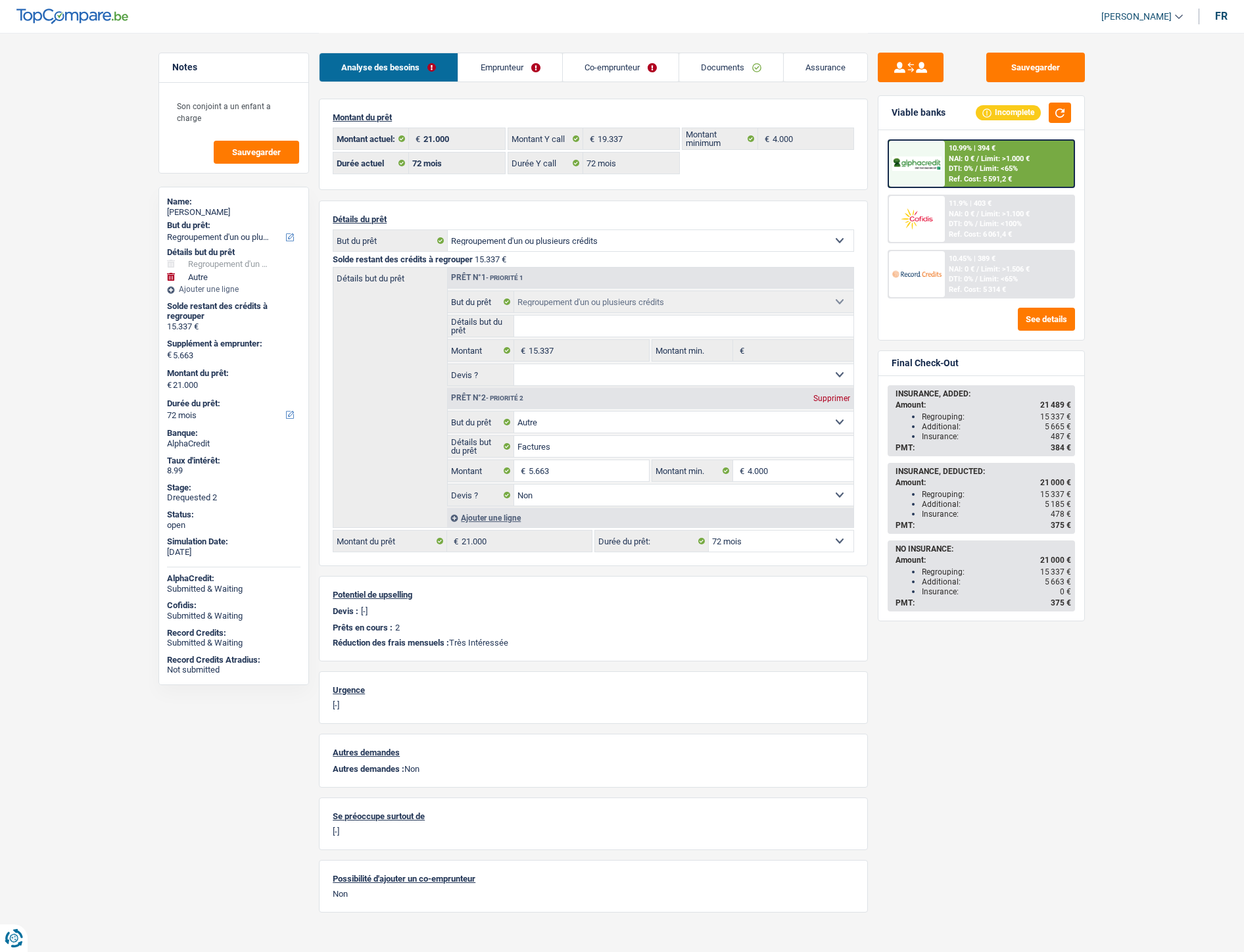
select select "single"
click at [725, 74] on link "Documents" at bounding box center [731, 67] width 104 height 28
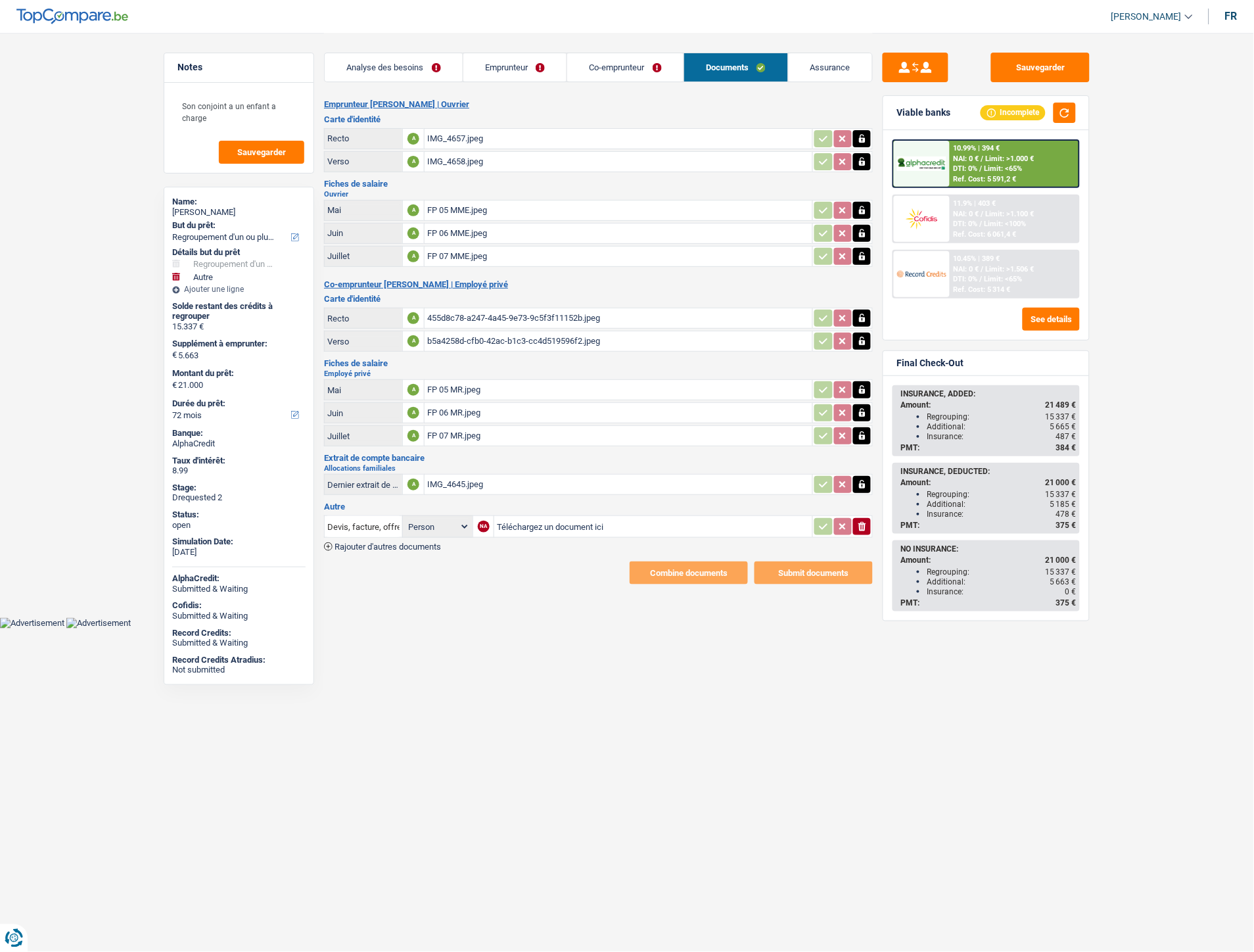
click at [520, 67] on link "Emprunteur" at bounding box center [516, 67] width 104 height 28
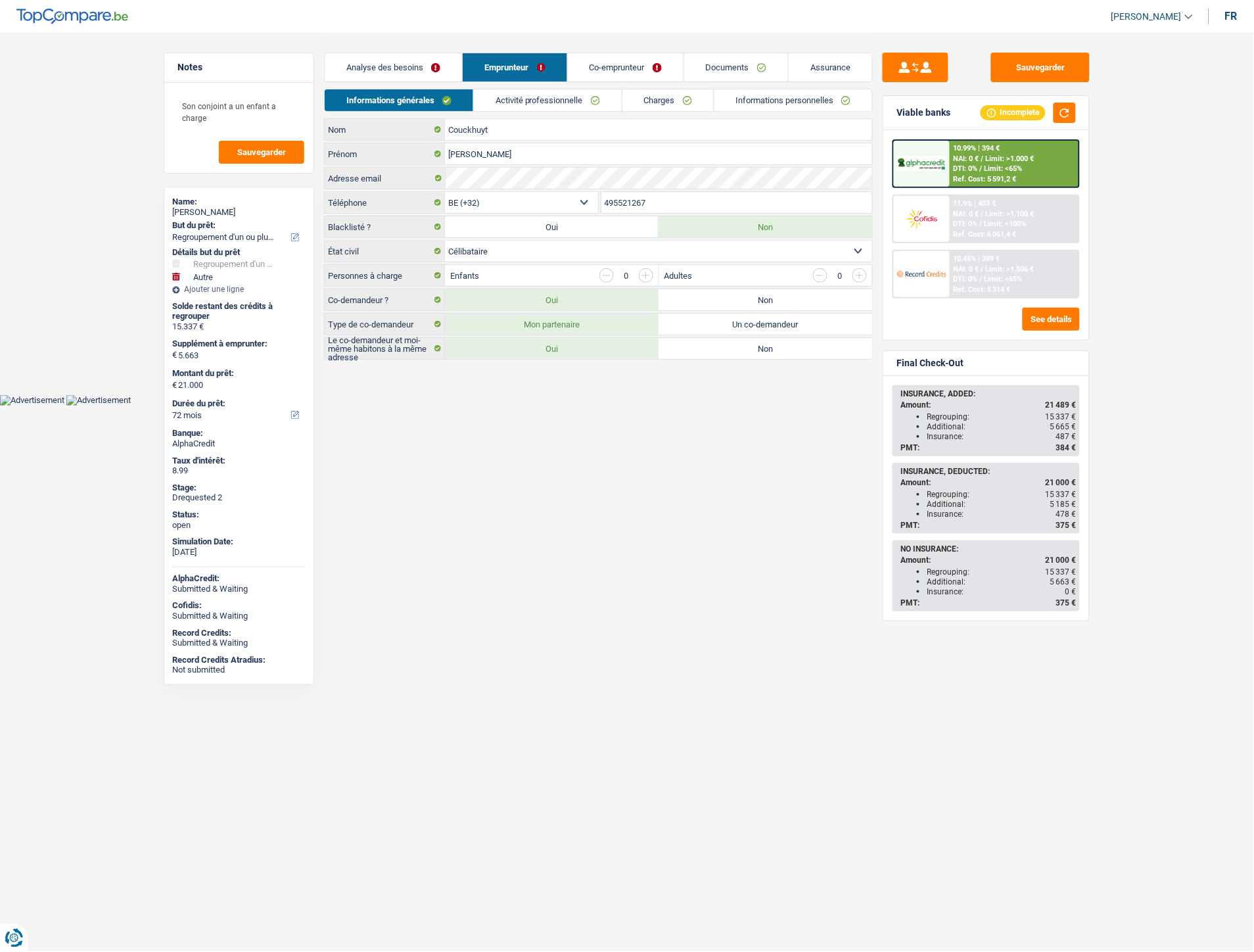
drag, startPoint x: 660, startPoint y: 200, endPoint x: 593, endPoint y: 204, distance: 67.1
click at [593, 204] on div "BE (+32) LU (+352) Sélectionner une option Téléphone 495521267 Téléphone" at bounding box center [598, 204] width 549 height 25
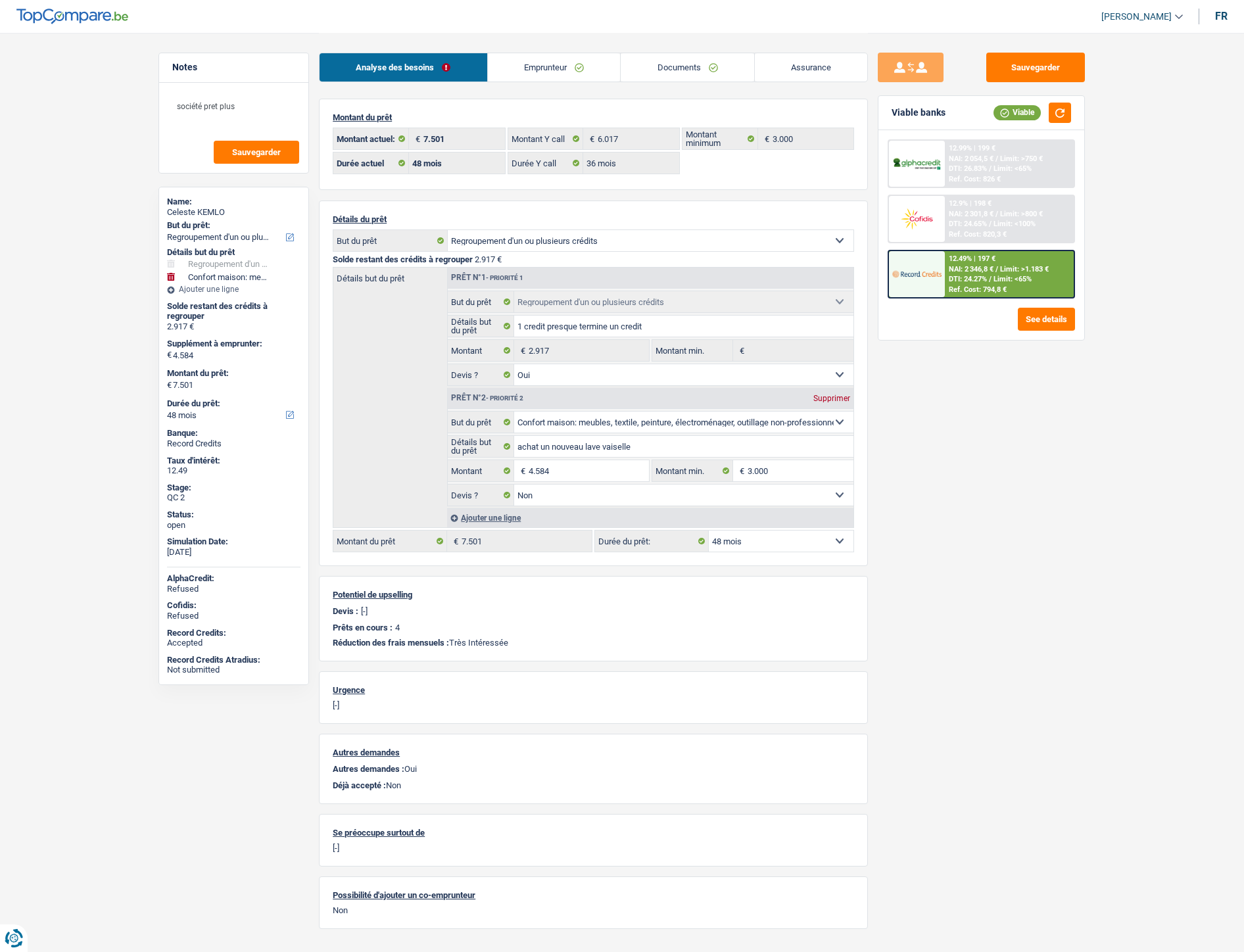
select select "refinancing"
select select "household"
select select "48"
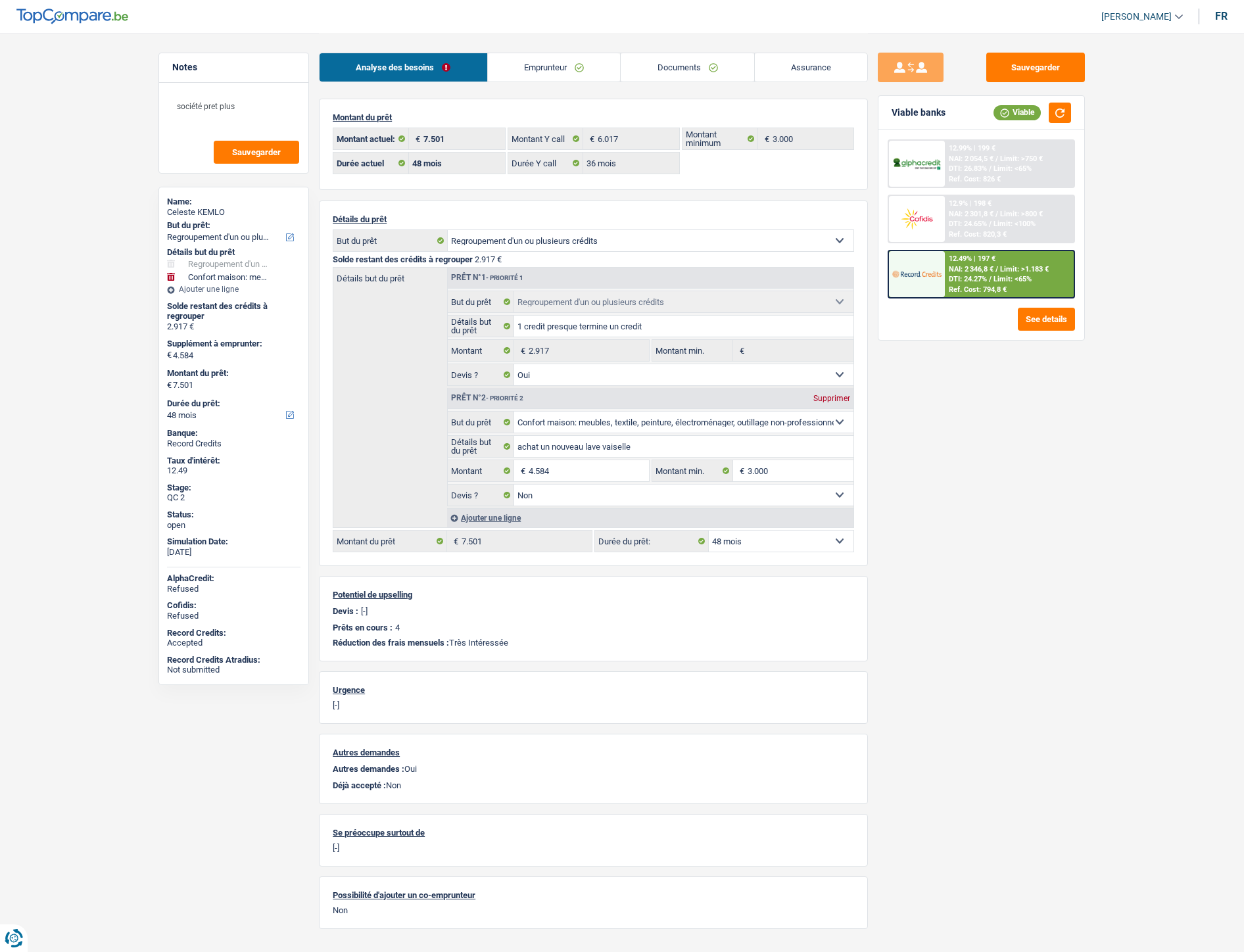
select select "36"
select select "refinancing"
select select "yes"
select select "household"
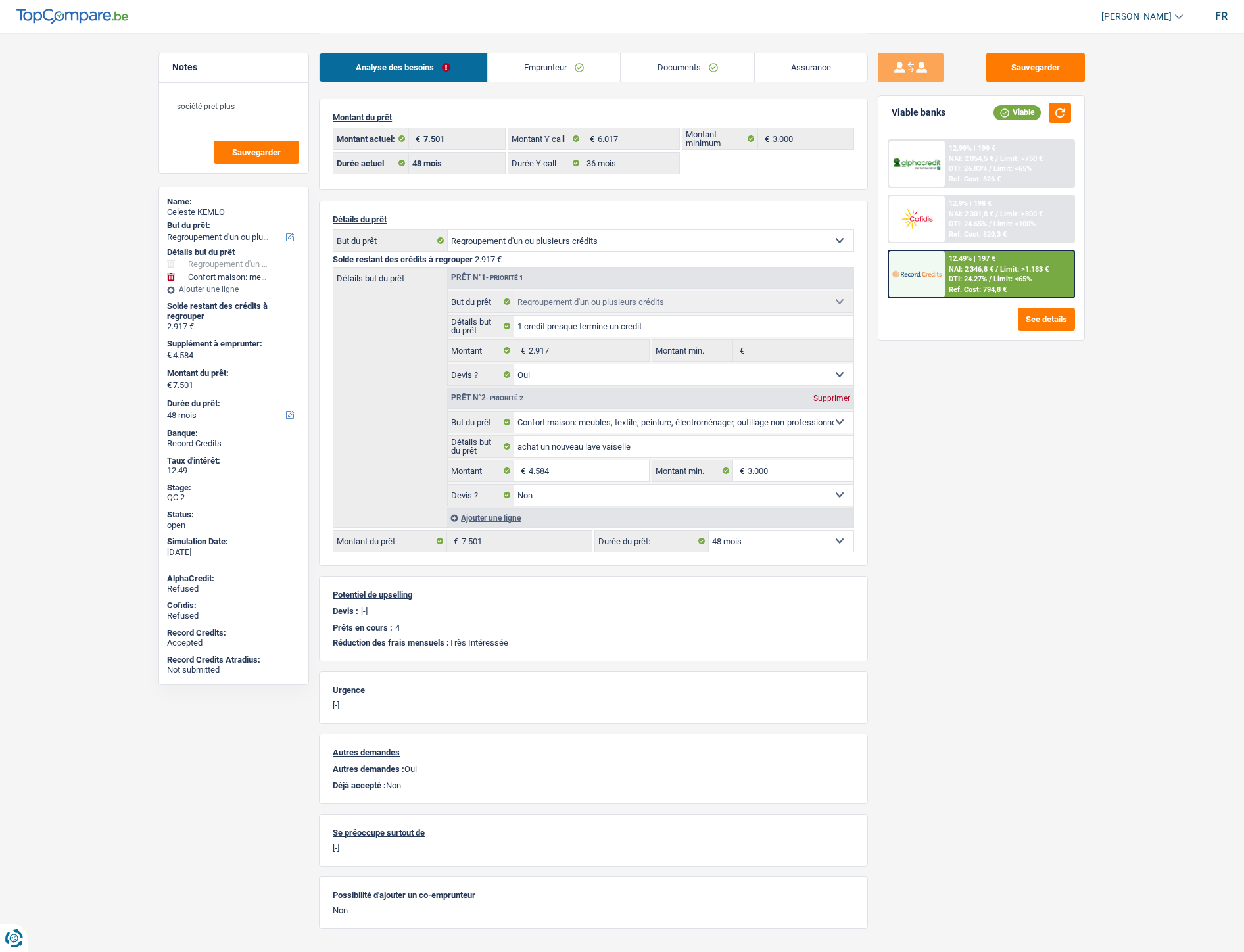
select select "false"
select select "48"
click at [541, 70] on link "Emprunteur" at bounding box center [554, 67] width 133 height 28
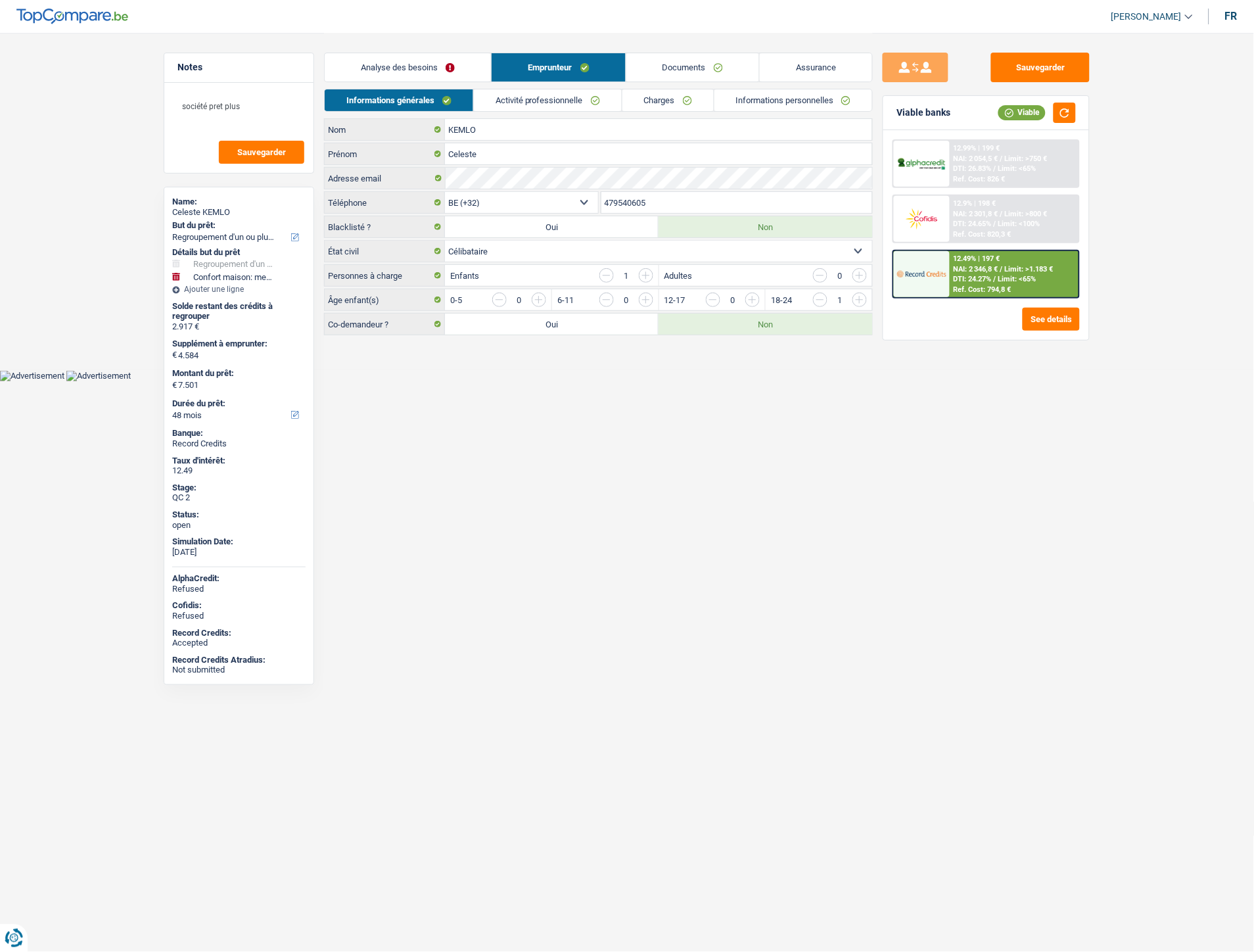
click at [666, 103] on link "Charges" at bounding box center [668, 101] width 92 height 22
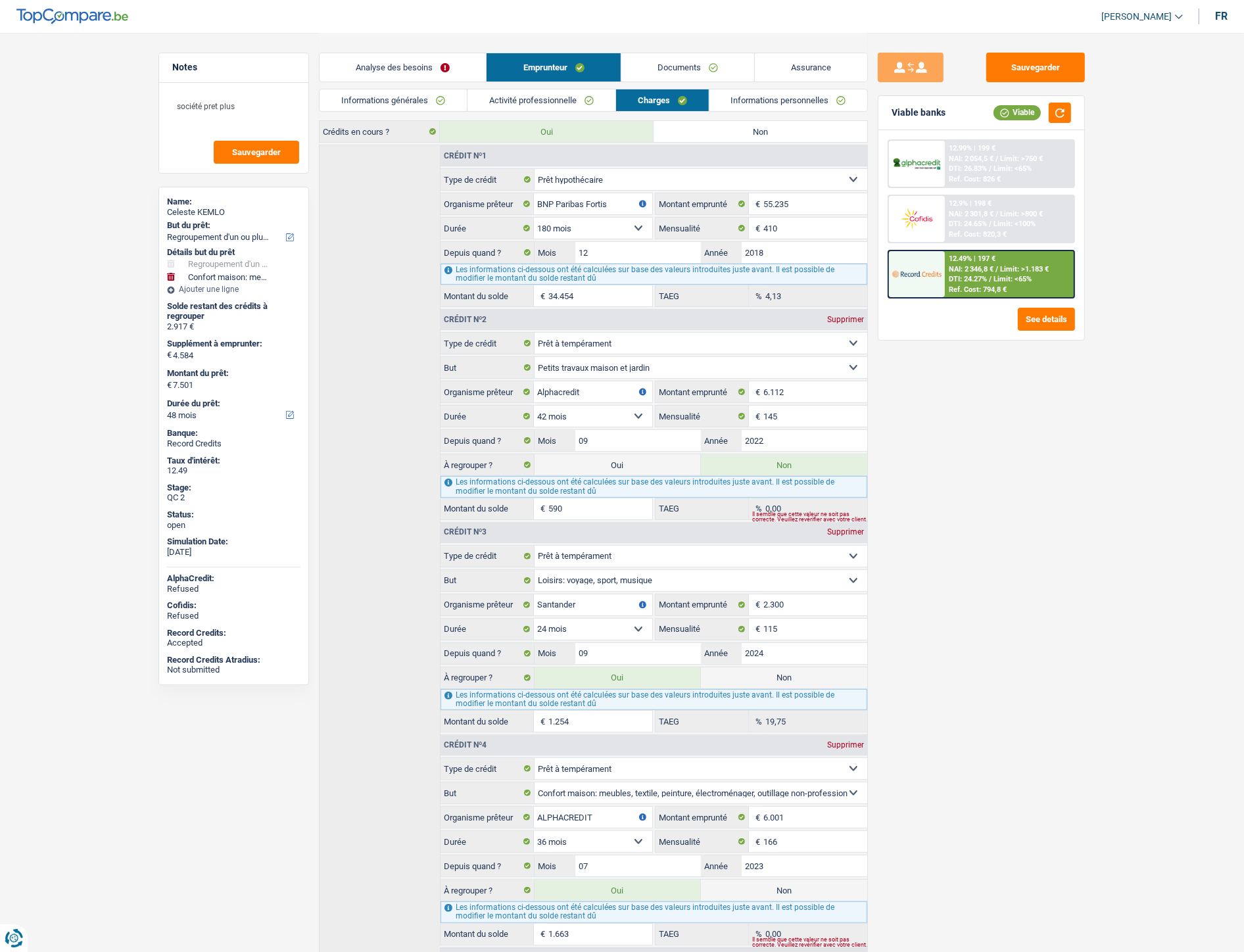
scroll to position [219, 0]
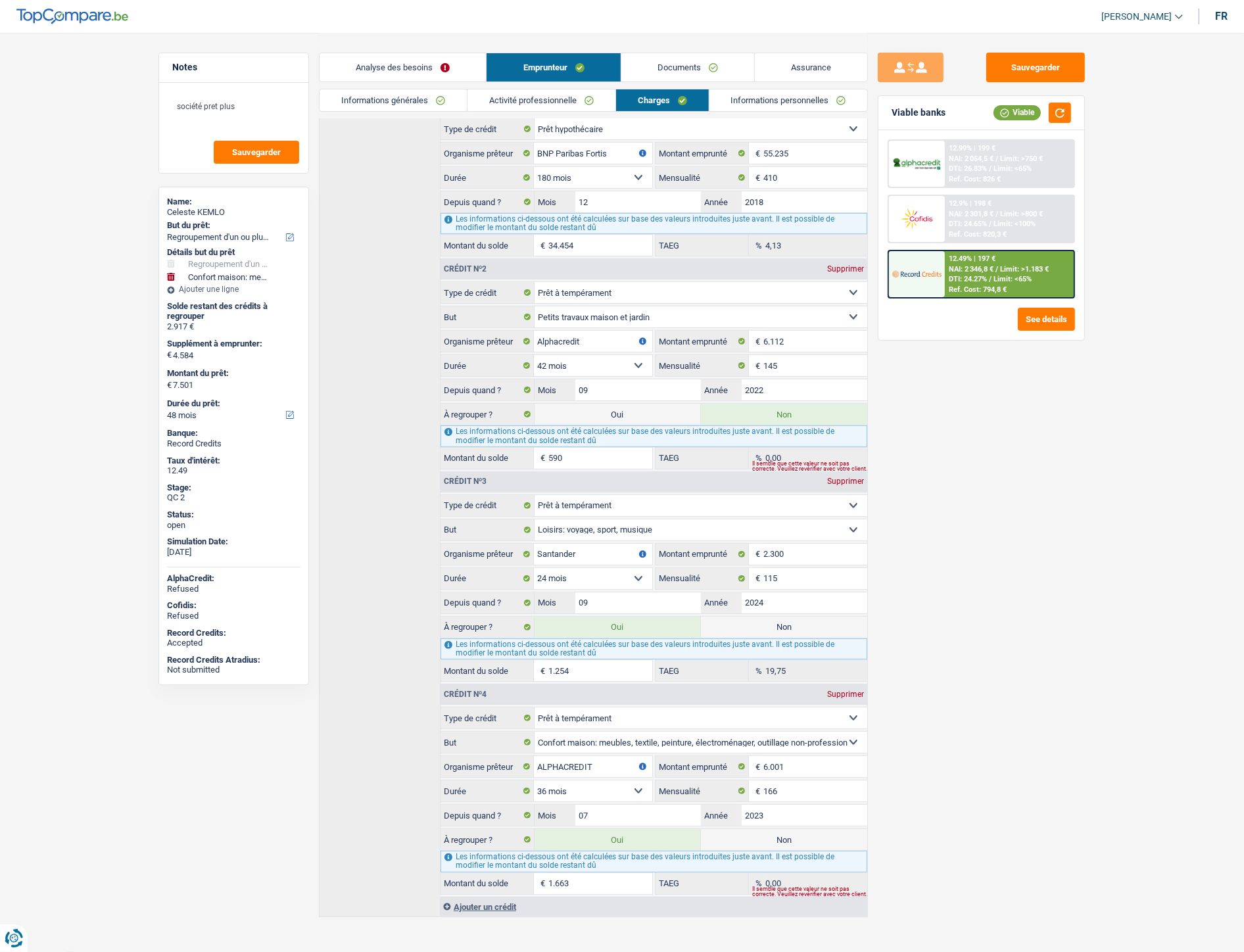
click at [769, 633] on label "Non" at bounding box center [784, 627] width 166 height 21
click at [769, 633] on input "Non" at bounding box center [784, 627] width 166 height 21
radio input "true"
type input "6.247"
select select "42"
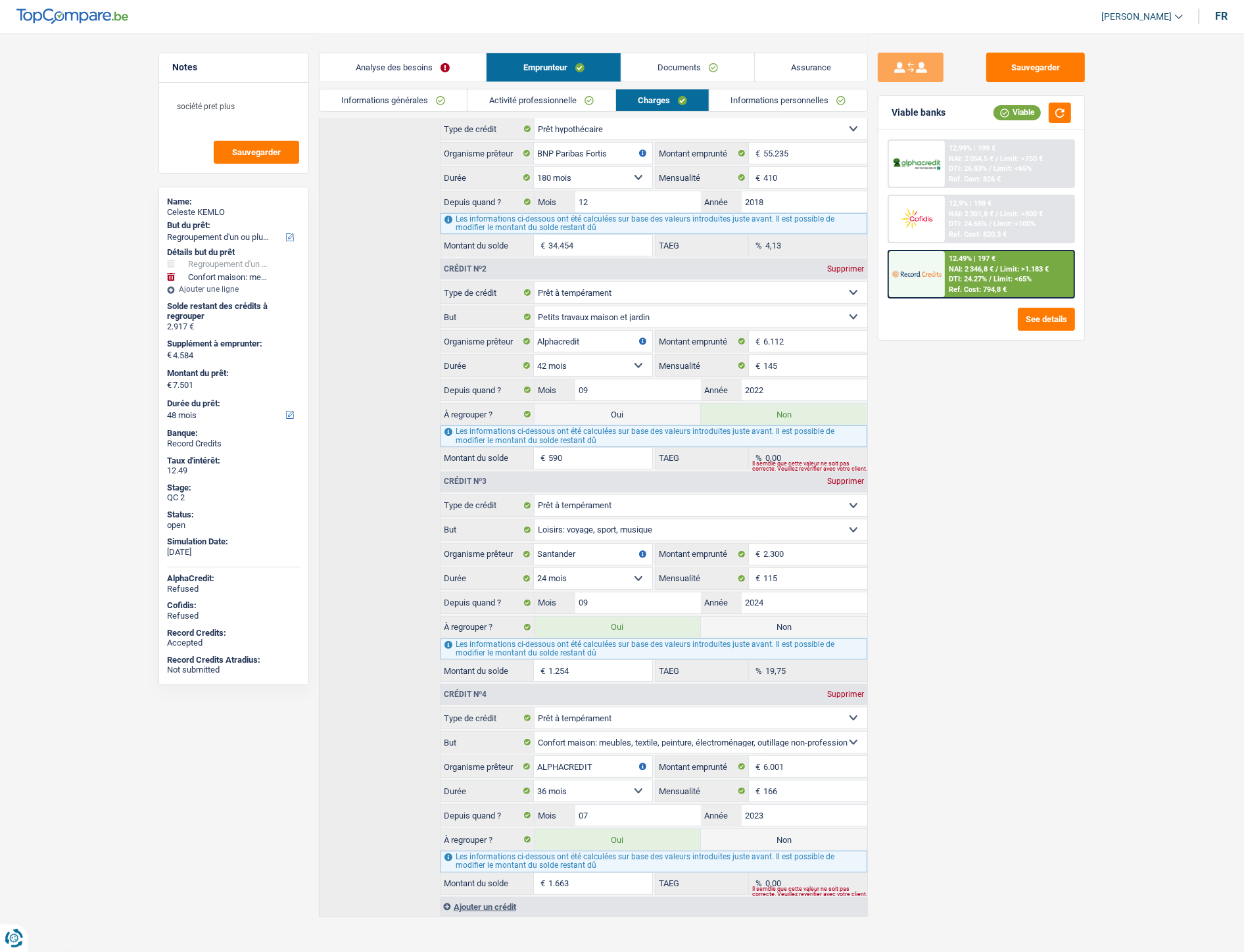
radio input "false"
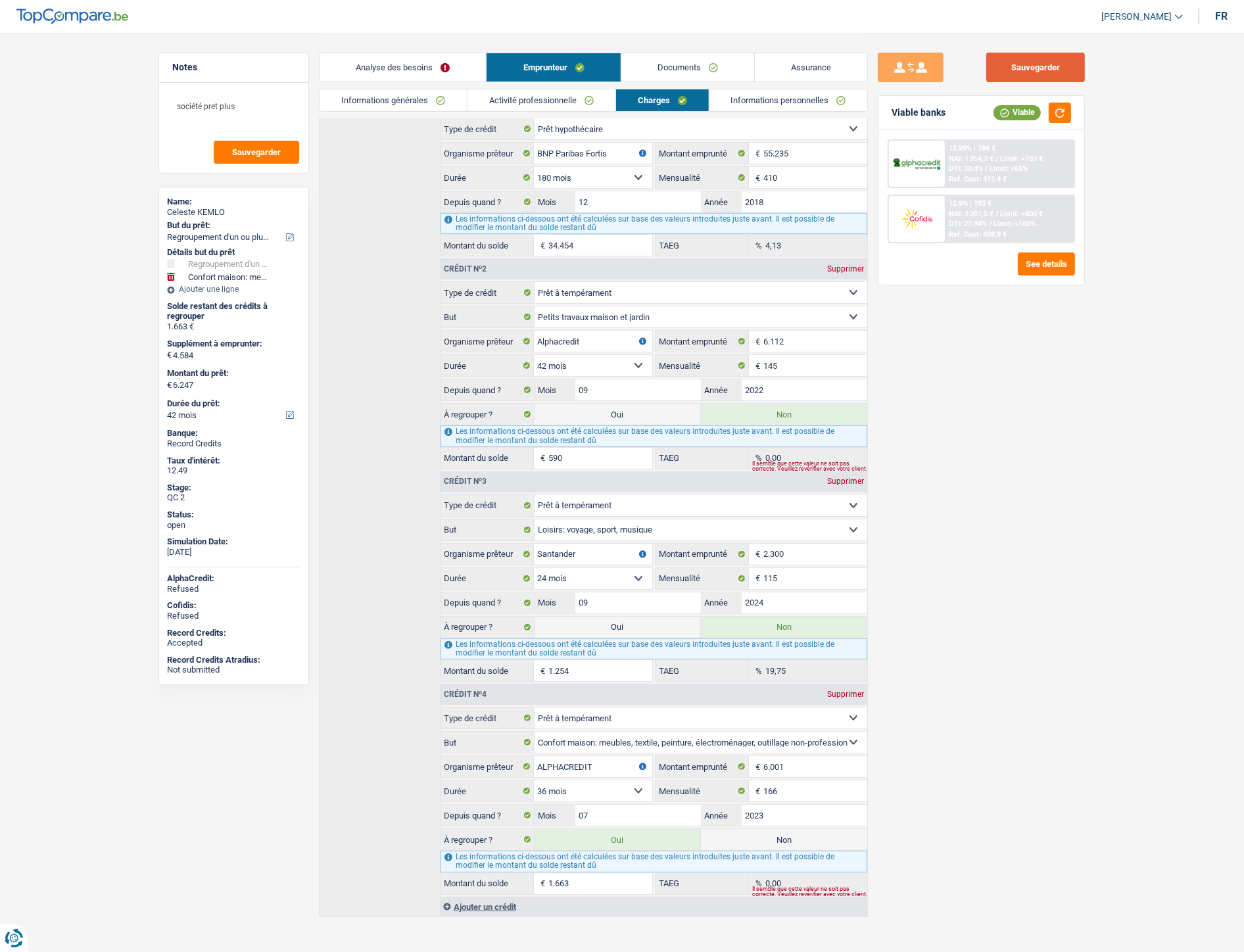
click at [1027, 54] on button "Sauvegarder" at bounding box center [1035, 67] width 98 height 29
click at [1016, 432] on div "Sauvegarder Viable banks Viable 12.99% | 184 € NAI: 1 954,3 € / Limit: >750 € D…" at bounding box center [981, 492] width 227 height 878
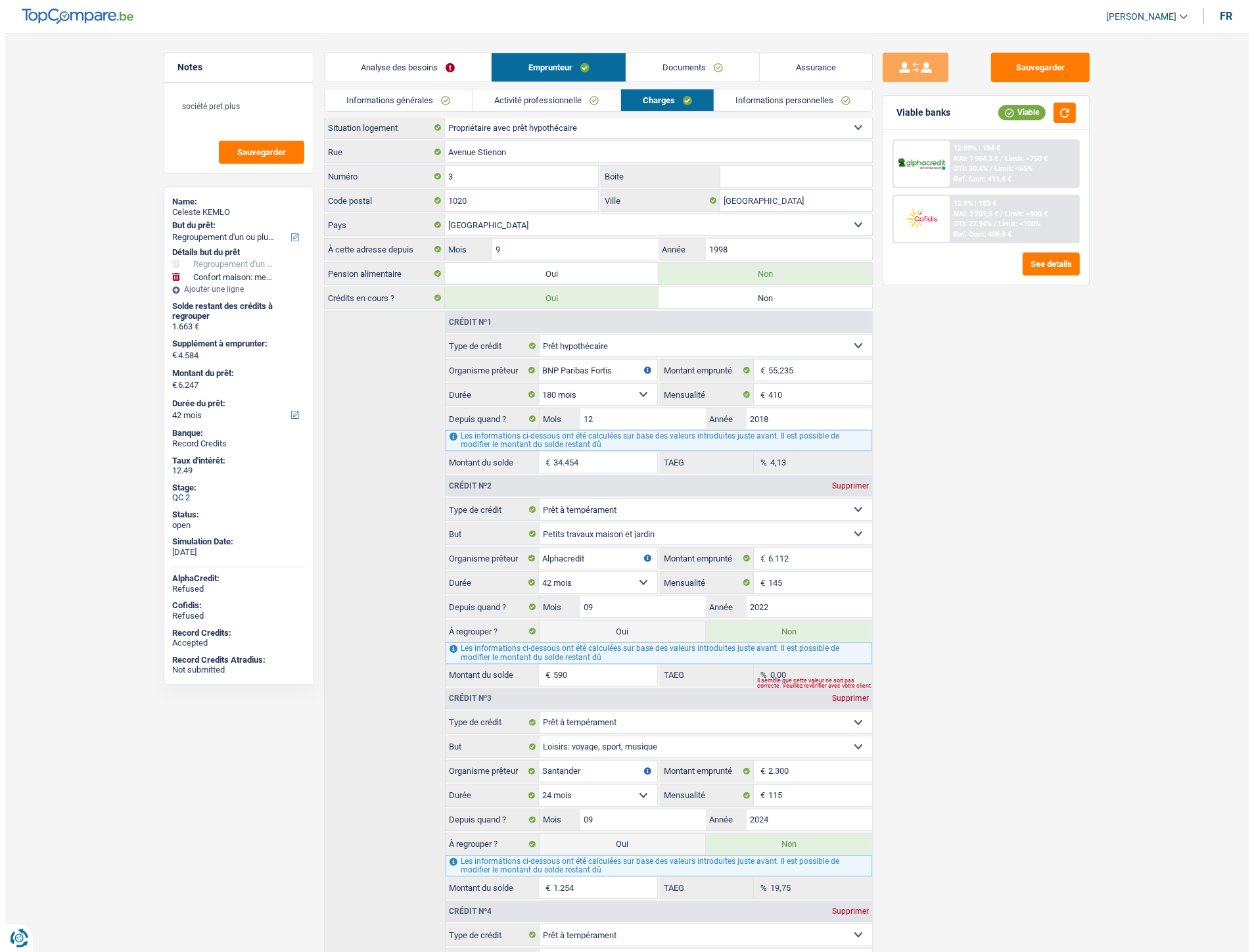
scroll to position [0, 0]
click at [662, 60] on link "Documents" at bounding box center [688, 67] width 133 height 28
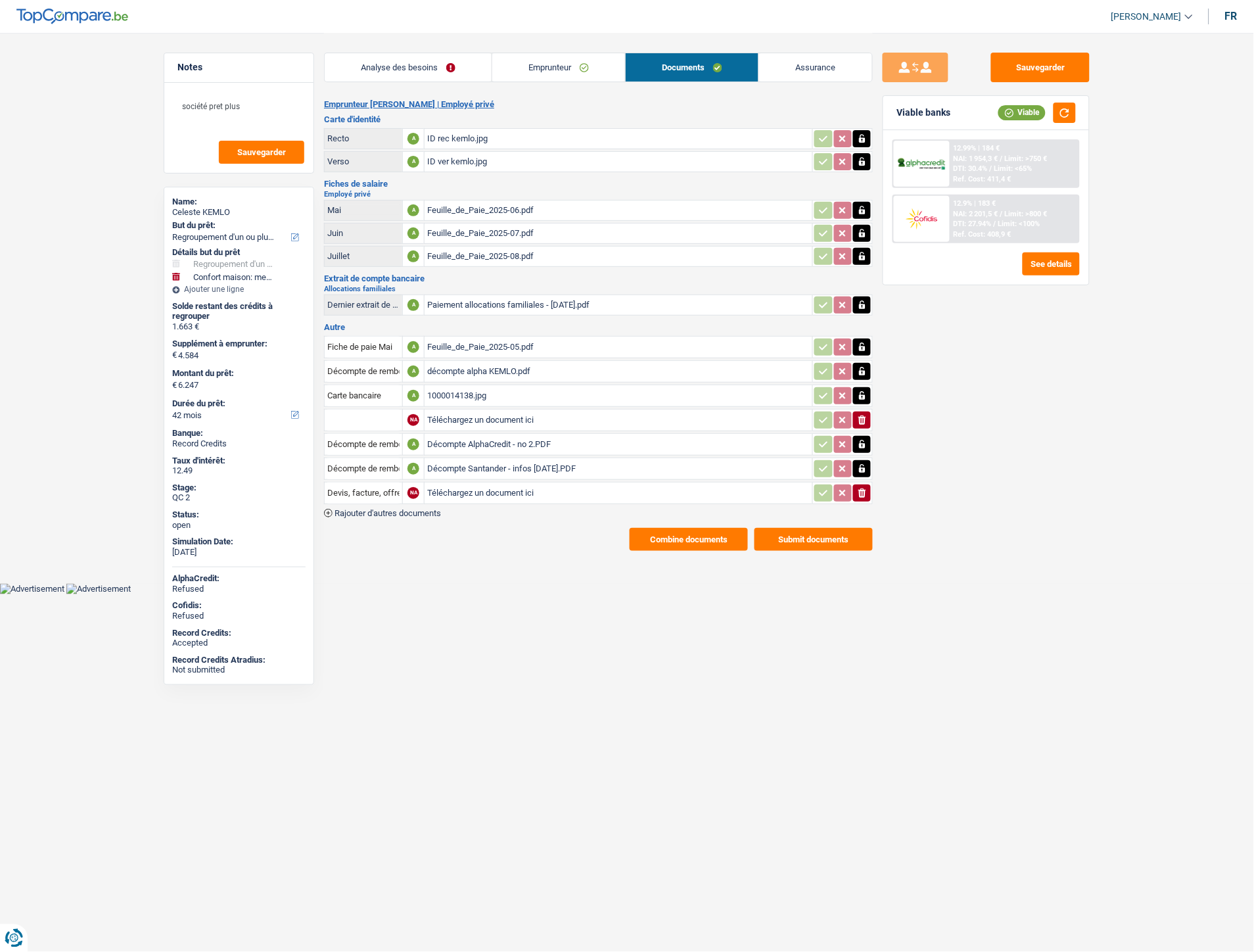
click at [488, 438] on div "Décompte AlphaCredit - no 2.PDF" at bounding box center [619, 445] width 383 height 20
click at [861, 464] on icon "button" at bounding box center [862, 468] width 6 height 8
click at [860, 464] on icon "button" at bounding box center [863, 468] width 8 height 9
click at [786, 64] on link "Assurance" at bounding box center [815, 67] width 113 height 28
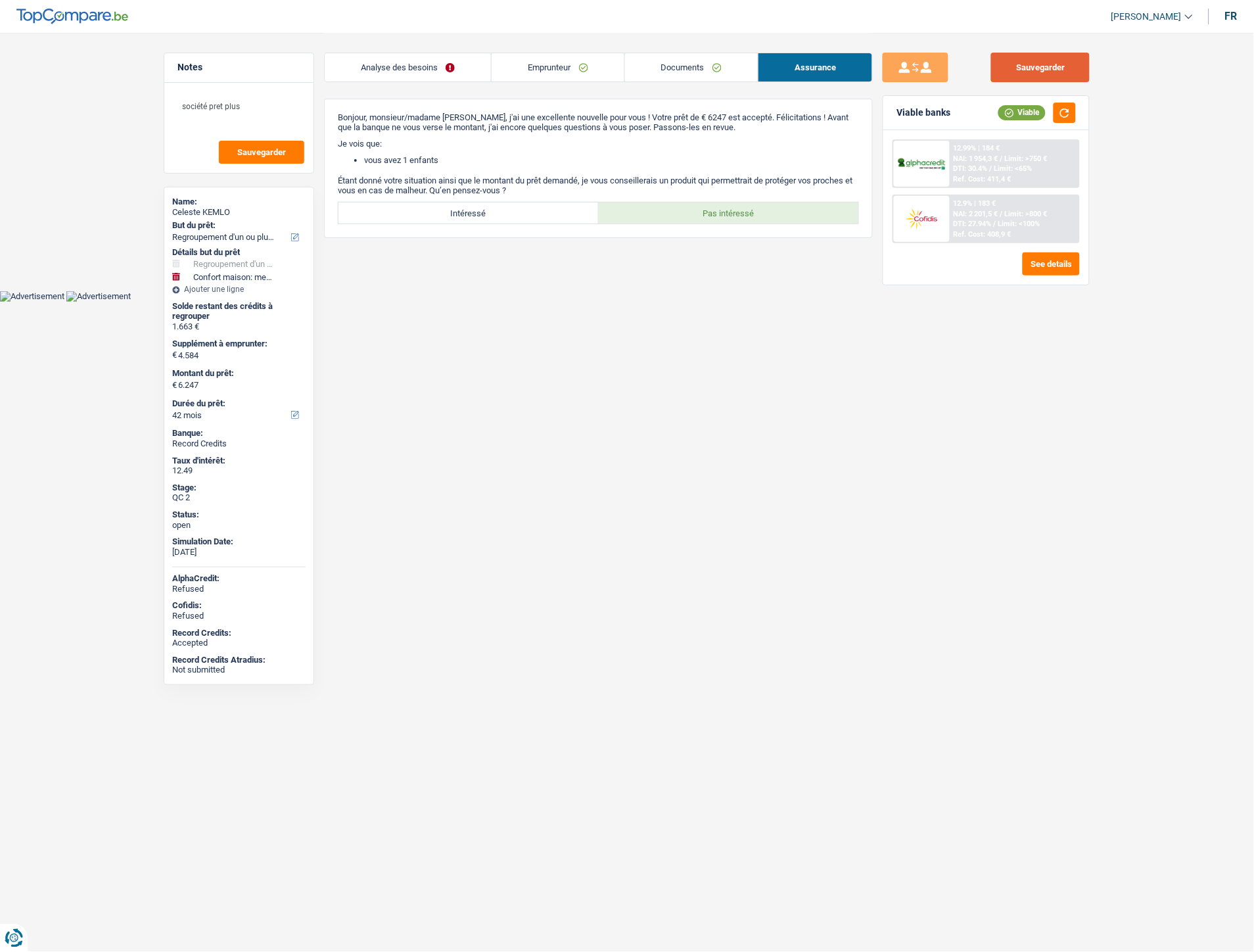
drag, startPoint x: 990, startPoint y: 64, endPoint x: 999, endPoint y: 66, distance: 9.2
click at [993, 66] on div "Sauvegarder" at bounding box center [986, 67] width 207 height 29
drag, startPoint x: 1006, startPoint y: 62, endPoint x: 912, endPoint y: 49, distance: 94.9
click at [1006, 62] on button "Sauvegarder" at bounding box center [1041, 67] width 98 height 29
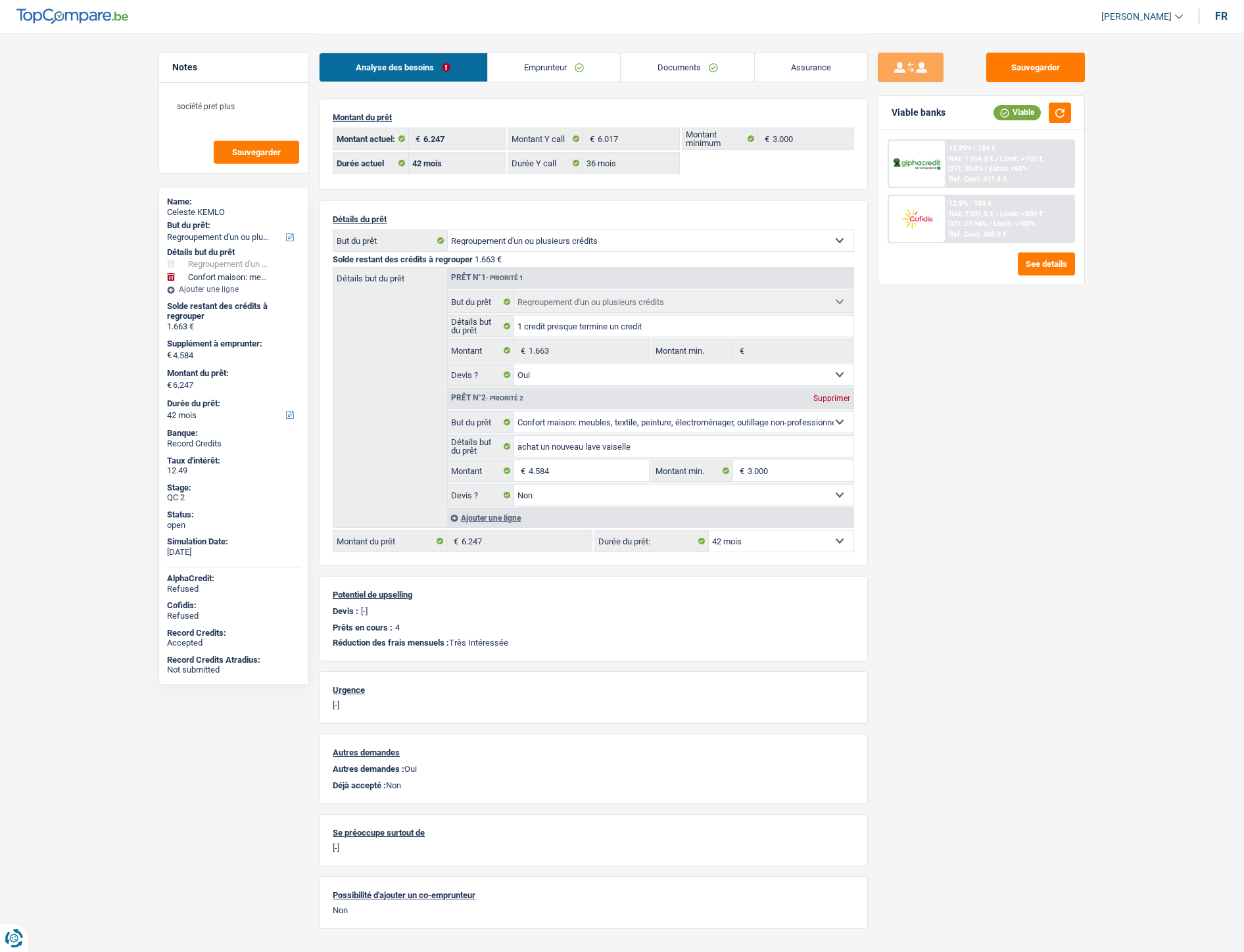
select select "refinancing"
select select "household"
select select "42"
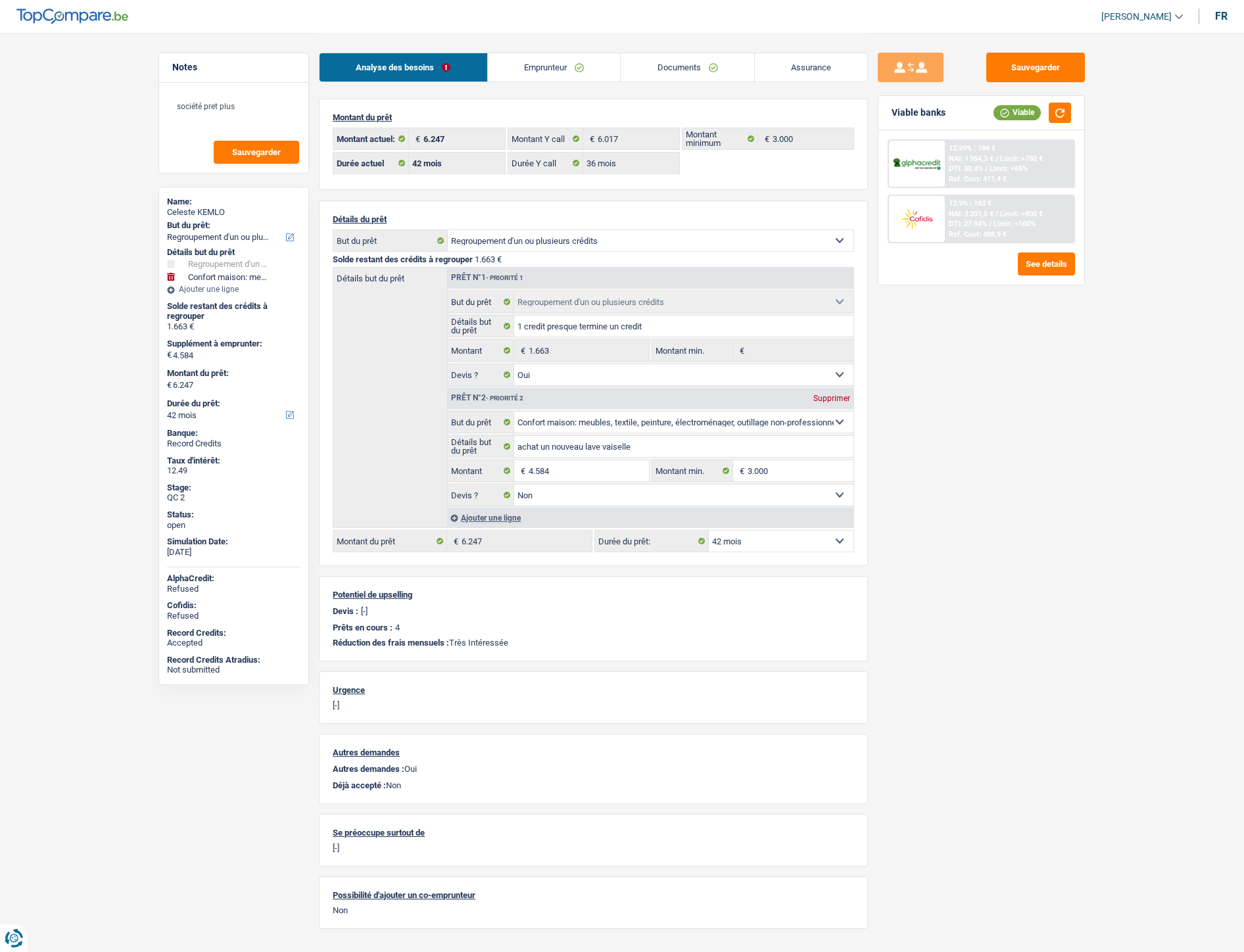
select select "36"
select select "refinancing"
select select "yes"
select select "household"
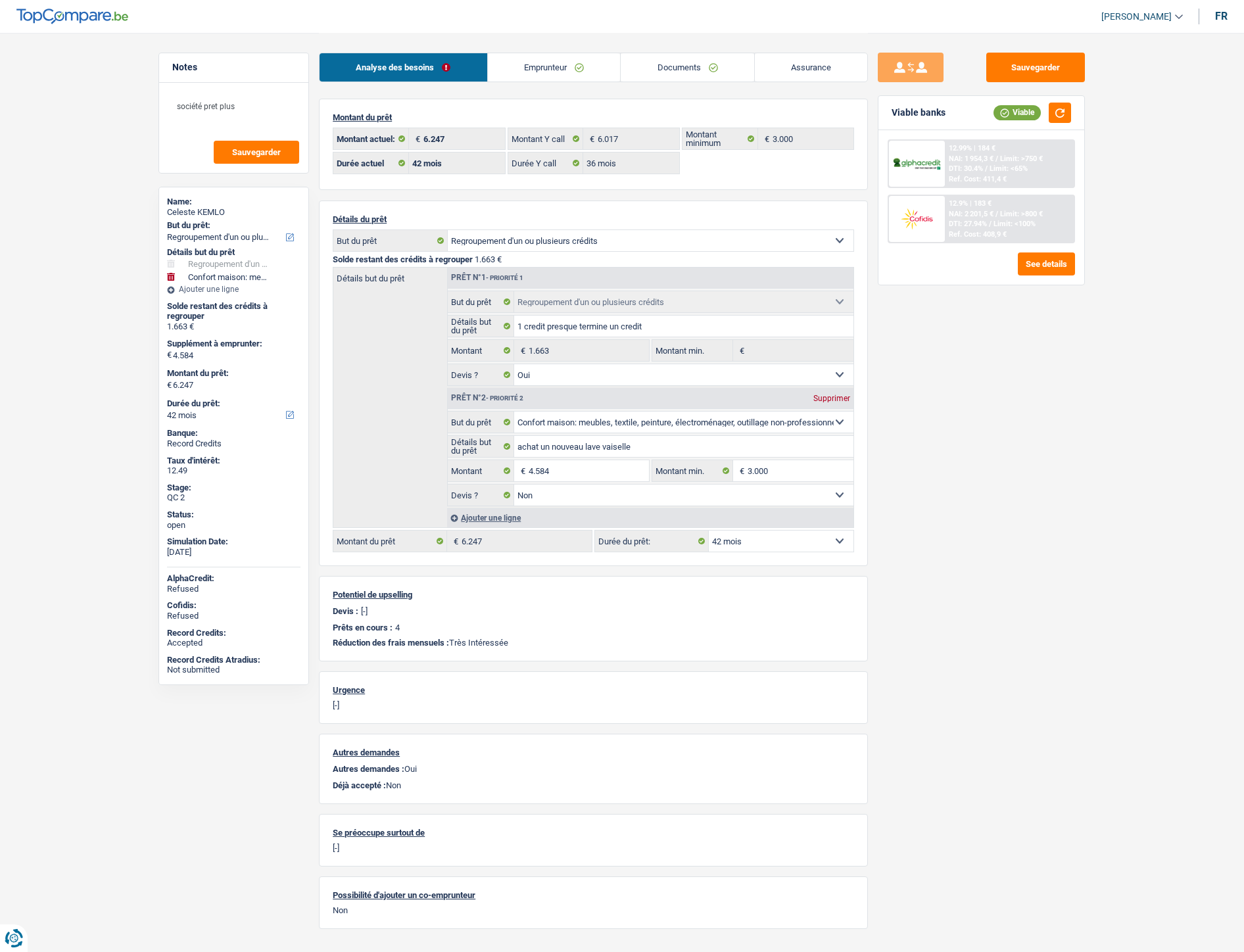
select select "false"
select select "42"
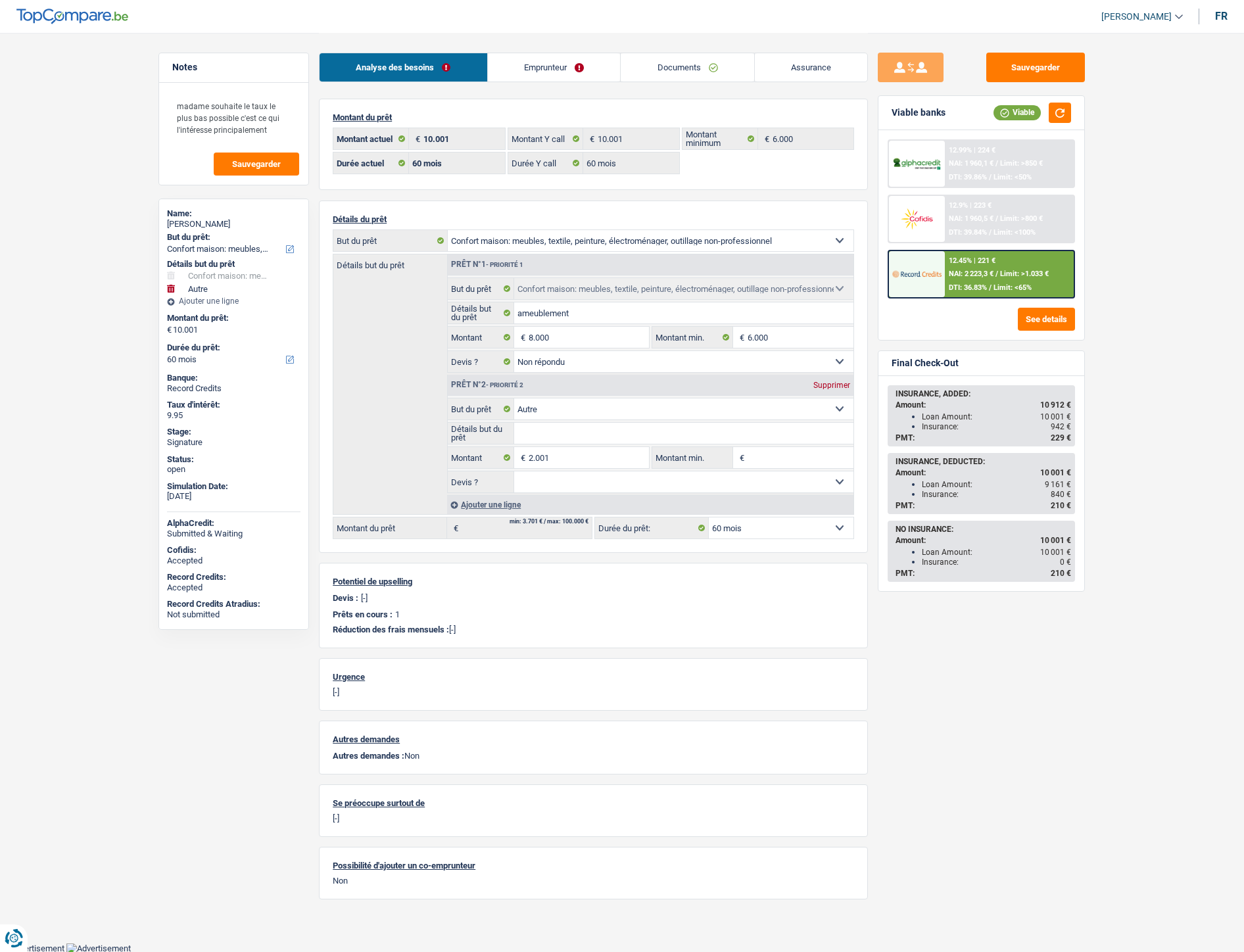
select select "household"
select select "other"
select select "60"
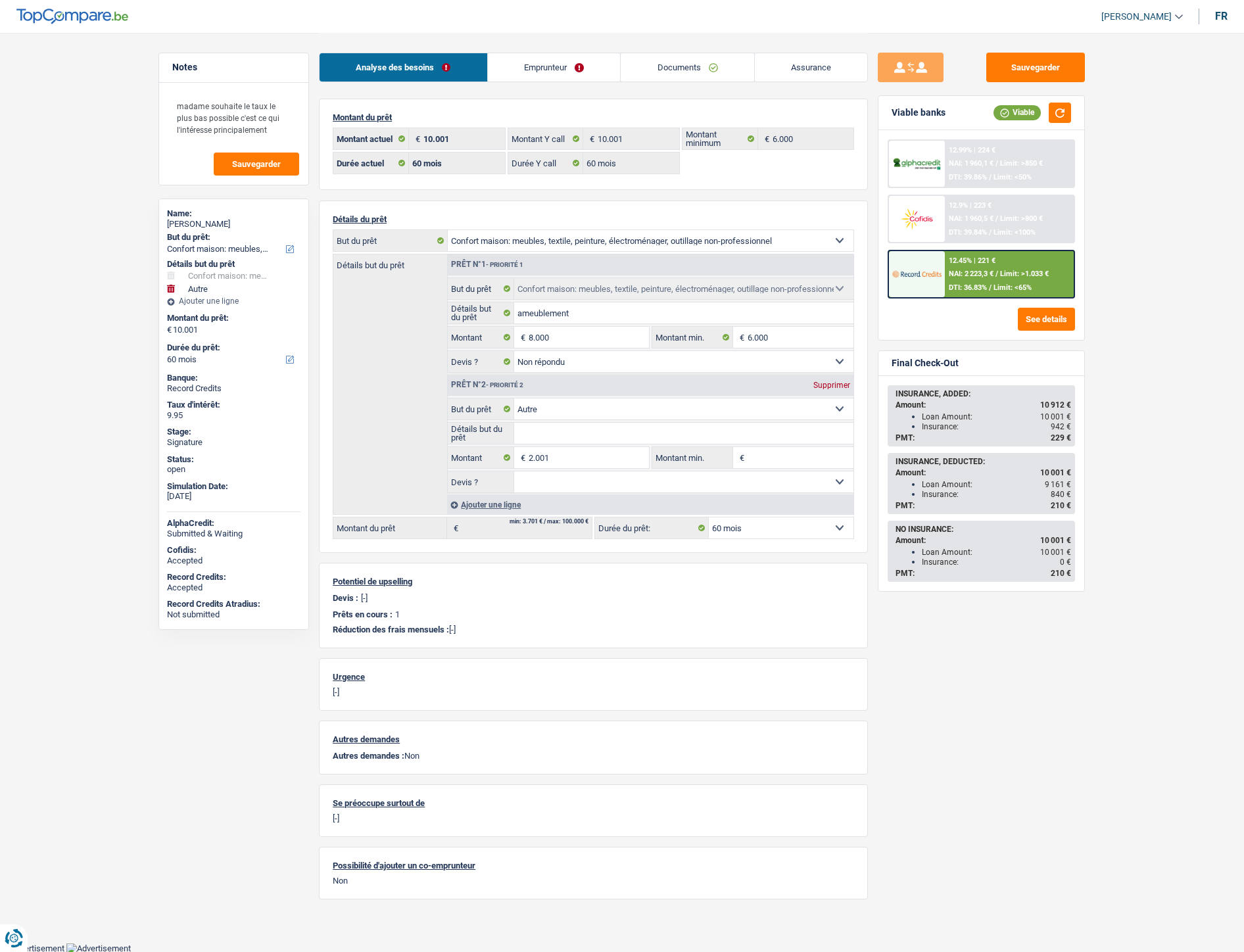
select select "60"
select select "household"
select select "not_answered"
select select "other"
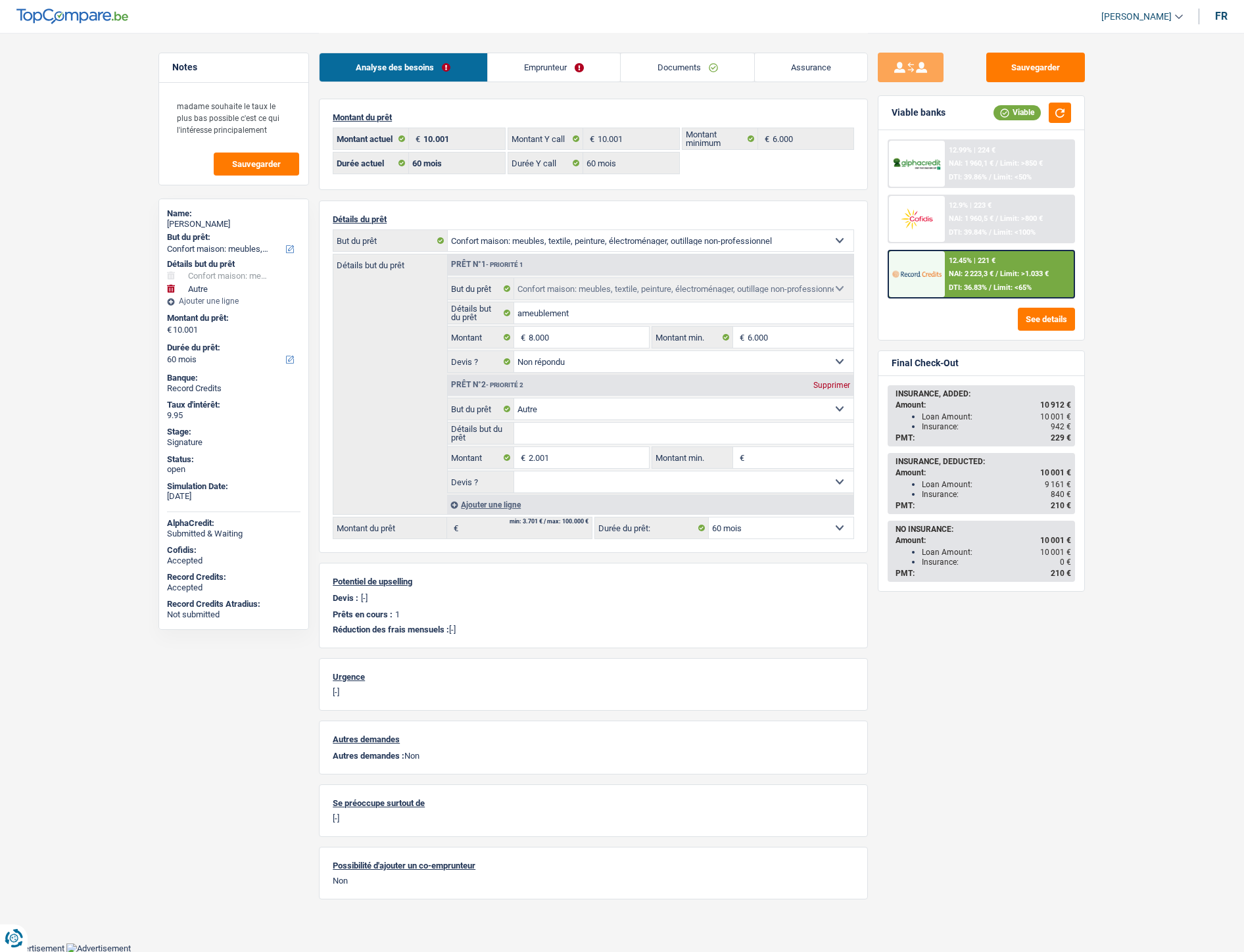
select select "60"
click at [524, 71] on link "Emprunteur" at bounding box center [554, 67] width 133 height 28
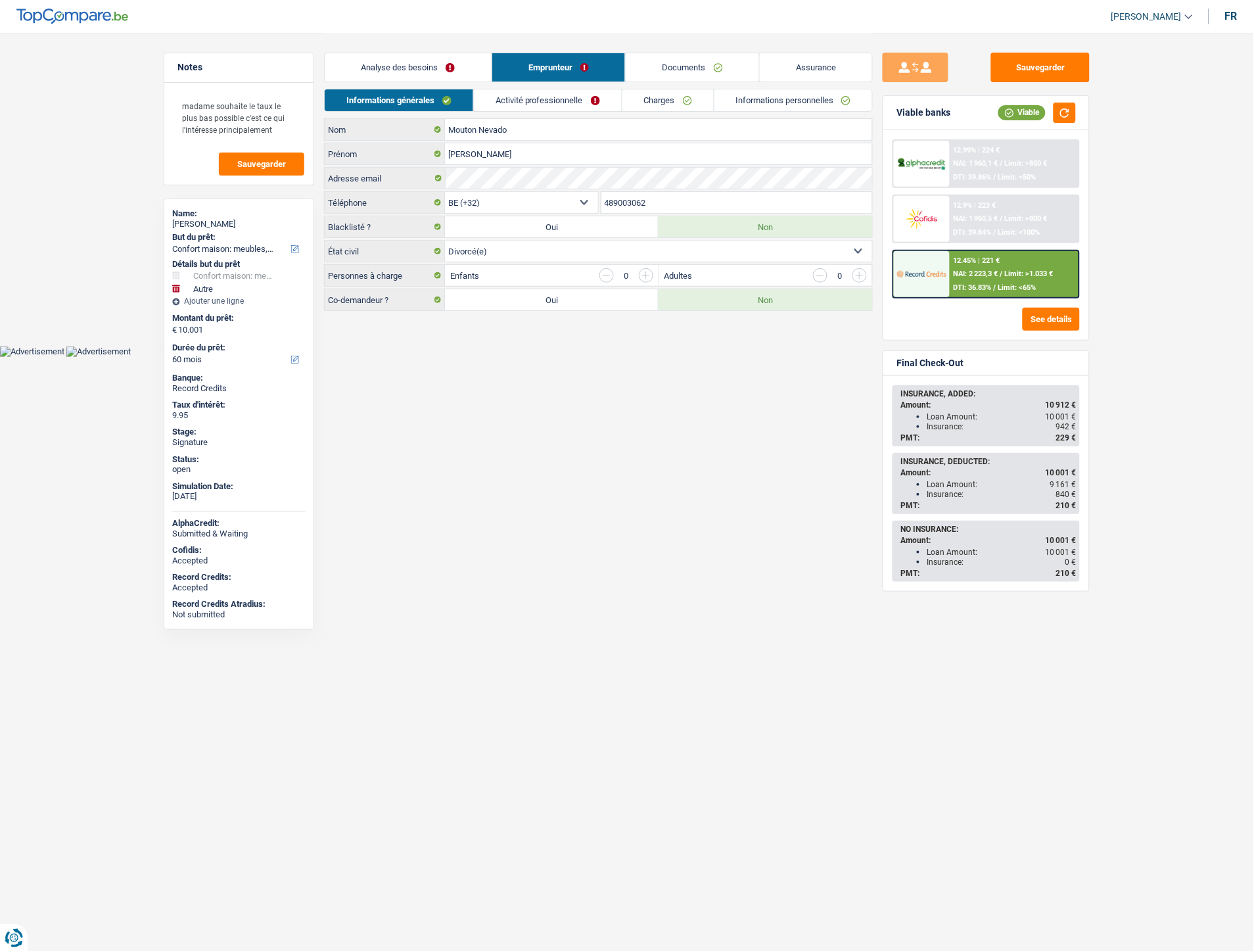
click at [565, 101] on link "Activité professionnelle" at bounding box center [548, 101] width 148 height 22
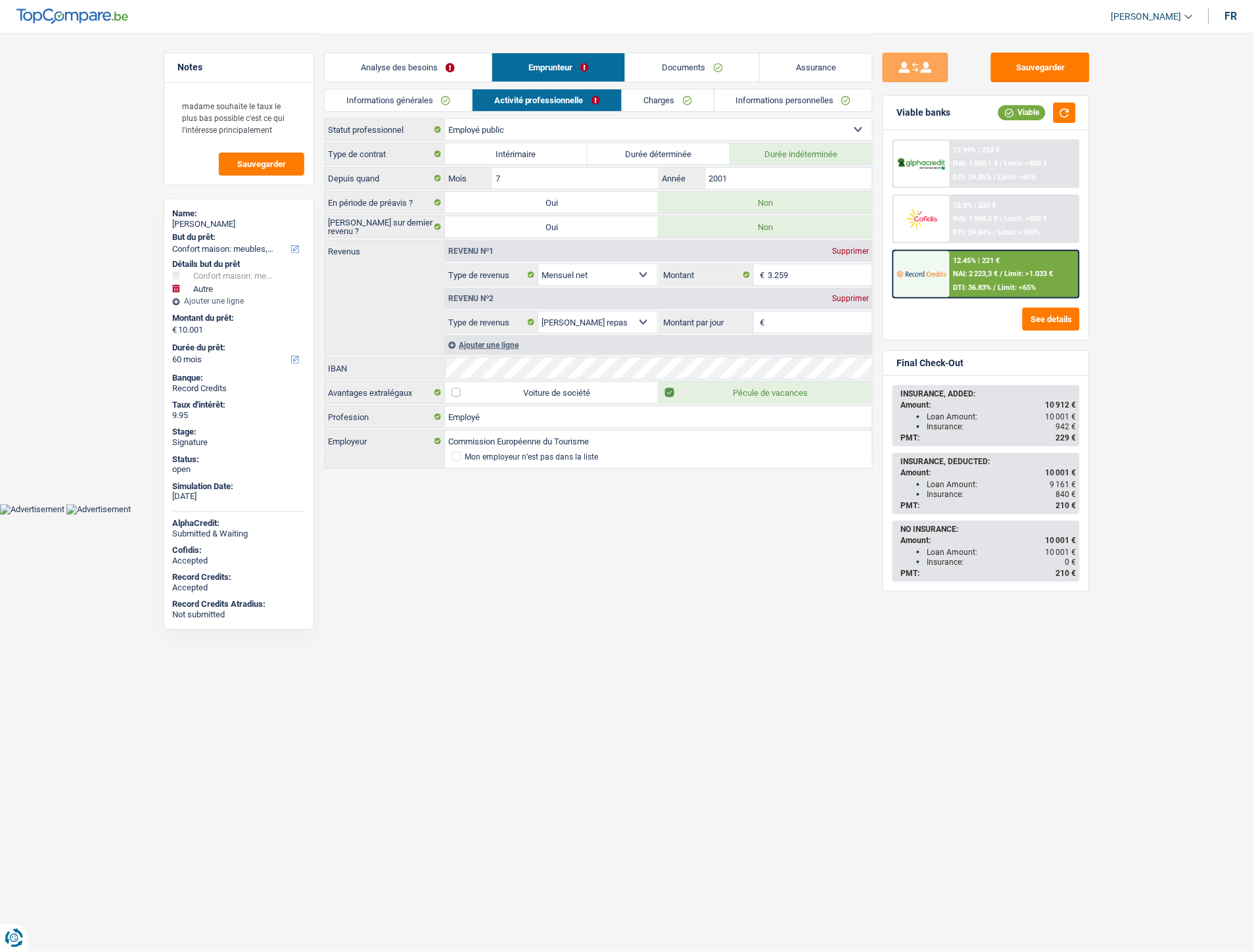
click at [658, 111] on li "Charges" at bounding box center [668, 101] width 92 height 23
click at [661, 102] on link "Charges" at bounding box center [668, 101] width 92 height 22
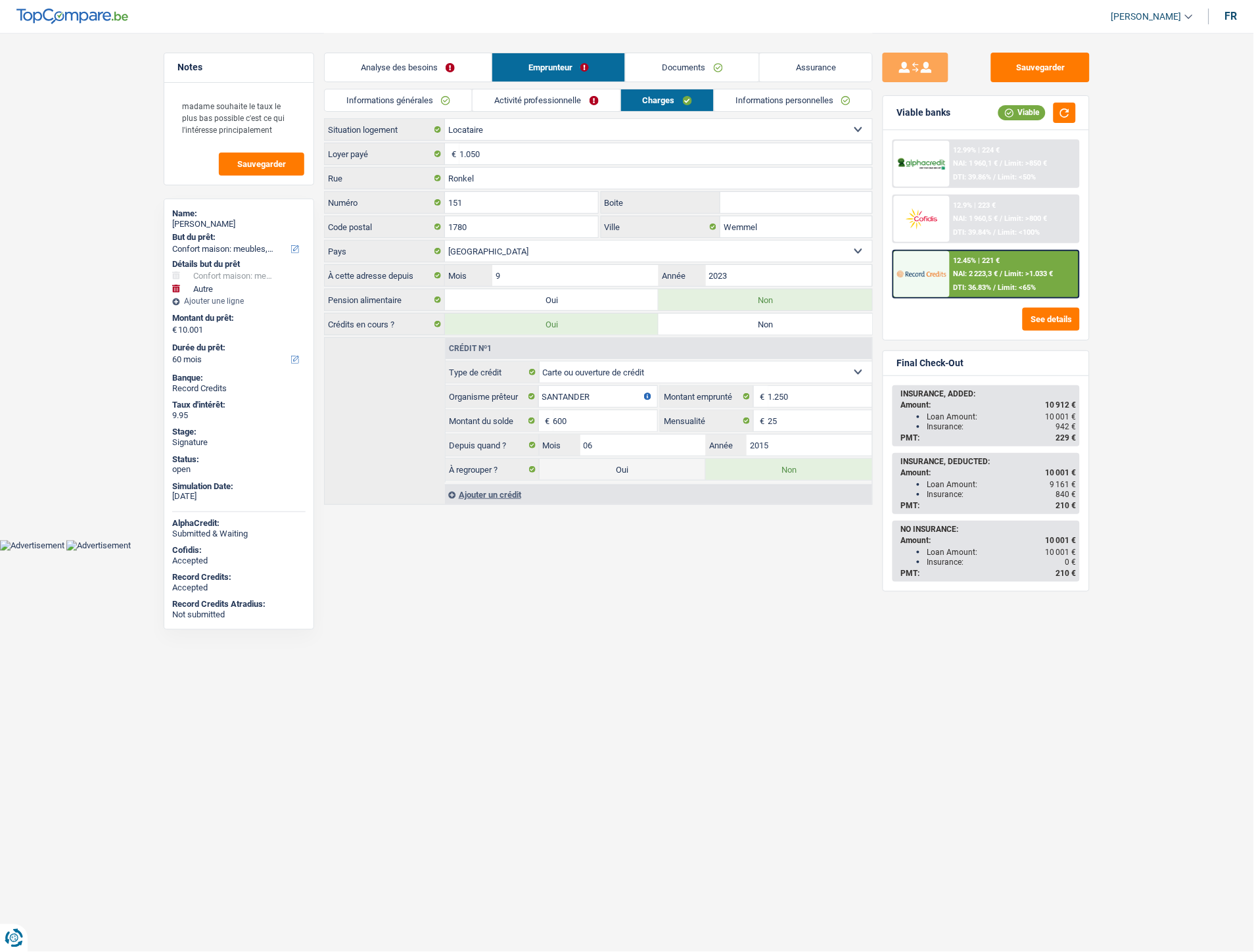
click at [691, 68] on link "Documents" at bounding box center [692, 67] width 133 height 28
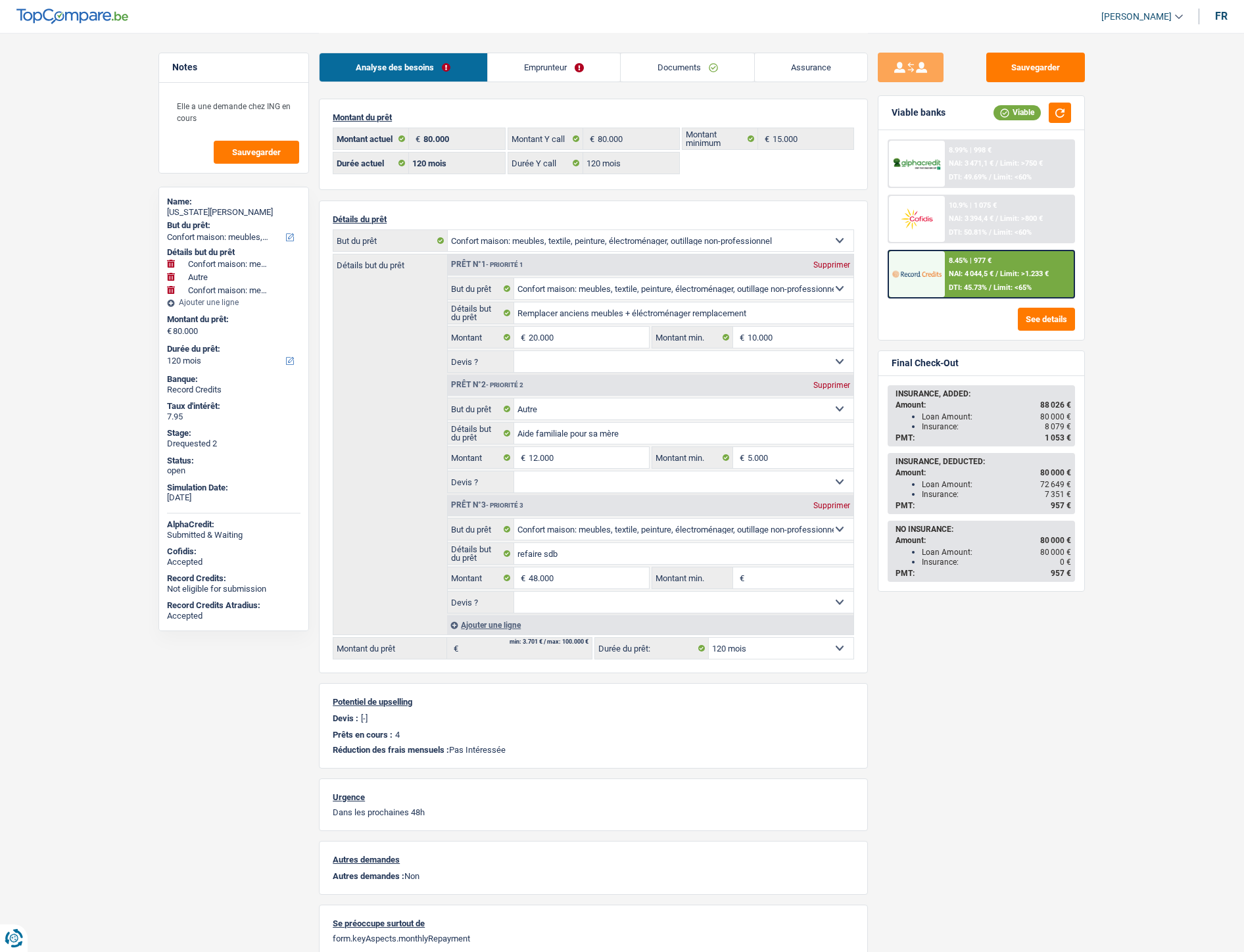
select select "household"
select select "other"
select select "household"
select select "120"
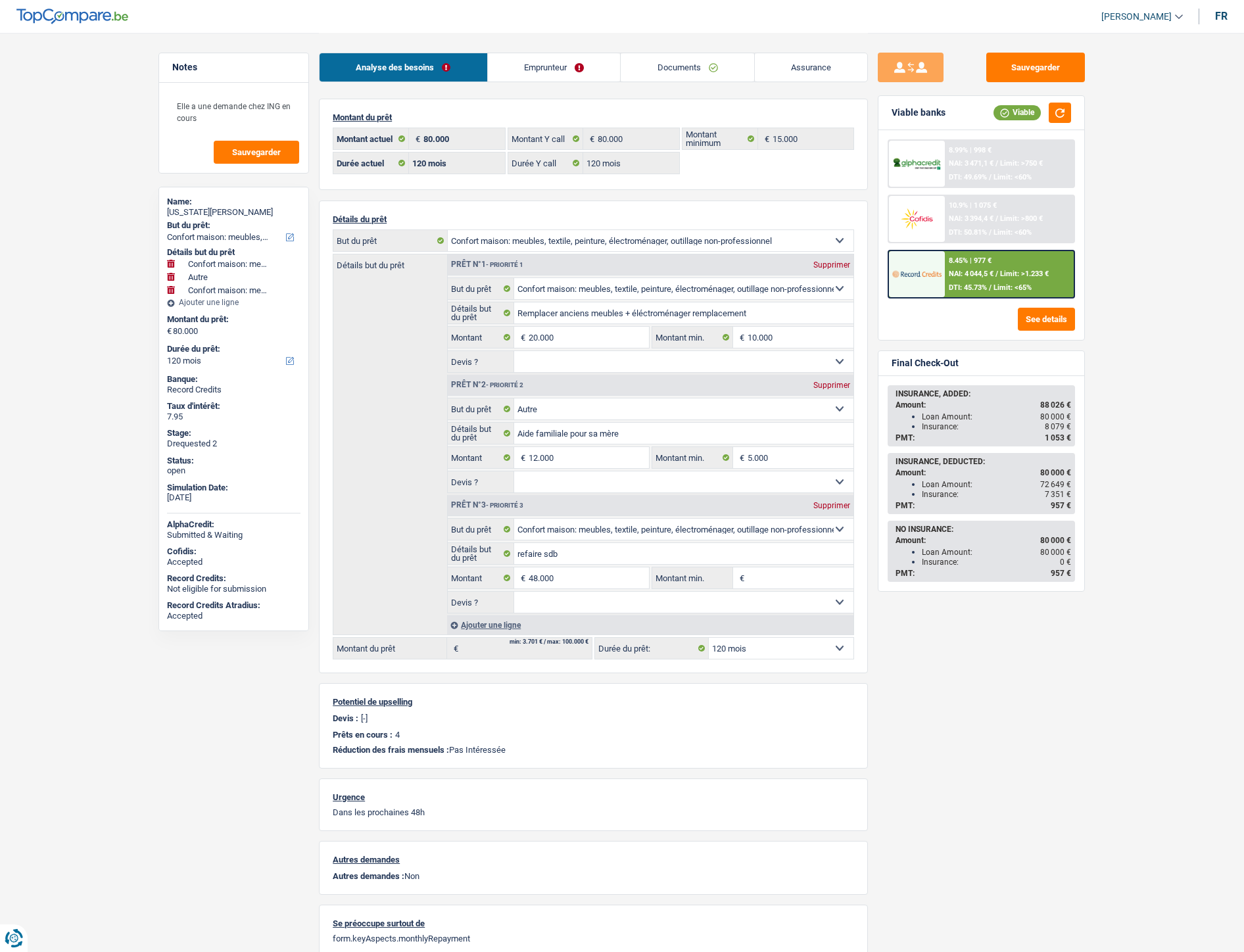
select select "120"
select select "household"
select select "other"
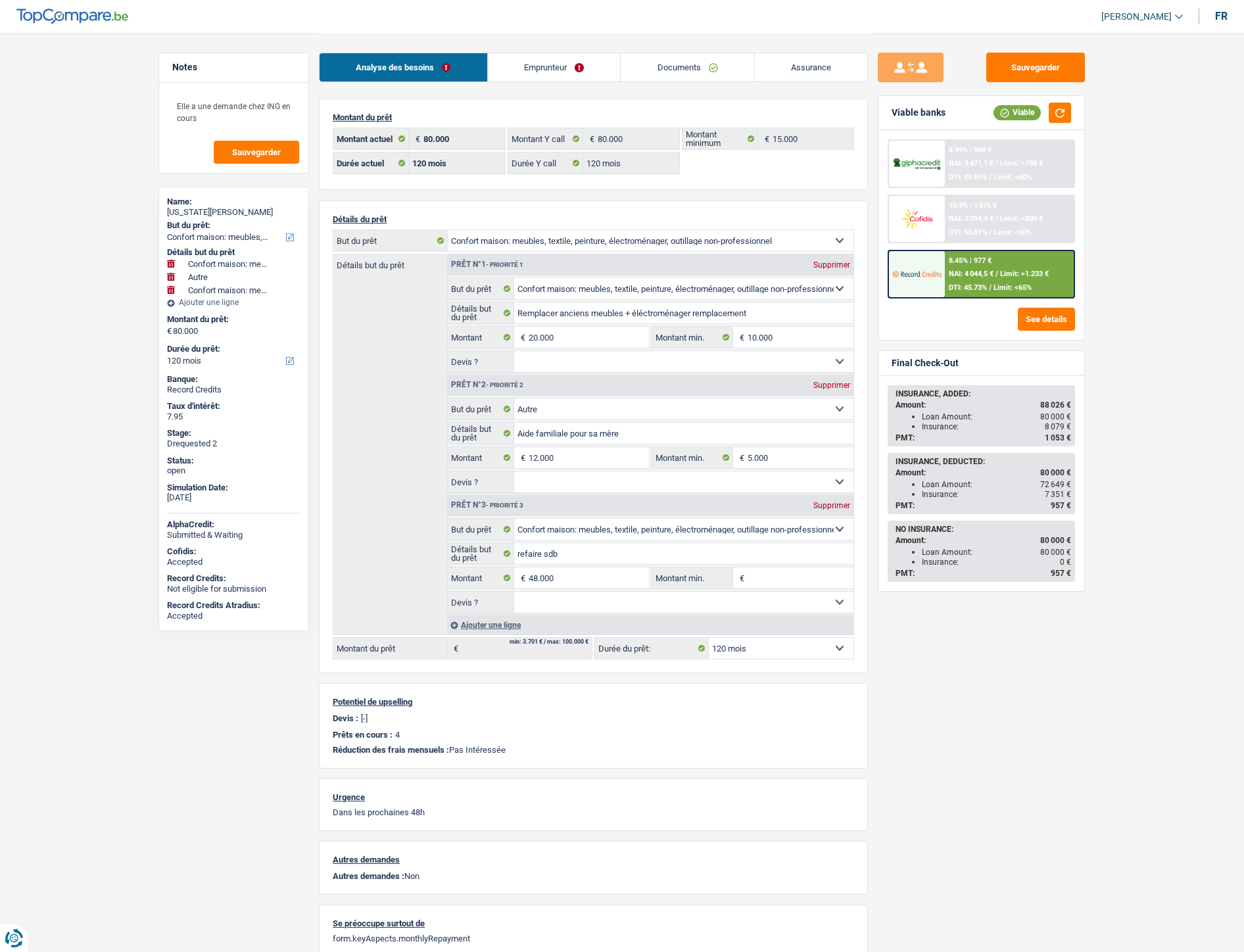
select select "household"
select select "120"
select select "32"
select select "single"
click at [568, 66] on link "Emprunteur" at bounding box center [554, 67] width 133 height 28
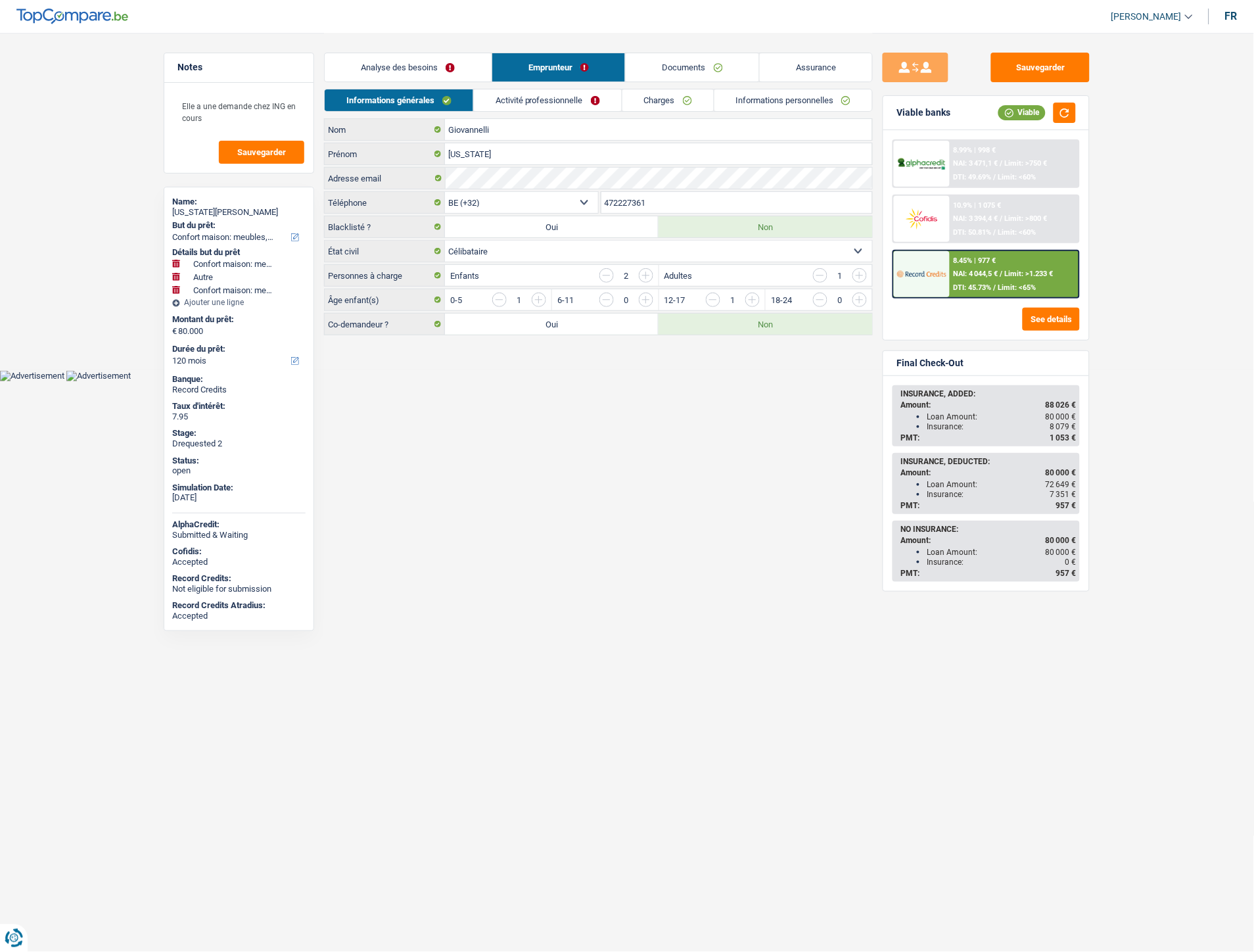
click at [562, 99] on link "Activité professionnelle" at bounding box center [548, 101] width 148 height 22
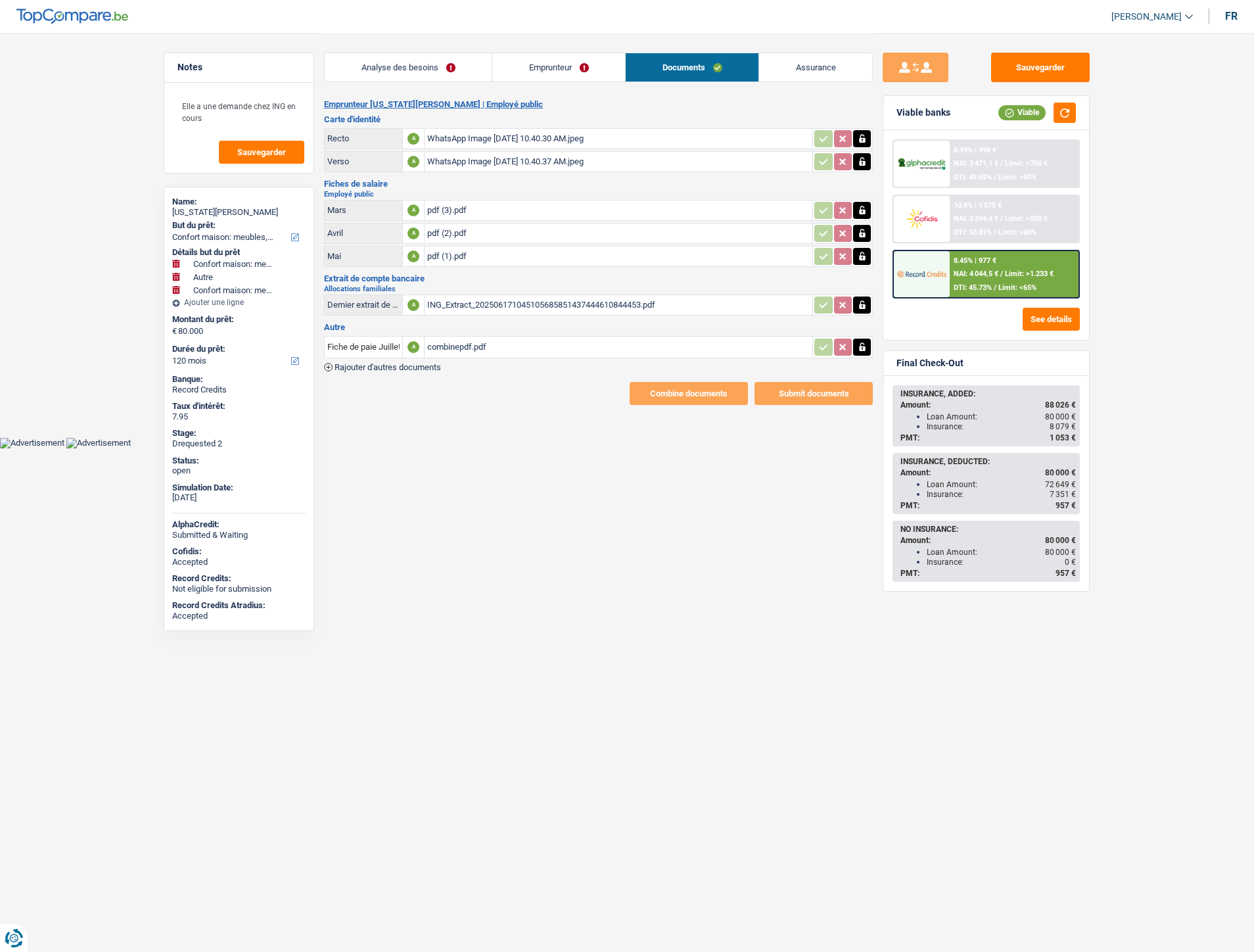
select select "household"
select select "other"
select select "household"
select select "120"
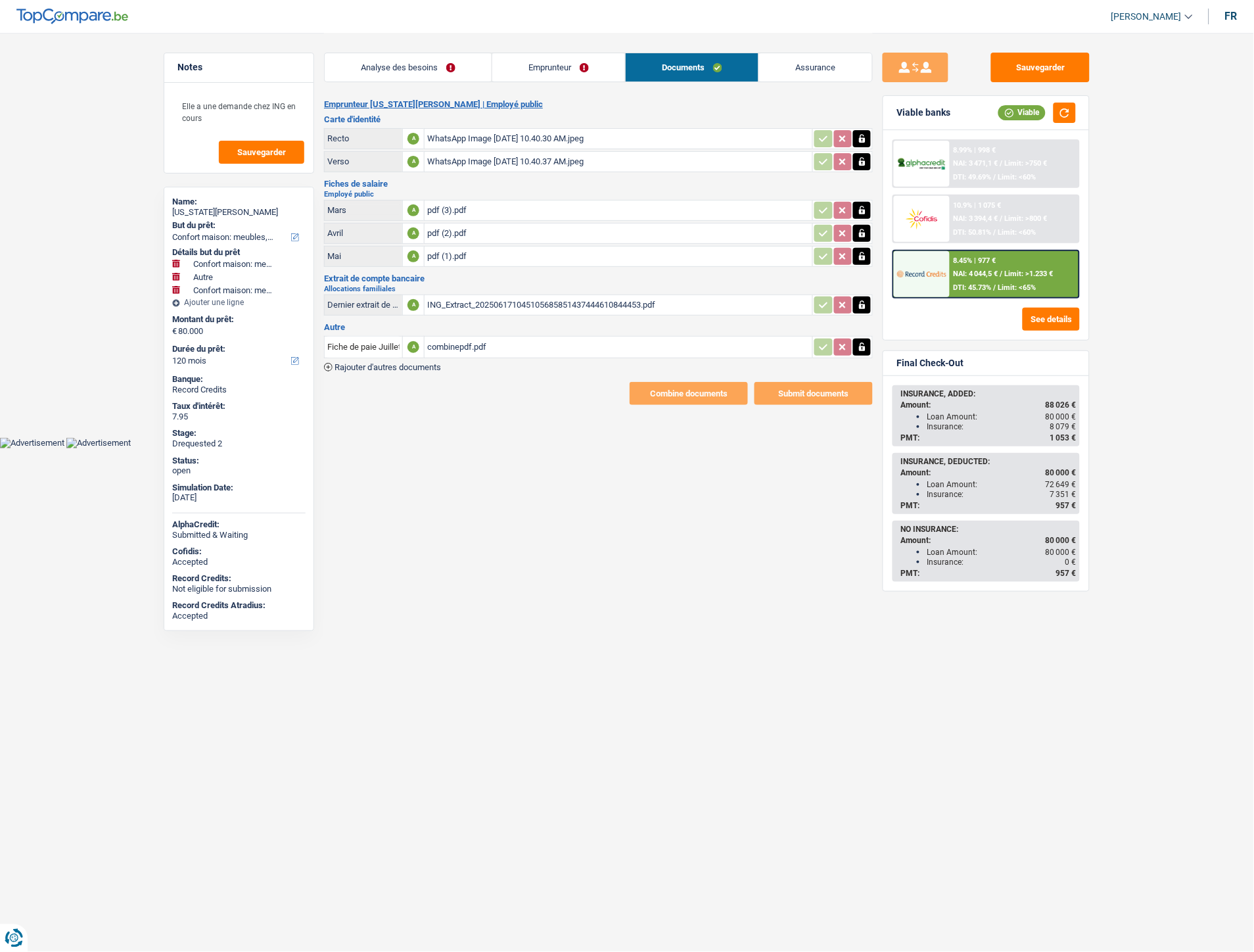
click at [462, 300] on div "ING_Extract_202506171045105685851437444610844453.pdf" at bounding box center [619, 305] width 383 height 20
click at [557, 67] on link "Emprunteur" at bounding box center [559, 67] width 133 height 28
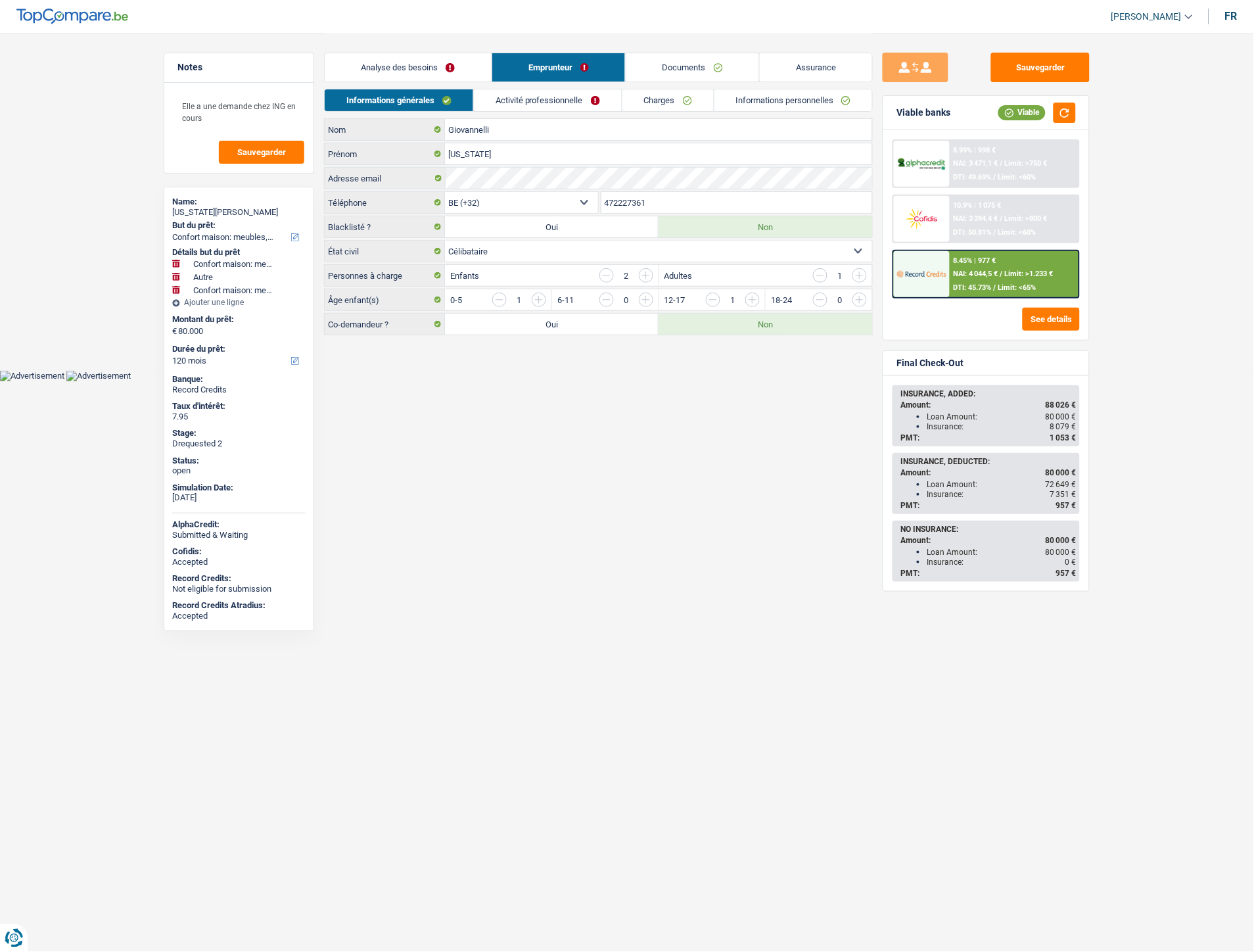
click at [661, 102] on link "Charges" at bounding box center [668, 101] width 92 height 22
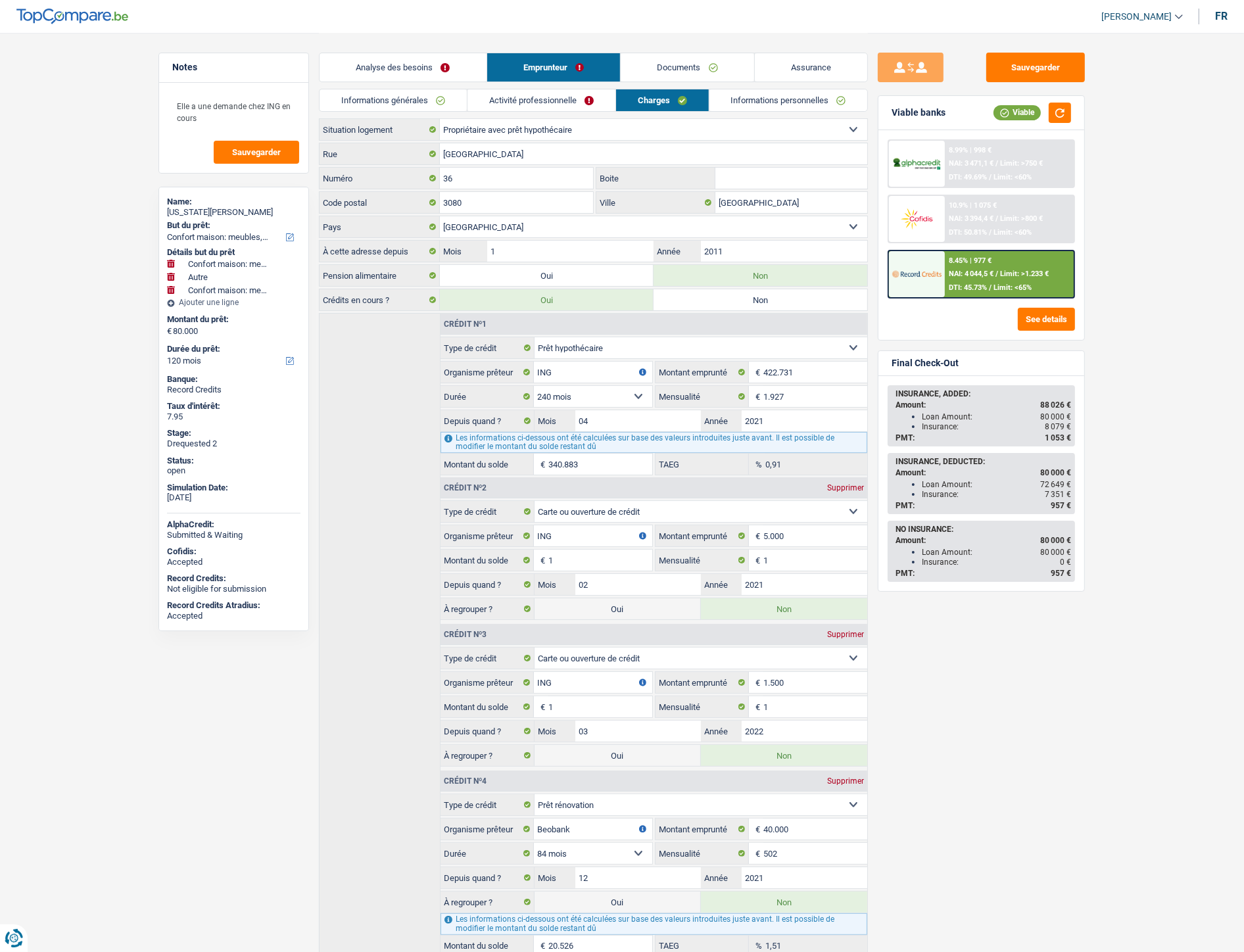
click at [813, 79] on link "Assurance" at bounding box center [811, 67] width 113 height 28
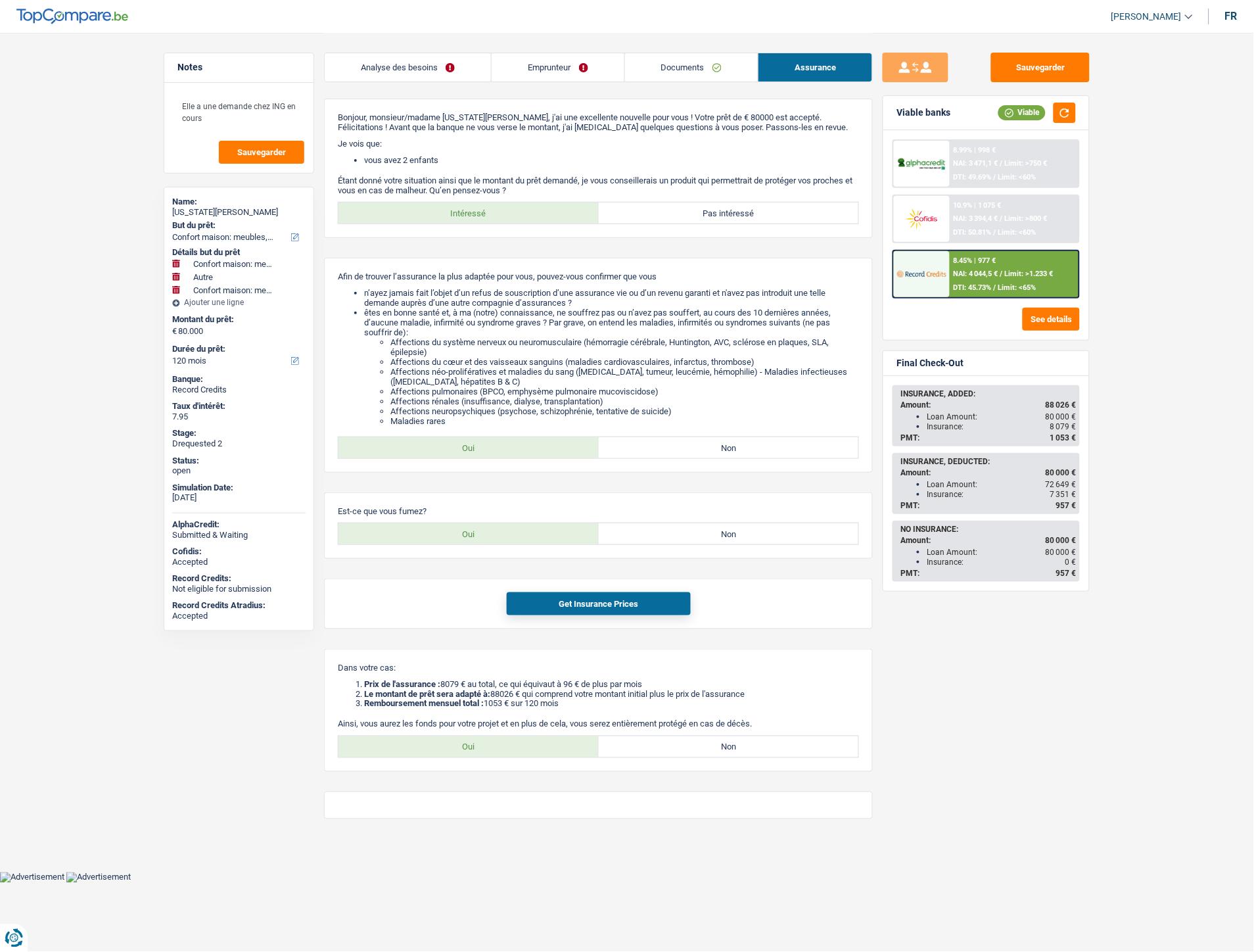
click at [417, 60] on link "Analyse des besoins" at bounding box center [408, 67] width 166 height 28
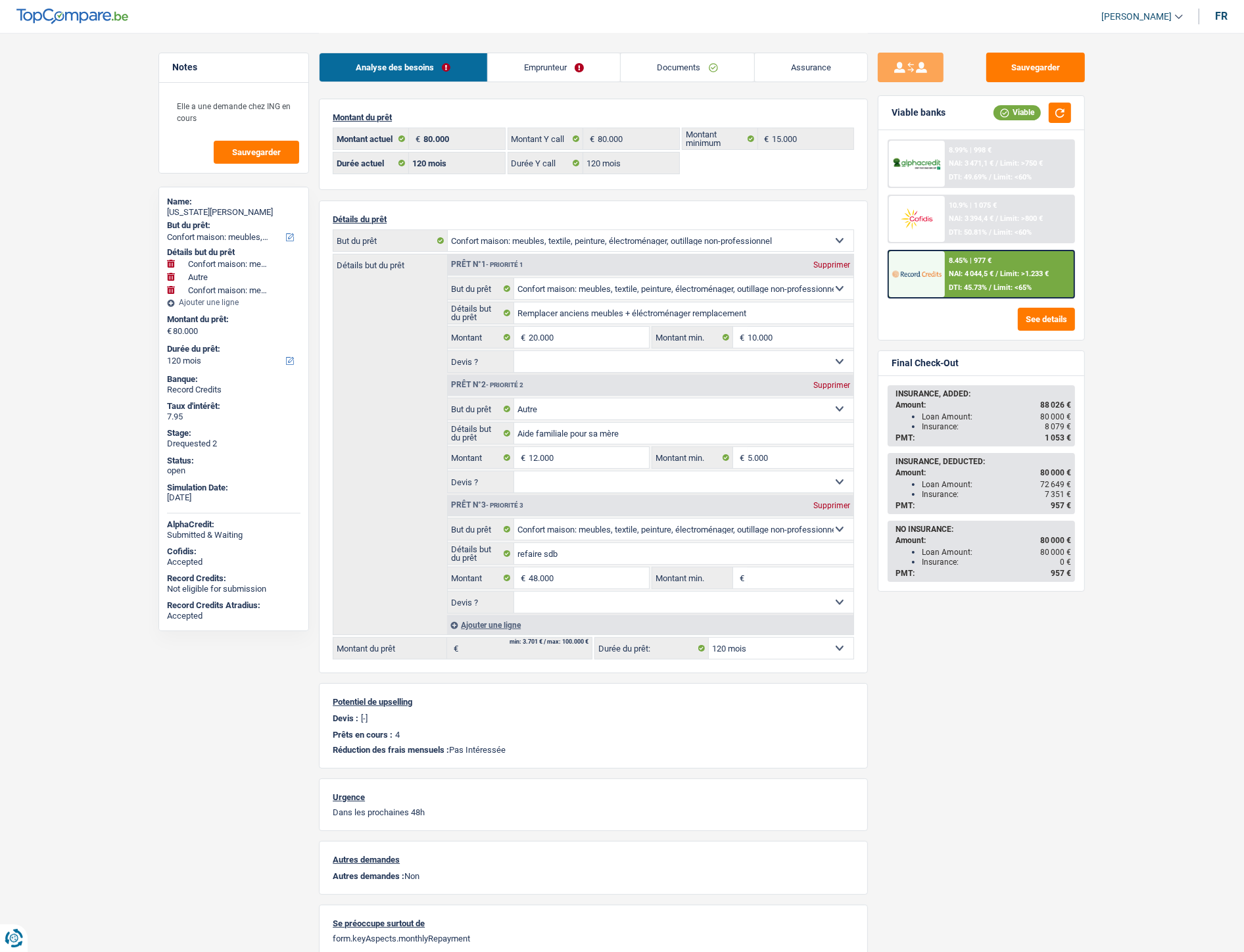
click at [543, 74] on link "Emprunteur" at bounding box center [554, 67] width 133 height 28
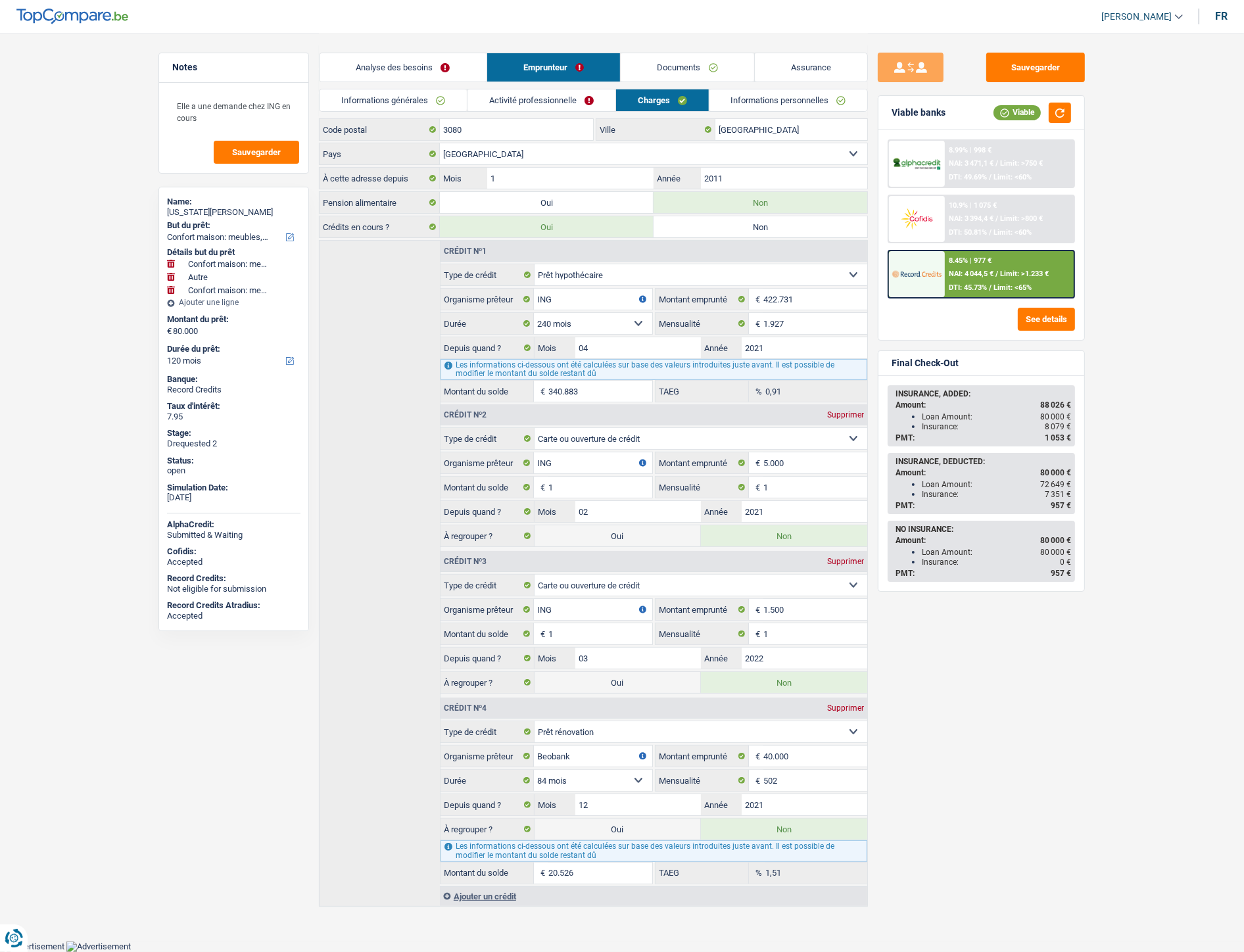
scroll to position [76, 0]
click at [656, 67] on link "Documents" at bounding box center [687, 67] width 133 height 28
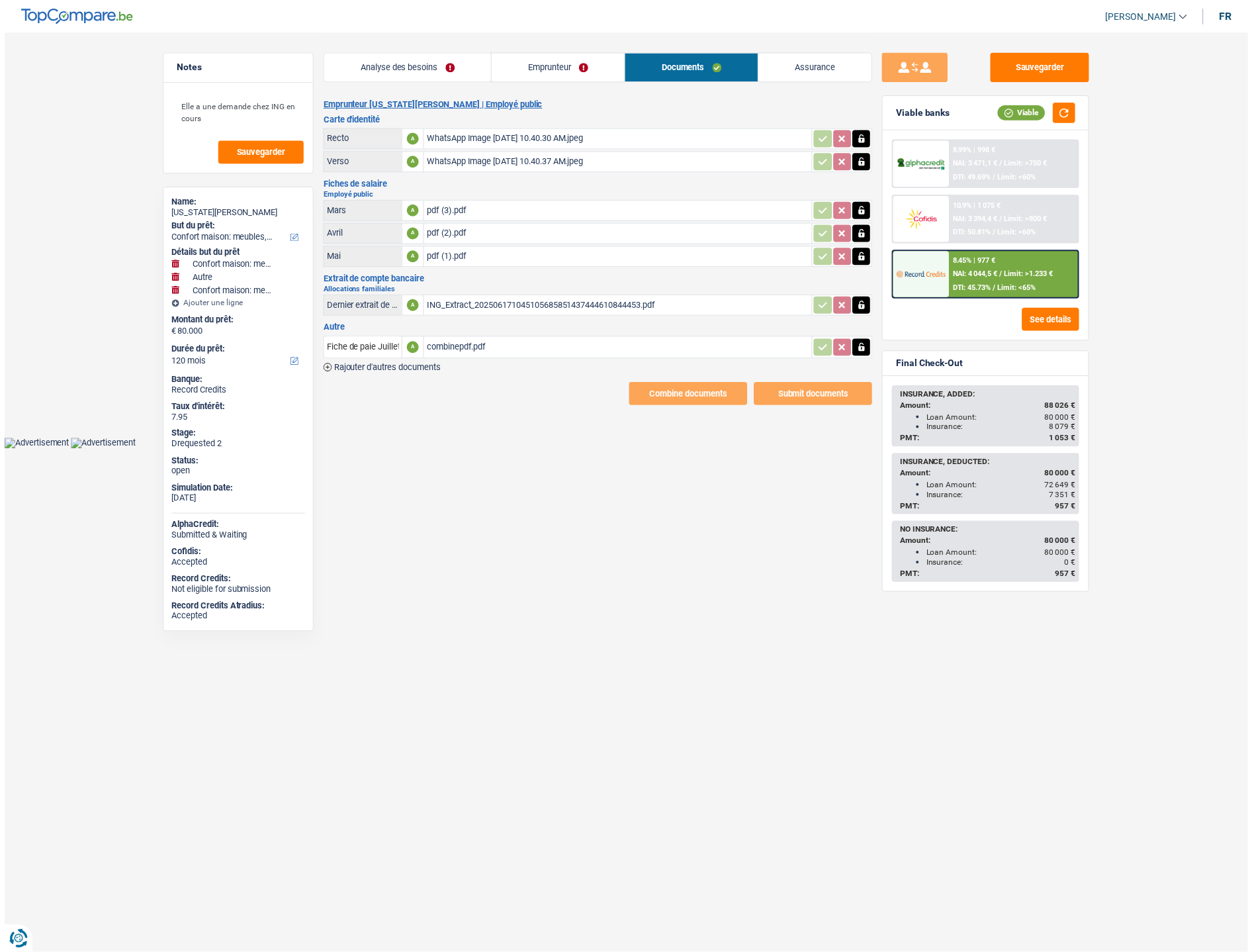
scroll to position [0, 0]
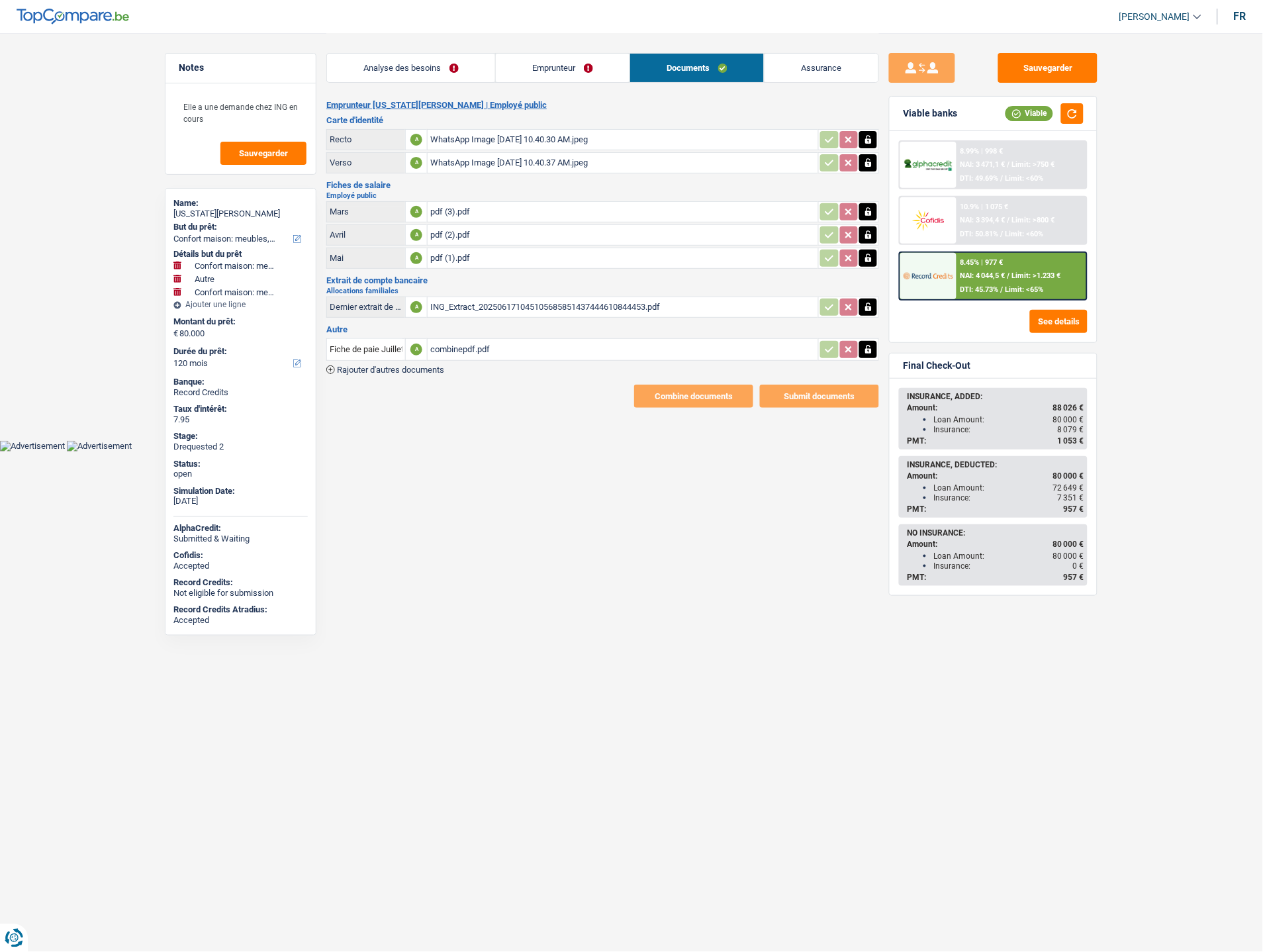
click at [563, 73] on link "Emprunteur" at bounding box center [563, 67] width 134 height 28
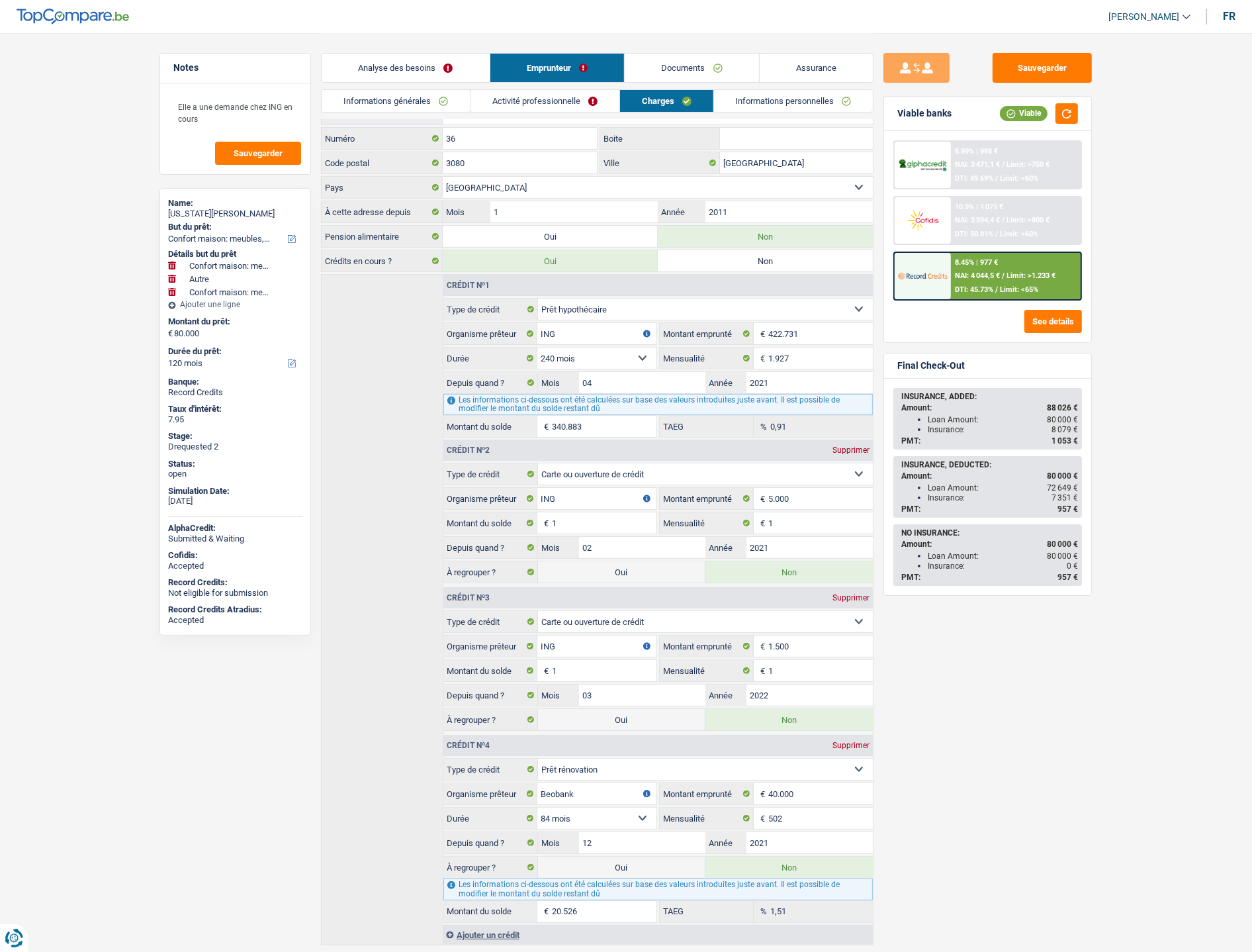
scroll to position [83, 0]
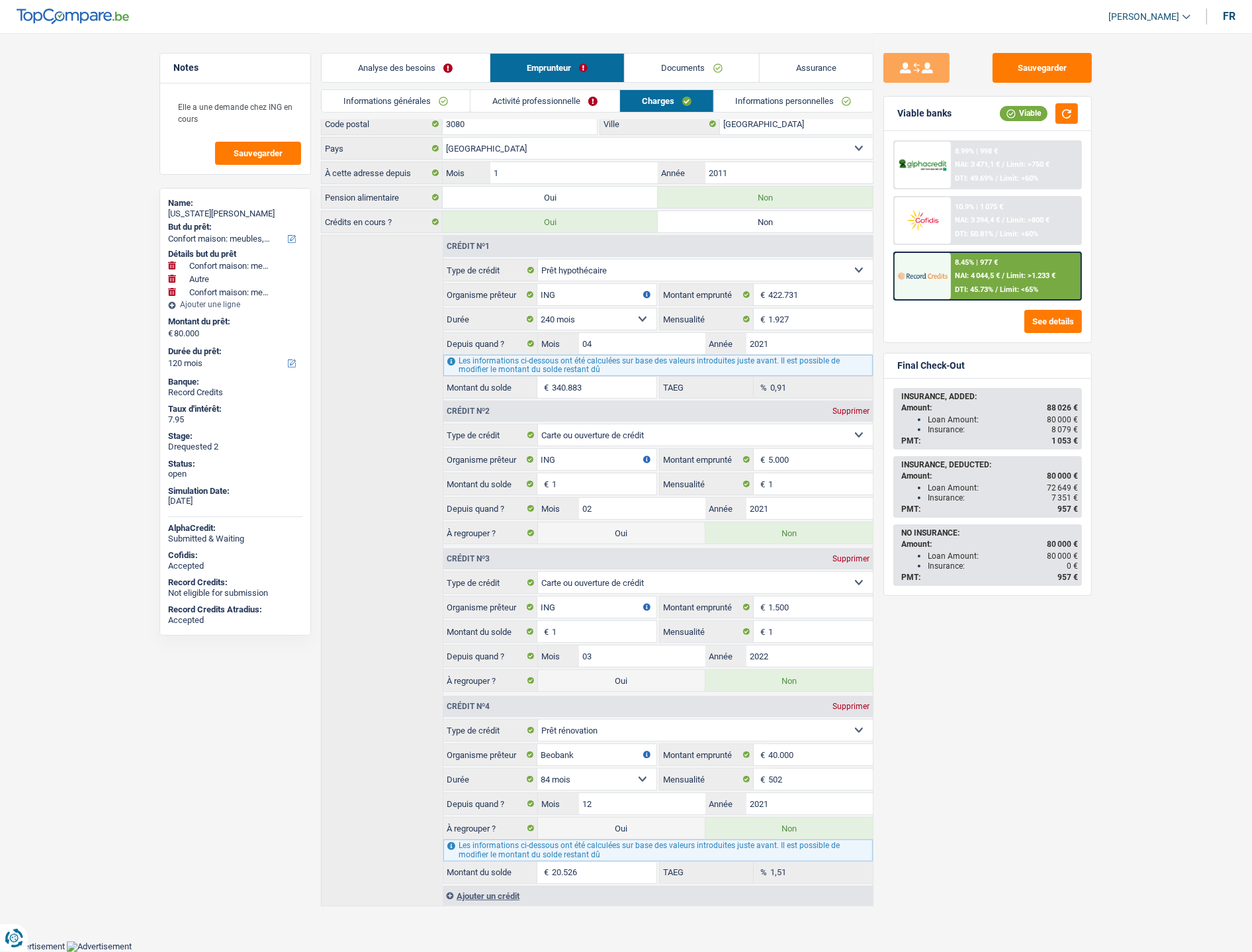
click at [677, 70] on link "Documents" at bounding box center [692, 67] width 134 height 28
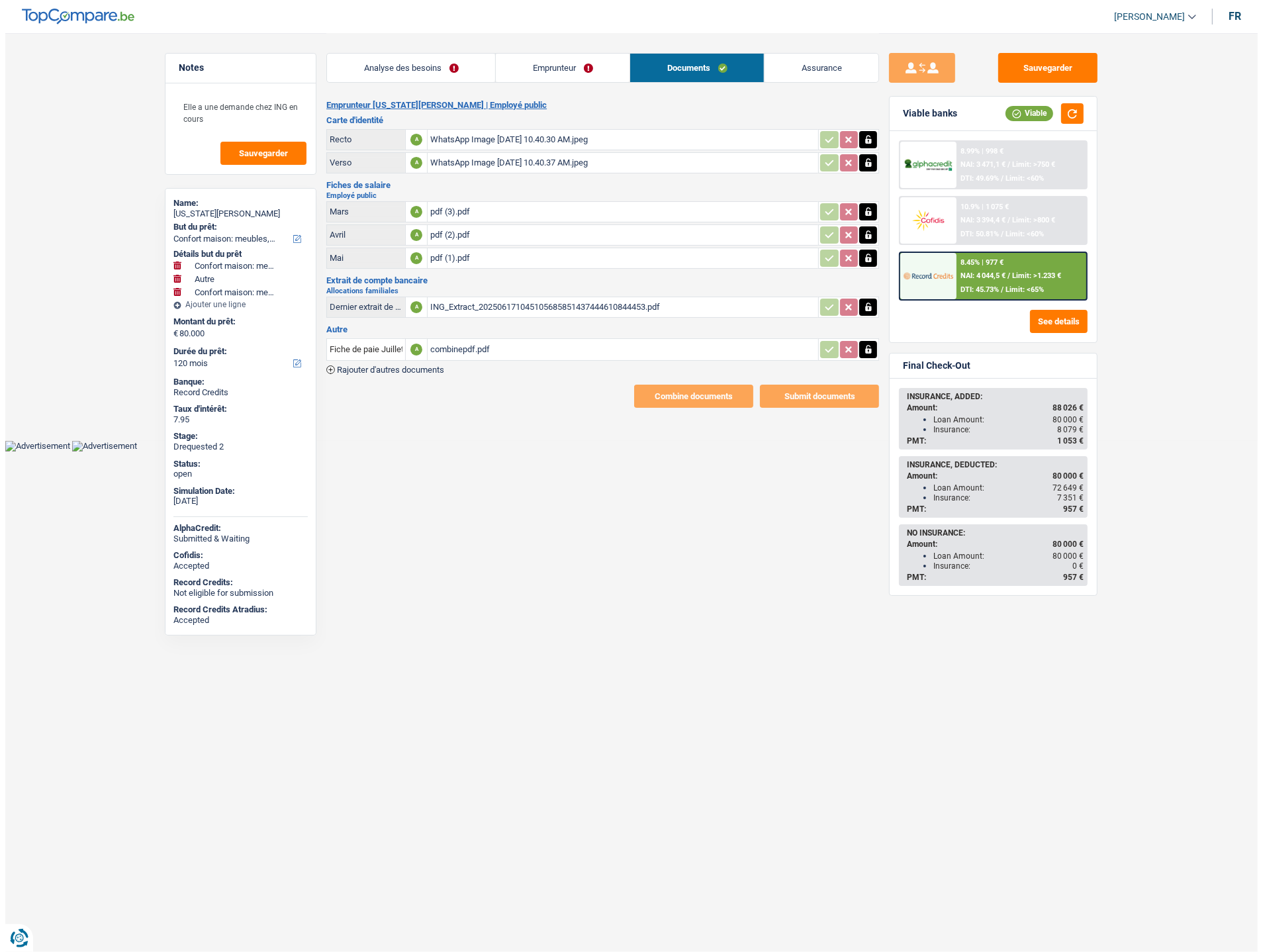
scroll to position [0, 0]
click at [468, 209] on div "pdf (3).pdf" at bounding box center [623, 211] width 386 height 20
click at [448, 209] on div "pdf (3).pdf" at bounding box center [623, 211] width 386 height 20
click at [493, 302] on div "ING_Extract_202506171045105685851437444610844453.pdf" at bounding box center [623, 307] width 386 height 20
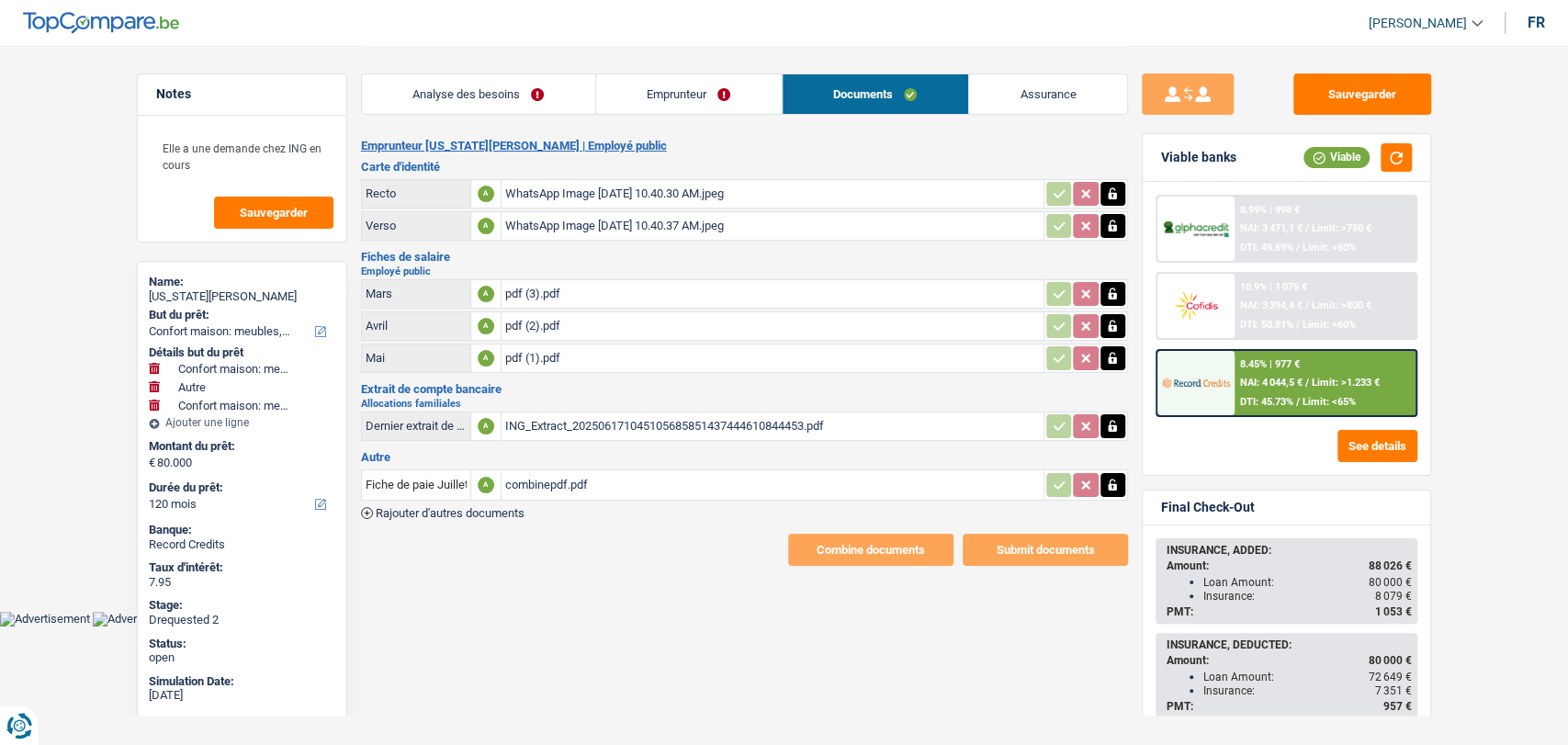
click at [523, 285] on div "pdf (3).pdf" at bounding box center [773, 293] width 535 height 28
